Goal: Information Seeking & Learning: Learn about a topic

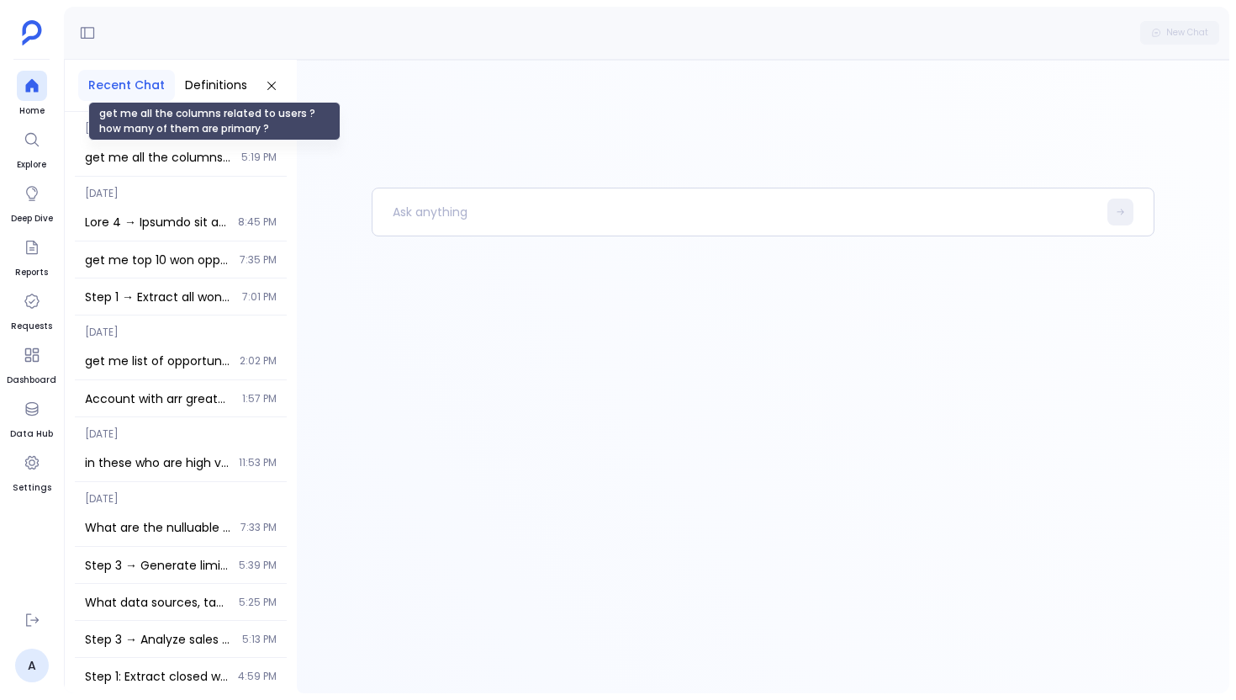
click at [149, 163] on span "get me all the columns related to users ? how many of them are primary ?" at bounding box center [158, 157] width 146 height 17
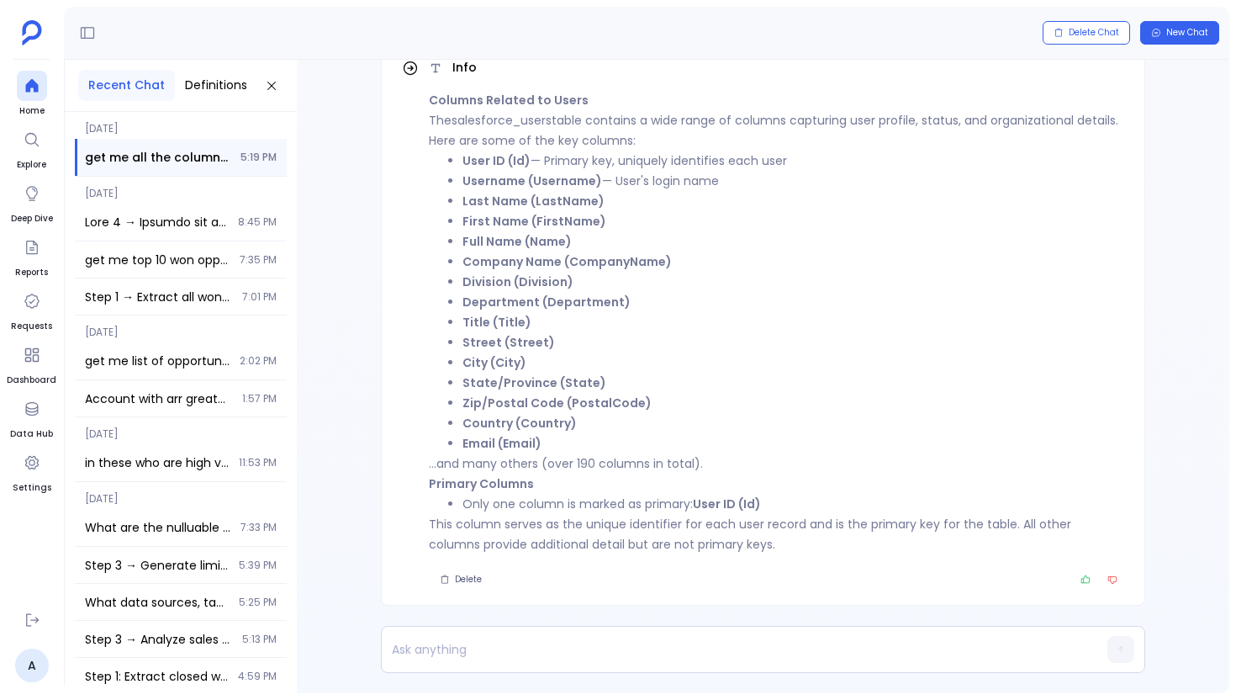
scroll to position [-84, 0]
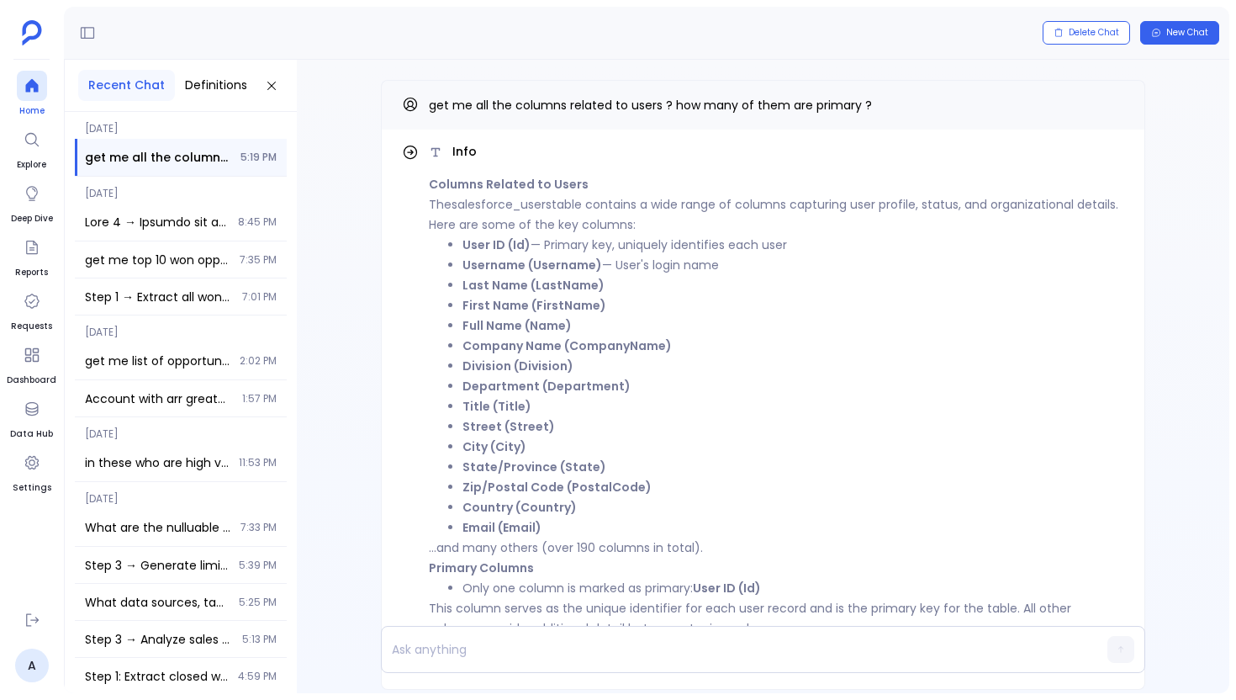
click at [28, 91] on icon at bounding box center [31, 85] width 13 height 13
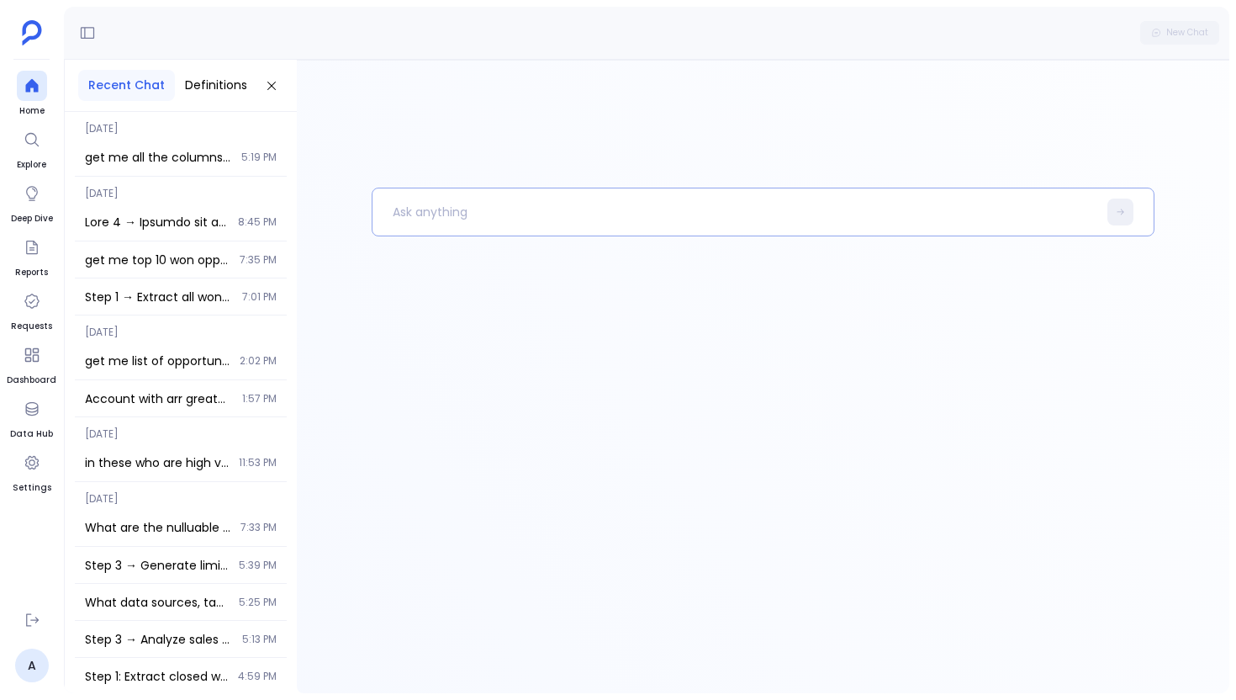
click at [445, 224] on p at bounding box center [735, 212] width 725 height 44
click at [223, 156] on span "get me all the columns related to users ? how many of them are primary ?" at bounding box center [158, 157] width 146 height 17
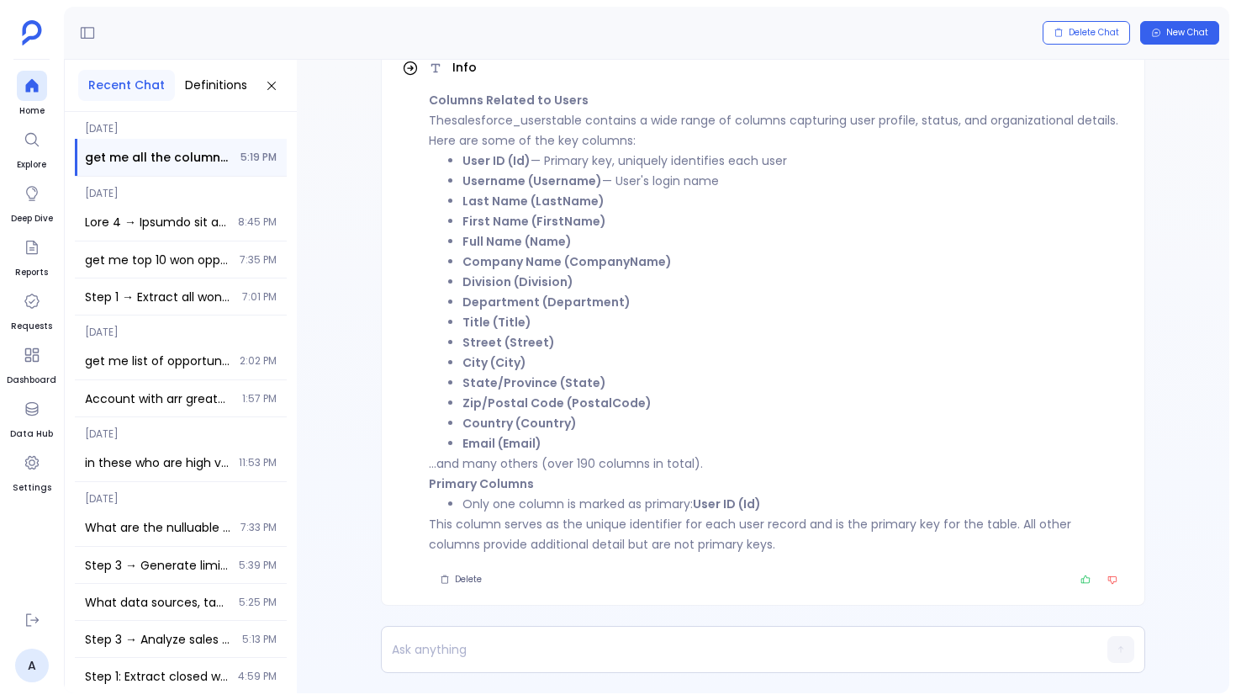
scroll to position [-84, 0]
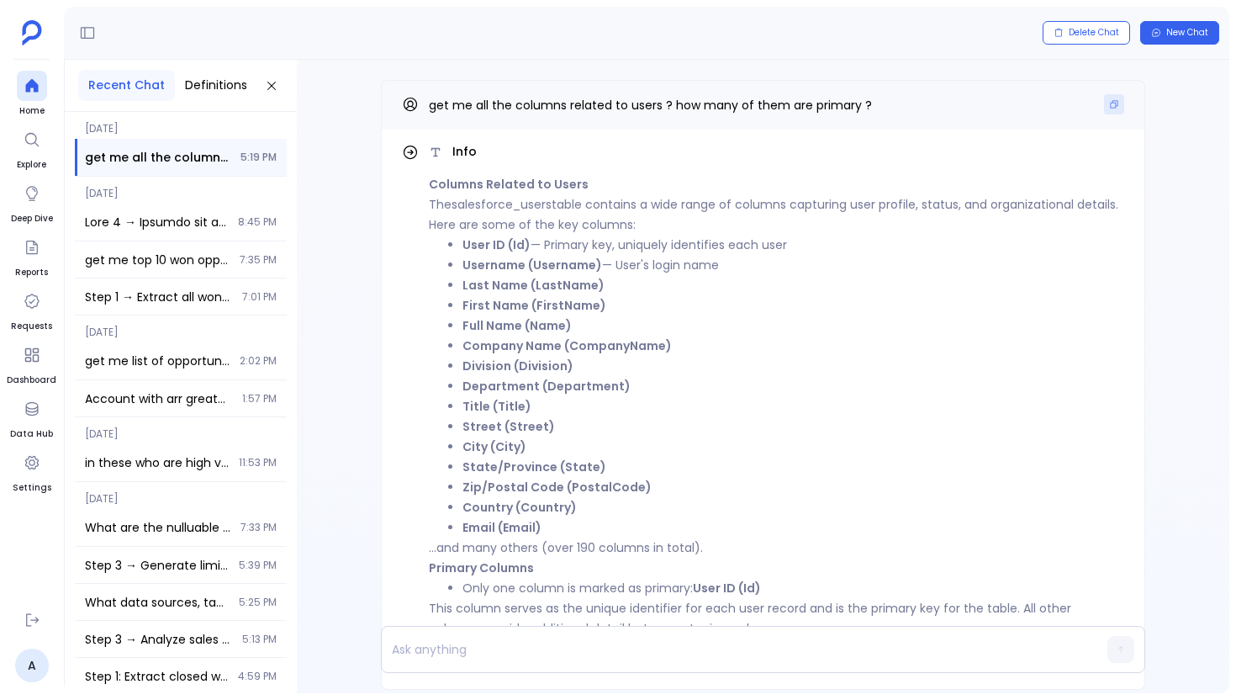
click at [1109, 98] on button "Copy" at bounding box center [1114, 104] width 20 height 20
click at [38, 84] on icon at bounding box center [32, 85] width 17 height 17
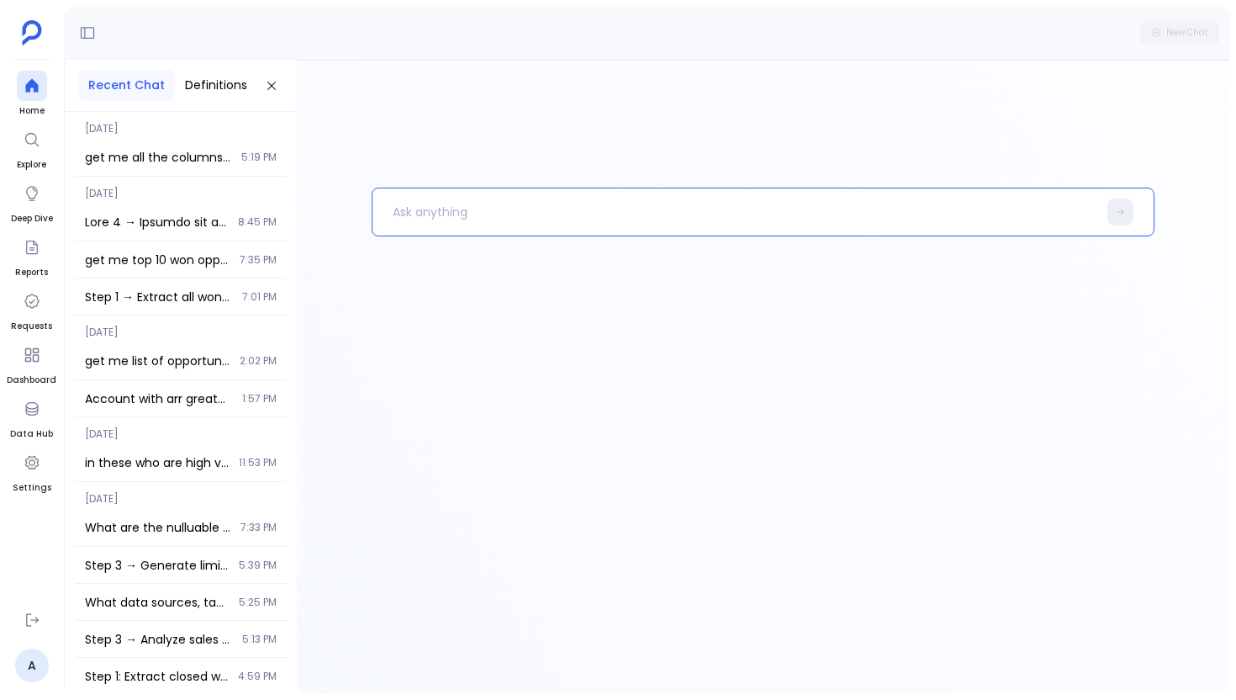
click at [471, 210] on p at bounding box center [735, 212] width 725 height 44
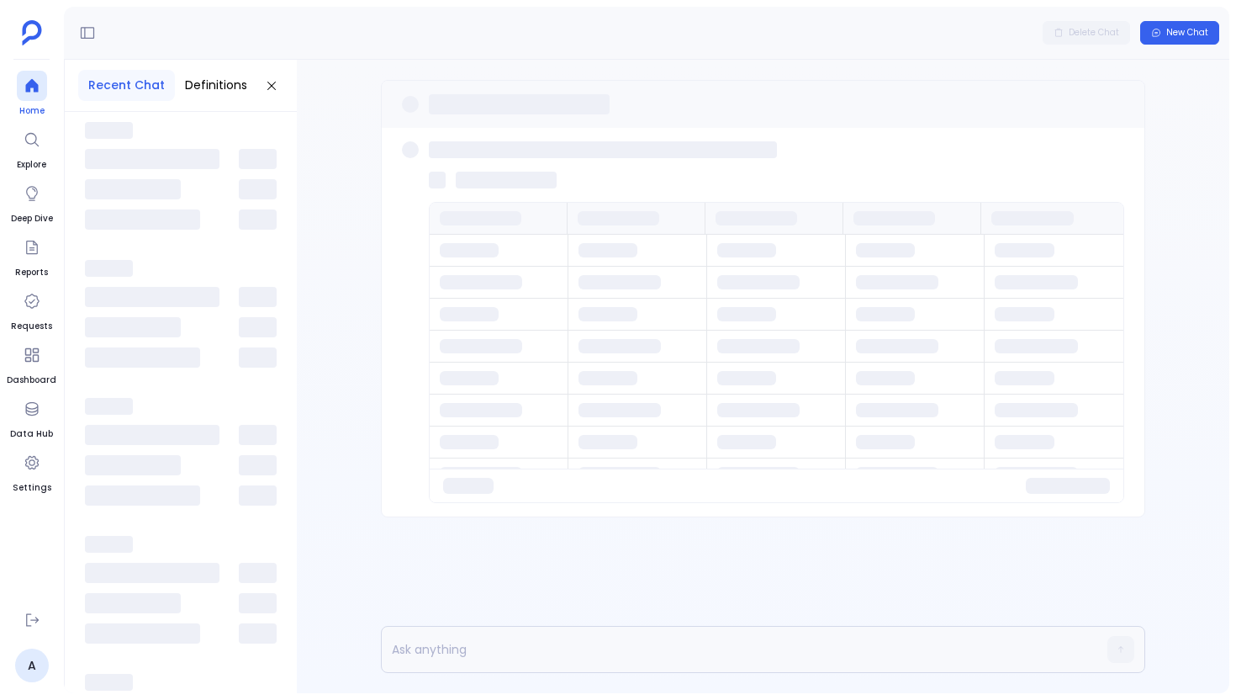
click at [35, 84] on icon at bounding box center [31, 85] width 13 height 13
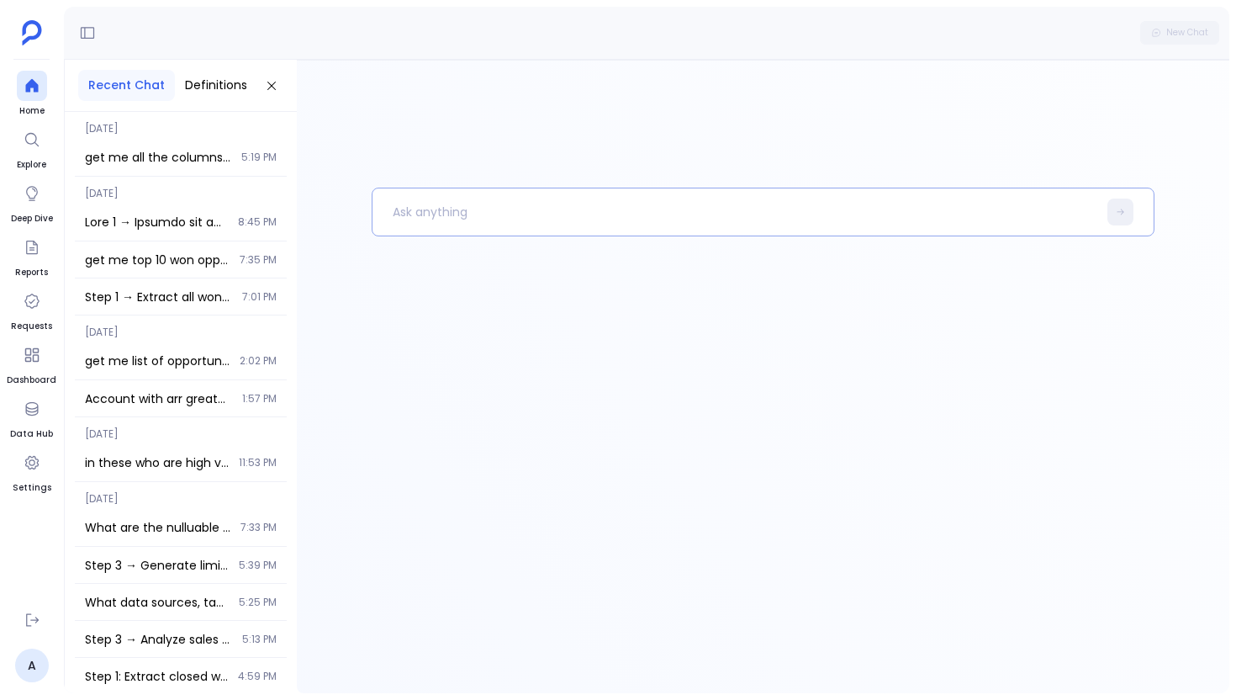
click at [387, 208] on p at bounding box center [735, 212] width 725 height 44
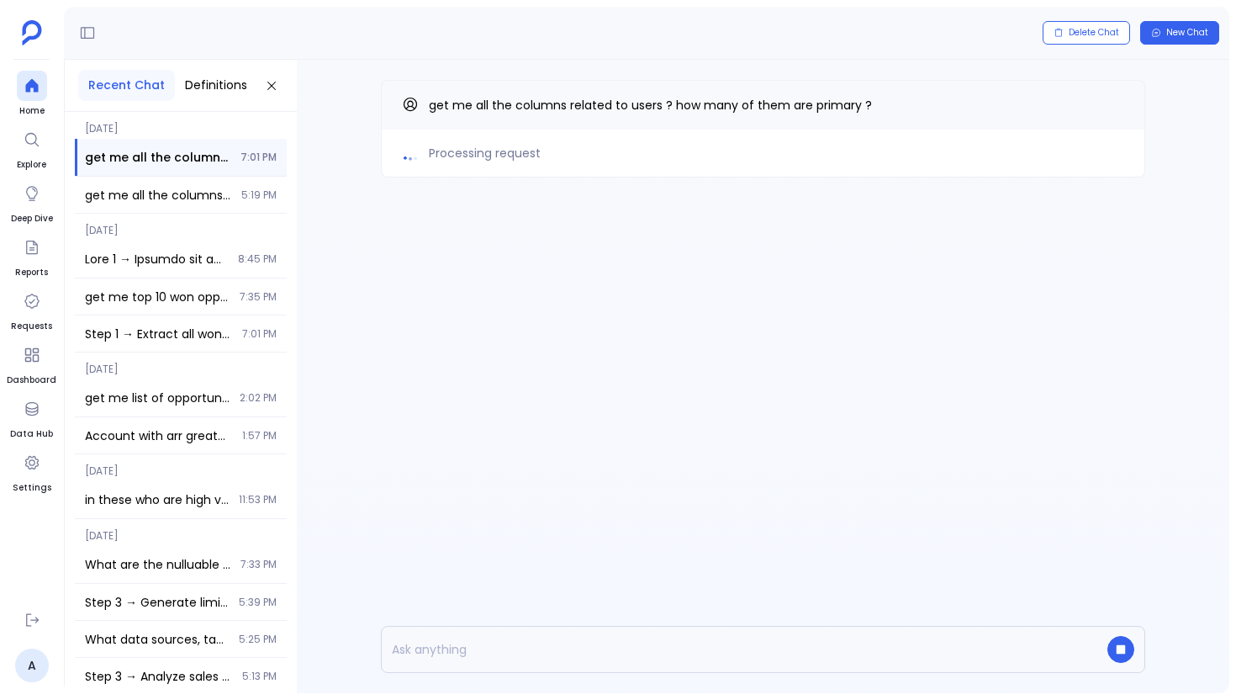
click at [468, 257] on div "Processing request get me all the columns related to users ? how many of them a…" at bounding box center [763, 162] width 933 height 205
click at [490, 262] on div "Processing request get me all the columns related to users ? how many of them a…" at bounding box center [763, 162] width 933 height 205
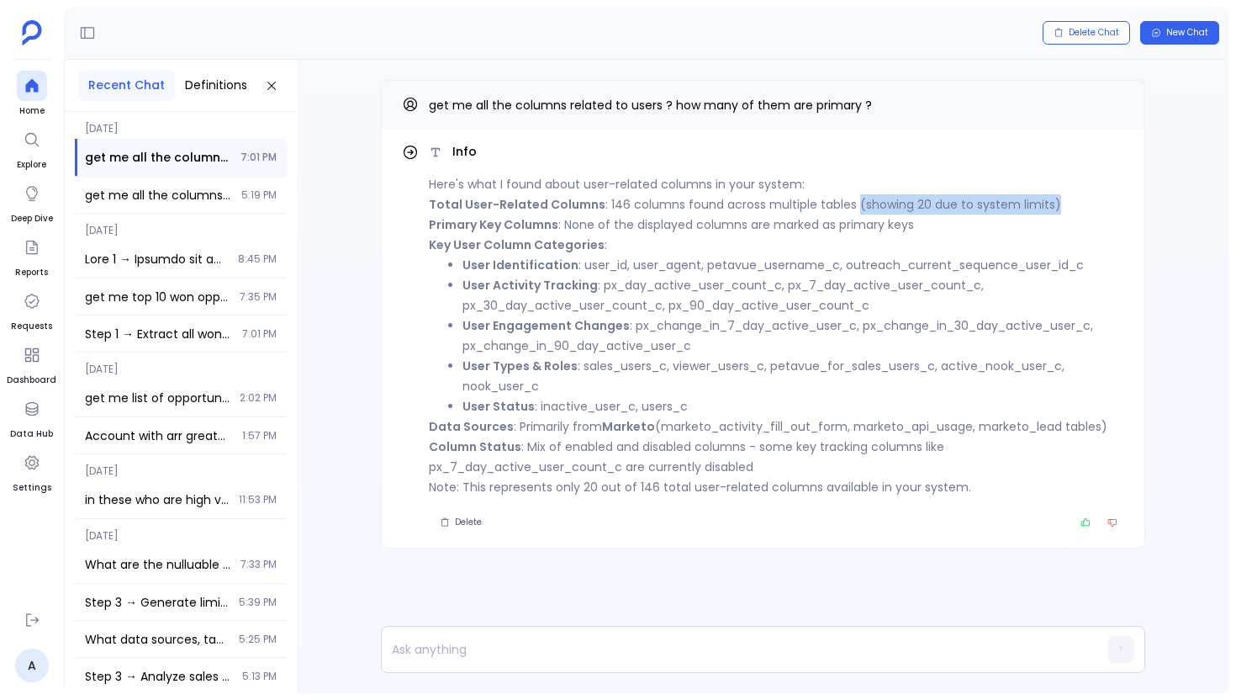
drag, startPoint x: 850, startPoint y: 206, endPoint x: 1059, endPoint y: 209, distance: 208.6
click at [1056, 206] on p "Total User-Related Columns : 146 columns found across multiple tables (showing …" at bounding box center [777, 204] width 696 height 20
click at [786, 330] on li "User Engagement Changes : px_change_in_7_day_active_user_c, px_change_in_30_day…" at bounding box center [794, 335] width 662 height 40
click at [828, 493] on p "Note: This represents only 20 out of 146 total user-related columns available i…" at bounding box center [777, 487] width 696 height 20
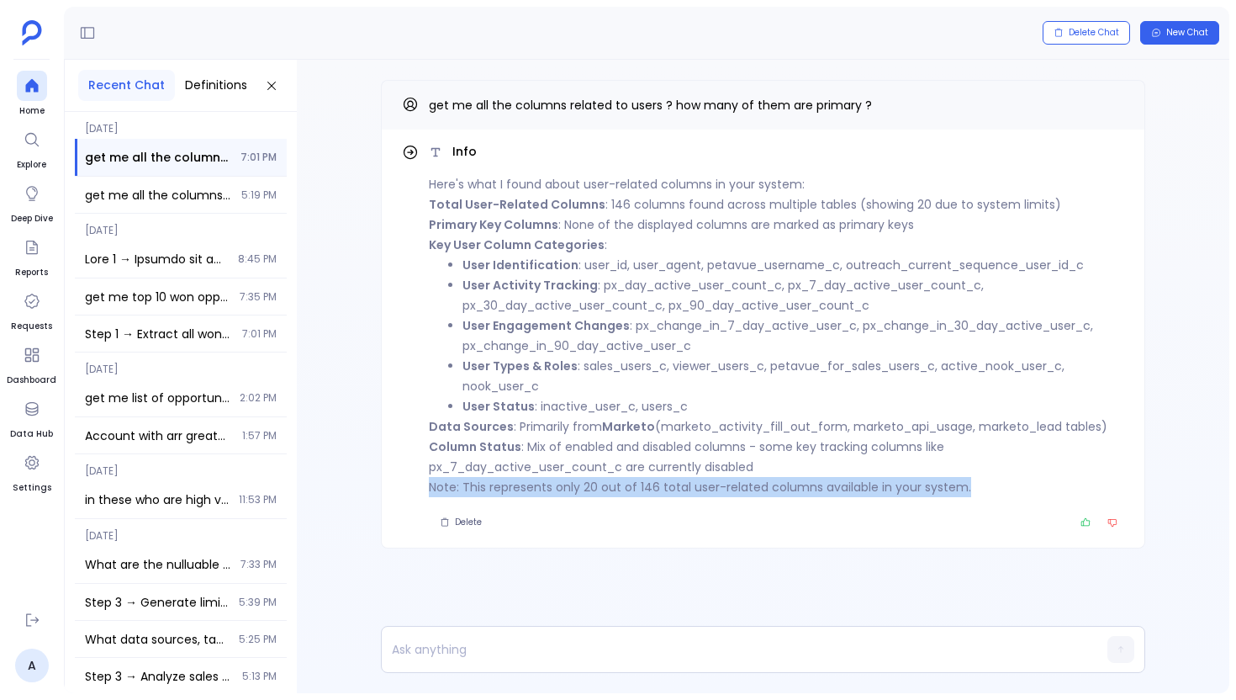
click at [828, 493] on p "Note: This represents only 20 out of 146 total user-related columns available i…" at bounding box center [777, 487] width 696 height 20
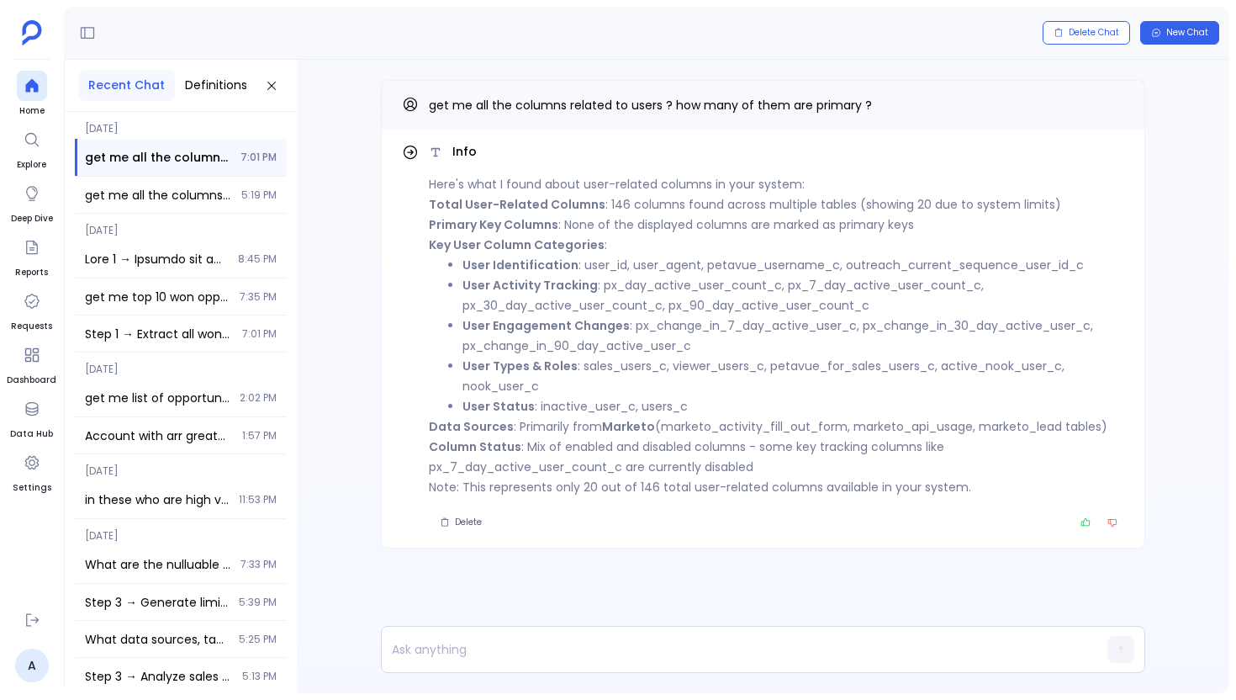
click at [781, 474] on p "Column Status : Mix of enabled and disabled columns - some key tracking columns…" at bounding box center [777, 457] width 696 height 40
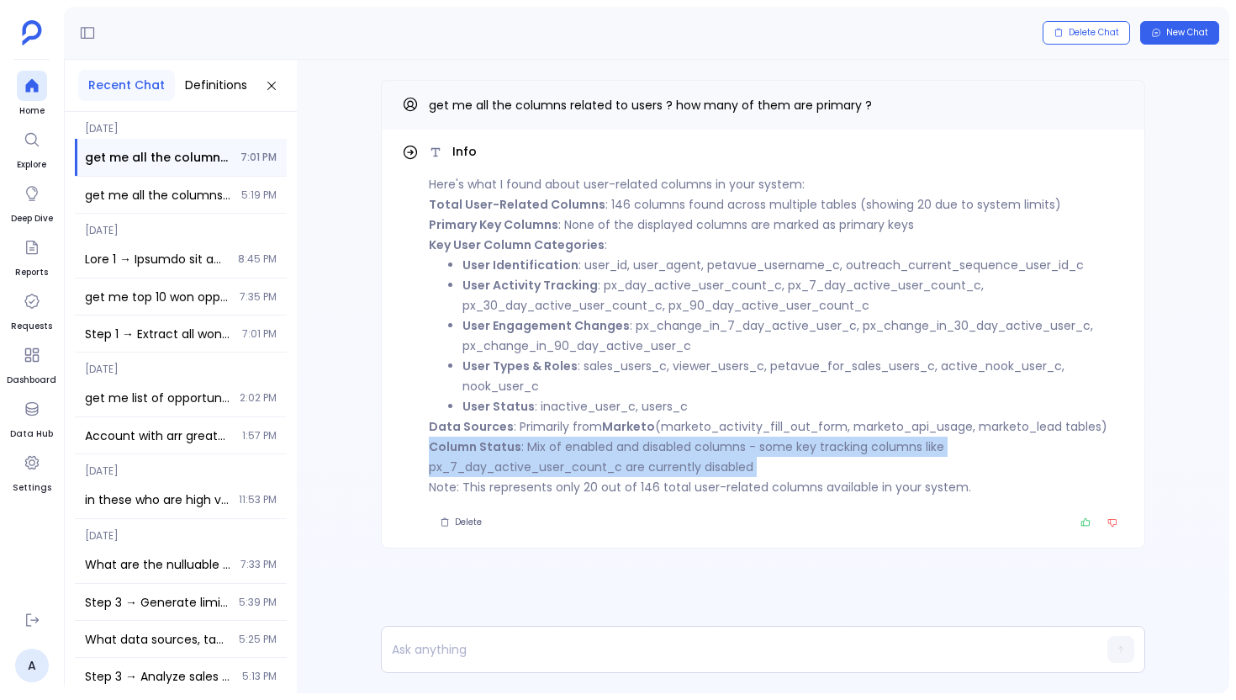
click at [781, 474] on p "Column Status : Mix of enabled and disabled columns - some key tracking columns…" at bounding box center [777, 457] width 696 height 40
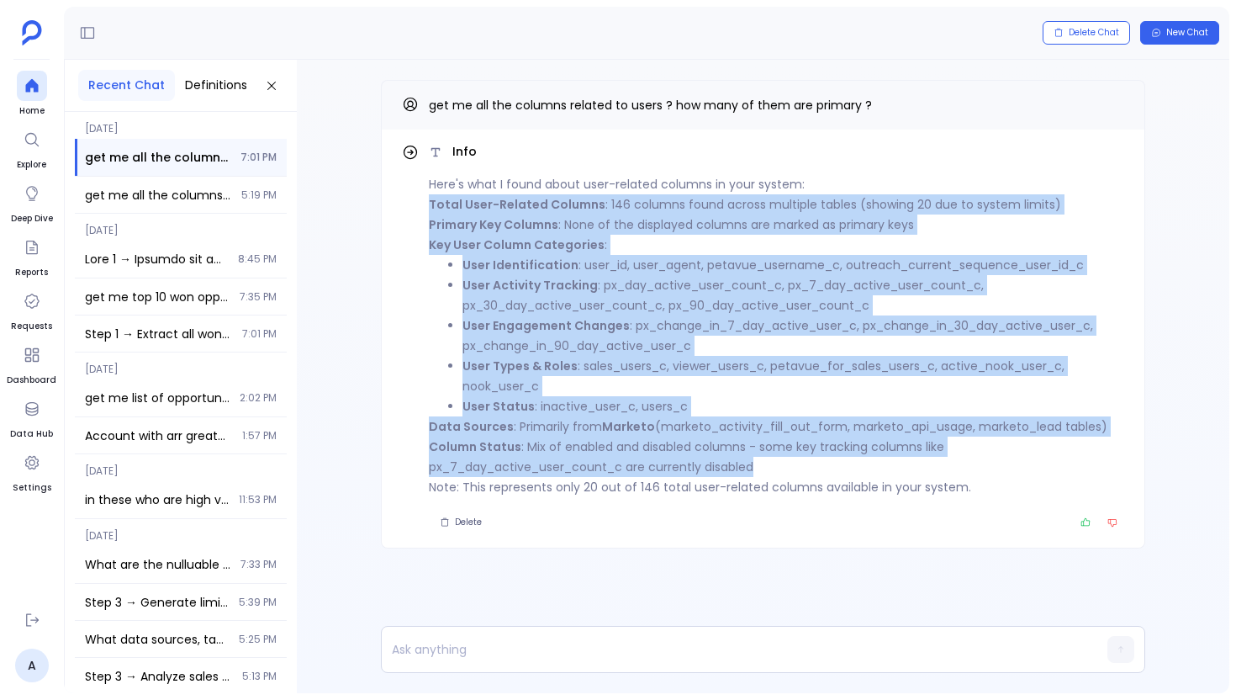
drag, startPoint x: 781, startPoint y: 474, endPoint x: 413, endPoint y: 204, distance: 456.7
click at [413, 204] on div "Info Here's what I found about user-related columns in your system: Total User-…" at bounding box center [763, 338] width 722 height 391
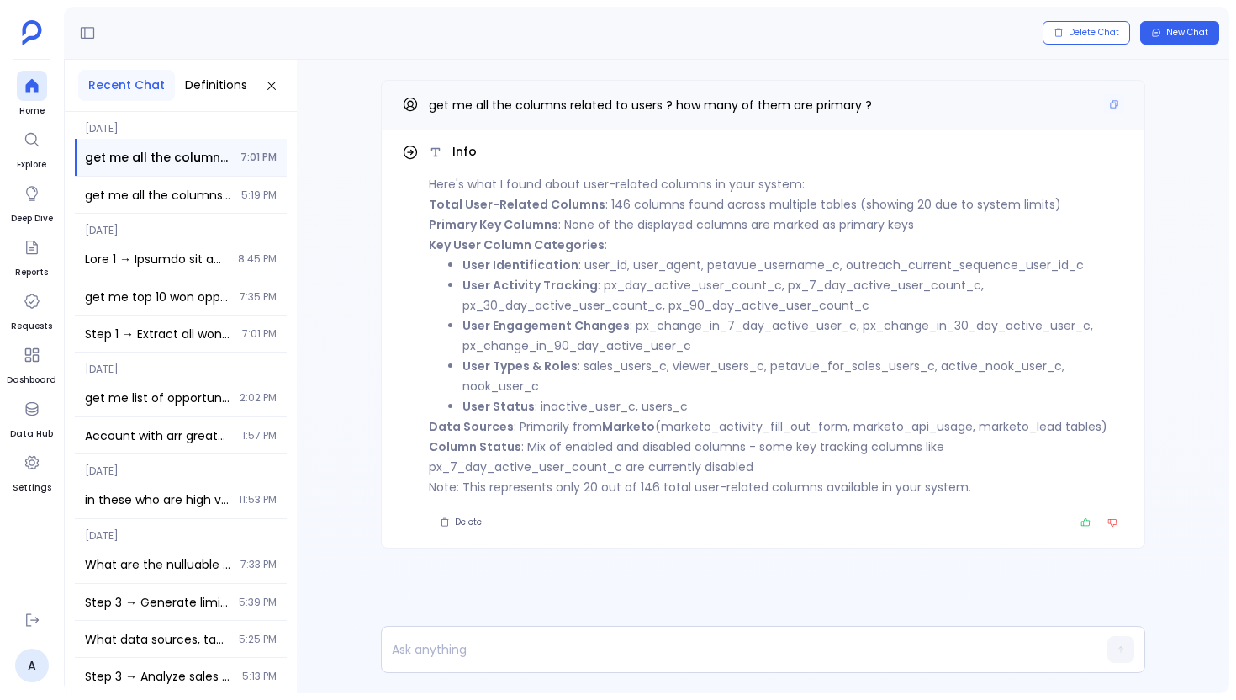
click at [441, 97] on span "get me all the columns related to users ? how many of them are primary ?" at bounding box center [650, 105] width 443 height 17
click at [474, 107] on span "get me all the columns related to users ? how many of them are primary ?" at bounding box center [650, 105] width 443 height 17
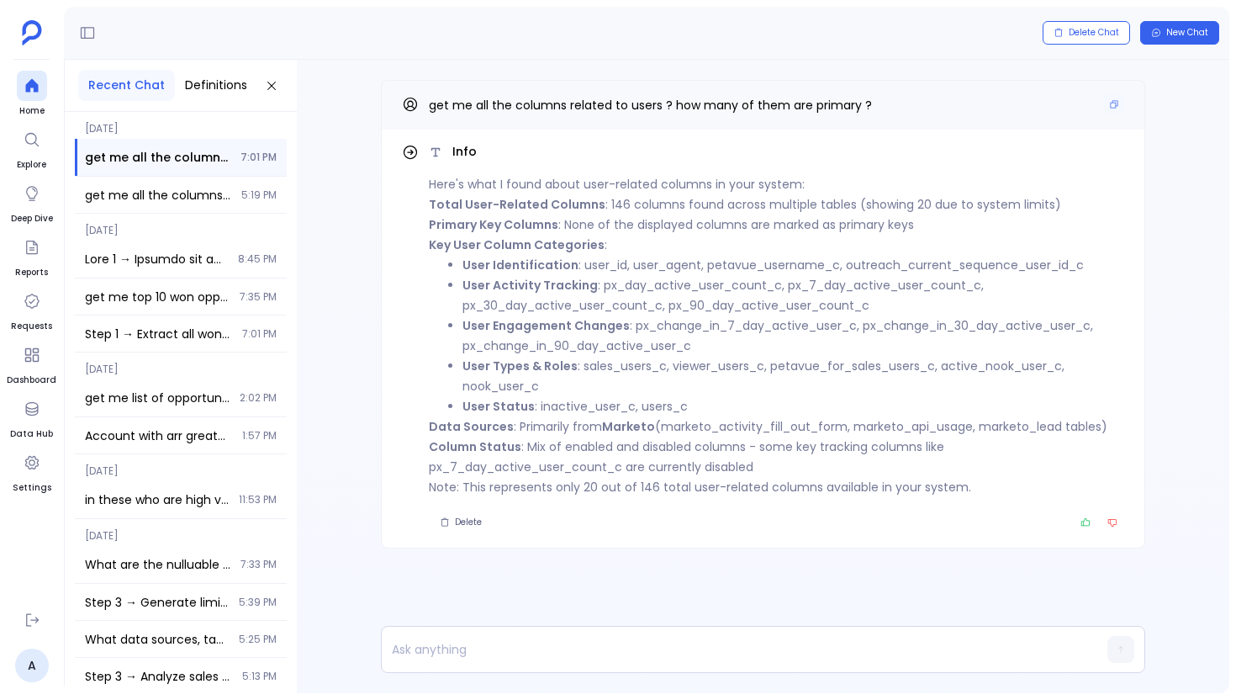
click at [474, 107] on span "get me all the columns related to users ? how many of them are primary ?" at bounding box center [650, 105] width 443 height 17
click at [32, 90] on icon at bounding box center [32, 85] width 17 height 17
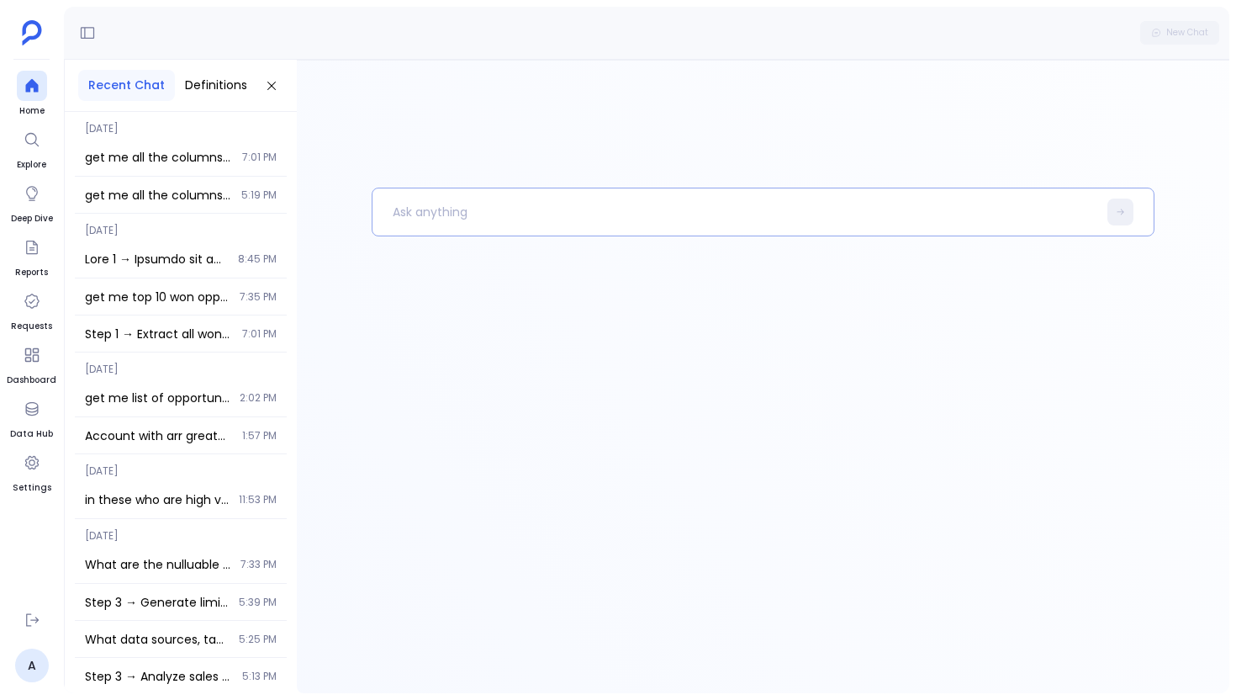
click at [428, 224] on p at bounding box center [735, 212] width 725 height 44
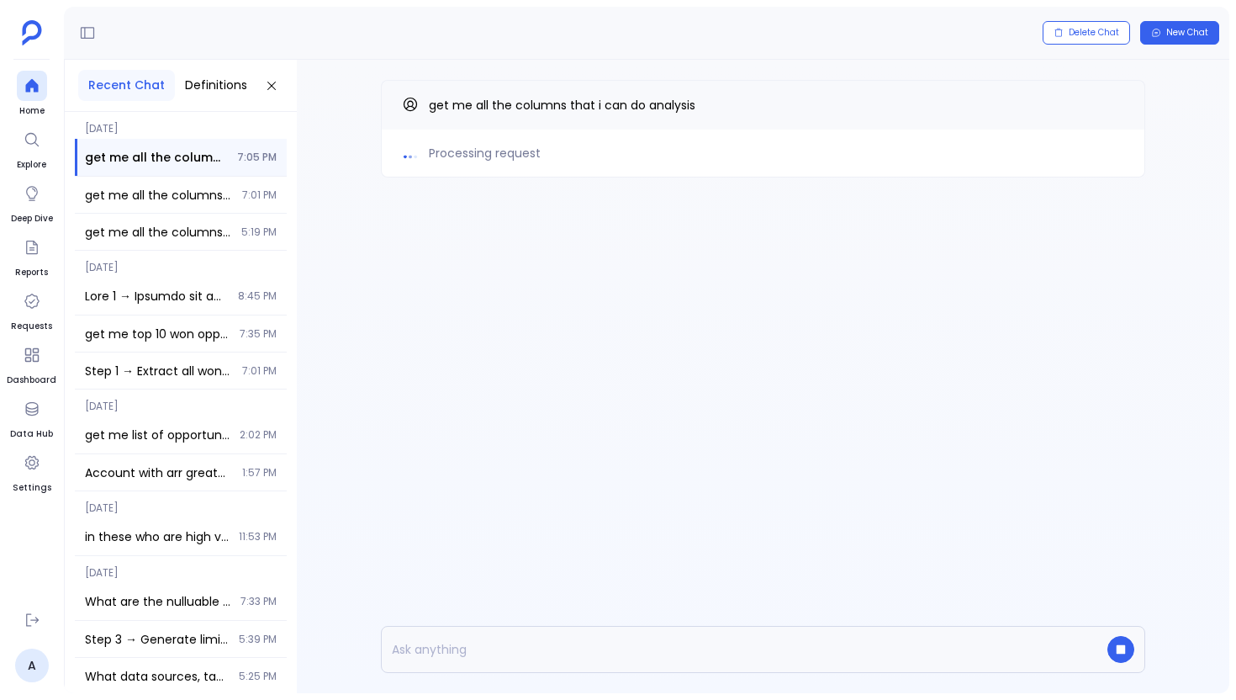
click at [422, 251] on div "Processing request get me all the columns that i can do analysis" at bounding box center [763, 162] width 933 height 205
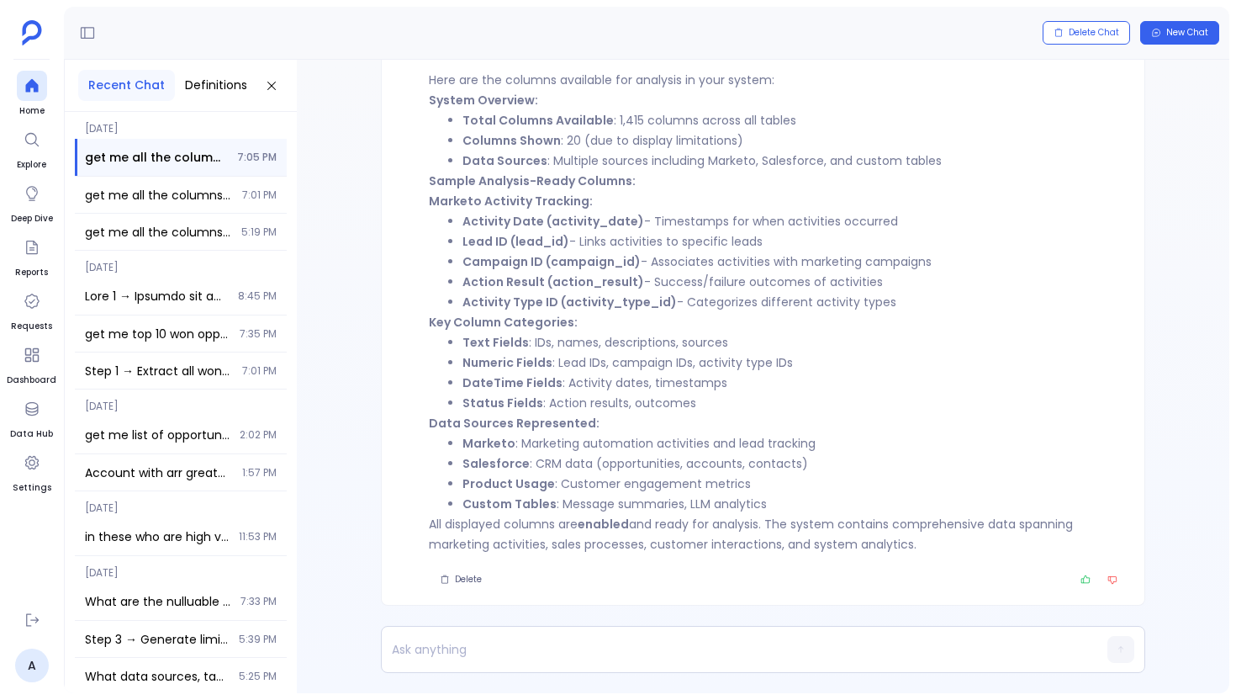
scroll to position [-104, 0]
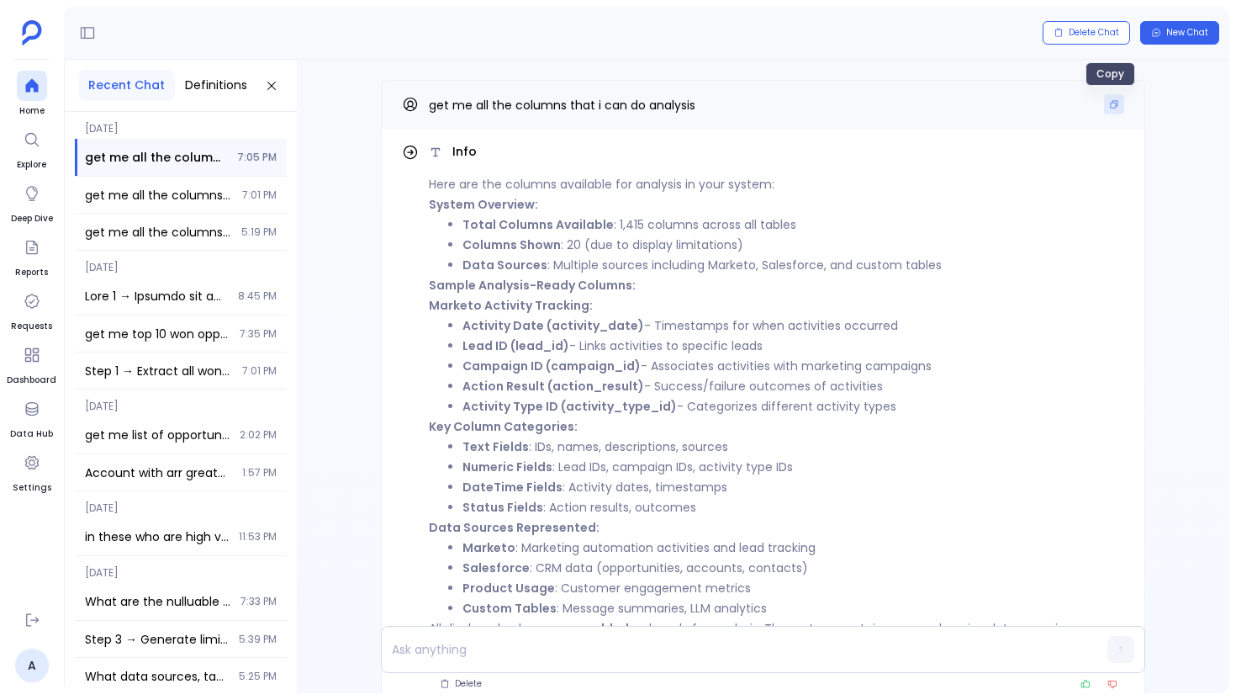
click at [1109, 101] on icon "Copy" at bounding box center [1114, 104] width 10 height 10
click at [225, 187] on span "get me all the columns related to users ? how many of them are primary ?" at bounding box center [158, 195] width 147 height 17
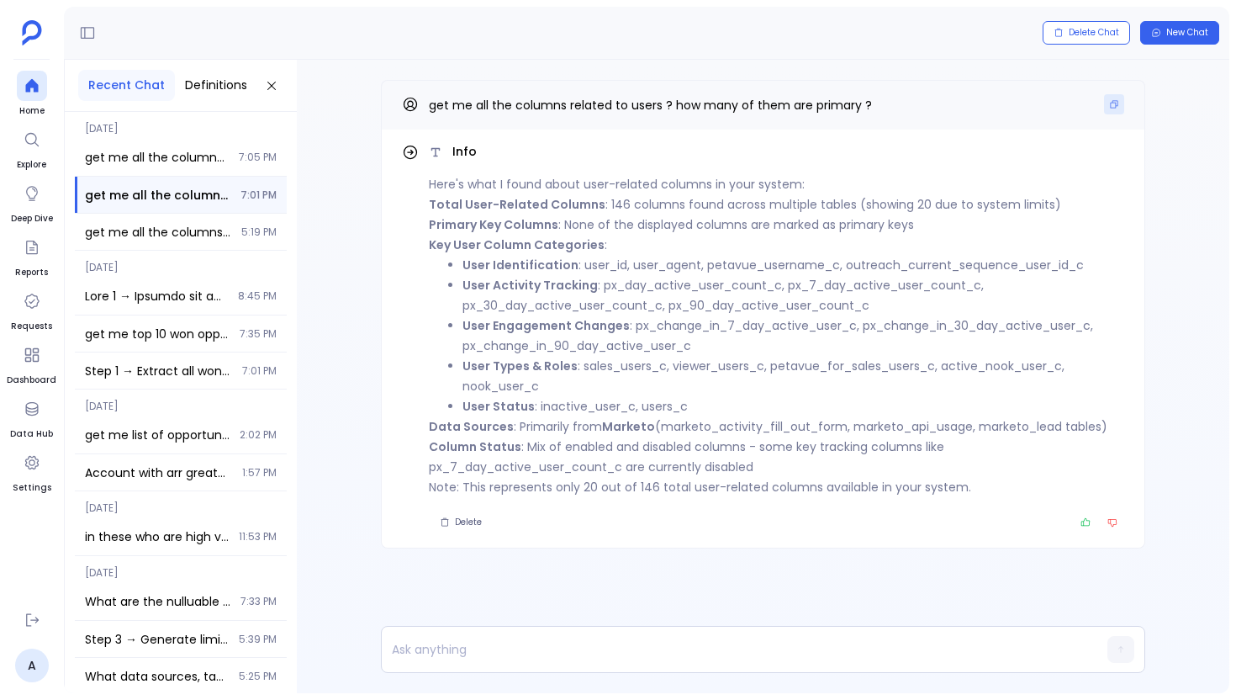
click at [1112, 101] on icon "Copy" at bounding box center [1114, 104] width 10 height 10
click at [1123, 108] on button "Copy" at bounding box center [1114, 104] width 20 height 20
click at [43, 78] on div at bounding box center [32, 86] width 30 height 30
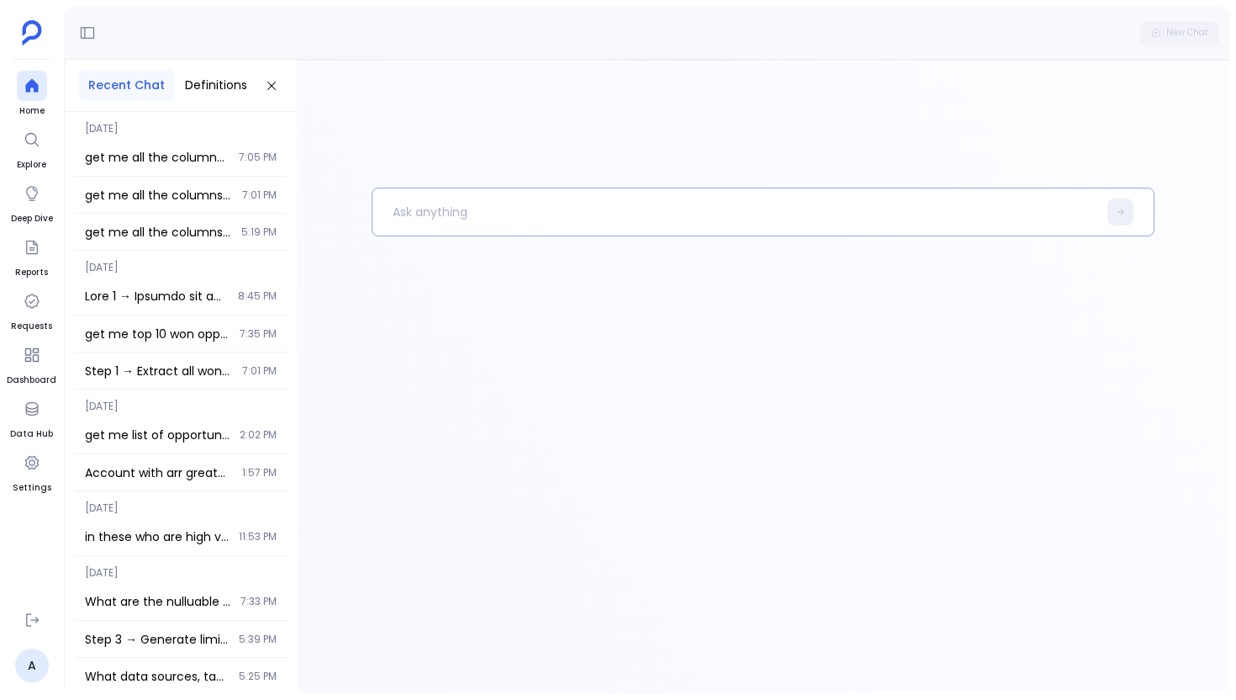
click at [483, 204] on p at bounding box center [735, 212] width 725 height 44
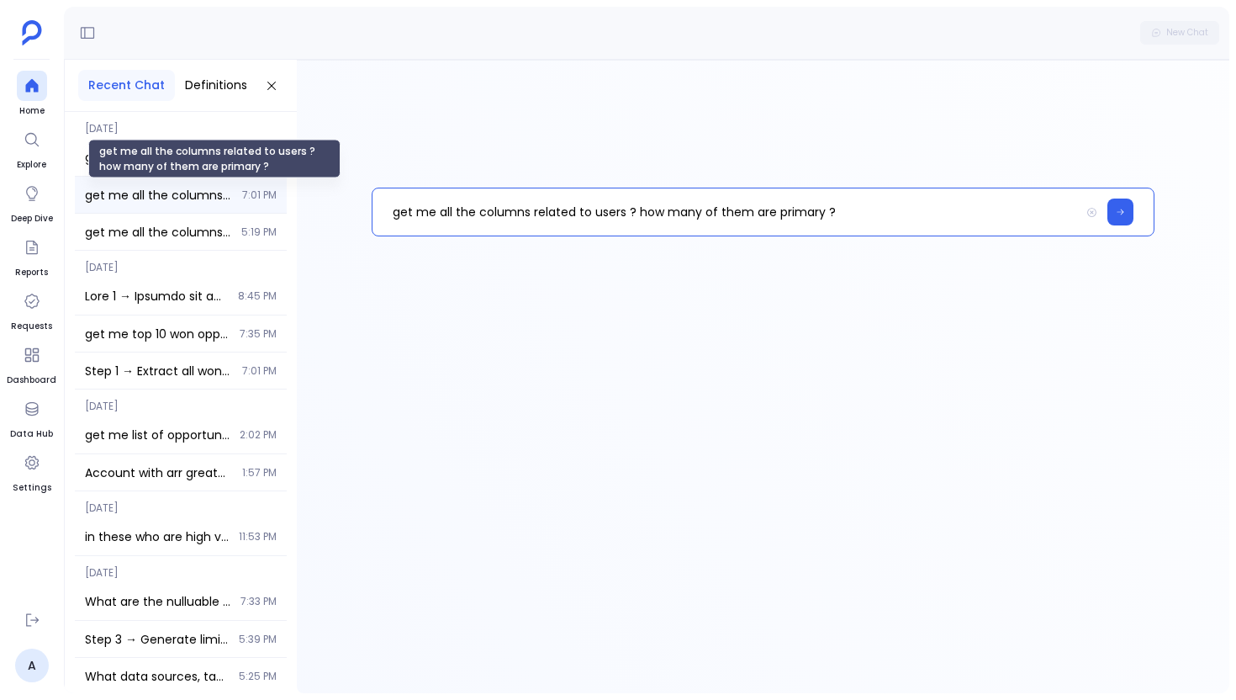
click at [197, 194] on span "get me all the columns related to users ? how many of them are primary ?" at bounding box center [158, 195] width 147 height 17
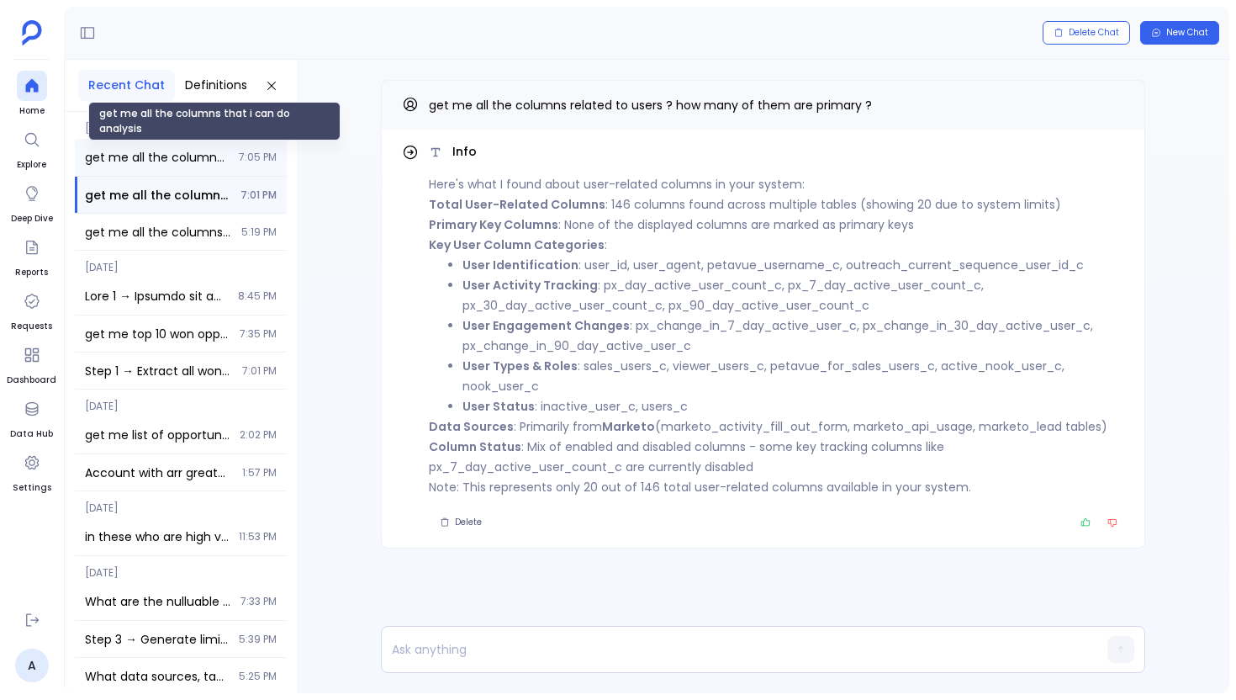
click at [166, 163] on span "get me all the columns that i can do analysis" at bounding box center [157, 157] width 144 height 17
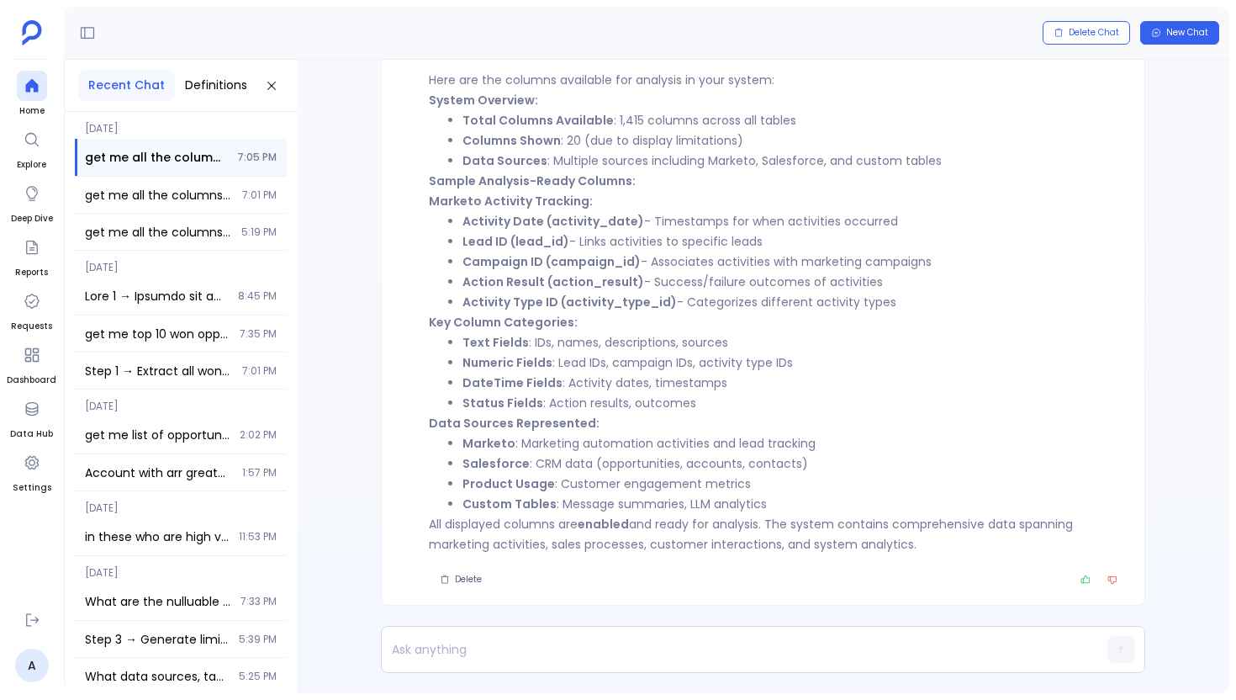
scroll to position [-104, 0]
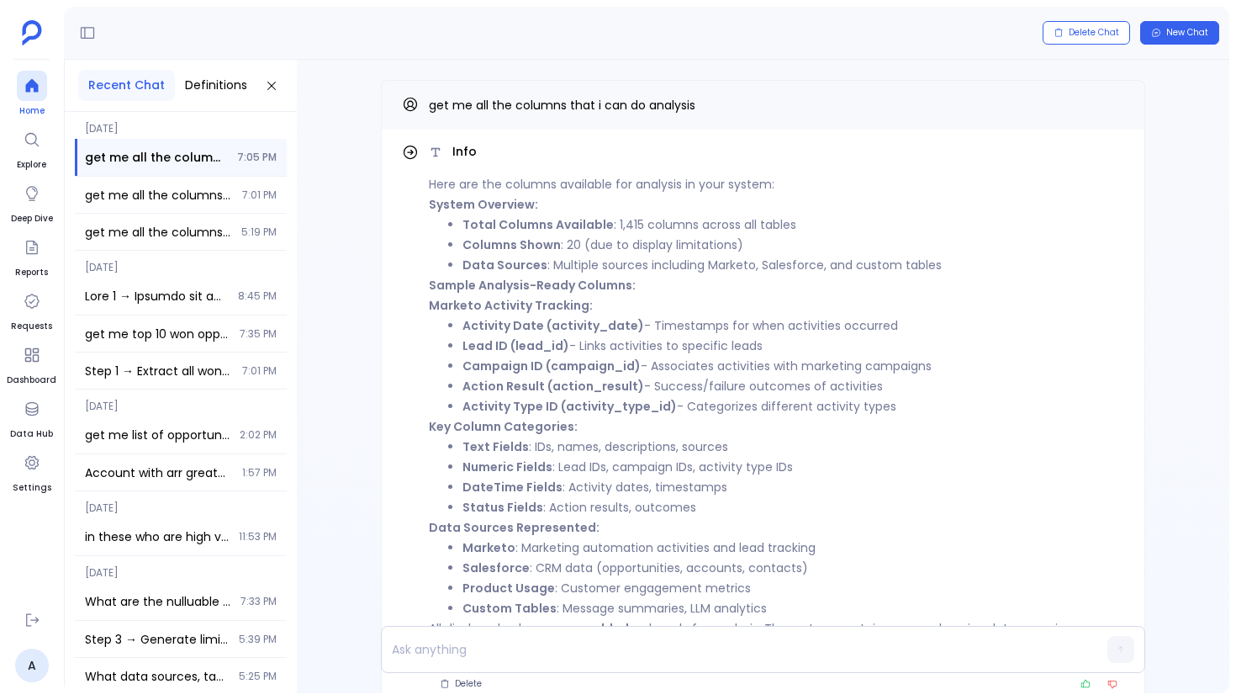
click at [19, 90] on div at bounding box center [32, 86] width 30 height 30
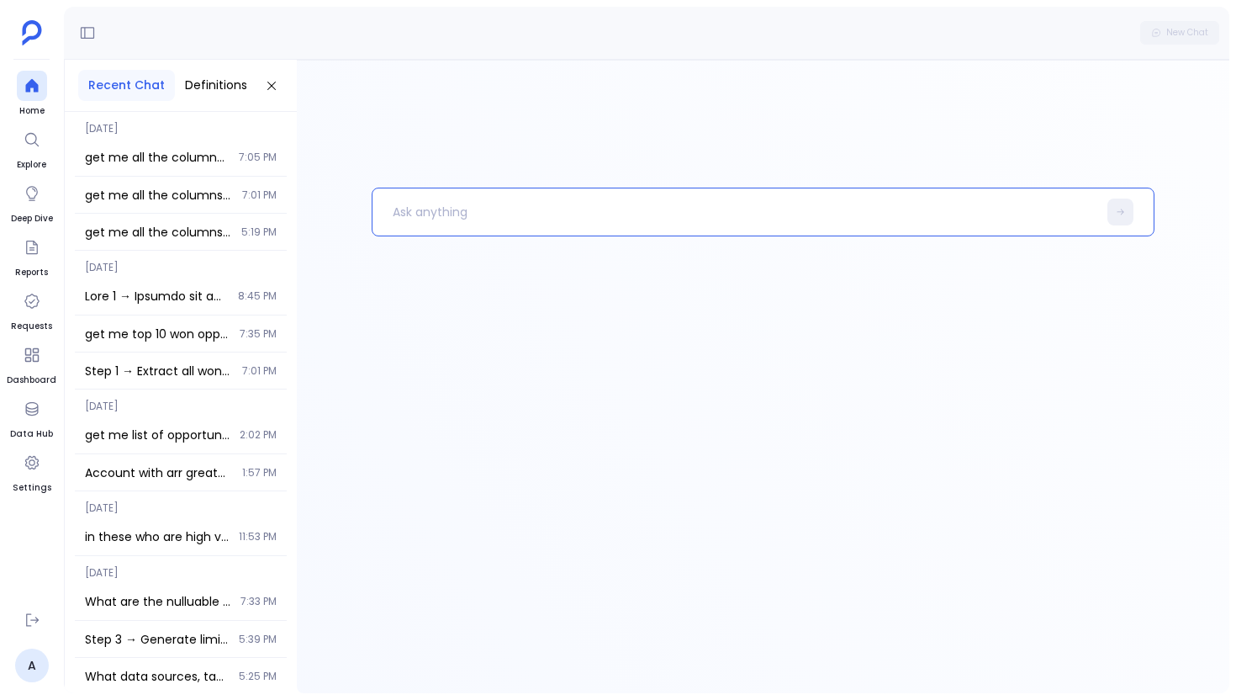
click at [479, 217] on p at bounding box center [735, 212] width 725 height 44
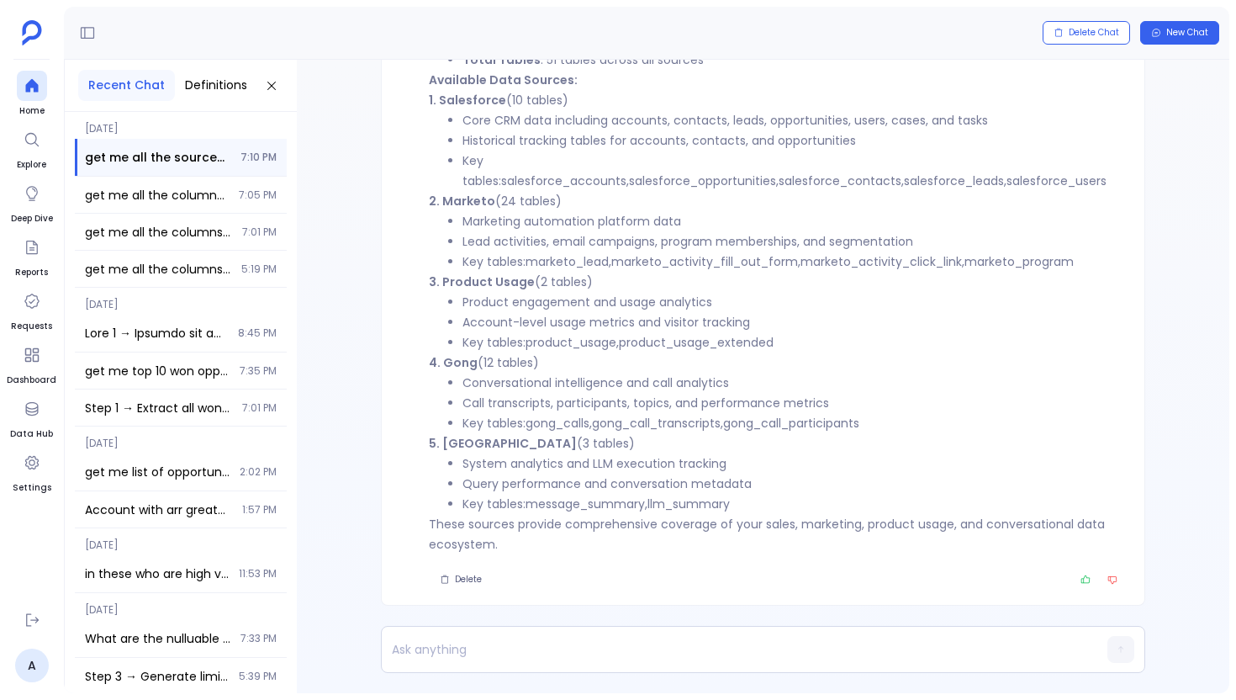
scroll to position [-185, 0]
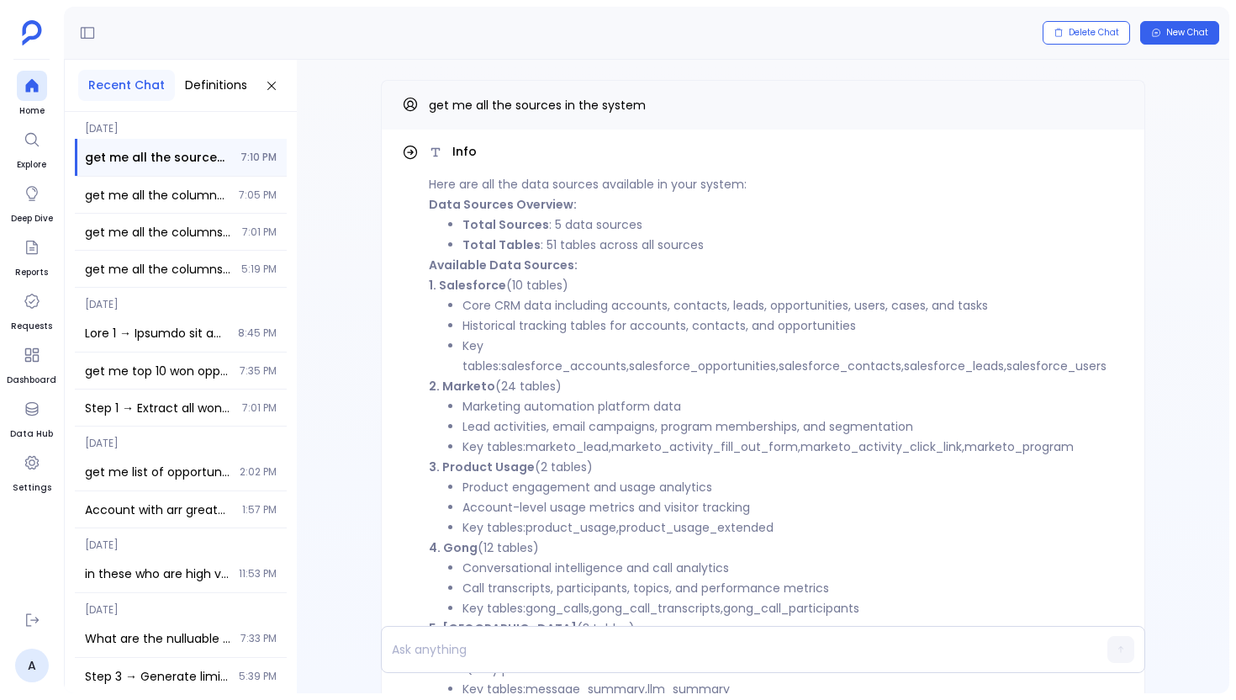
drag, startPoint x: 427, startPoint y: 188, endPoint x: 595, endPoint y: 440, distance: 303.2
click at [595, 440] on div "Info Here are all the data sources available in your system: Data Sources Overv…" at bounding box center [763, 459] width 722 height 633
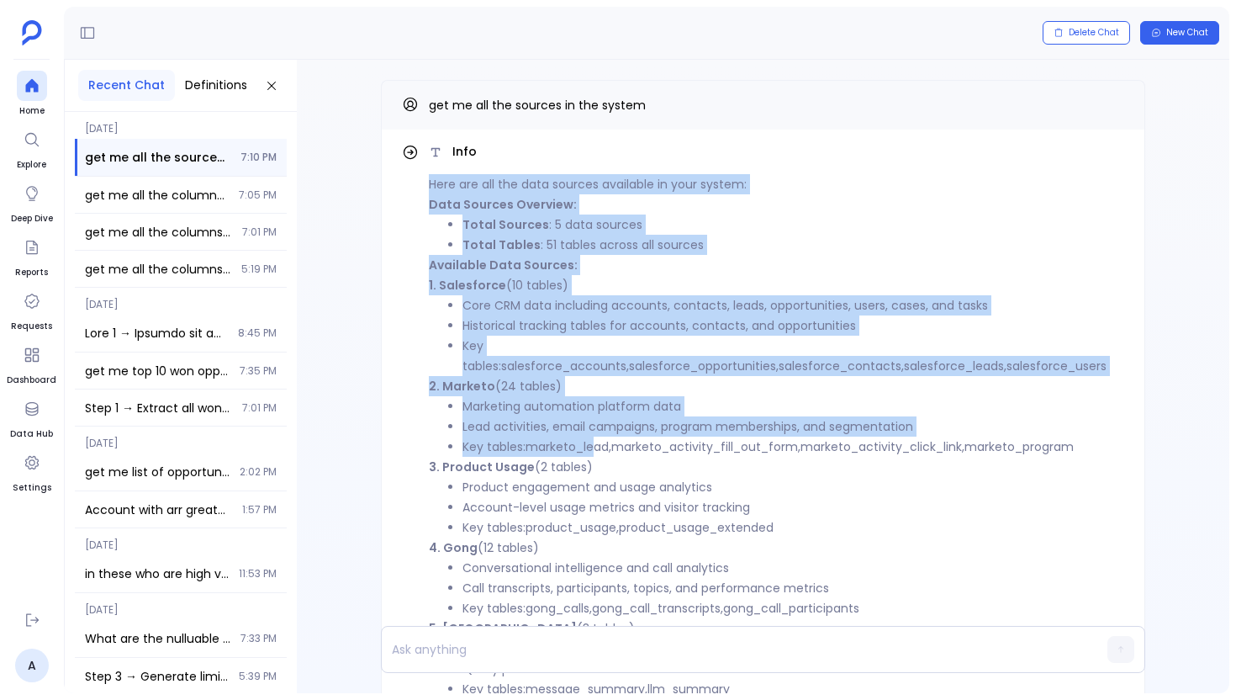
click at [595, 440] on code "marketo_lead" at bounding box center [567, 446] width 83 height 17
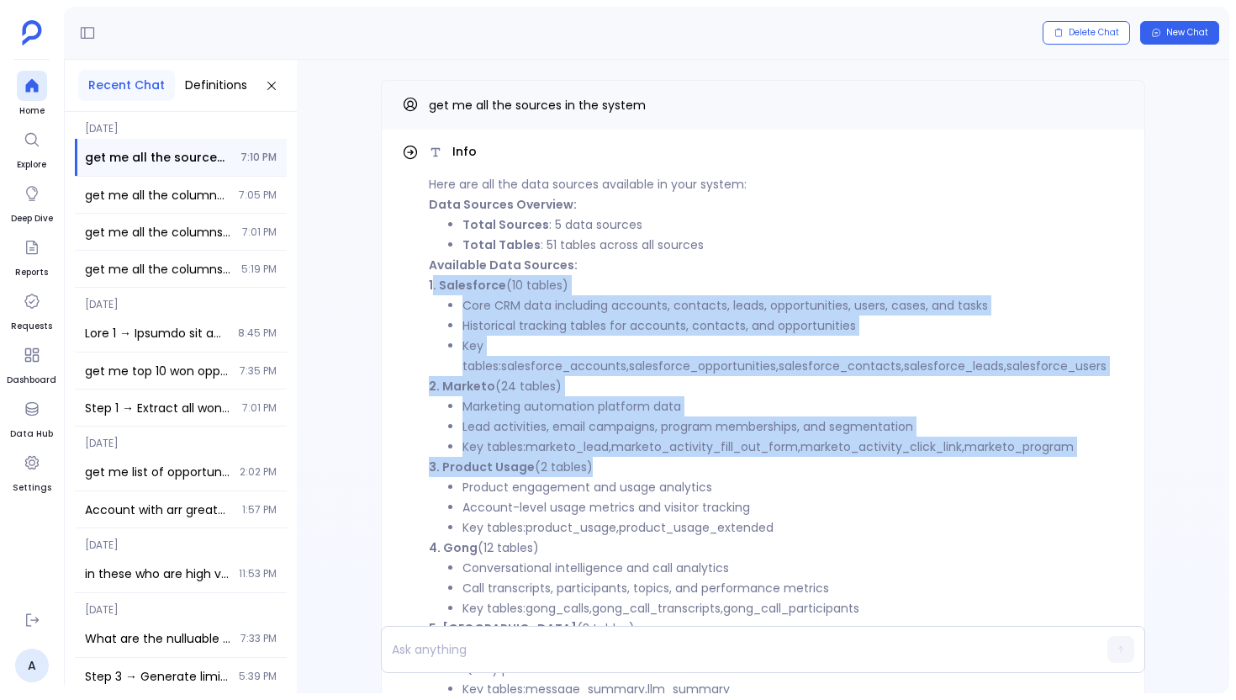
drag, startPoint x: 585, startPoint y: 472, endPoint x: 437, endPoint y: 265, distance: 254.4
click at [435, 267] on div "Here are all the data sources available in your system: Data Sources Overview: …" at bounding box center [777, 456] width 696 height 565
click at [437, 265] on strong "Available Data Sources:" at bounding box center [503, 265] width 149 height 17
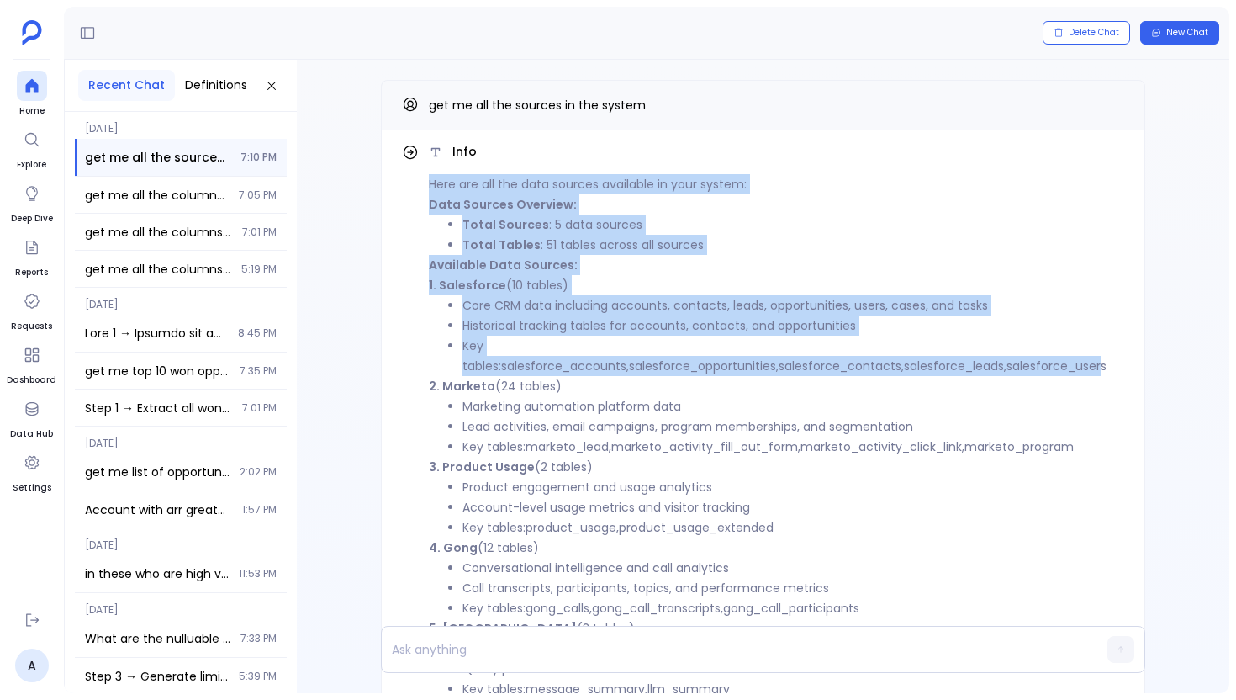
drag, startPoint x: 427, startPoint y: 182, endPoint x: 634, endPoint y: 464, distance: 350.2
click at [634, 464] on div "Info Here are all the data sources available in your system: Data Sources Overv…" at bounding box center [763, 459] width 722 height 633
click at [634, 464] on p "3. Product Usage (2 tables)" at bounding box center [777, 467] width 696 height 20
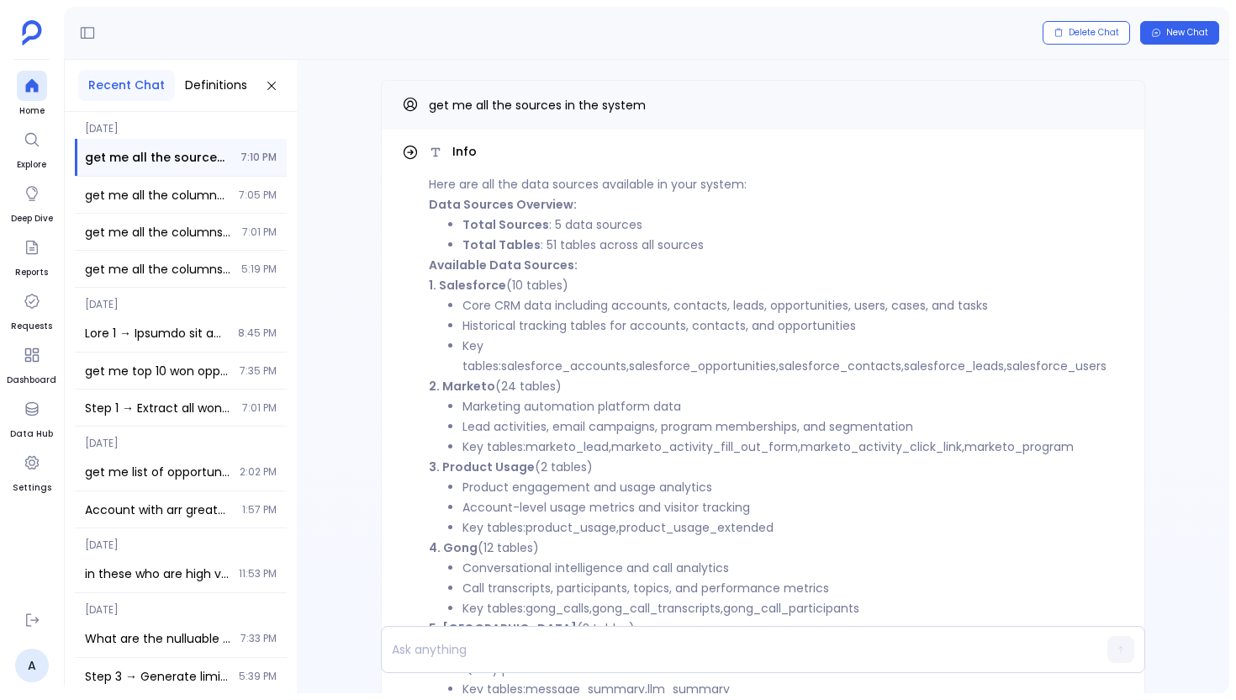
scroll to position [0, 0]
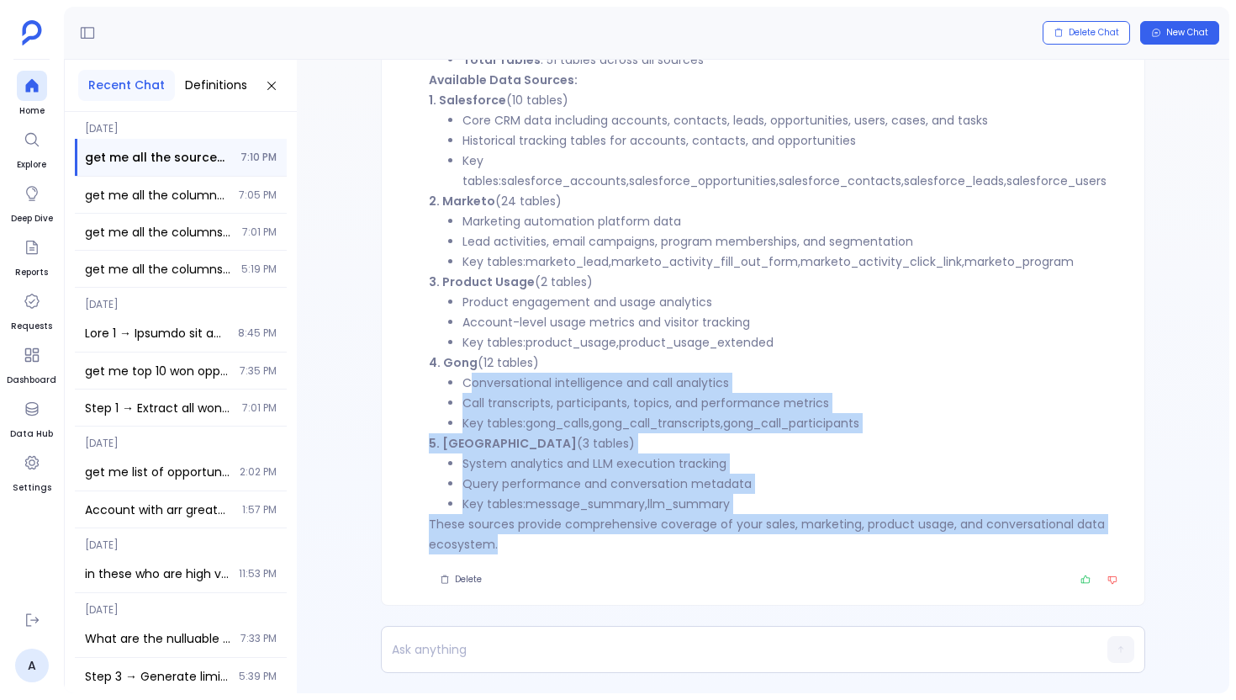
drag, startPoint x: 498, startPoint y: 542, endPoint x: 474, endPoint y: 355, distance: 189.0
click at [474, 358] on div "Here are all the data sources available in your system: Data Sources Overview: …" at bounding box center [777, 271] width 696 height 565
click at [474, 355] on p "4. Gong (12 tables)" at bounding box center [777, 362] width 696 height 20
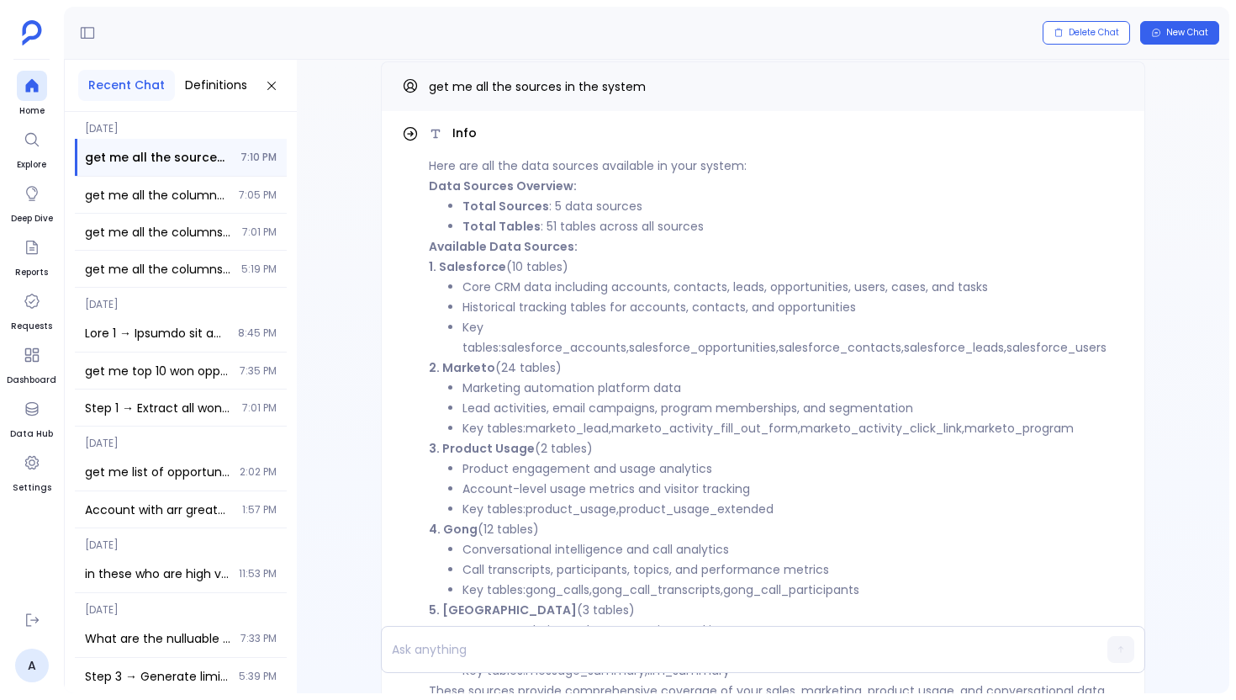
scroll to position [-185, 0]
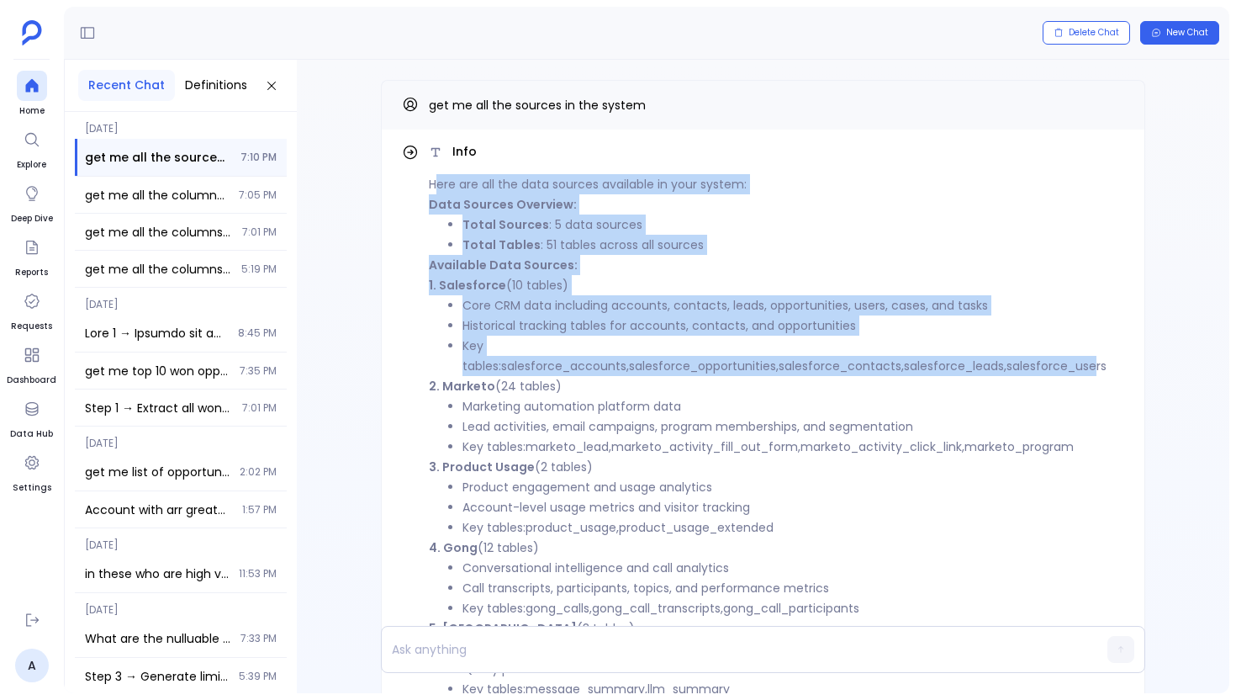
drag, startPoint x: 436, startPoint y: 184, endPoint x: 595, endPoint y: 446, distance: 306.5
click at [595, 446] on div "Here are all the data sources available in your system: Data Sources Overview: …" at bounding box center [777, 456] width 696 height 565
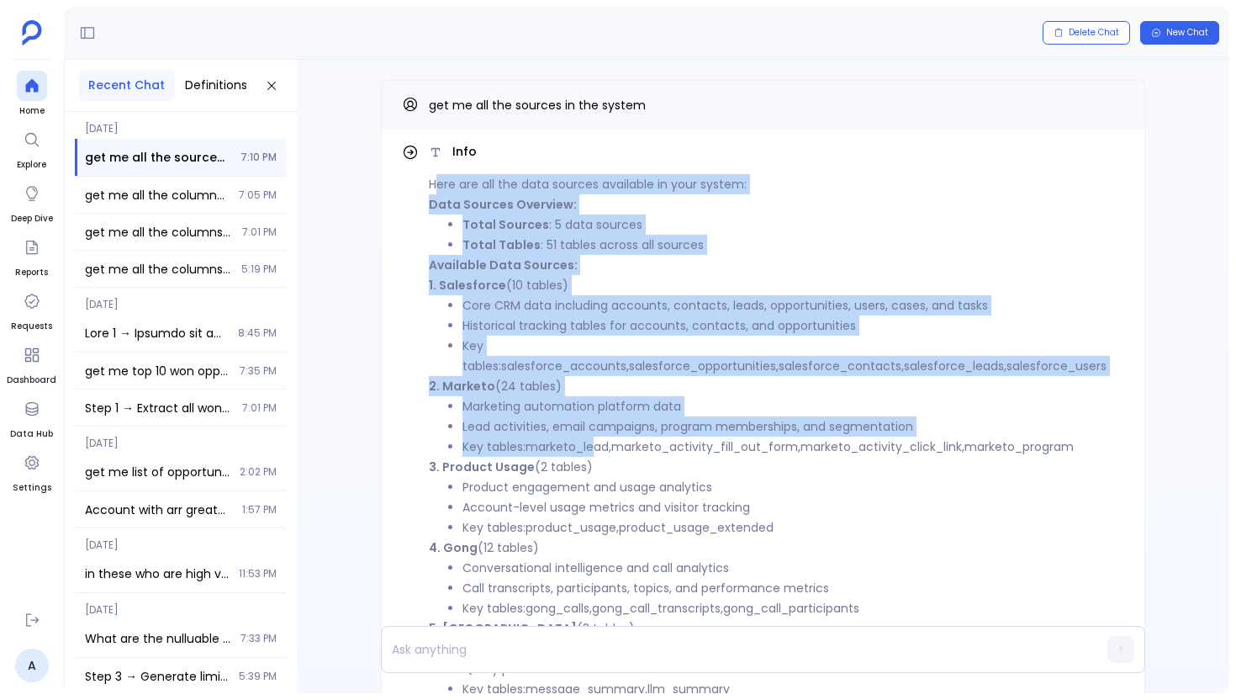
click at [595, 446] on code "marketo_lead" at bounding box center [567, 446] width 83 height 17
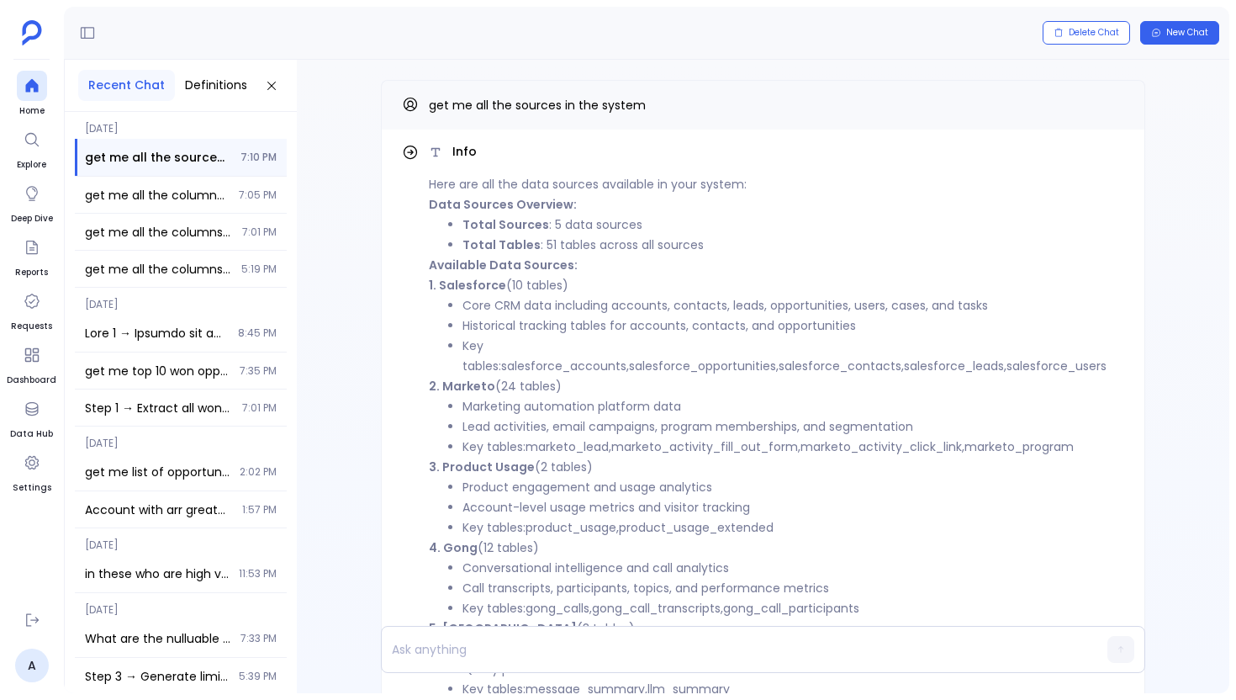
drag, startPoint x: 592, startPoint y: 462, endPoint x: 418, endPoint y: 246, distance: 277.5
click at [418, 246] on div "Info Here are all the data sources available in your system: Data Sources Overv…" at bounding box center [763, 459] width 722 height 633
click at [28, 93] on icon at bounding box center [32, 85] width 17 height 17
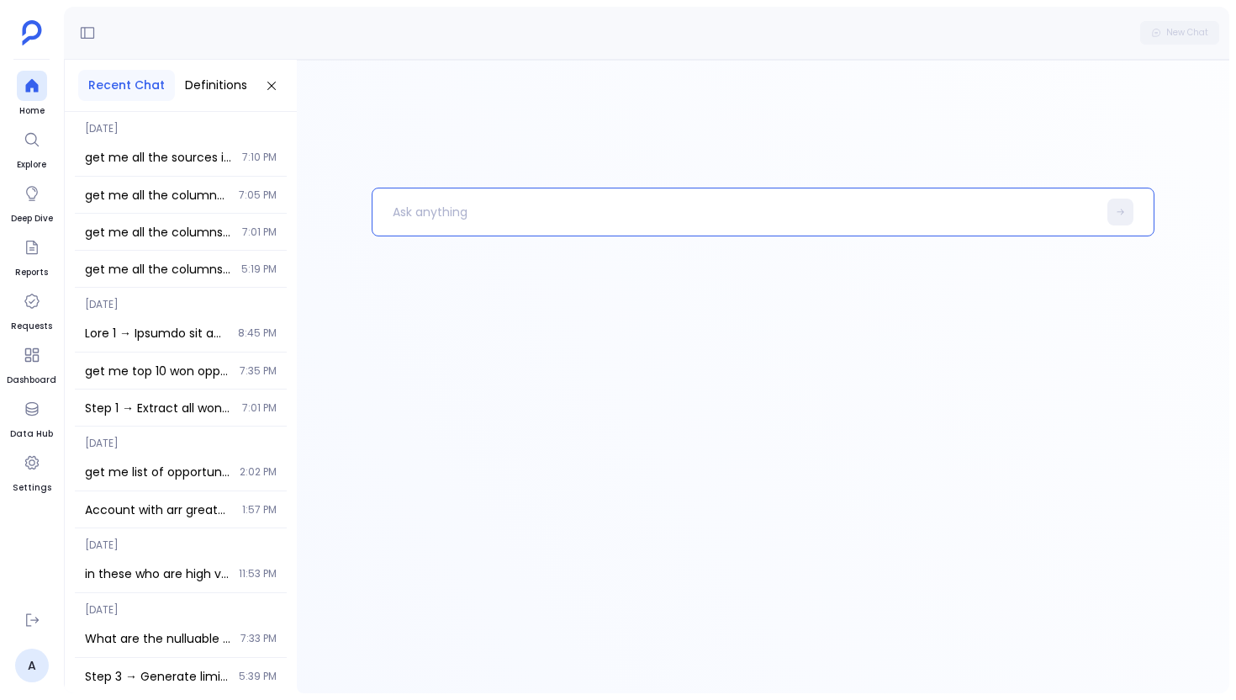
click at [474, 204] on p at bounding box center [735, 212] width 725 height 44
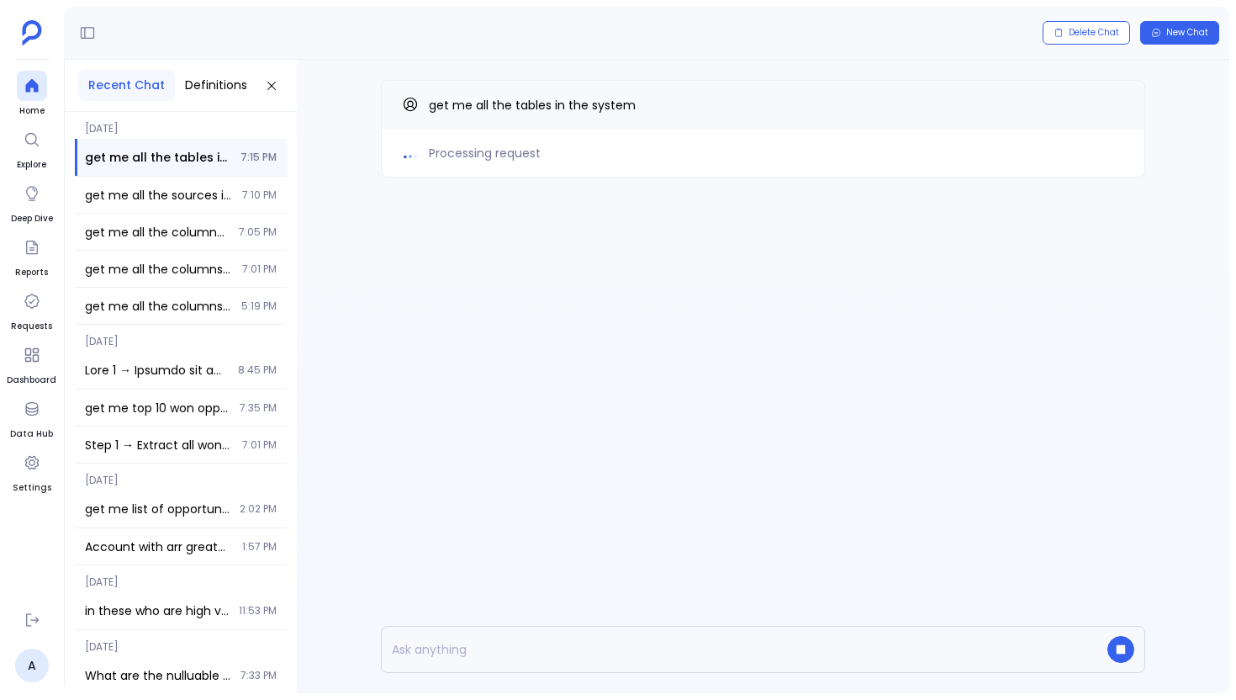
click at [378, 209] on div "Processing request get me all the tables in the system" at bounding box center [763, 162] width 933 height 205
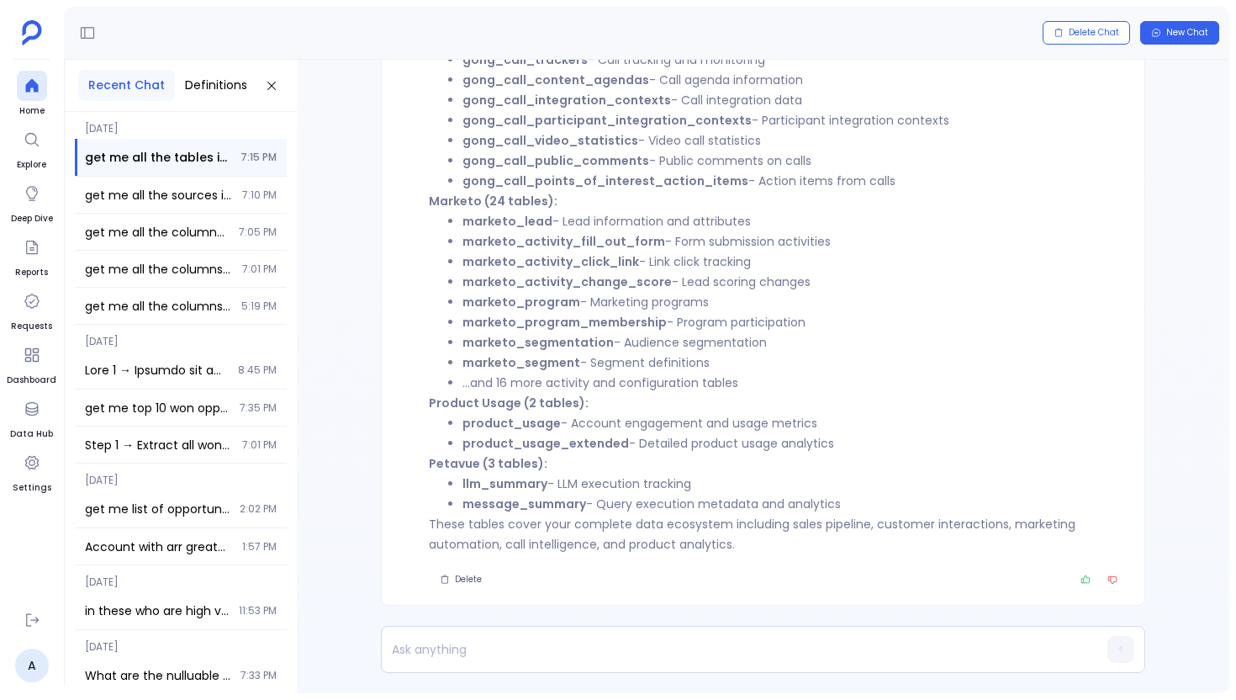
click at [635, 511] on li "message_summary - Query execution metadata and analytics" at bounding box center [794, 504] width 662 height 20
click at [590, 489] on li "llm_summary - LLM execution tracking" at bounding box center [794, 484] width 662 height 20
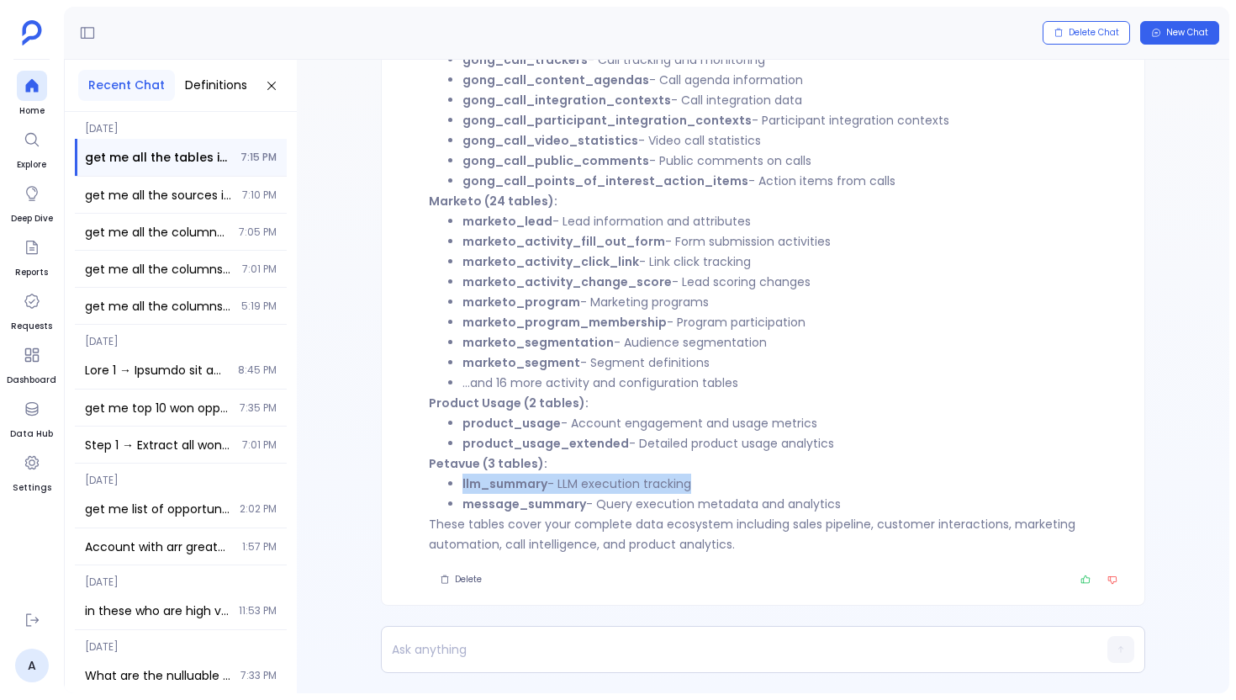
click at [590, 489] on li "llm_summary - LLM execution tracking" at bounding box center [794, 484] width 662 height 20
click at [636, 441] on li "product_usage_extended - Detailed product usage analytics" at bounding box center [794, 443] width 662 height 20
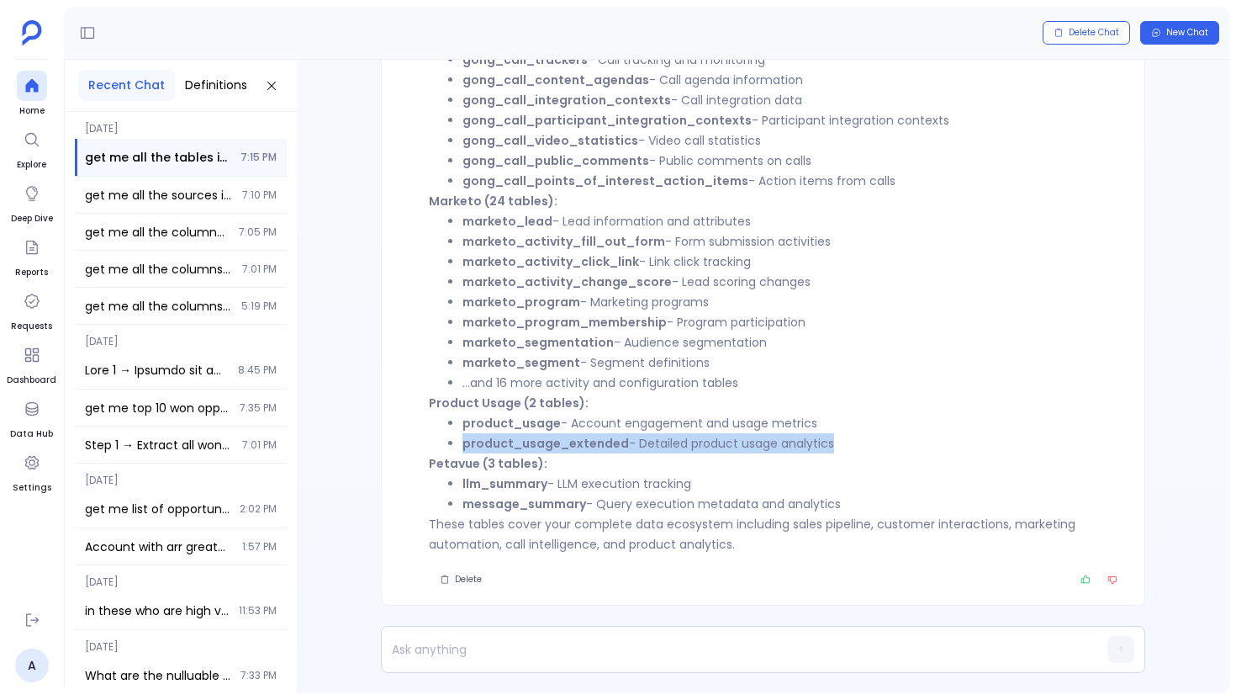
click at [636, 441] on li "product_usage_extended - Detailed product usage analytics" at bounding box center [794, 443] width 662 height 20
click at [642, 425] on li "product_usage - Account engagement and usage metrics" at bounding box center [794, 423] width 662 height 20
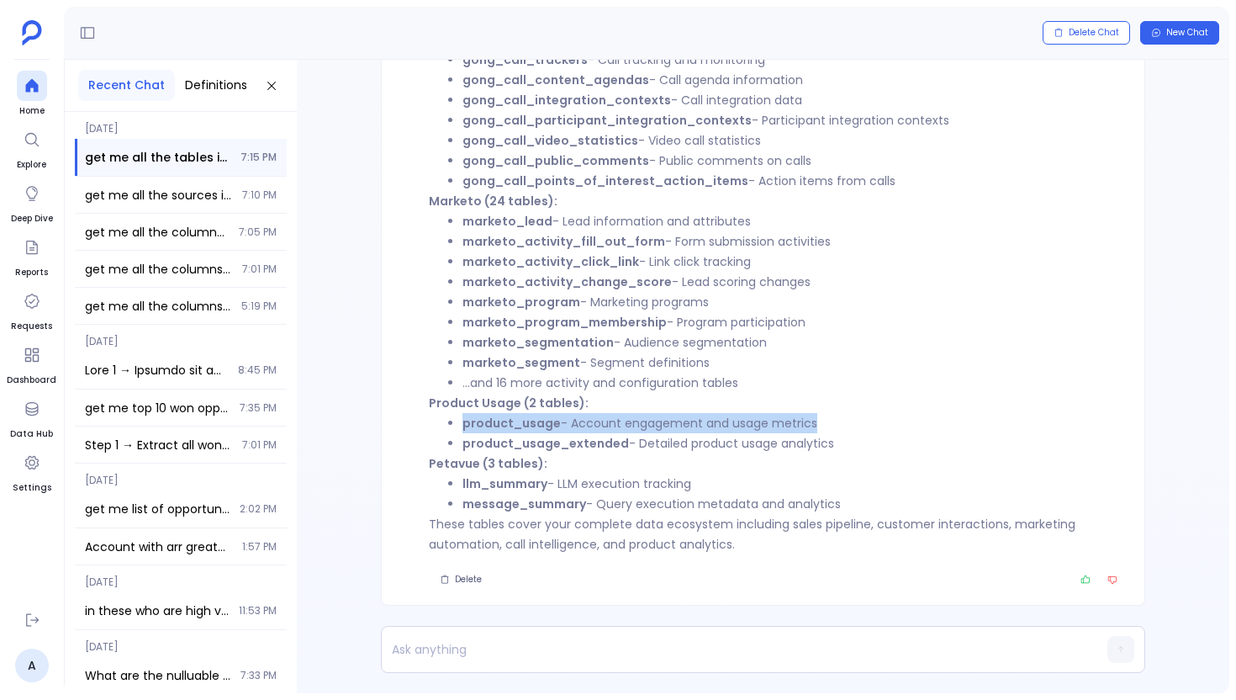
click at [642, 425] on li "product_usage - Account engagement and usage metrics" at bounding box center [794, 423] width 662 height 20
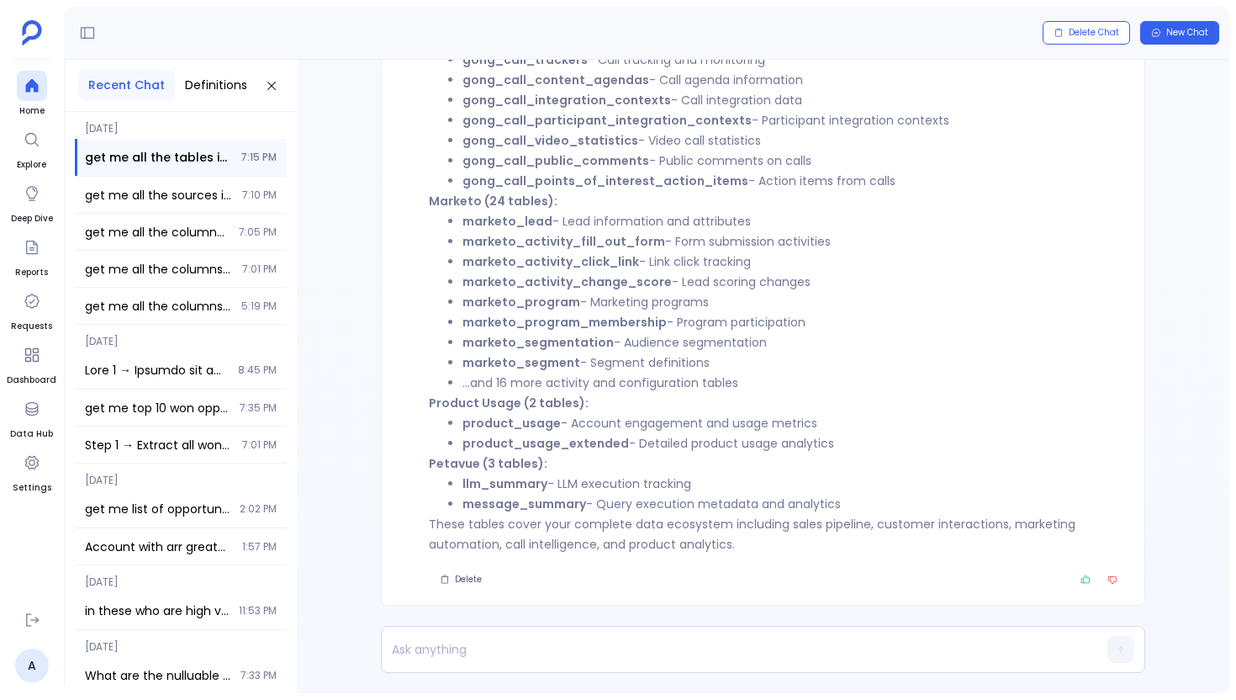
click at [643, 372] on li "marketo_segment - Segment definitions" at bounding box center [794, 362] width 662 height 20
click at [627, 384] on li "...and 16 more activity and configuration tables" at bounding box center [794, 383] width 662 height 20
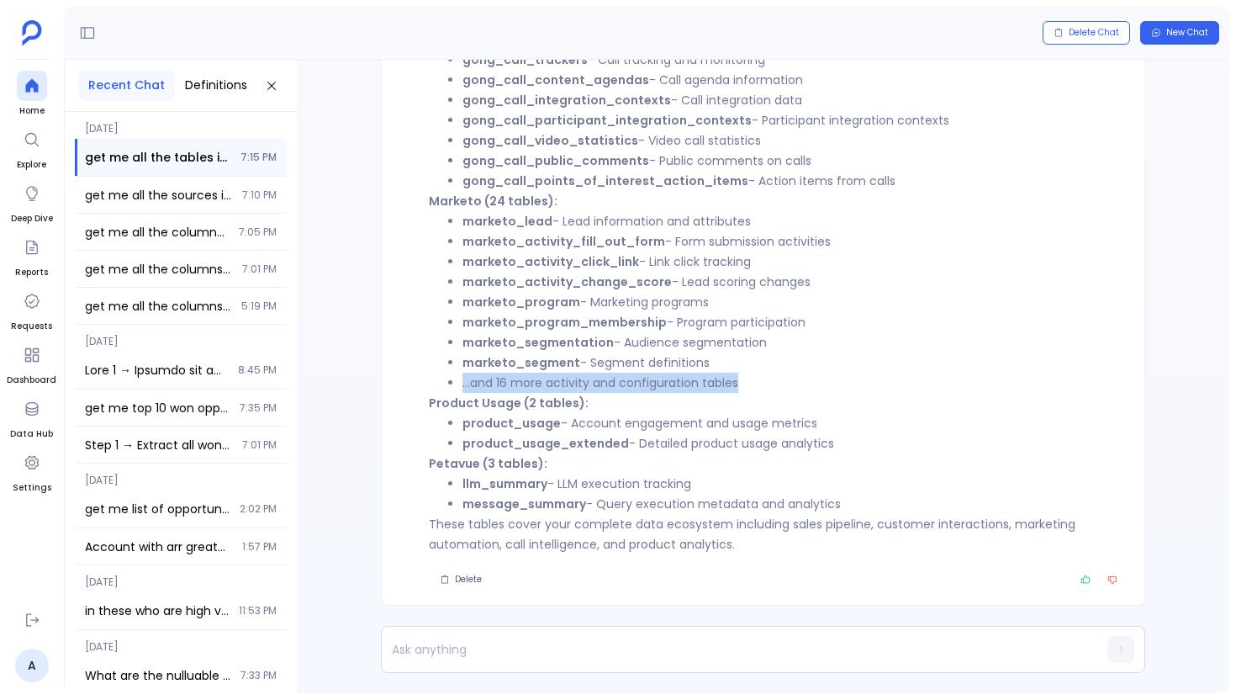
click at [627, 384] on li "...and 16 more activity and configuration tables" at bounding box center [794, 383] width 662 height 20
click at [631, 361] on li "marketo_segment - Segment definitions" at bounding box center [794, 362] width 662 height 20
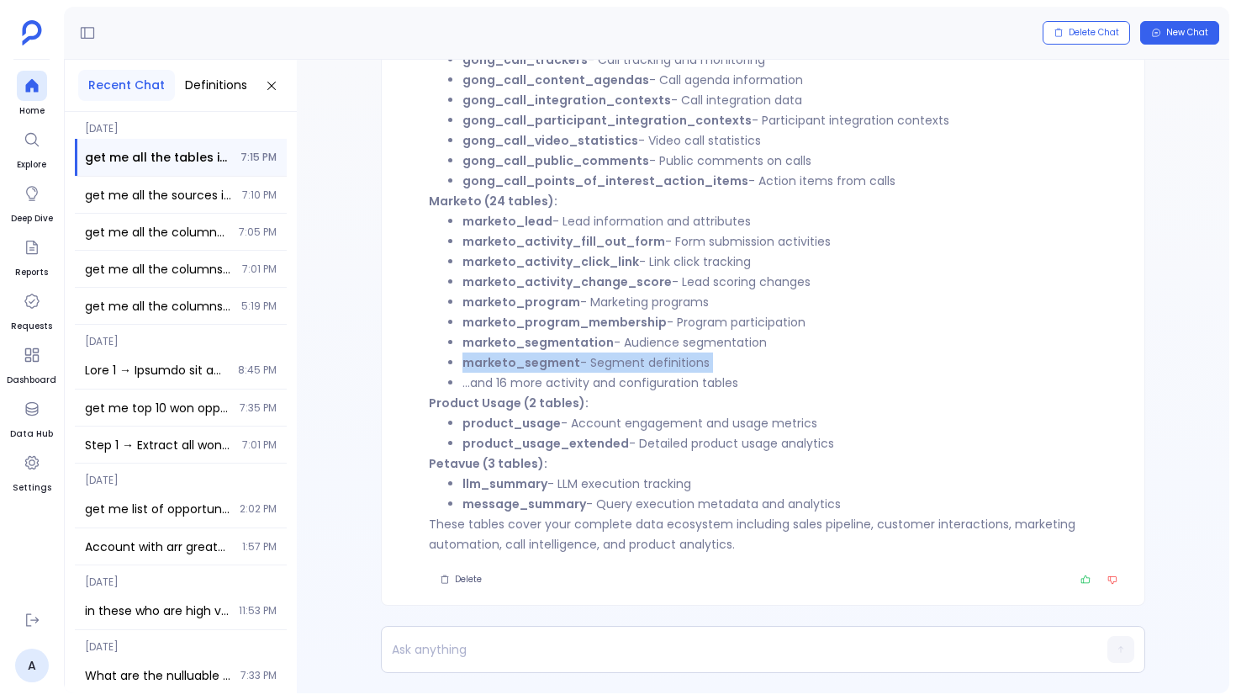
click at [631, 361] on li "marketo_segment - Segment definitions" at bounding box center [794, 362] width 662 height 20
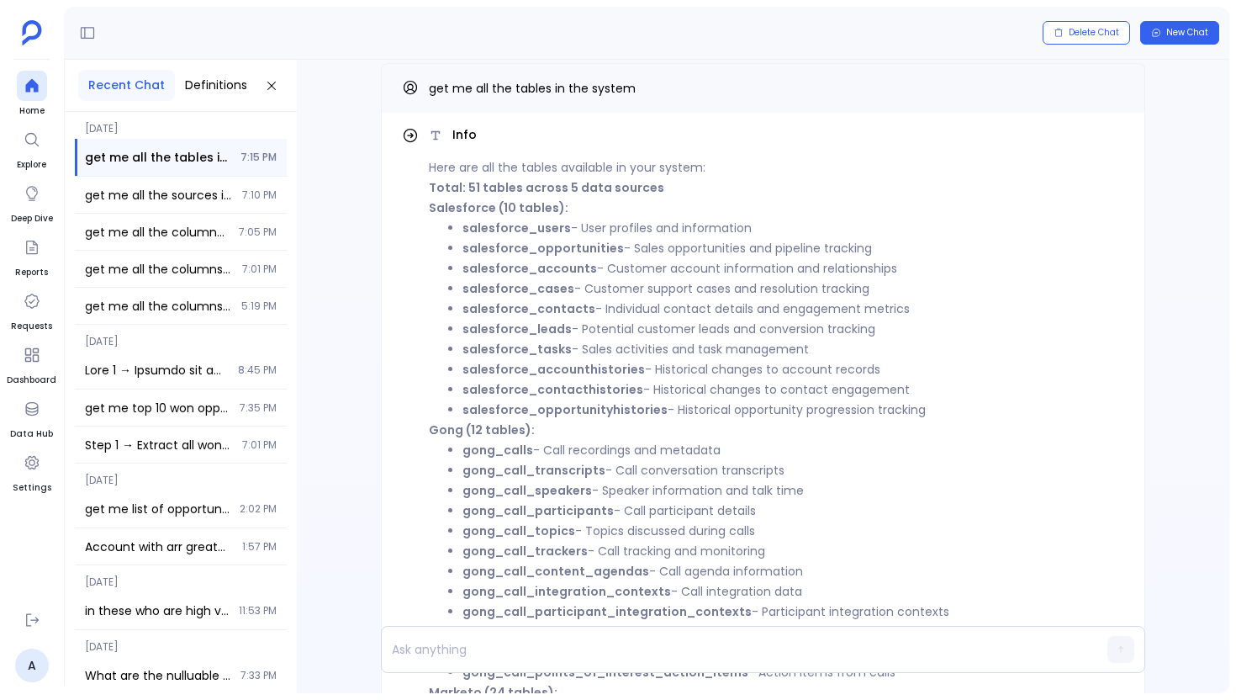
scroll to position [-508, 0]
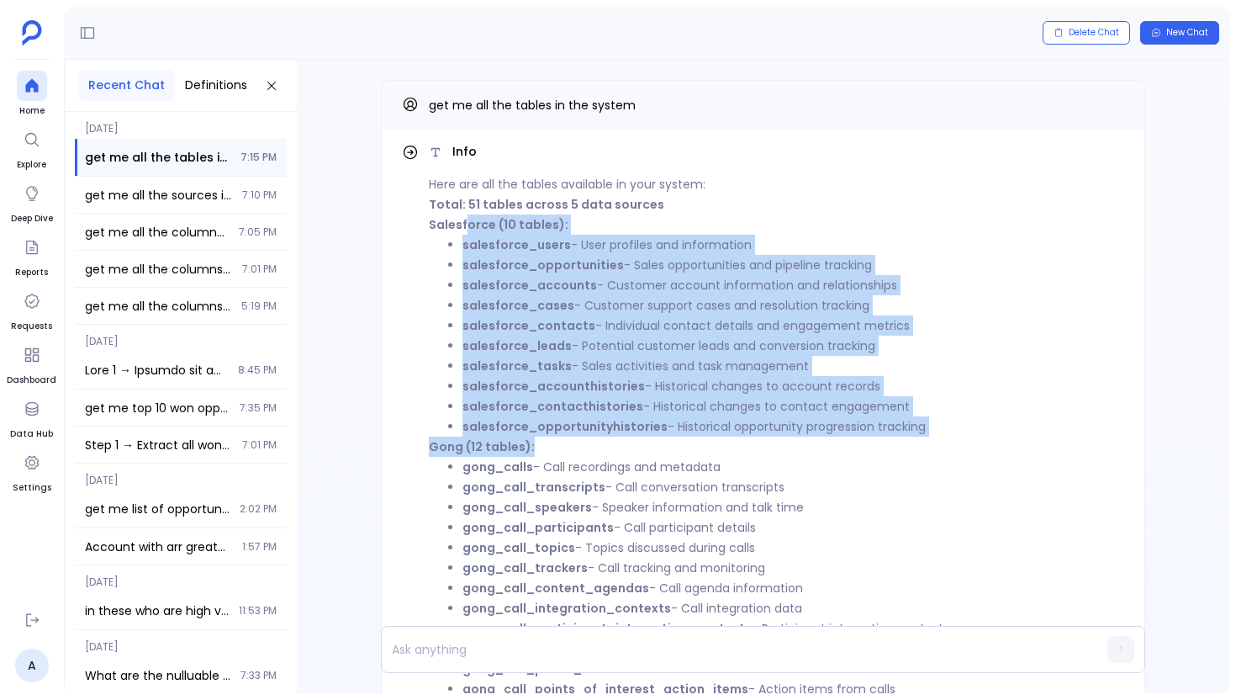
drag, startPoint x: 579, startPoint y: 441, endPoint x: 465, endPoint y: 215, distance: 252.8
click at [465, 215] on div "Here are all the tables available in your system: Total: 51 tables across 5 dat…" at bounding box center [777, 618] width 696 height 888
click at [465, 215] on p "Salesforce (10 tables):" at bounding box center [777, 224] width 696 height 20
drag, startPoint x: 429, startPoint y: 219, endPoint x: 708, endPoint y: 435, distance: 353.1
click at [708, 435] on div "Here are all the tables available in your system: Total: 51 tables across 5 dat…" at bounding box center [777, 618] width 696 height 888
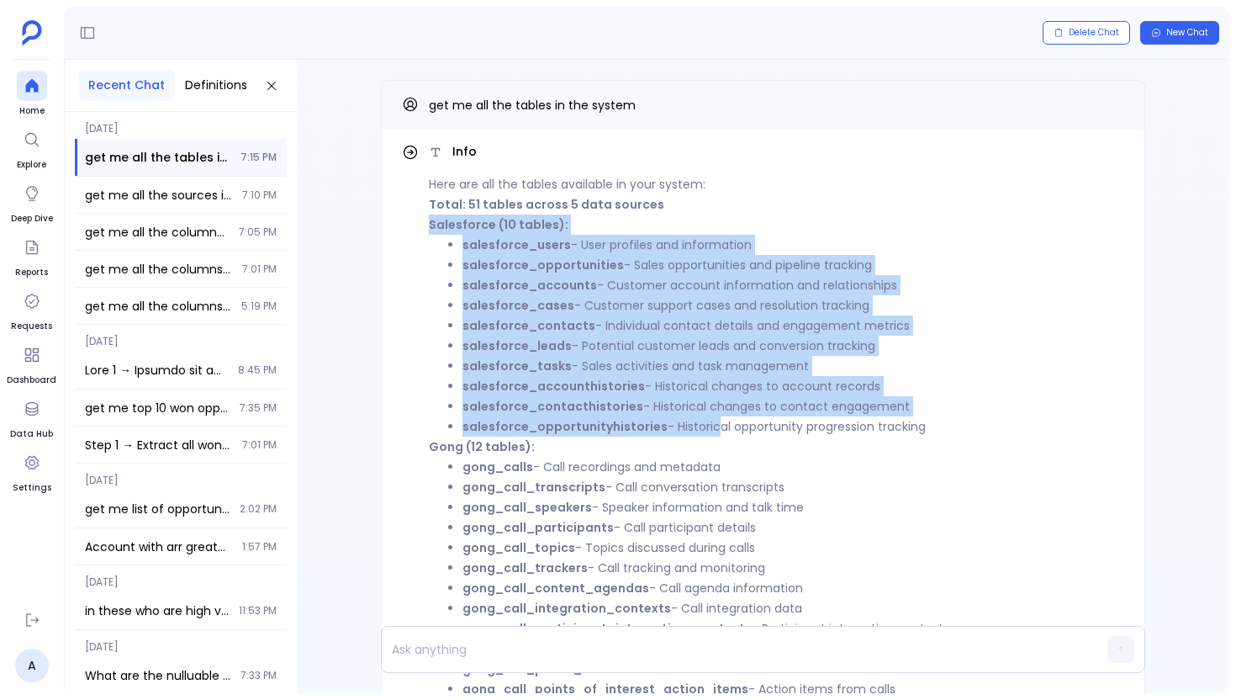
click at [708, 435] on li "salesforce_opportunityhistories - Historical opportunity progression tracking" at bounding box center [794, 426] width 662 height 20
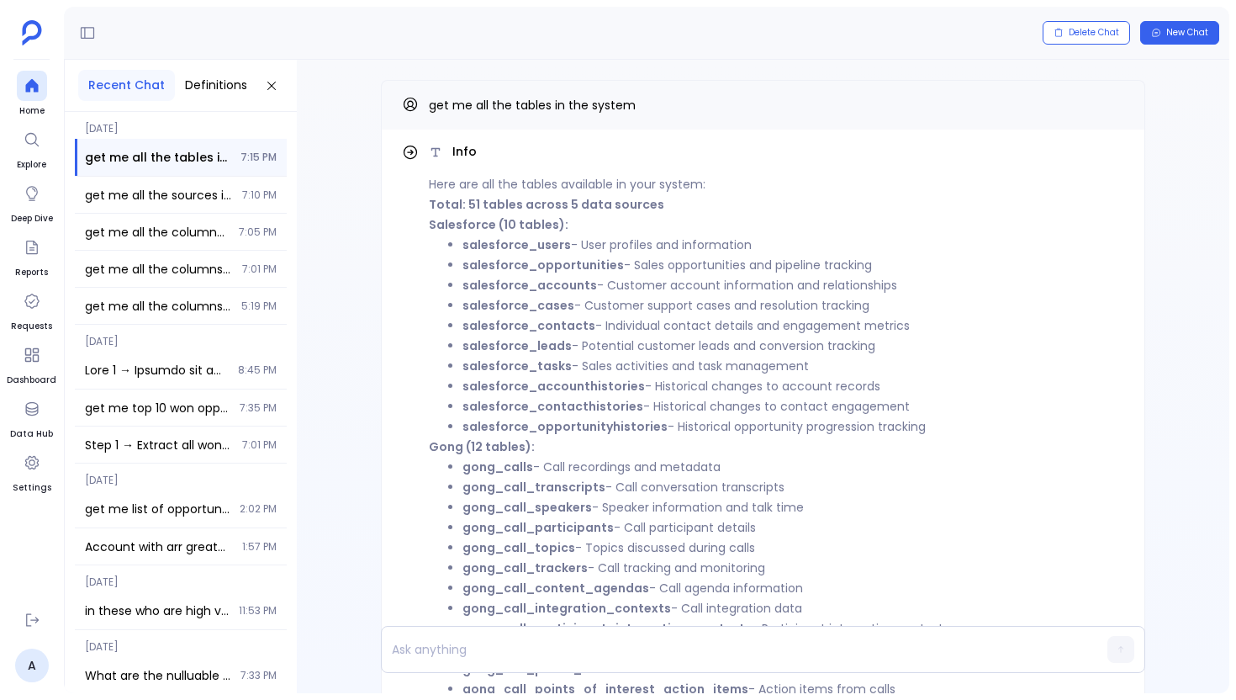
click at [654, 483] on li "gong_call_transcripts - Call conversation transcripts" at bounding box center [794, 487] width 662 height 20
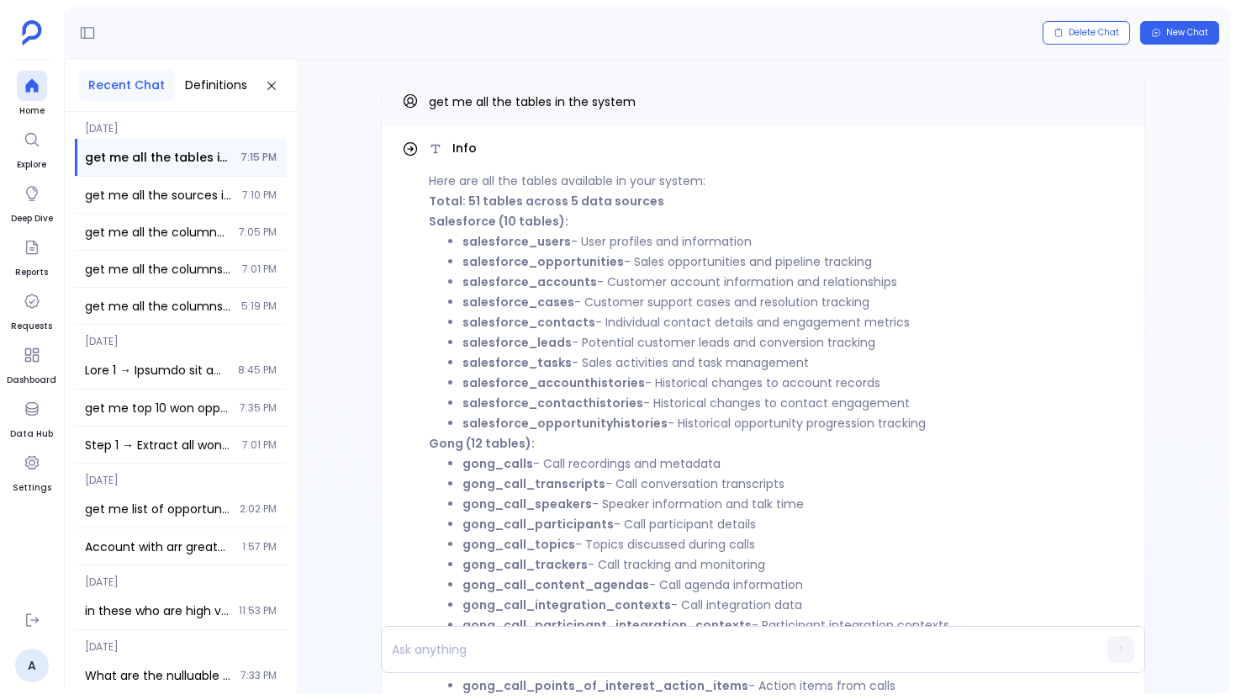
scroll to position [0, 0]
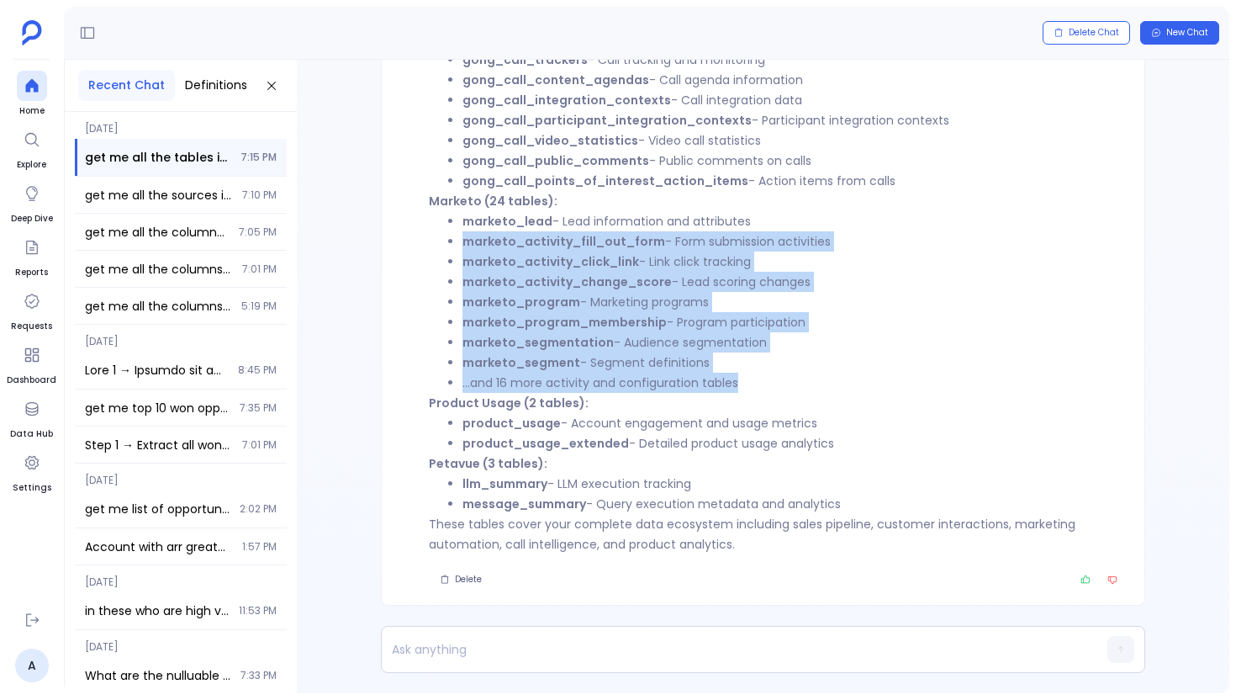
drag, startPoint x: 744, startPoint y: 380, endPoint x: 390, endPoint y: 226, distance: 386.1
click at [394, 229] on div "Info Here are all the tables available in your system: Total: 51 tables across …" at bounding box center [763, 114] width 765 height 984
click at [390, 226] on div "Info Here are all the tables available in your system: Total: 51 tables across …" at bounding box center [763, 114] width 765 height 984
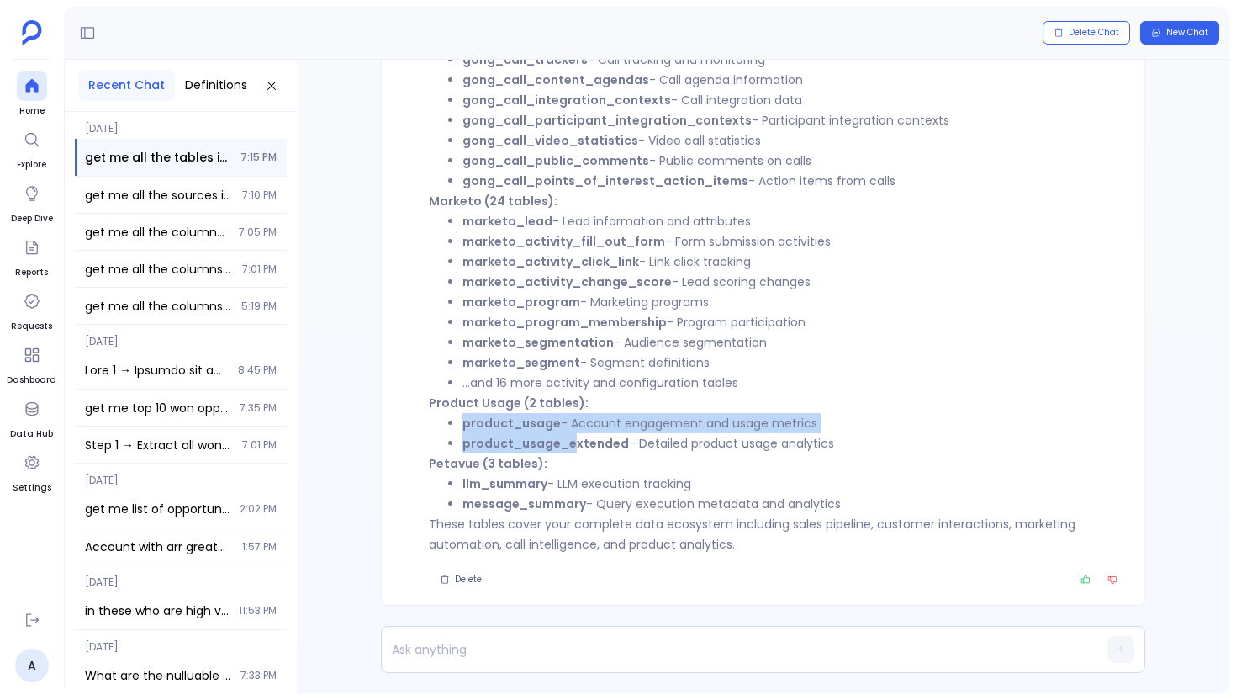
drag, startPoint x: 452, startPoint y: 423, endPoint x: 638, endPoint y: 502, distance: 201.2
click at [622, 480] on div "Here are all the tables available in your system: Total: 51 tables across 5 dat…" at bounding box center [777, 110] width 696 height 888
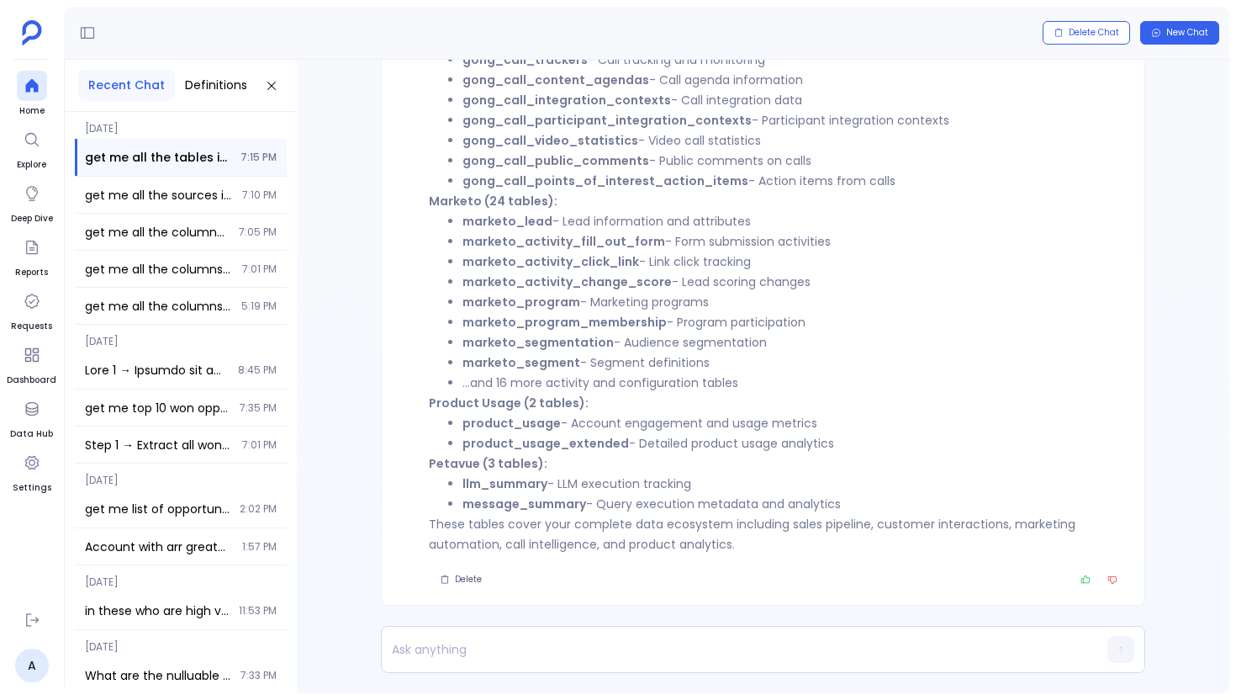
click at [638, 502] on li "message_summary - Query execution metadata and analytics" at bounding box center [794, 504] width 662 height 20
click at [479, 418] on strong "product_usage" at bounding box center [512, 423] width 98 height 17
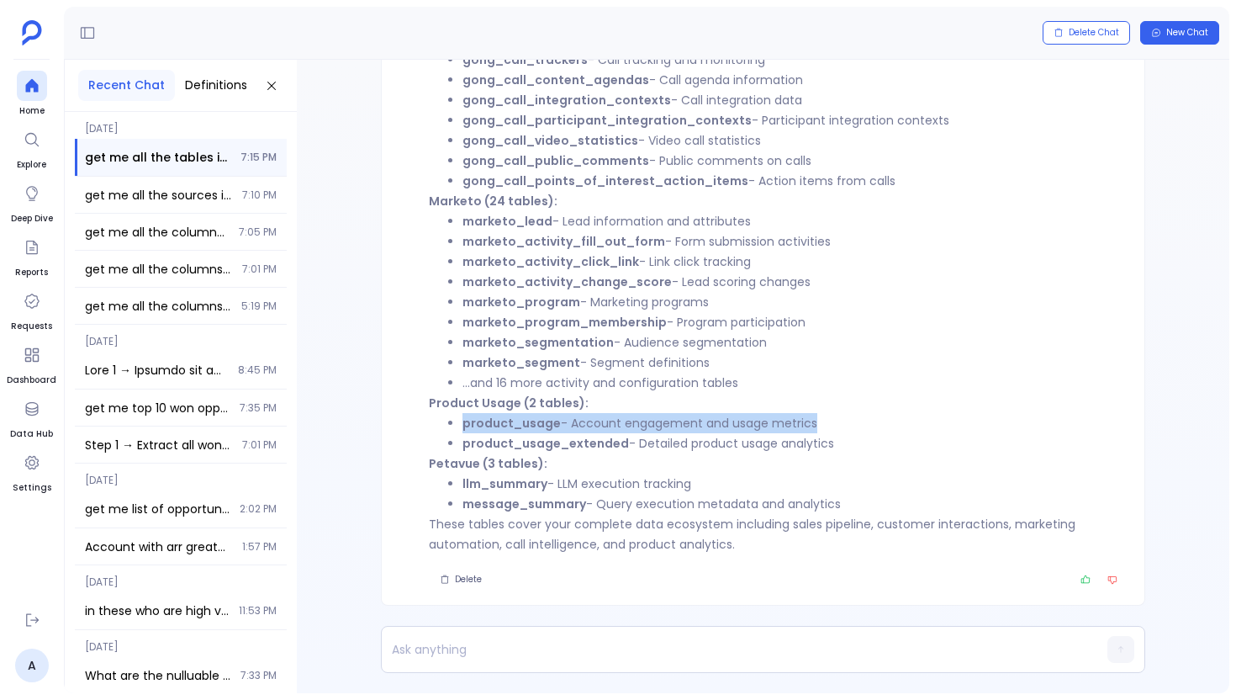
click at [479, 418] on strong "product_usage" at bounding box center [512, 423] width 98 height 17
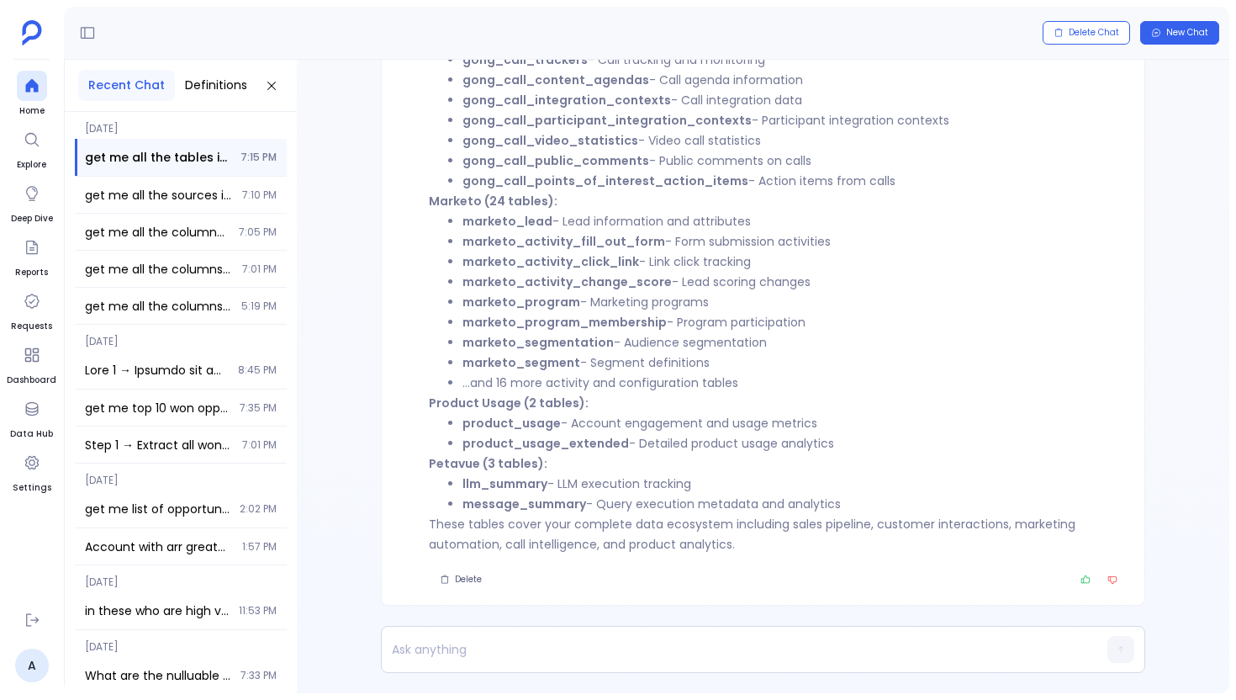
click at [510, 449] on strong "product_usage_extended" at bounding box center [546, 443] width 167 height 17
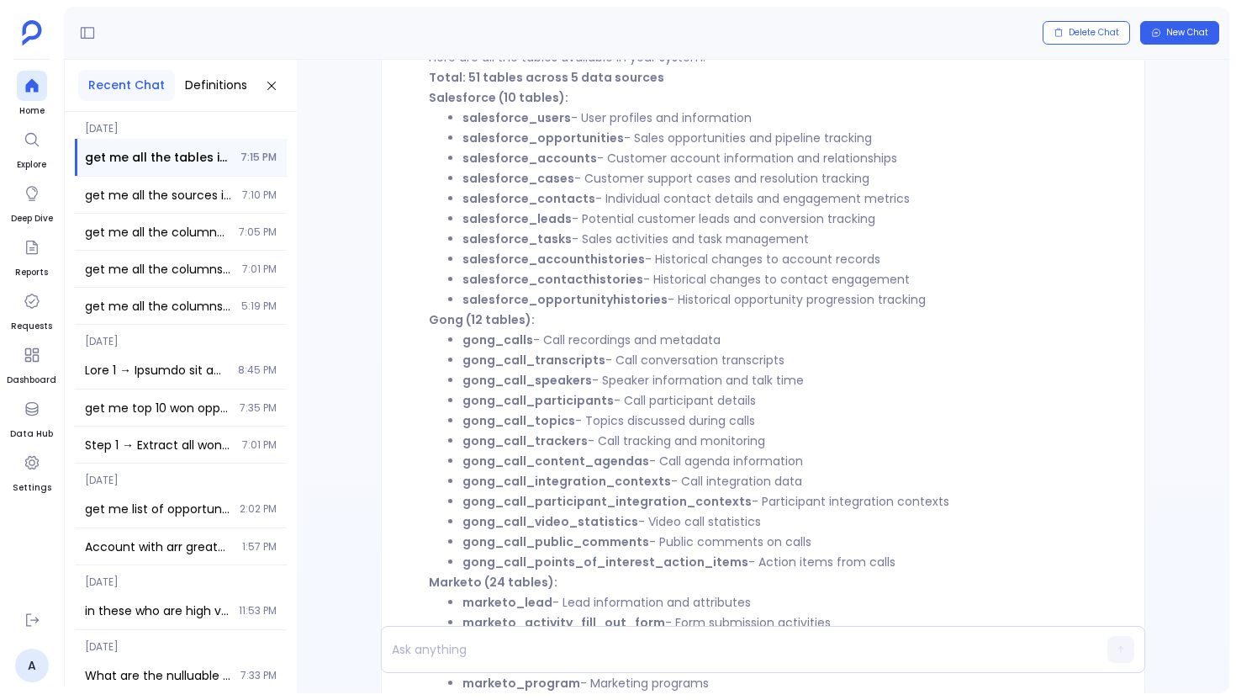
scroll to position [-508, 0]
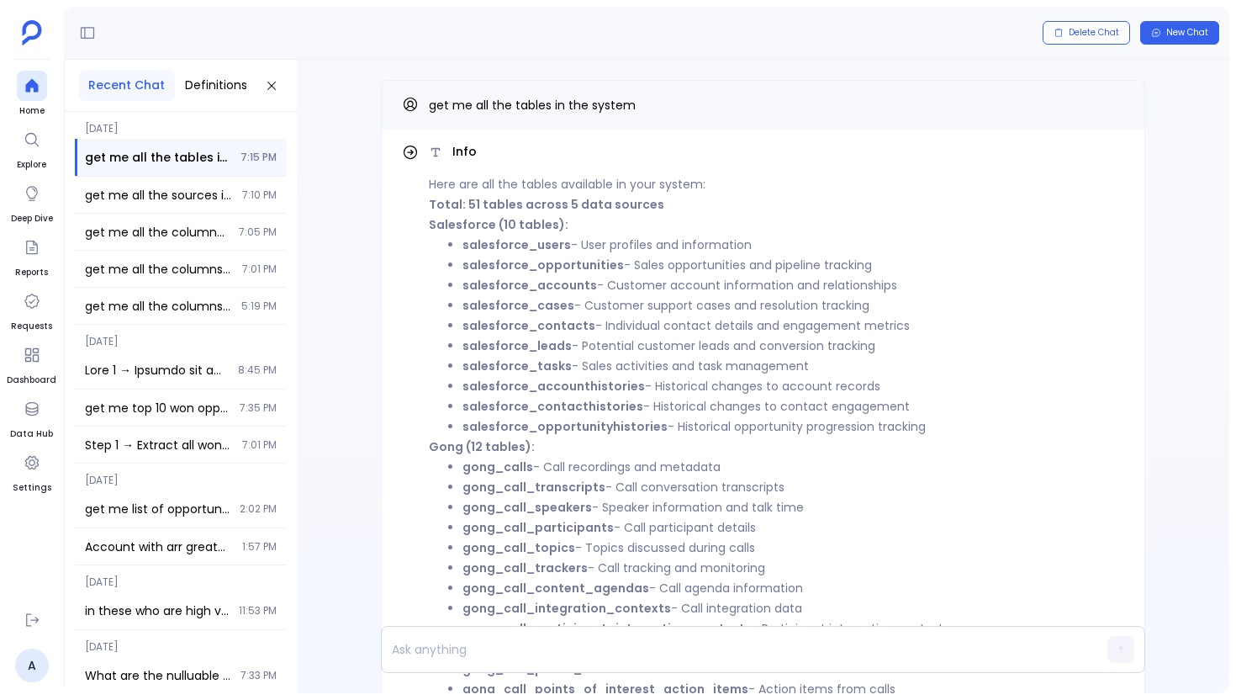
click at [683, 390] on li "salesforce_accounthistories - Historical changes to account records" at bounding box center [794, 386] width 662 height 20
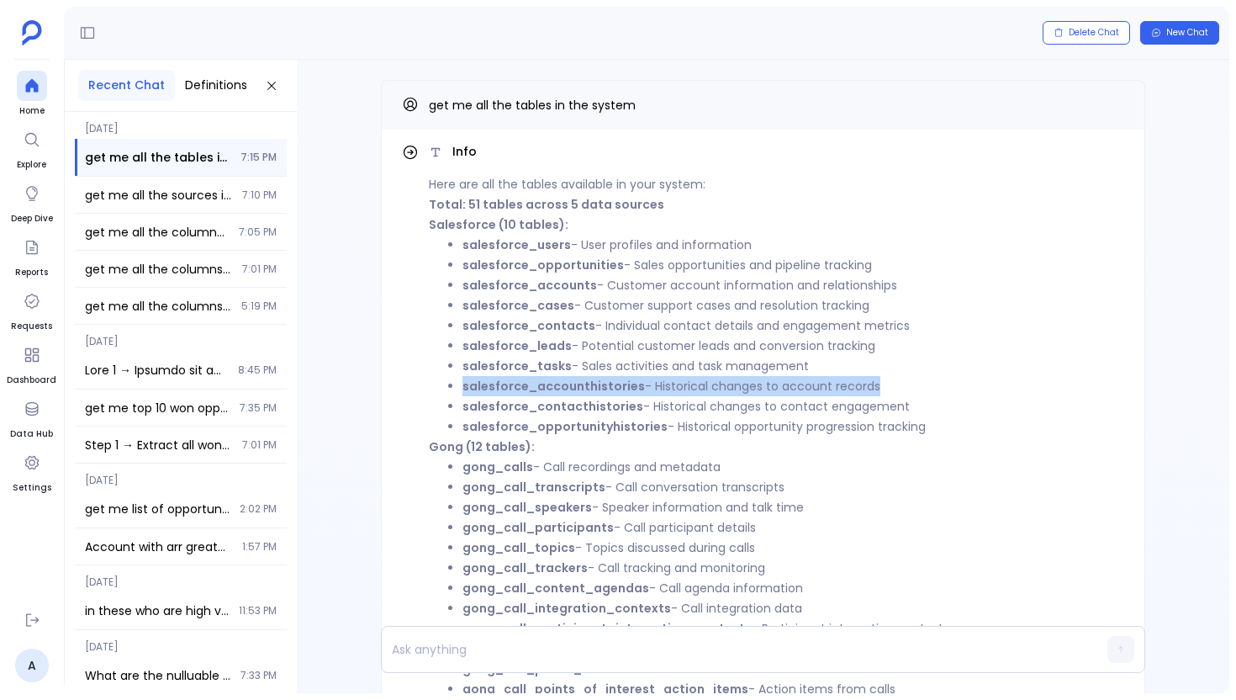
click at [683, 390] on li "salesforce_accounthistories - Historical changes to account records" at bounding box center [794, 386] width 662 height 20
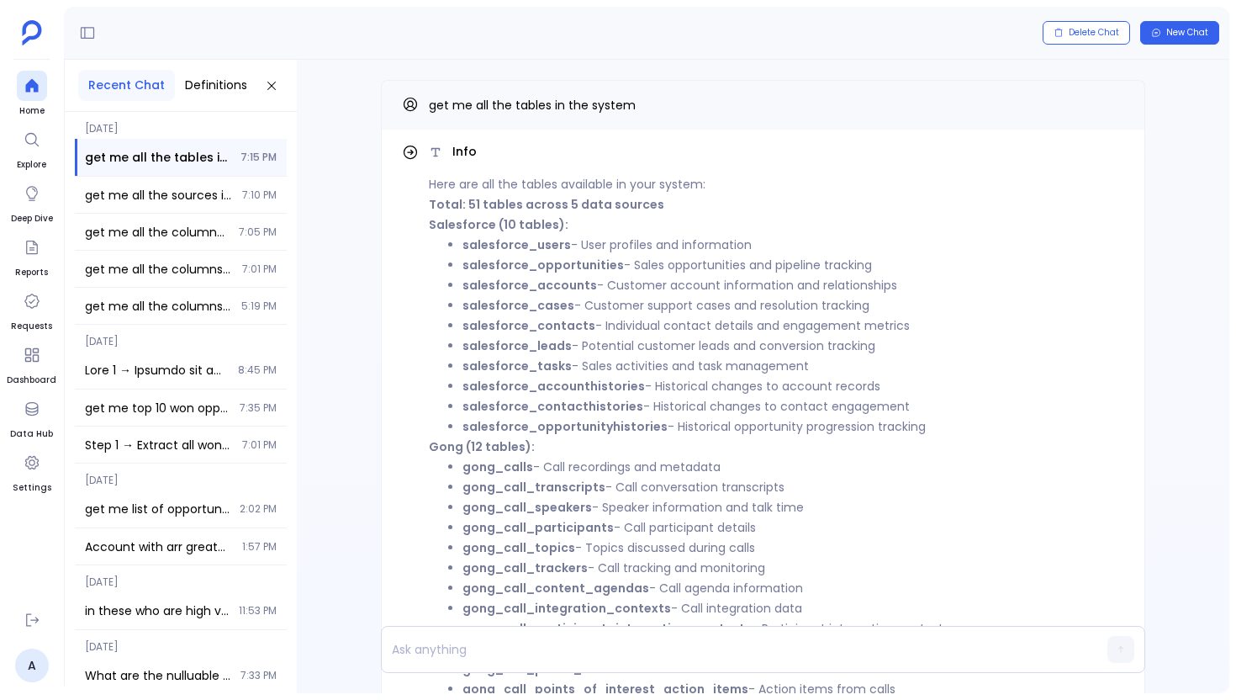
click at [668, 362] on li "salesforce_tasks - Sales activities and task management" at bounding box center [794, 366] width 662 height 20
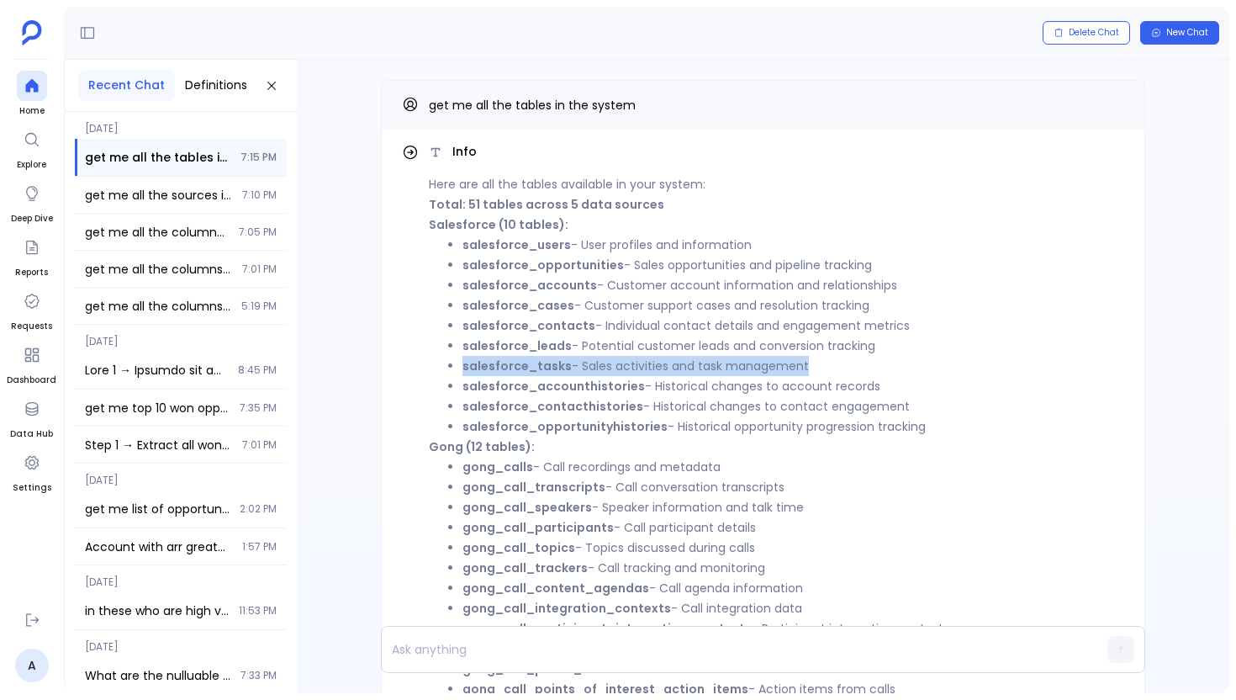
click at [668, 362] on li "salesforce_tasks - Sales activities and task management" at bounding box center [794, 366] width 662 height 20
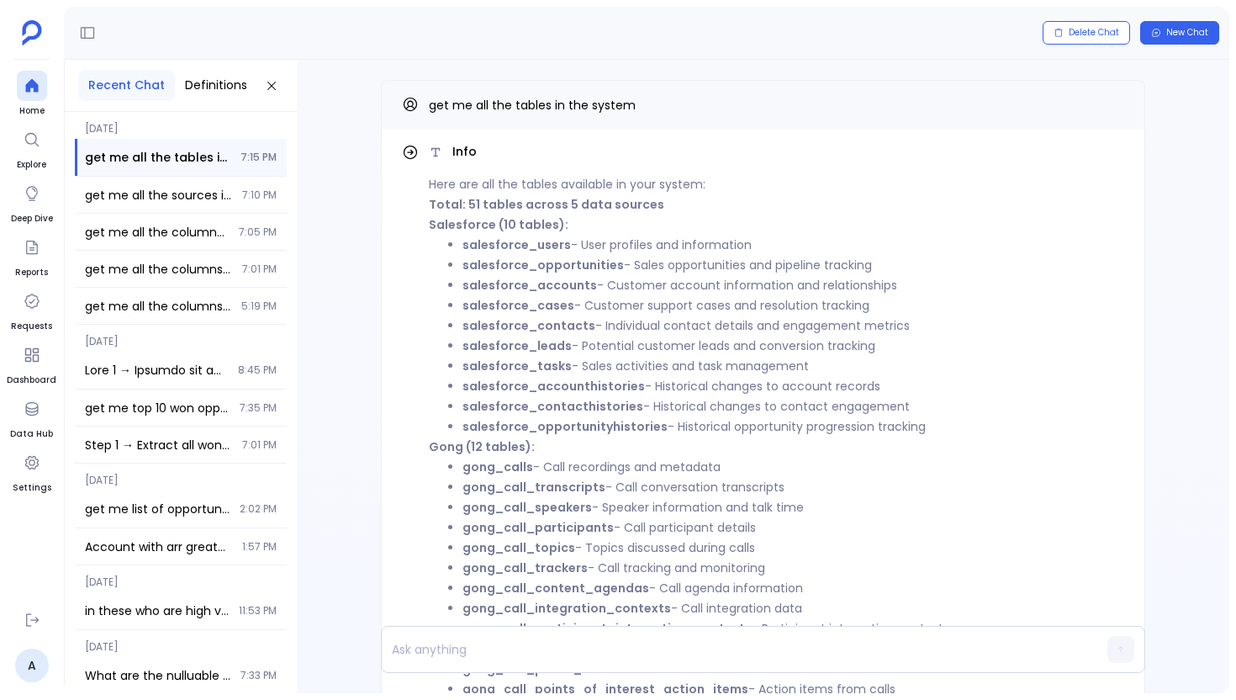
click at [671, 344] on li "salesforce_leads - Potential customer leads and conversion tracking" at bounding box center [794, 346] width 662 height 20
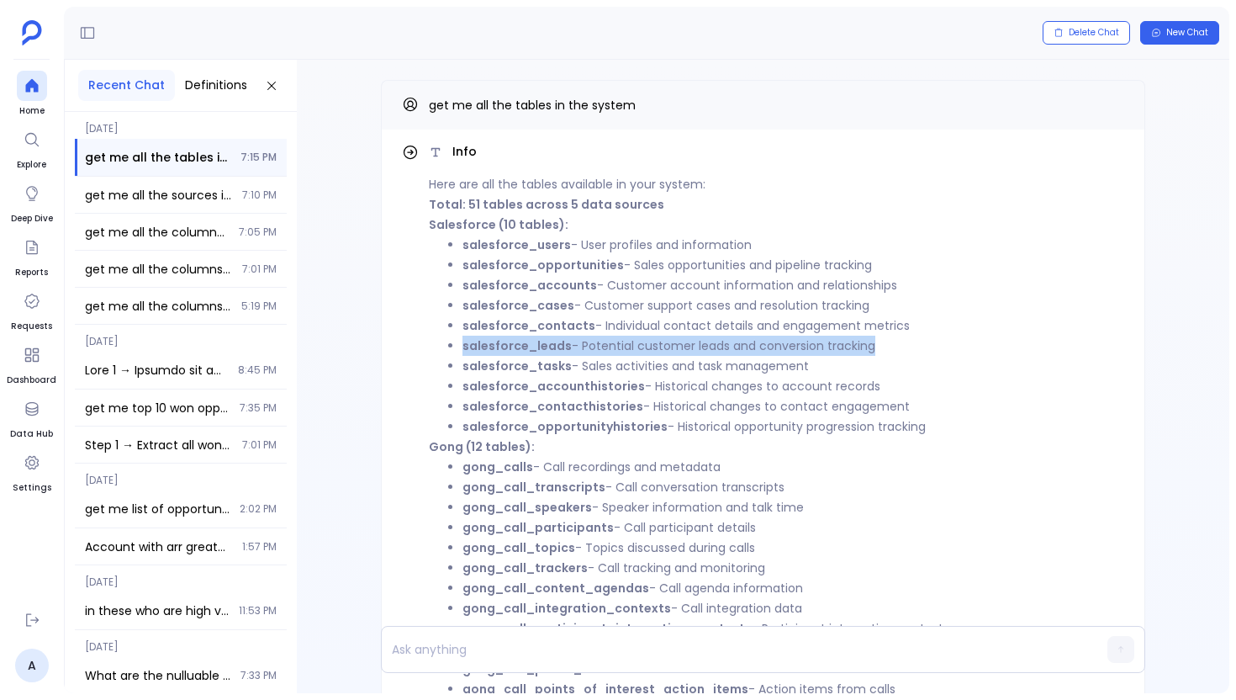
click at [671, 344] on li "salesforce_leads - Potential customer leads and conversion tracking" at bounding box center [794, 346] width 662 height 20
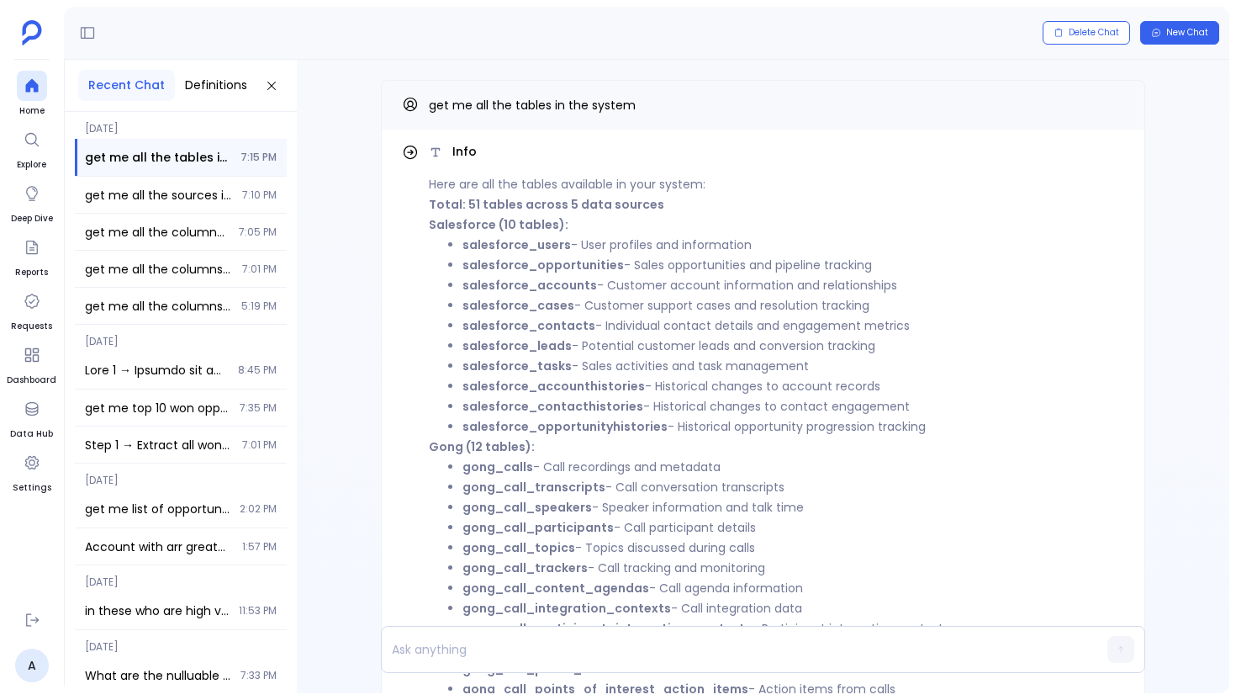
click at [677, 326] on li "salesforce_contacts - Individual contact details and engagement metrics" at bounding box center [794, 325] width 662 height 20
click at [675, 304] on li "salesforce_cases - Customer support cases and resolution tracking" at bounding box center [794, 305] width 662 height 20
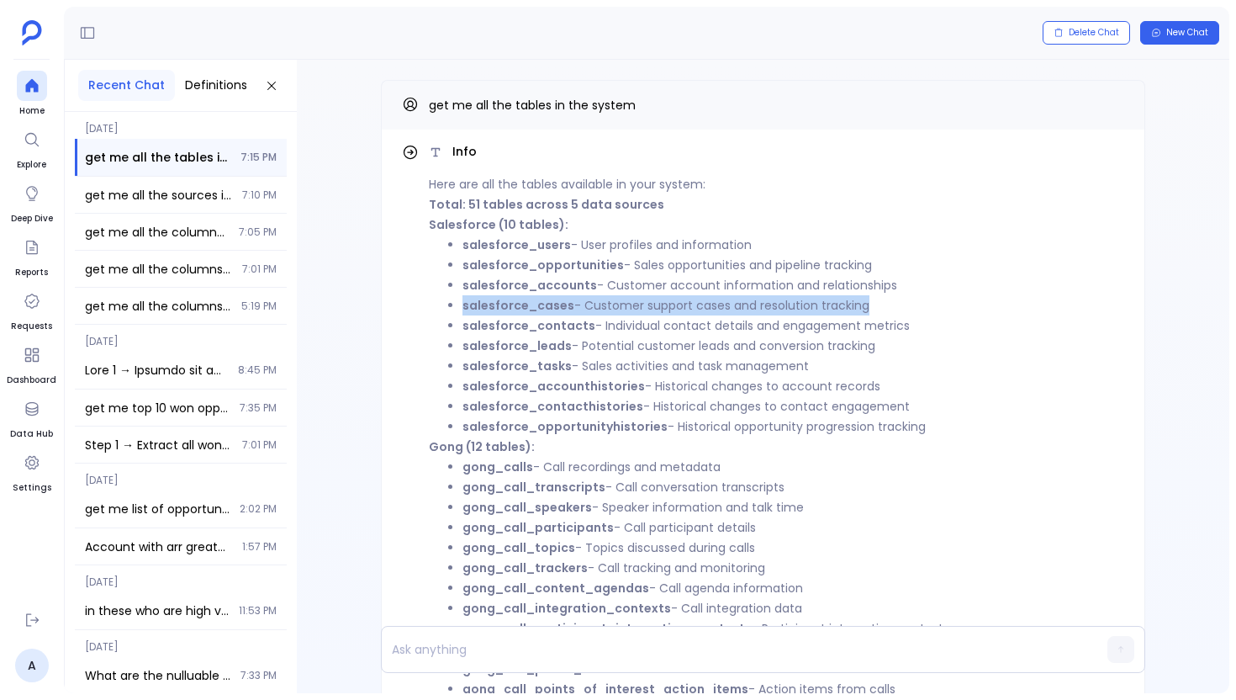
click at [675, 304] on li "salesforce_cases - Customer support cases and resolution tracking" at bounding box center [794, 305] width 662 height 20
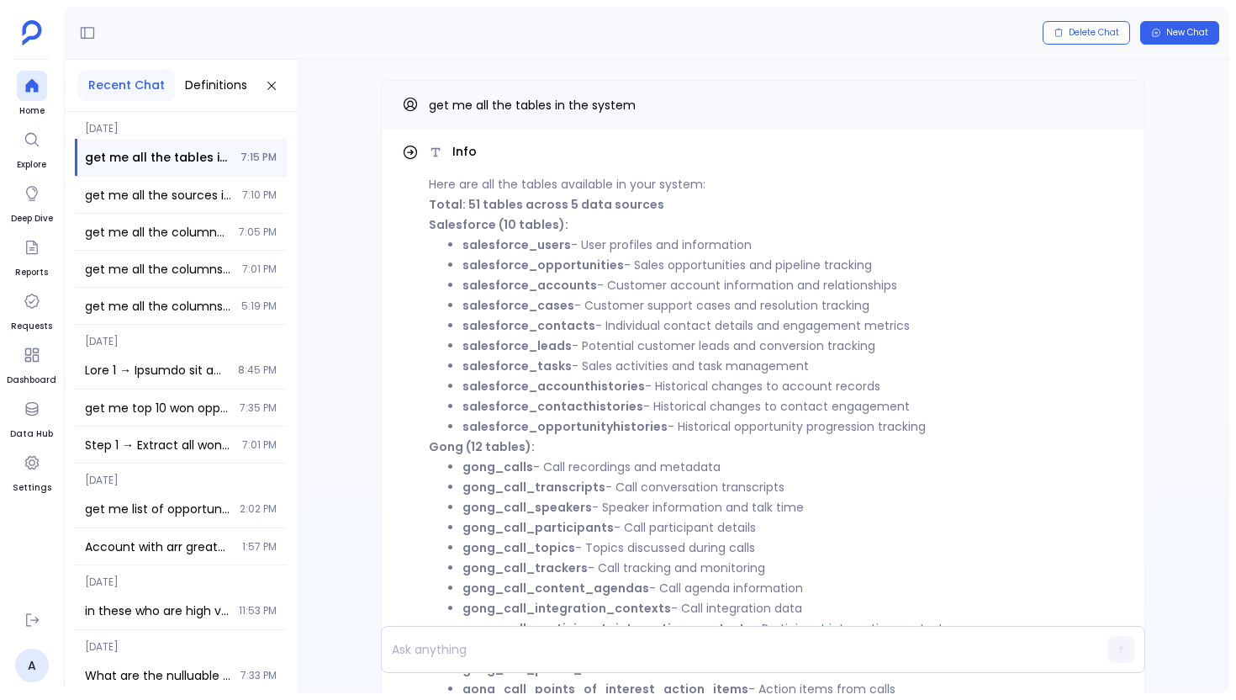
click at [685, 289] on li "salesforce_accounts - Customer account information and relationships" at bounding box center [794, 285] width 662 height 20
click at [675, 262] on li "salesforce_opportunities - Sales opportunities and pipeline tracking" at bounding box center [794, 265] width 662 height 20
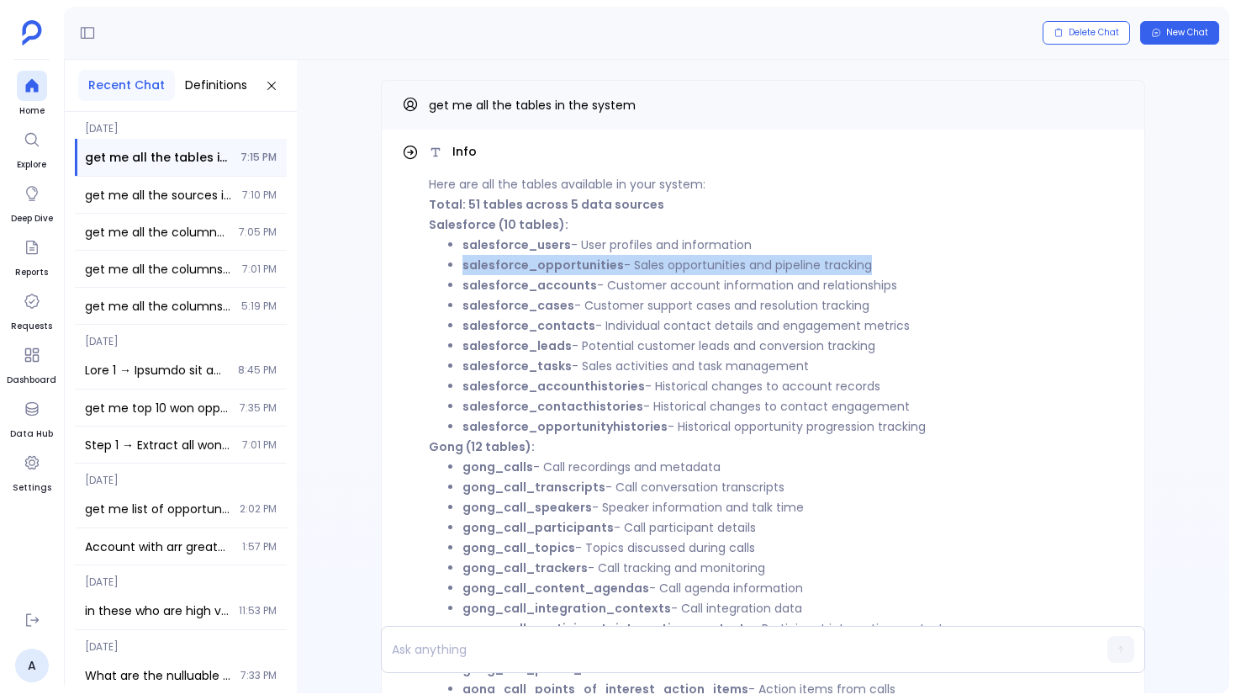
click at [675, 262] on li "salesforce_opportunities - Sales opportunities and pipeline tracking" at bounding box center [794, 265] width 662 height 20
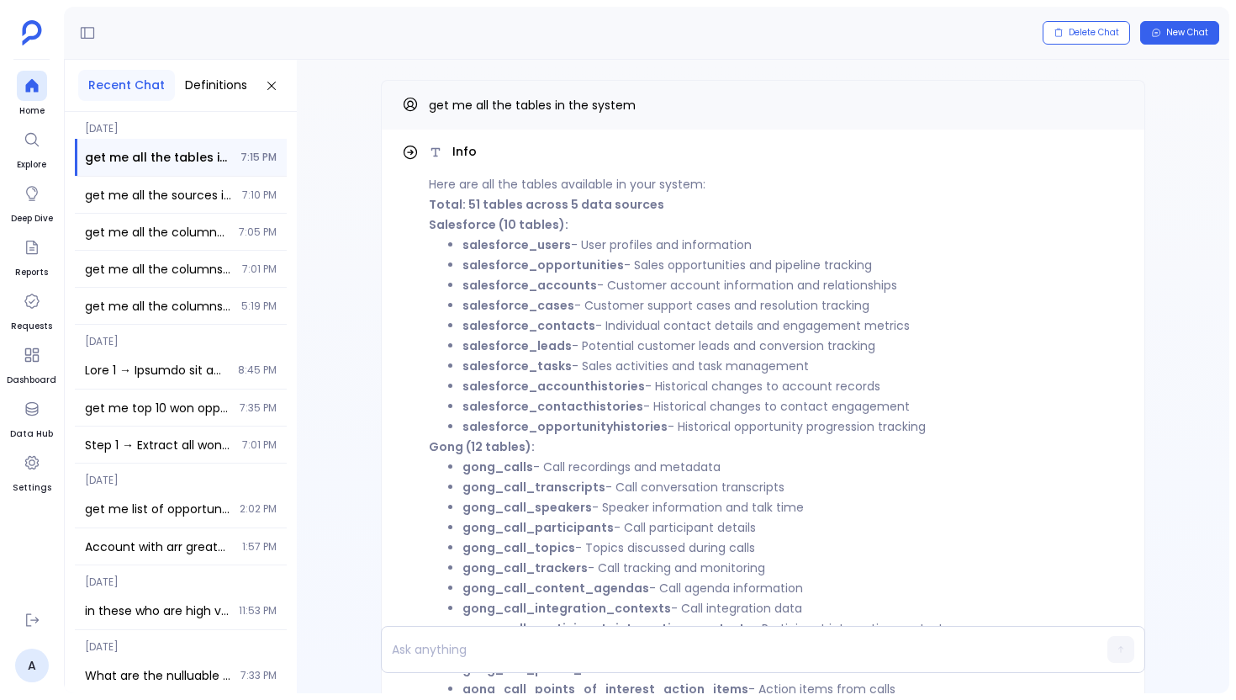
click at [670, 290] on li "salesforce_accounts - Customer account information and relationships" at bounding box center [794, 285] width 662 height 20
click at [647, 331] on li "salesforce_contacts - Individual contact details and engagement metrics" at bounding box center [794, 325] width 662 height 20
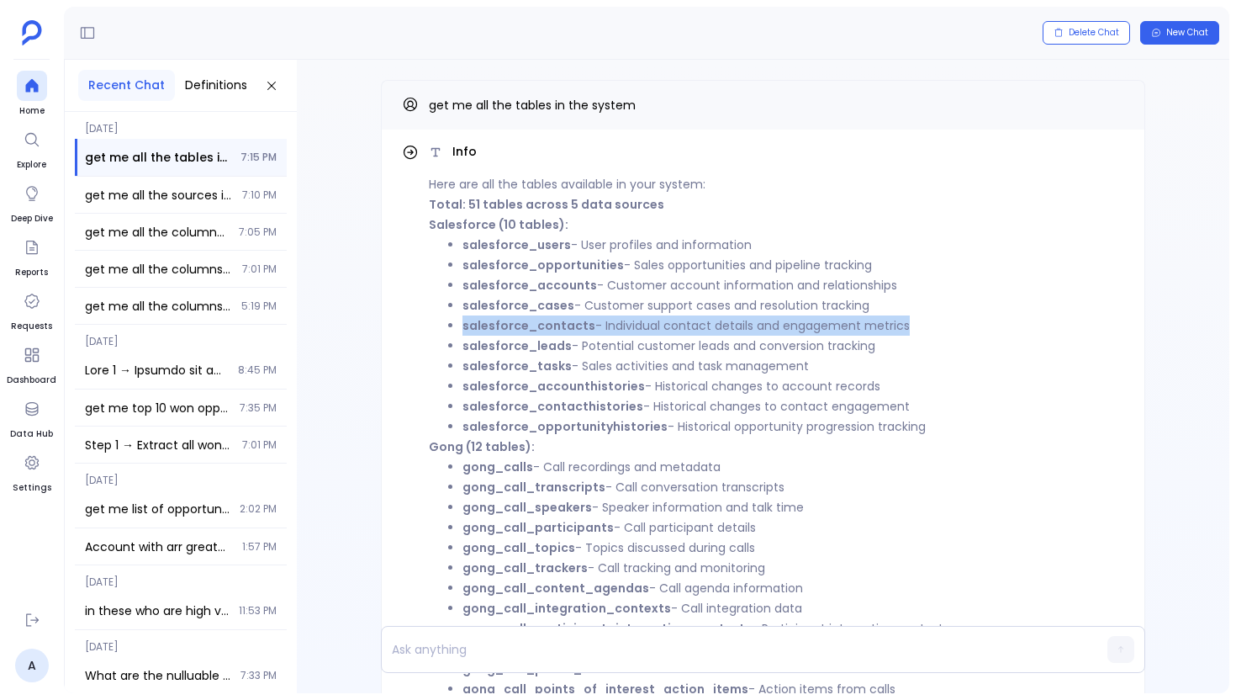
click at [647, 331] on li "salesforce_contacts - Individual contact details and engagement metrics" at bounding box center [794, 325] width 662 height 20
click at [29, 91] on icon at bounding box center [31, 85] width 13 height 13
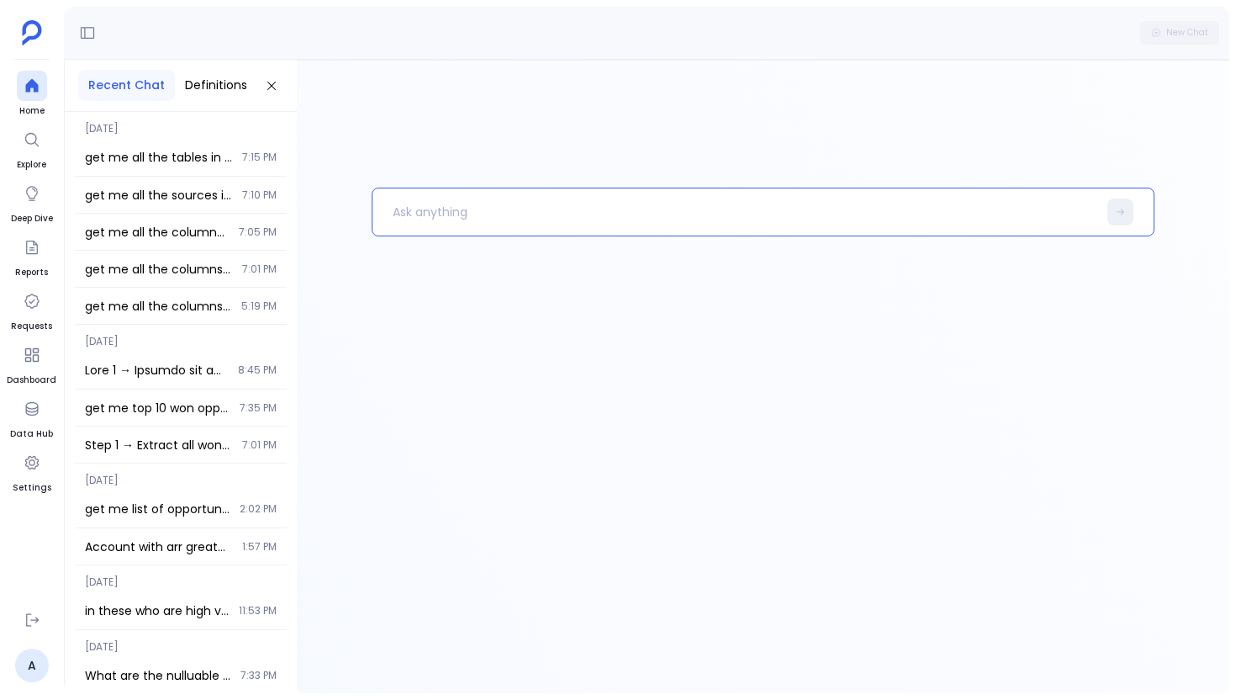
click at [389, 206] on p at bounding box center [735, 212] width 725 height 44
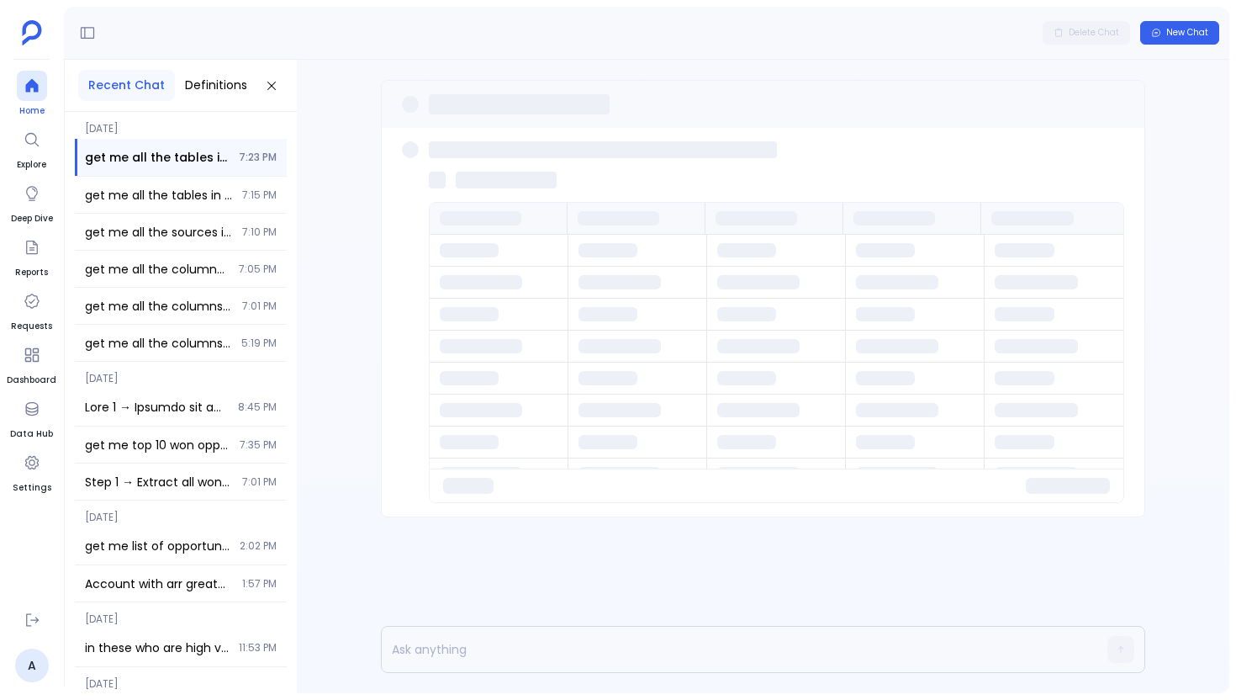
click at [29, 87] on icon at bounding box center [31, 85] width 13 height 13
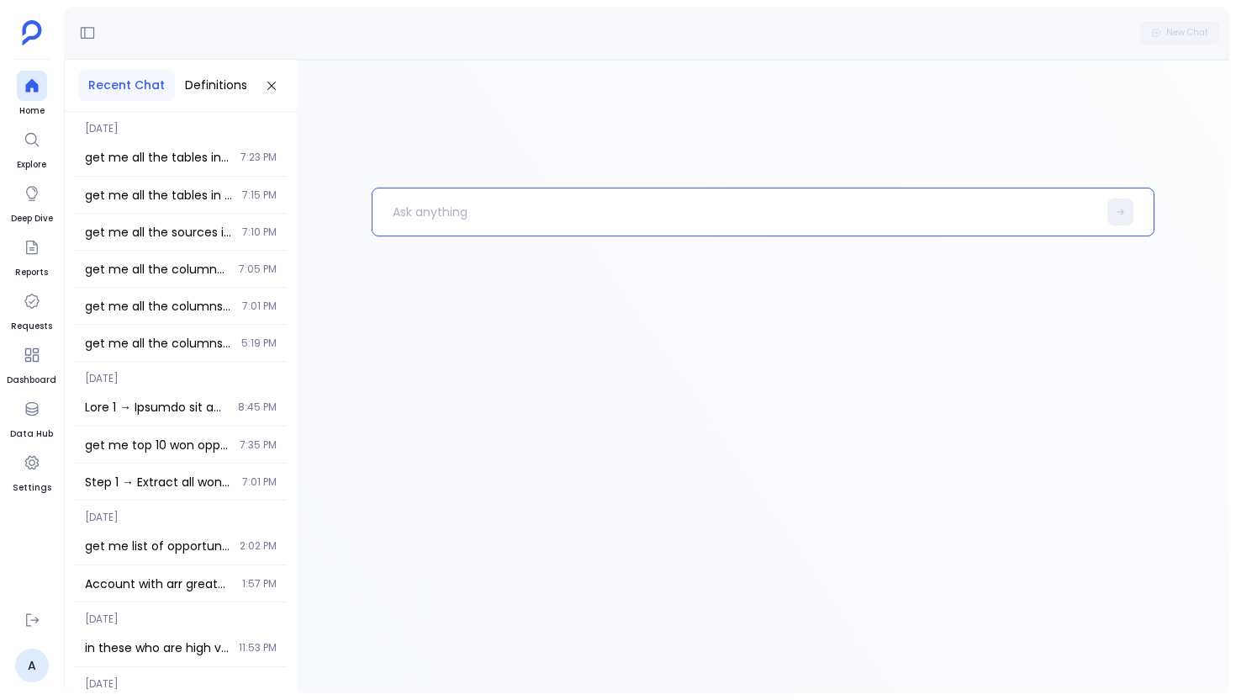
click at [429, 209] on p at bounding box center [735, 212] width 725 height 44
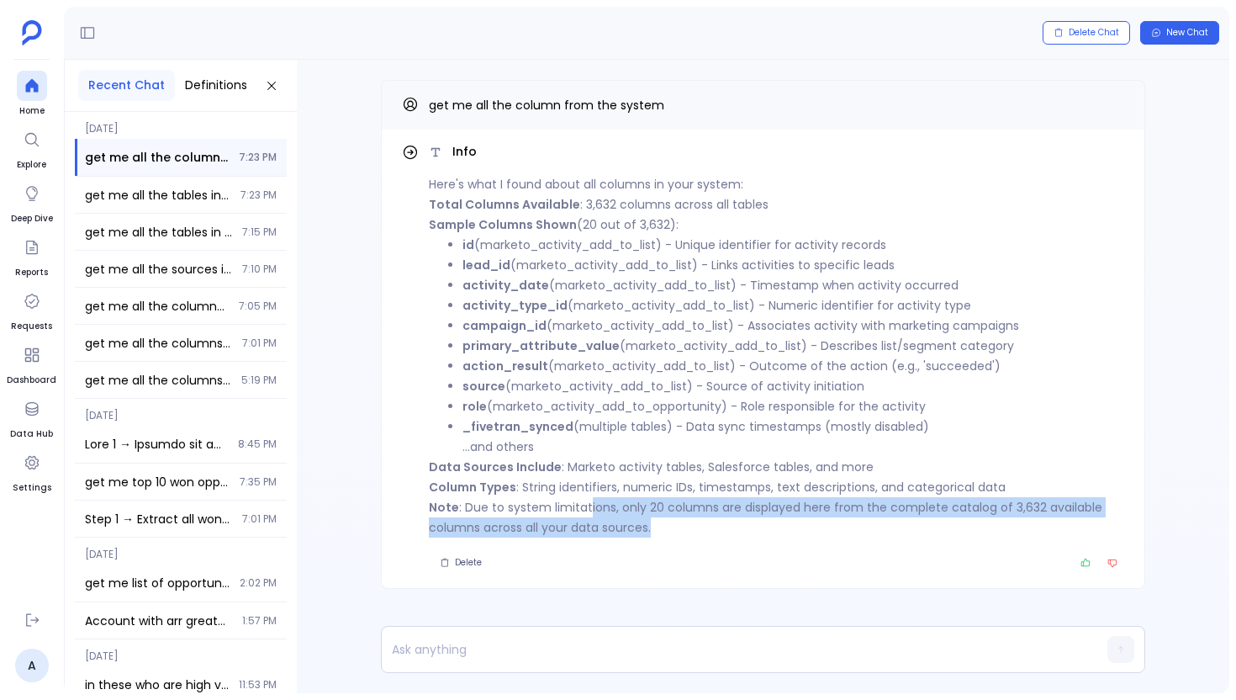
drag, startPoint x: 662, startPoint y: 524, endPoint x: 586, endPoint y: 510, distance: 77.0
click at [586, 510] on p "Note : Due to system limitations, only 20 columns are displayed here from the c…" at bounding box center [777, 517] width 696 height 40
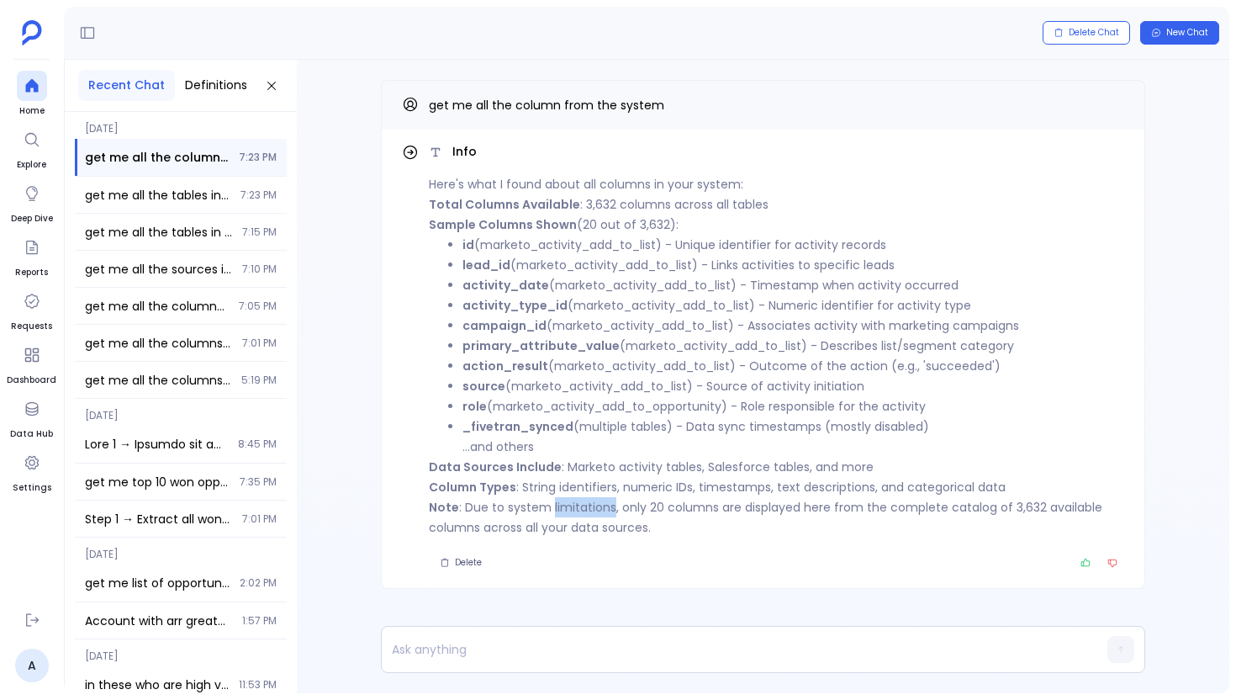
click at [586, 510] on p "Note : Due to system limitations, only 20 columns are displayed here from the c…" at bounding box center [777, 517] width 696 height 40
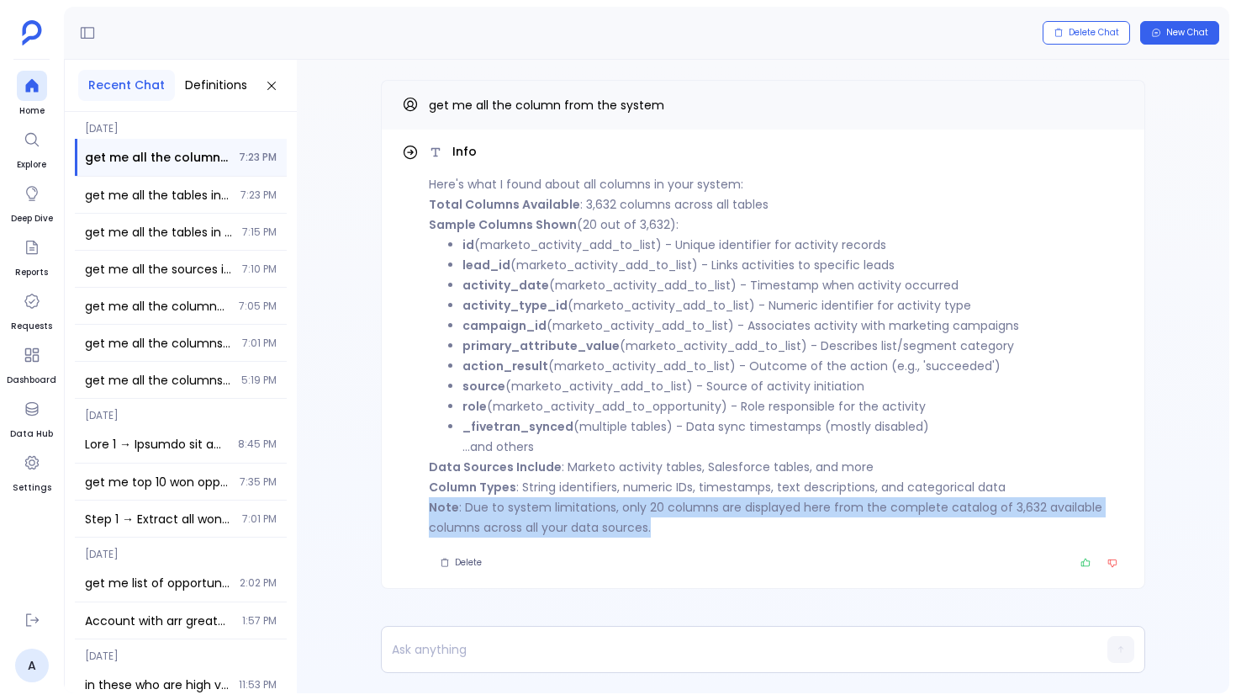
click at [586, 510] on p "Note : Due to system limitations, only 20 columns are displayed here from the c…" at bounding box center [777, 517] width 696 height 40
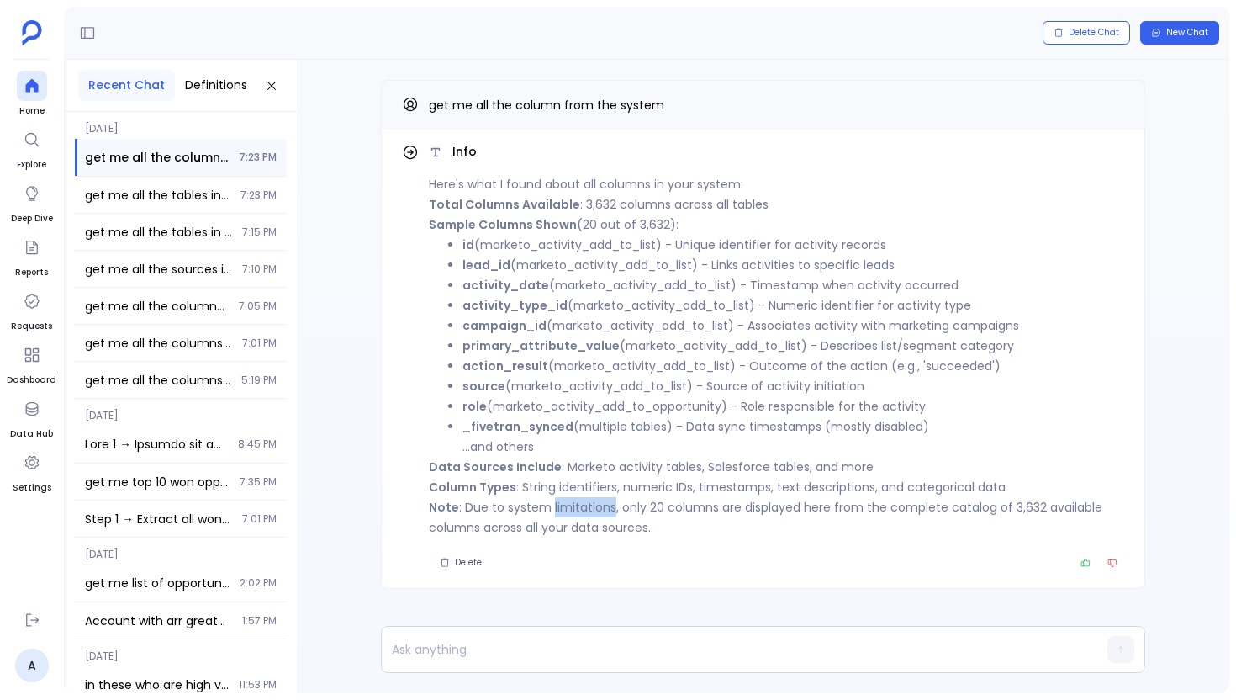
click at [586, 510] on p "Note : Due to system limitations, only 20 columns are displayed here from the c…" at bounding box center [777, 517] width 696 height 40
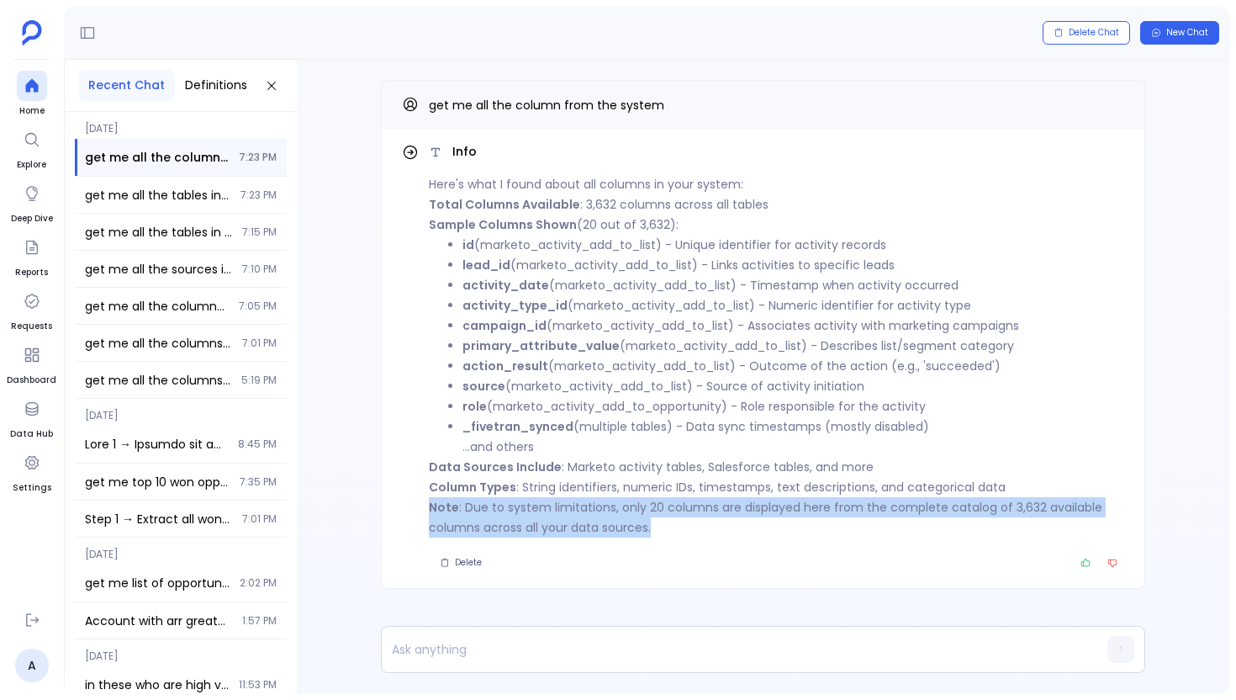
click at [586, 510] on p "Note : Due to system limitations, only 20 columns are displayed here from the c…" at bounding box center [777, 517] width 696 height 40
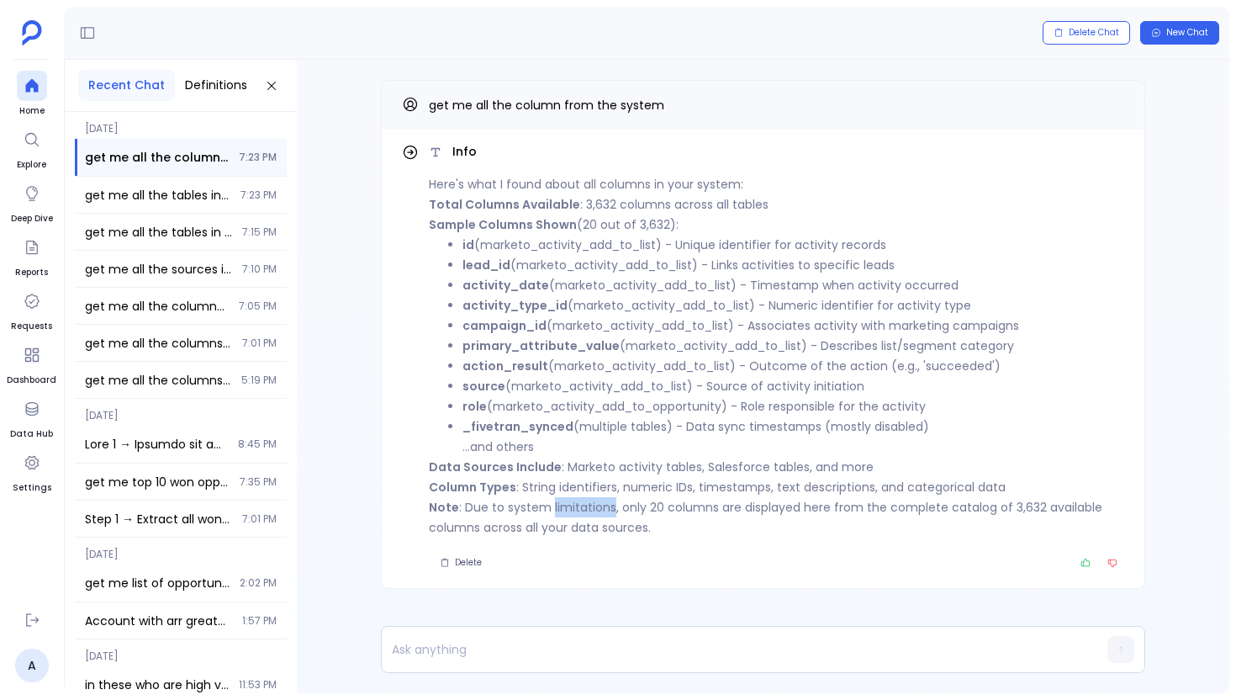
click at [586, 510] on p "Note : Due to system limitations, only 20 columns are displayed here from the c…" at bounding box center [777, 517] width 696 height 40
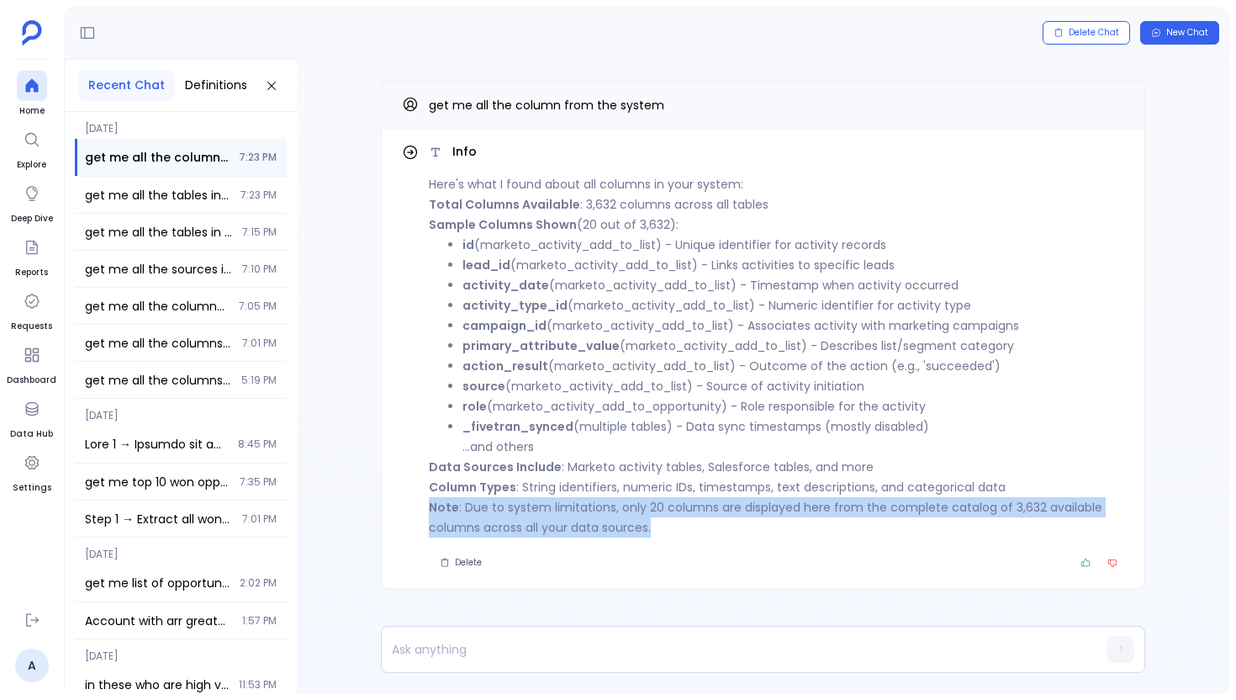
click at [586, 510] on p "Note : Due to system limitations, only 20 columns are displayed here from the c…" at bounding box center [777, 517] width 696 height 40
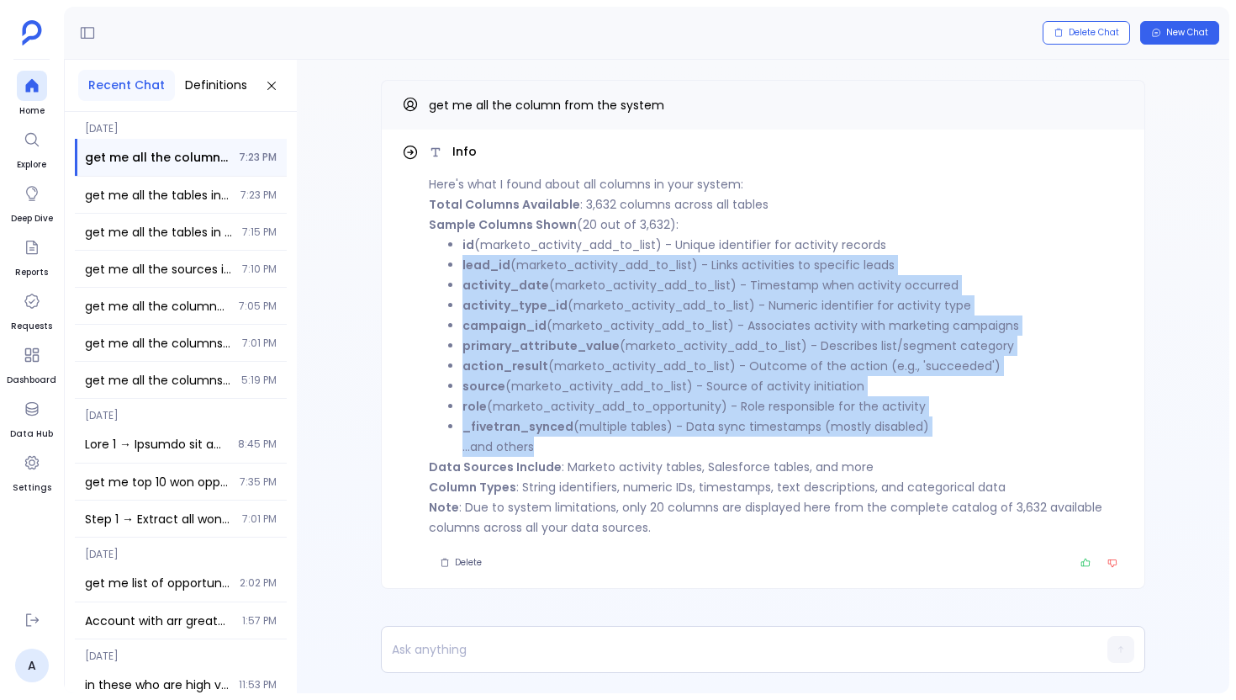
drag, startPoint x: 545, startPoint y: 447, endPoint x: 467, endPoint y: 268, distance: 195.5
click at [466, 268] on ul "id (marketo_activity_add_to_list) - Unique identifier for activity records lead…" at bounding box center [777, 346] width 696 height 222
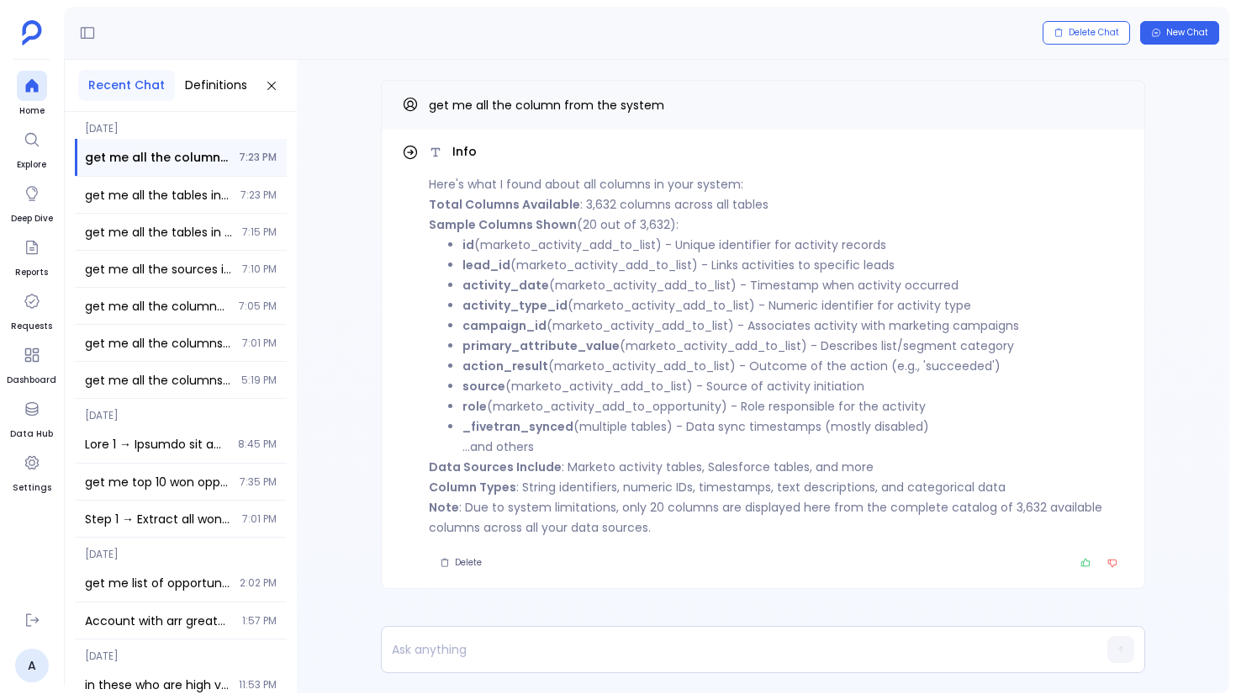
click at [607, 514] on p "Note : Due to system limitations, only 20 columns are displayed here from the c…" at bounding box center [777, 517] width 696 height 40
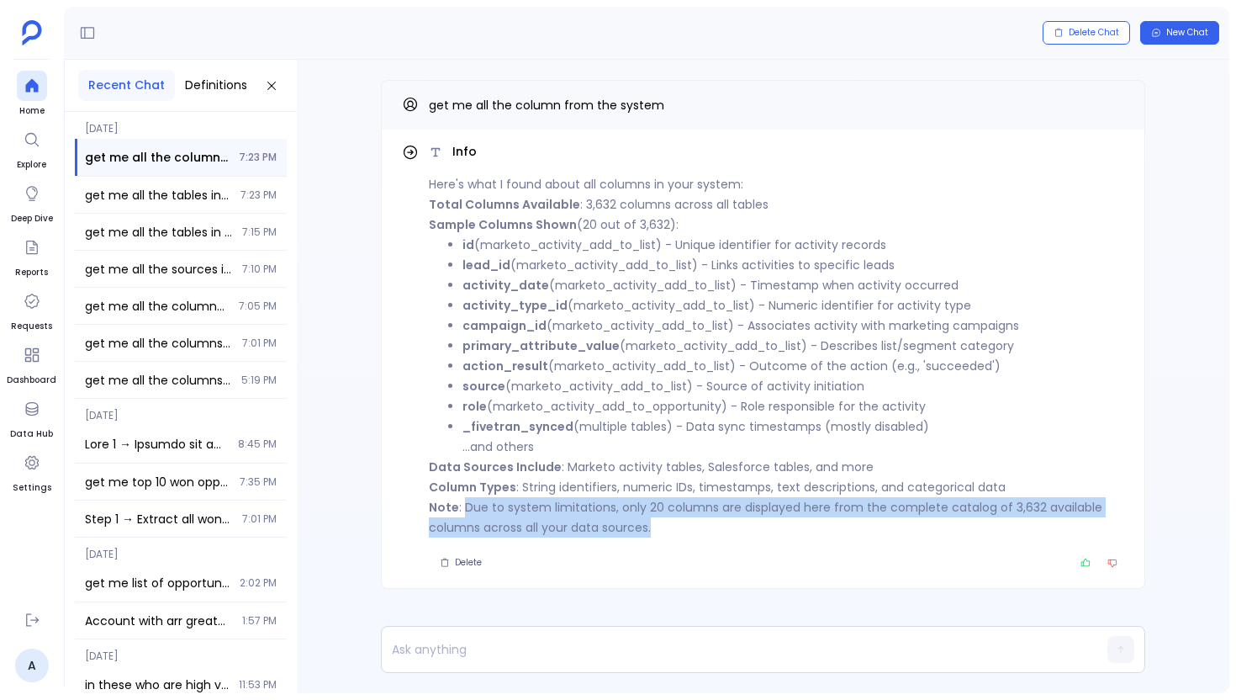
drag, startPoint x: 465, startPoint y: 504, endPoint x: 680, endPoint y: 531, distance: 217.0
click at [680, 531] on p "Note : Due to system limitations, only 20 columns are displayed here from the c…" at bounding box center [777, 517] width 696 height 40
drag, startPoint x: 661, startPoint y: 527, endPoint x: 465, endPoint y: 511, distance: 196.6
click at [465, 511] on p "Note : Due to system limitations, only 20 columns are displayed here from the c…" at bounding box center [777, 517] width 696 height 40
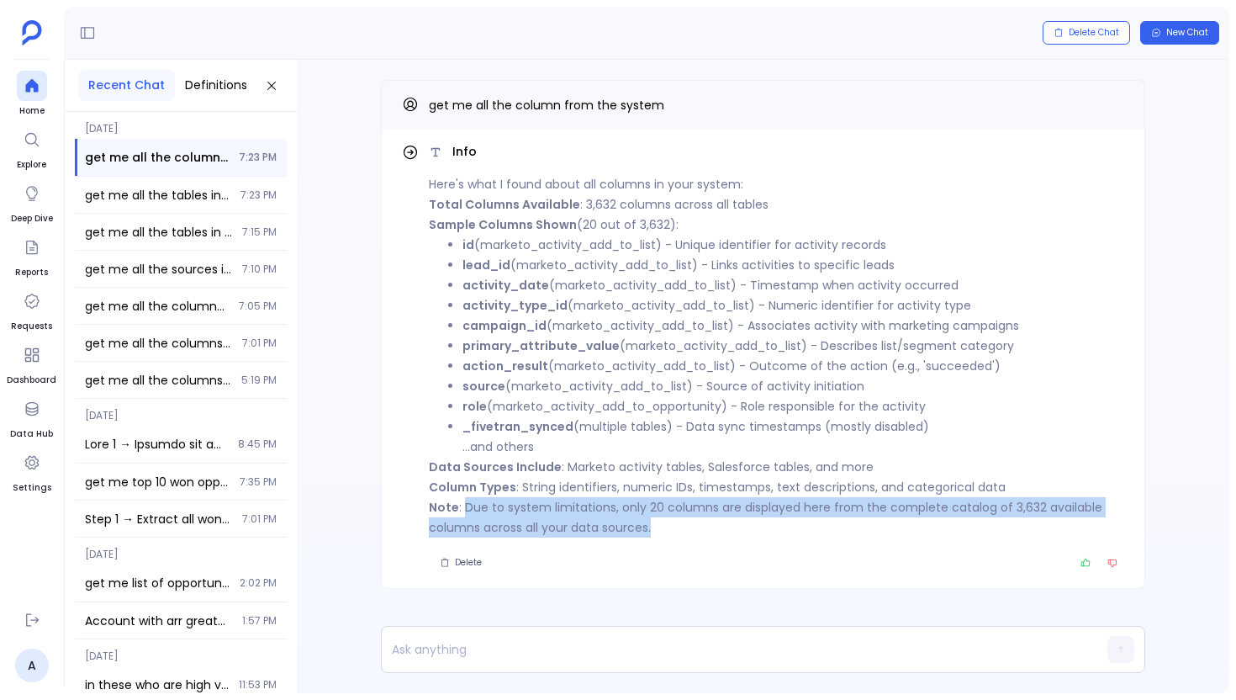
click at [465, 511] on p "Note : Due to system limitations, only 20 columns are displayed here from the c…" at bounding box center [777, 517] width 696 height 40
drag, startPoint x: 465, startPoint y: 511, endPoint x: 609, endPoint y: 557, distance: 151.1
click at [609, 557] on div "Info Here's what I found about all columns in your system: Total Columns Availa…" at bounding box center [777, 358] width 696 height 431
click at [609, 557] on div "Delete" at bounding box center [777, 563] width 696 height 24
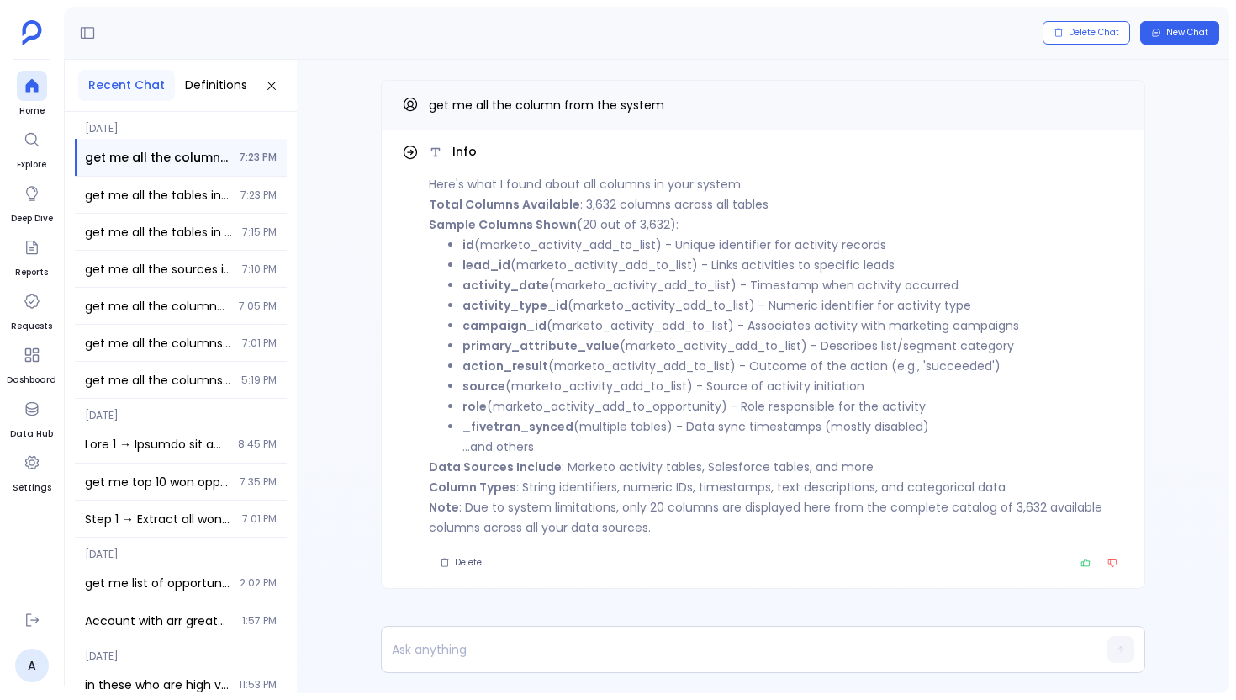
click at [617, 507] on p "Note : Due to system limitations, only 20 columns are displayed here from the c…" at bounding box center [777, 517] width 696 height 40
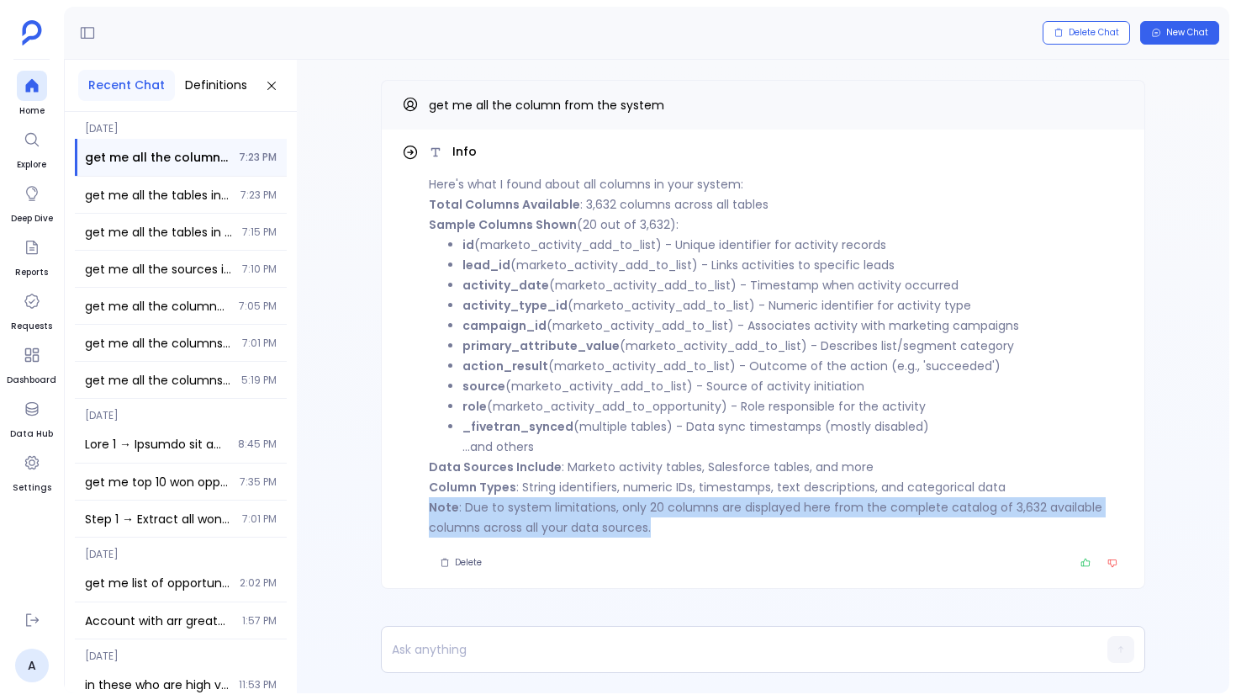
click at [617, 507] on p "Note : Due to system limitations, only 20 columns are displayed here from the c…" at bounding box center [777, 517] width 696 height 40
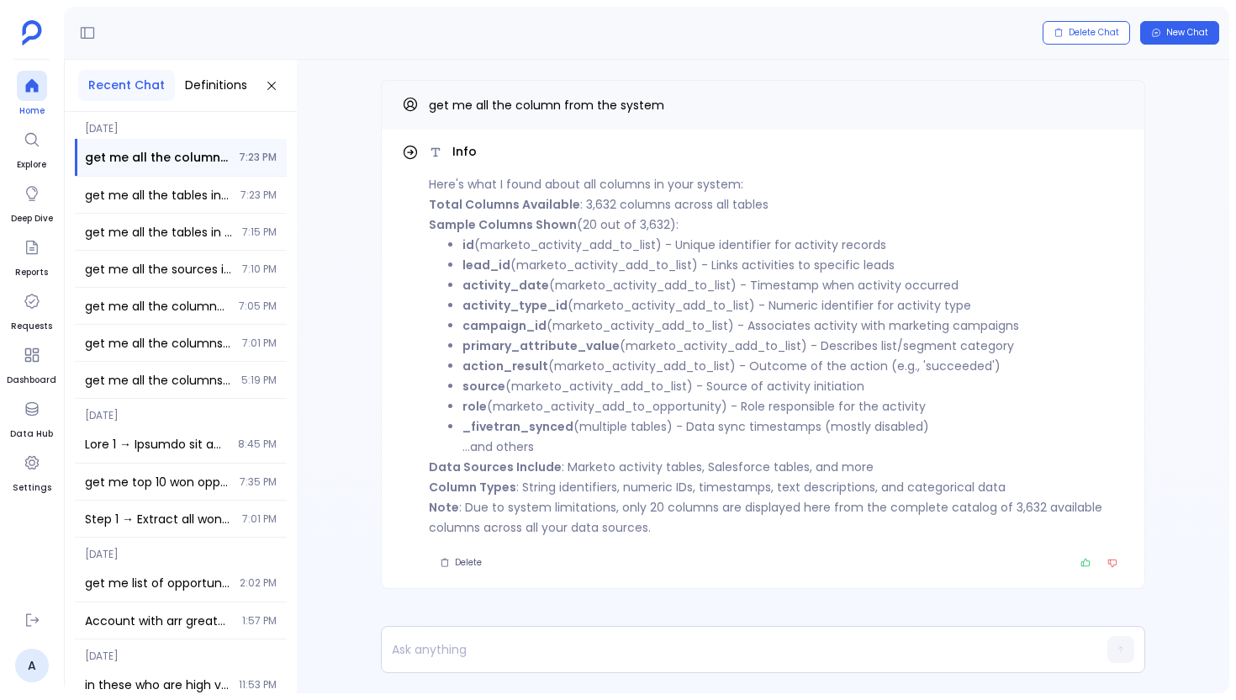
click at [37, 82] on icon at bounding box center [32, 85] width 17 height 17
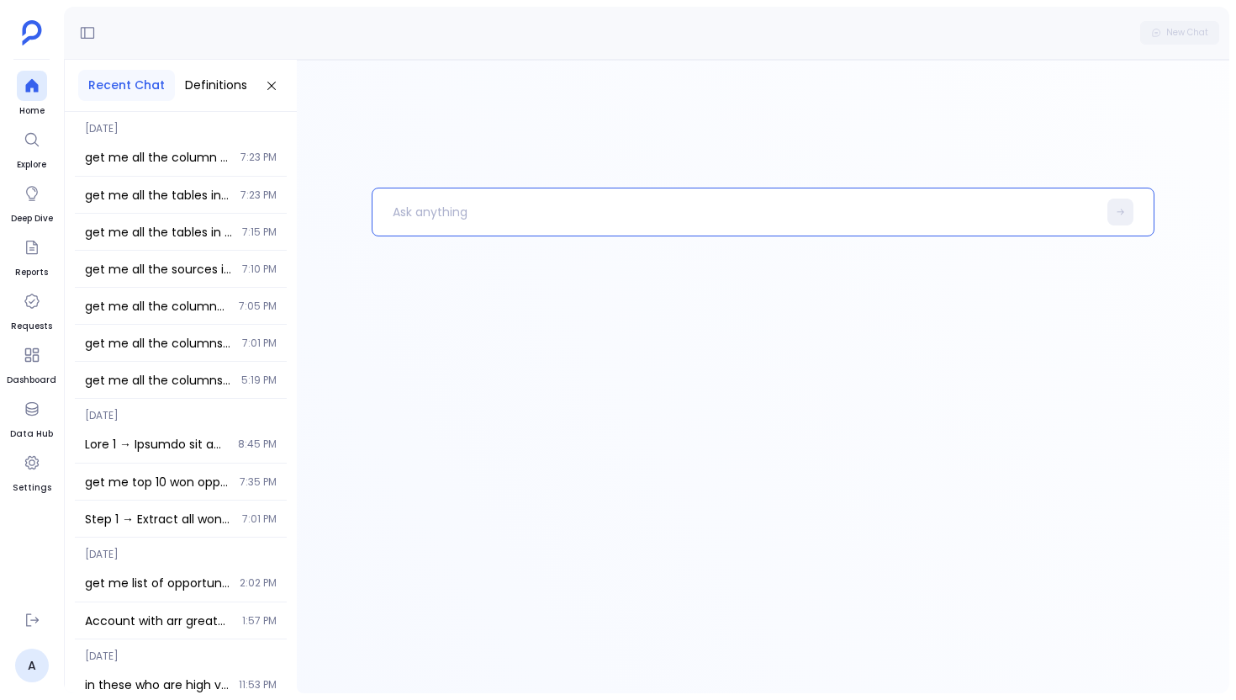
click at [515, 212] on p at bounding box center [735, 212] width 725 height 44
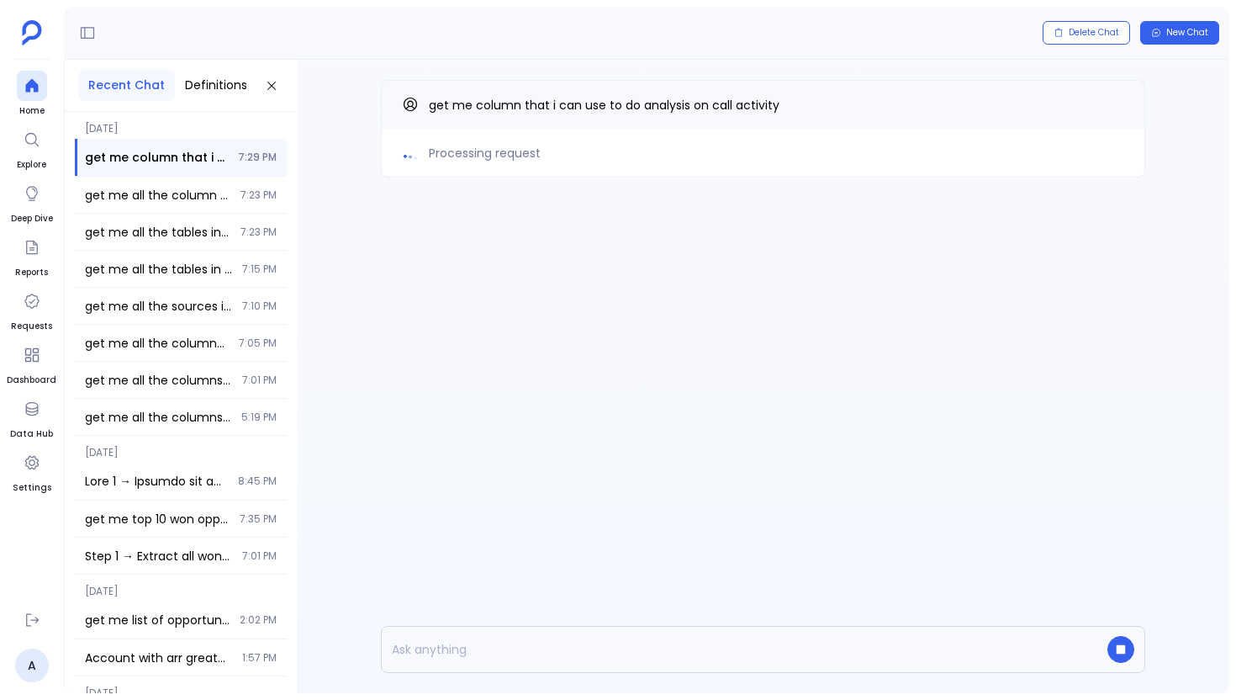
click at [473, 255] on div "Processing request get me column that i can use to do analysis on call activity" at bounding box center [763, 162] width 933 height 205
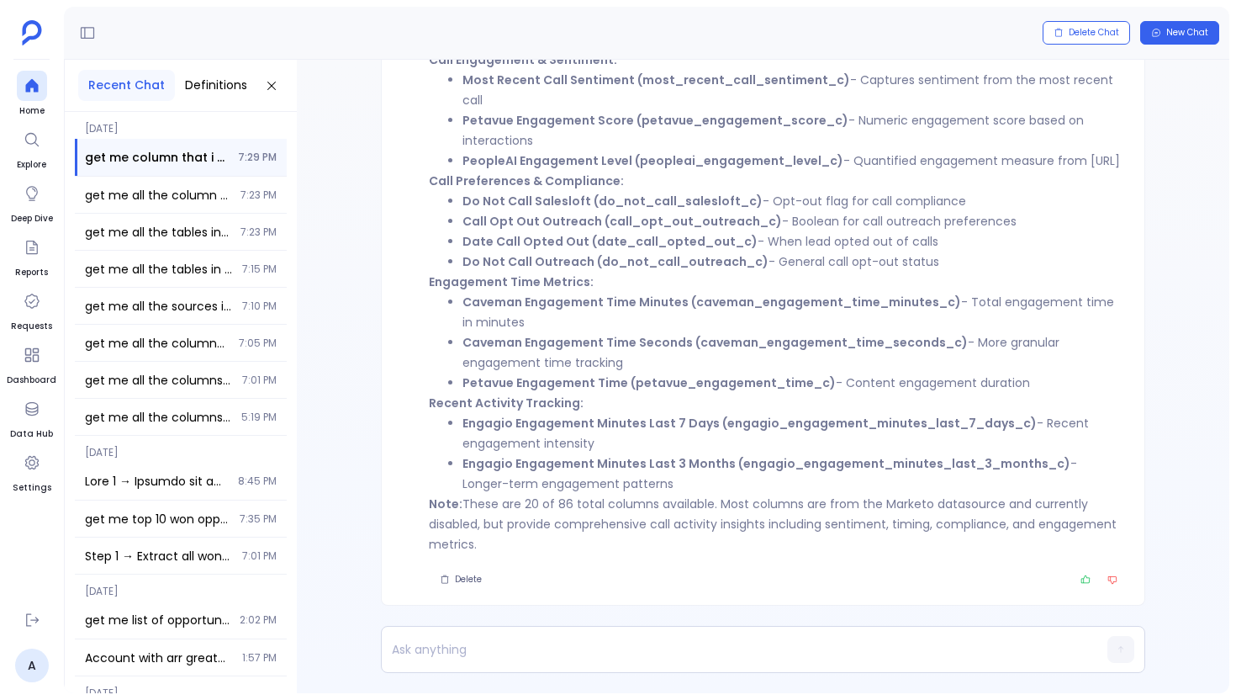
click at [731, 421] on strong "Engagio Engagement Minutes Last 7 Days (engagio_engagement_minutes_last_7_days_…" at bounding box center [750, 423] width 574 height 17
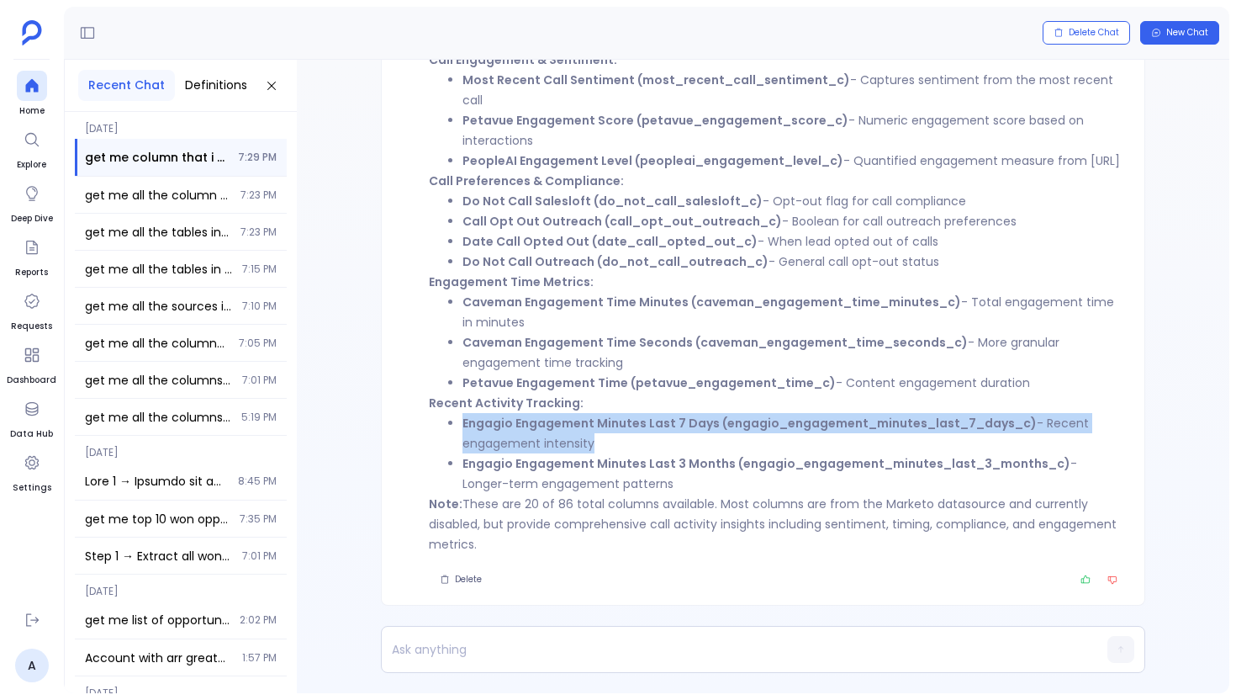
click at [731, 421] on strong "Engagio Engagement Minutes Last 7 Days (engagio_engagement_minutes_last_7_days_…" at bounding box center [750, 423] width 574 height 17
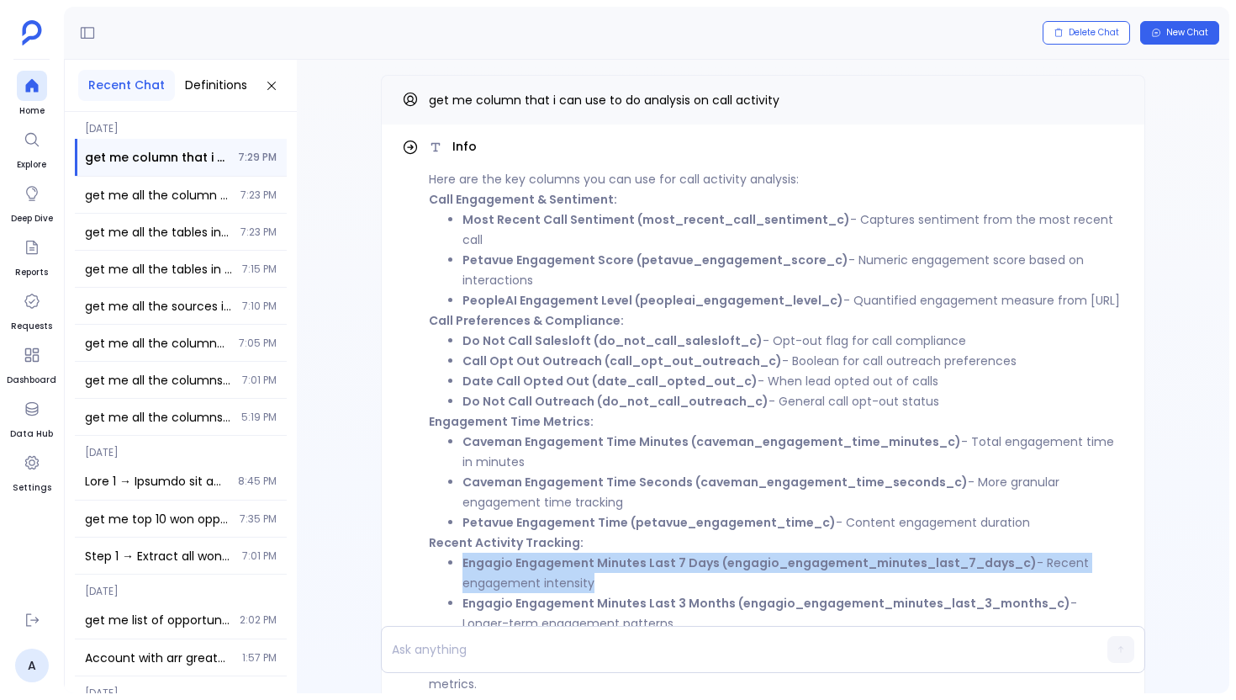
scroll to position [-145, 0]
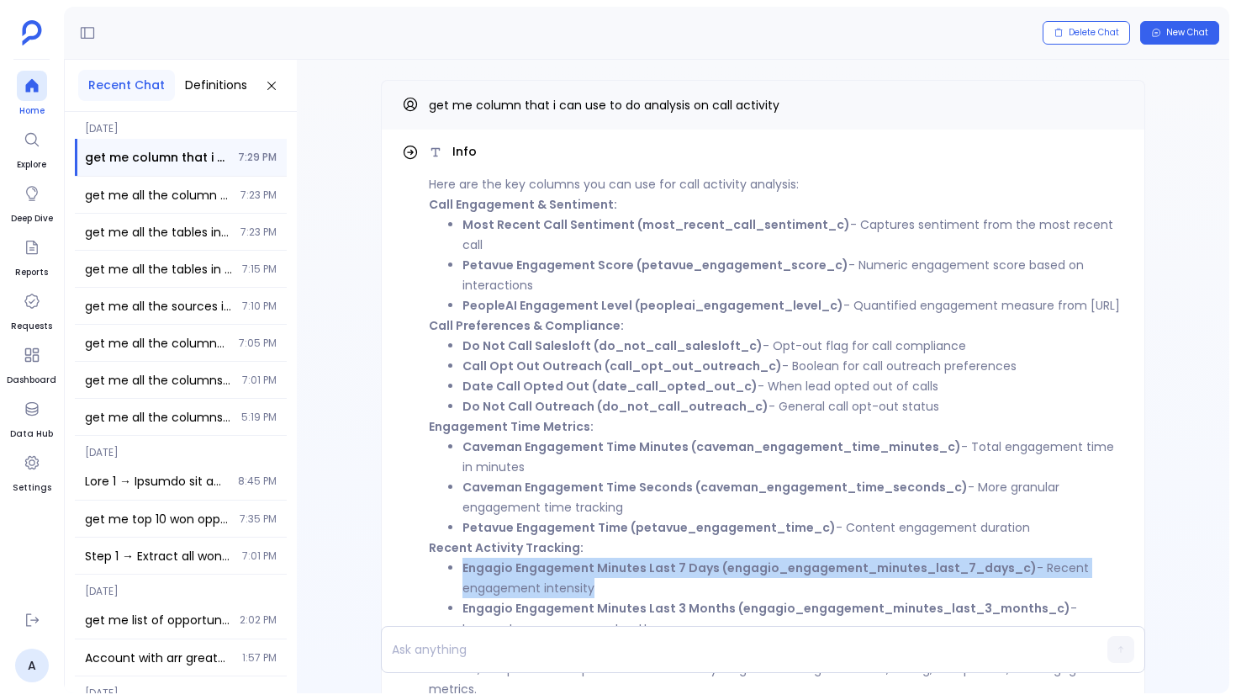
click at [34, 78] on icon at bounding box center [32, 85] width 17 height 17
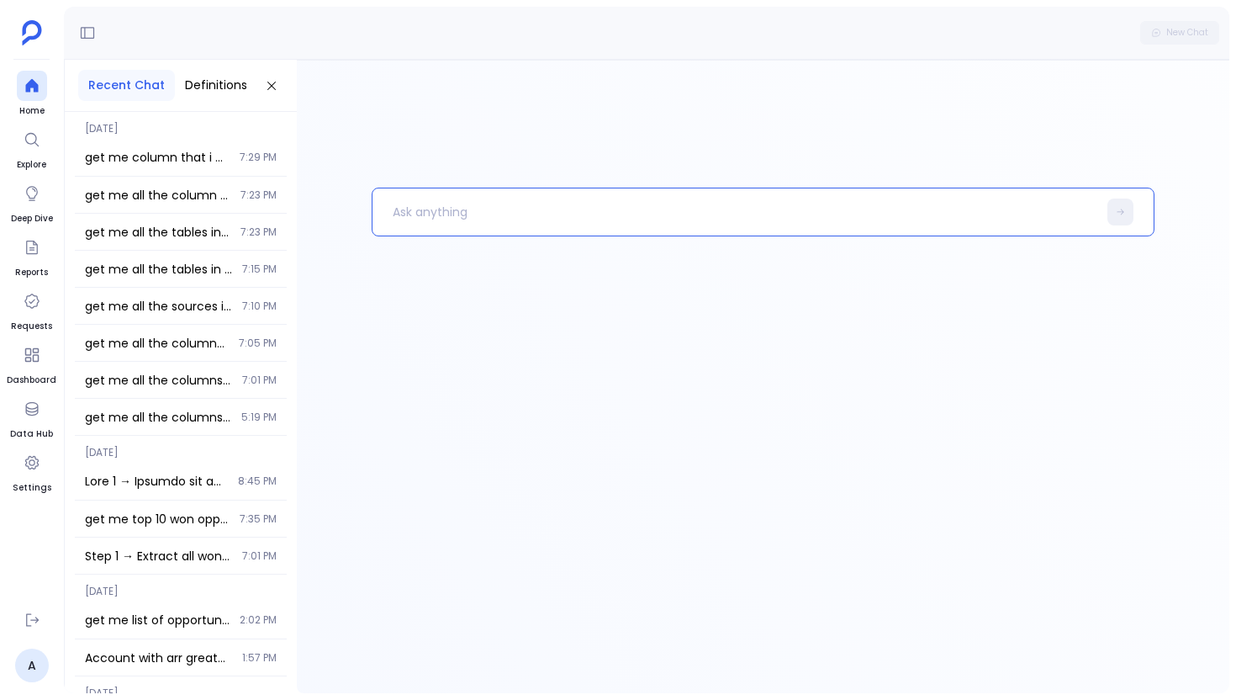
click at [414, 209] on p at bounding box center [735, 212] width 725 height 44
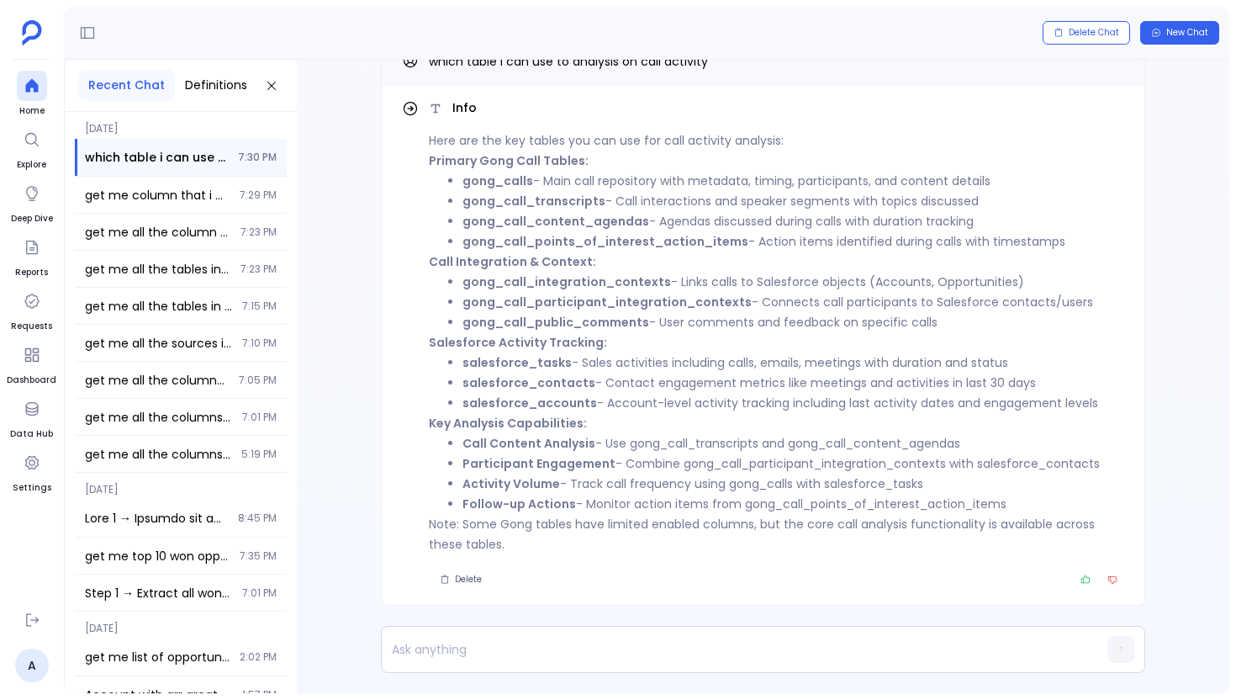
scroll to position [-44, 0]
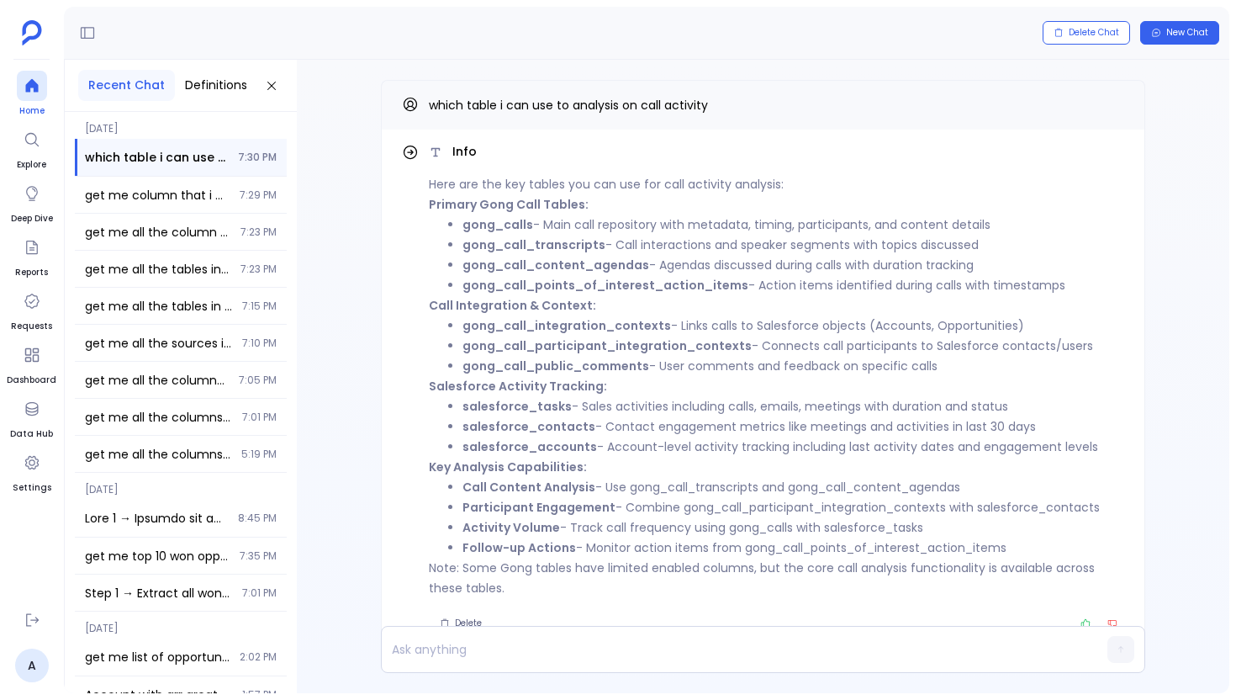
click at [40, 88] on div at bounding box center [32, 86] width 30 height 30
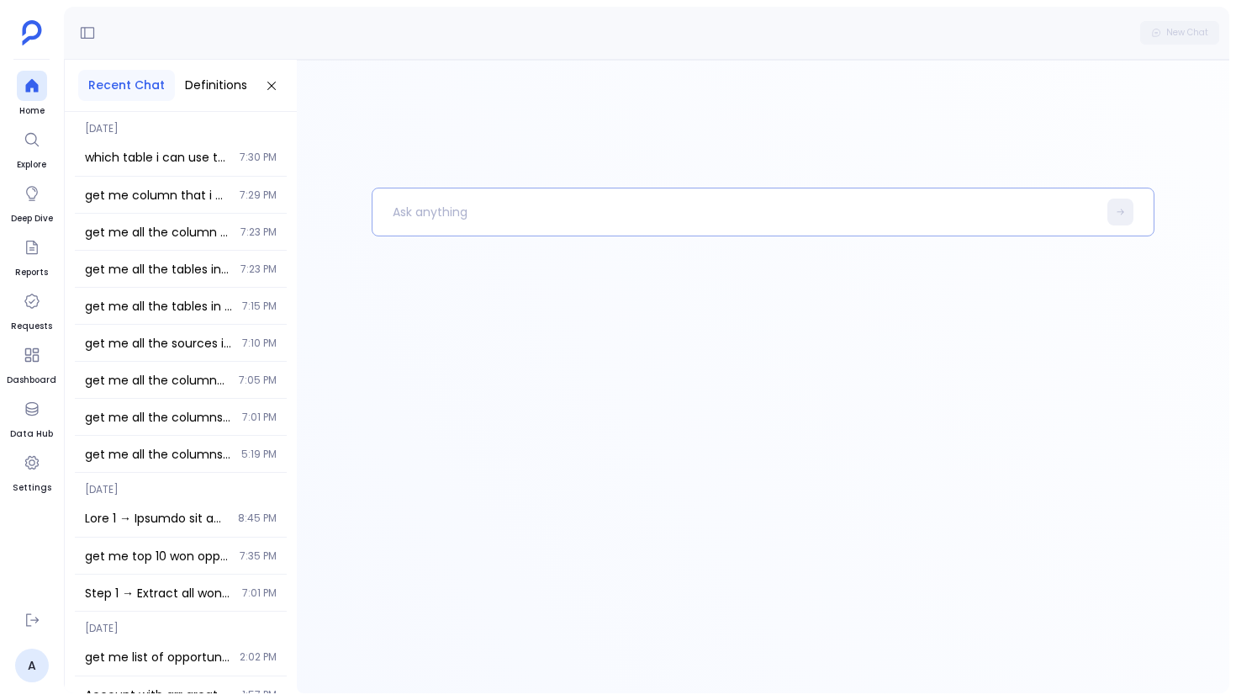
click at [416, 214] on p at bounding box center [735, 212] width 725 height 44
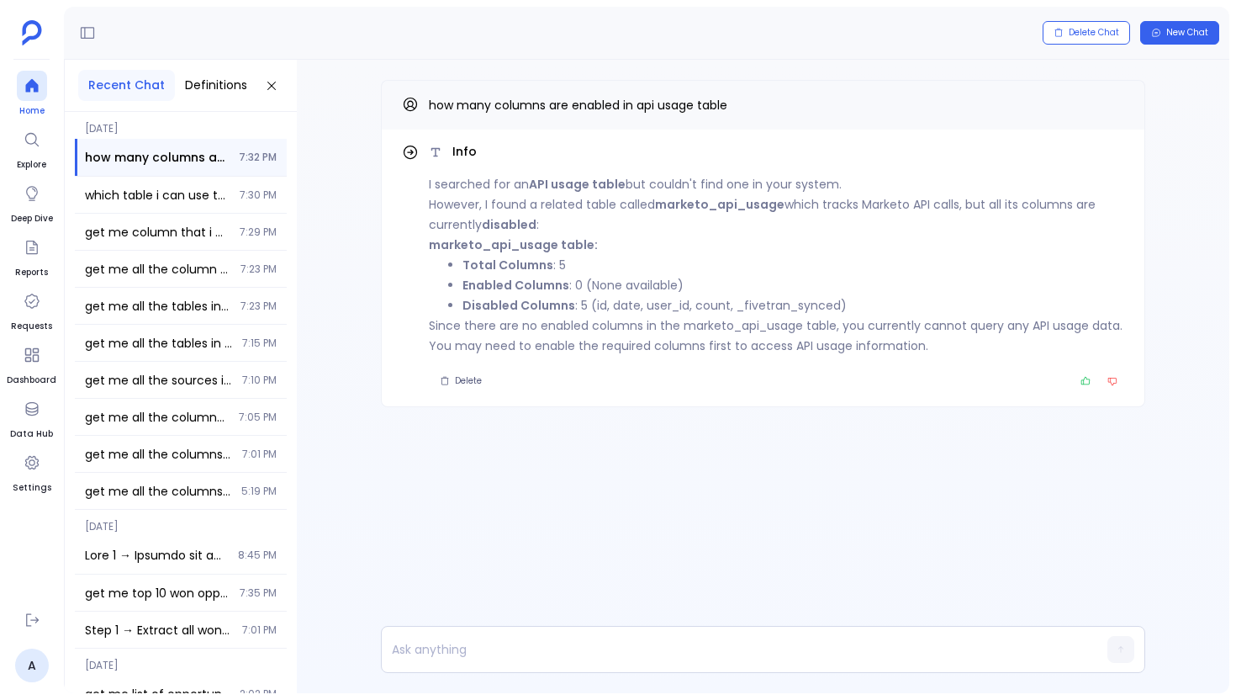
click at [45, 95] on div at bounding box center [32, 86] width 30 height 30
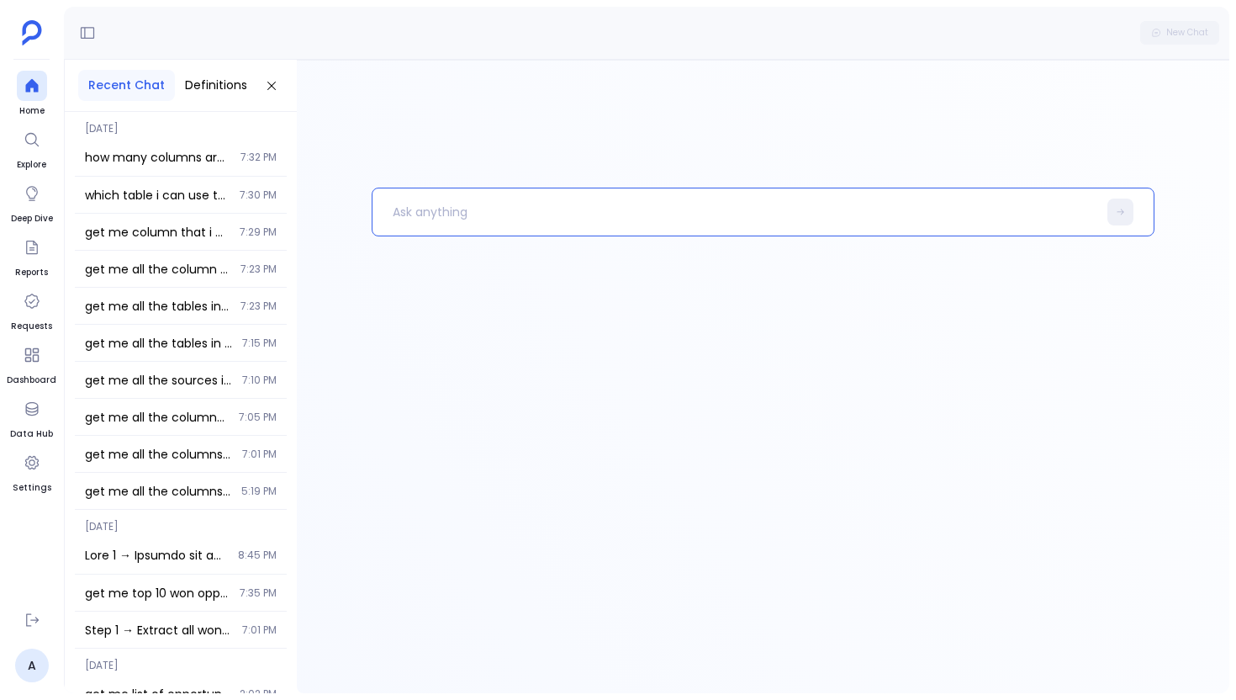
click at [393, 204] on p at bounding box center [735, 212] width 725 height 44
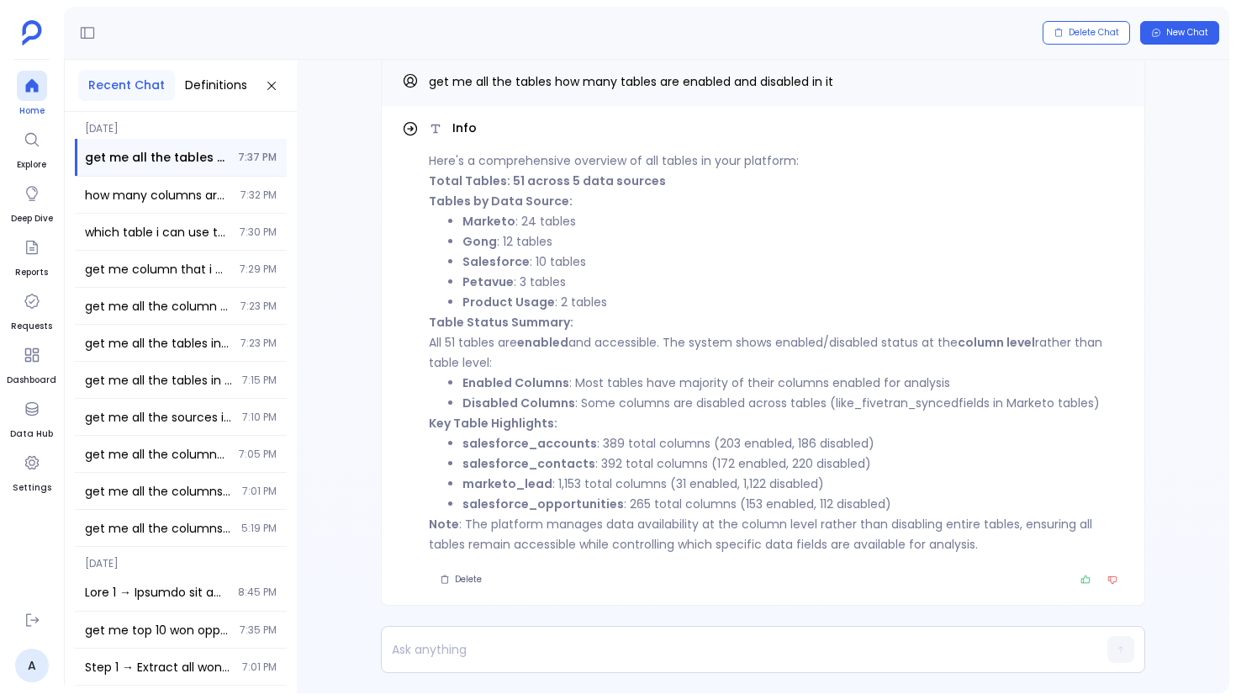
click at [39, 90] on icon at bounding box center [32, 85] width 17 height 17
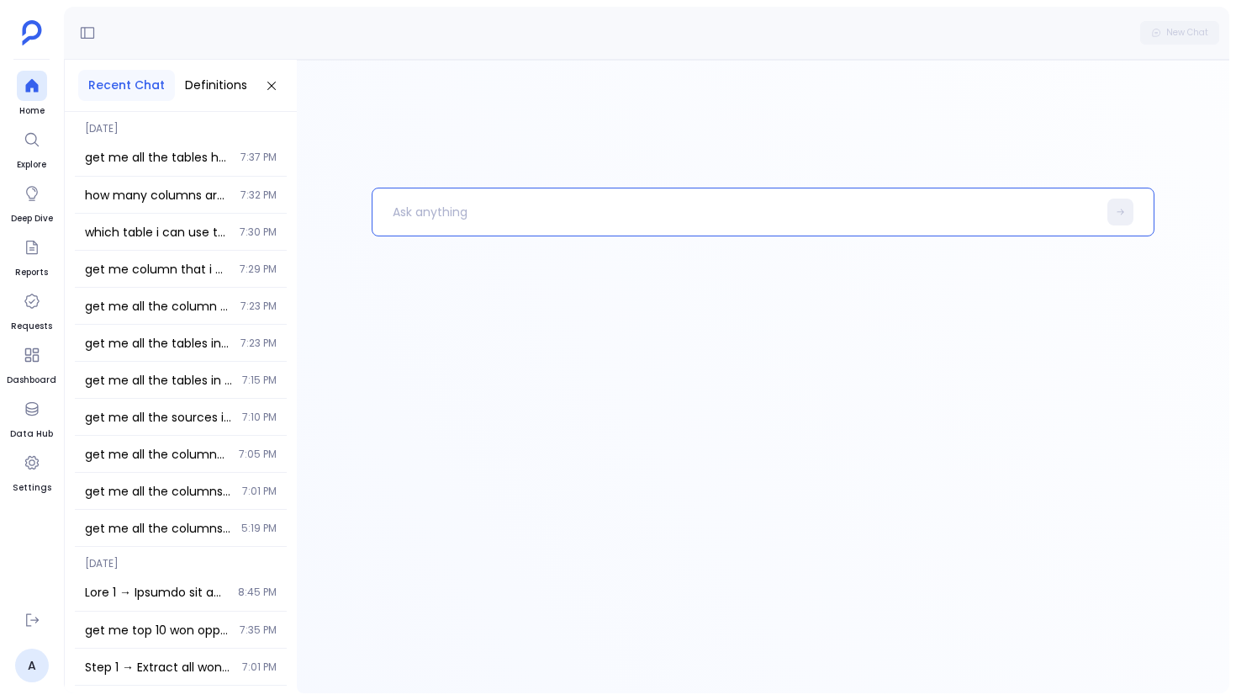
click at [440, 209] on p at bounding box center [735, 212] width 725 height 44
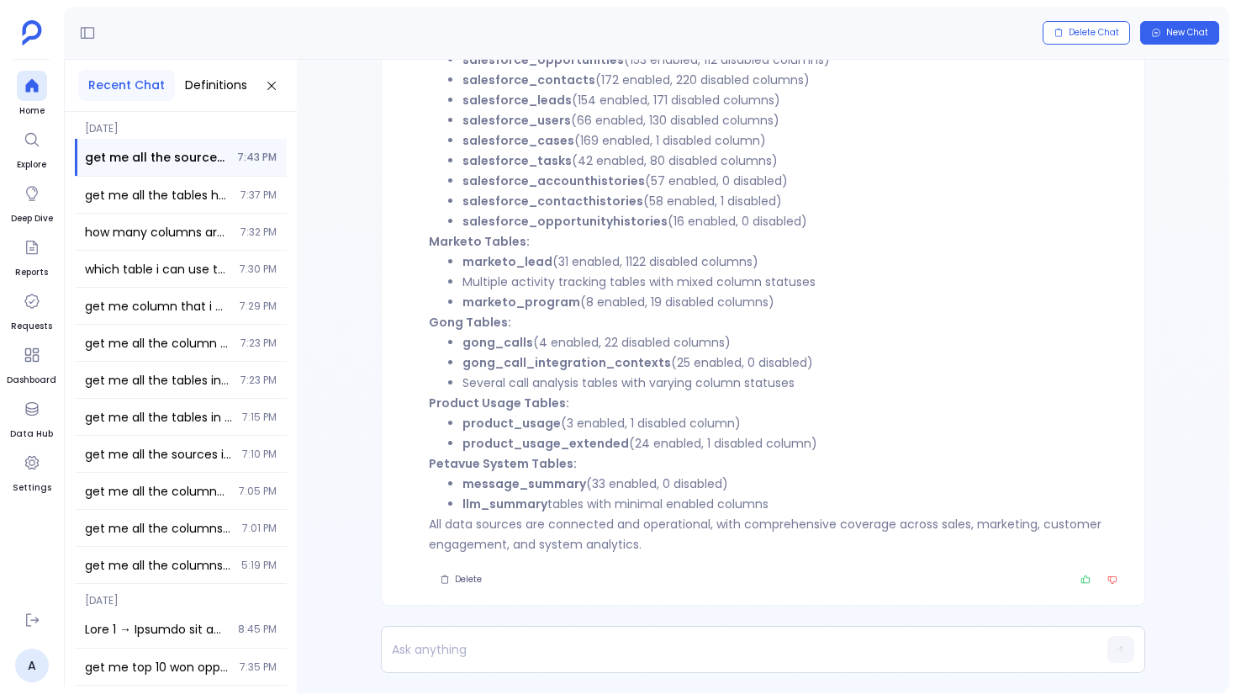
scroll to position [-387, 0]
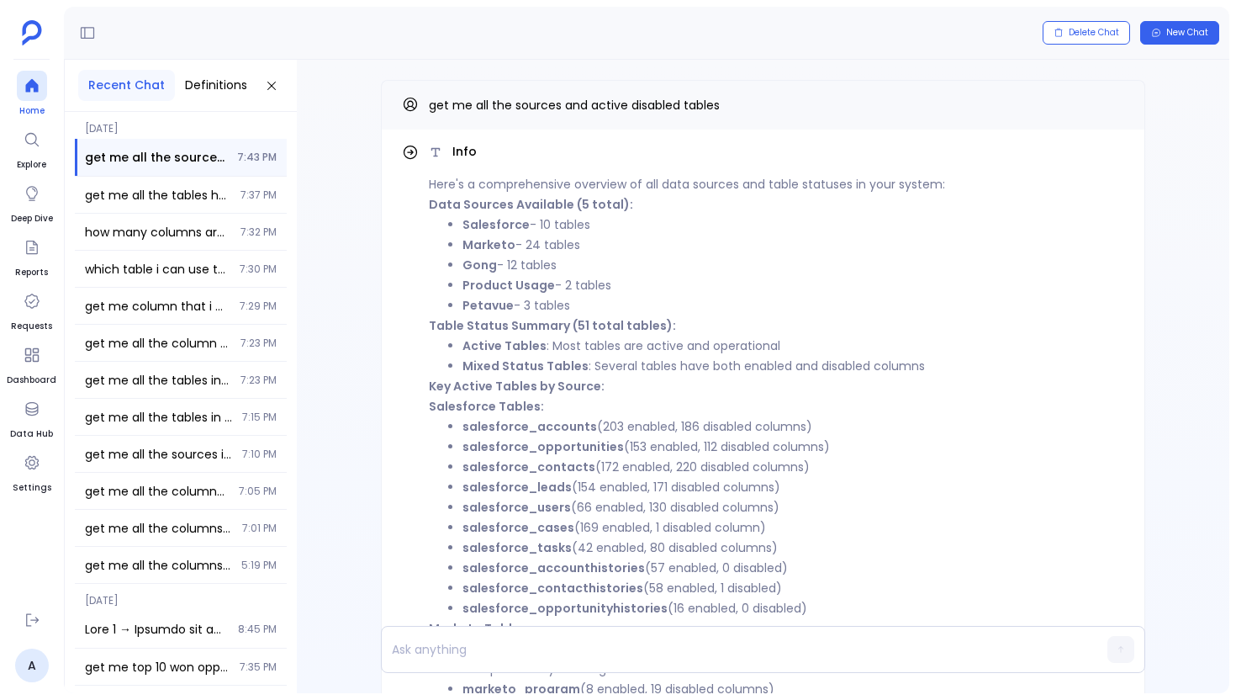
click at [36, 86] on icon at bounding box center [31, 85] width 13 height 13
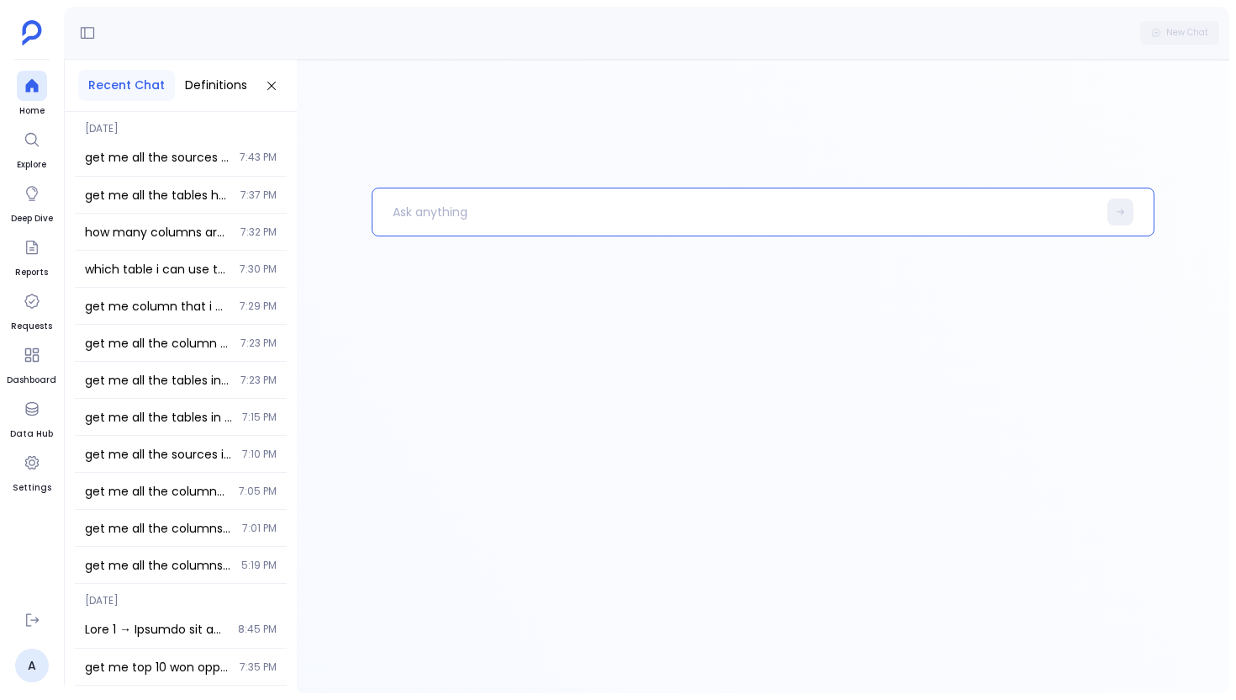
click at [430, 238] on div at bounding box center [763, 440] width 783 height 505
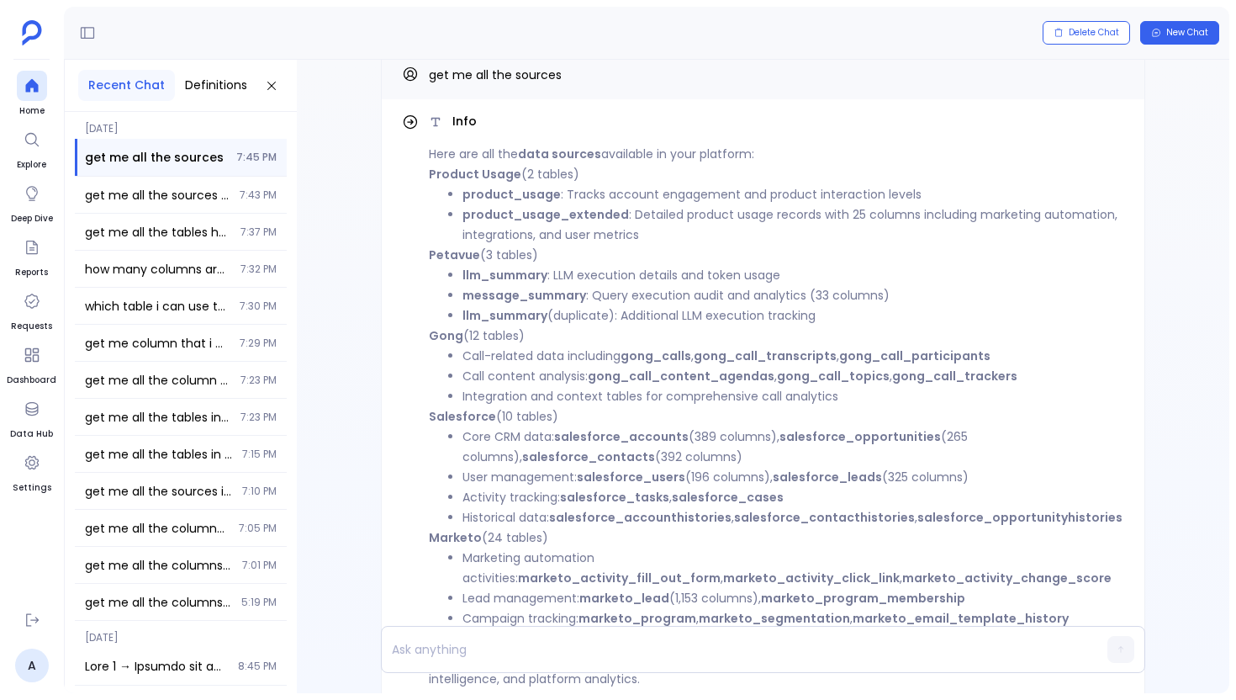
scroll to position [-165, 0]
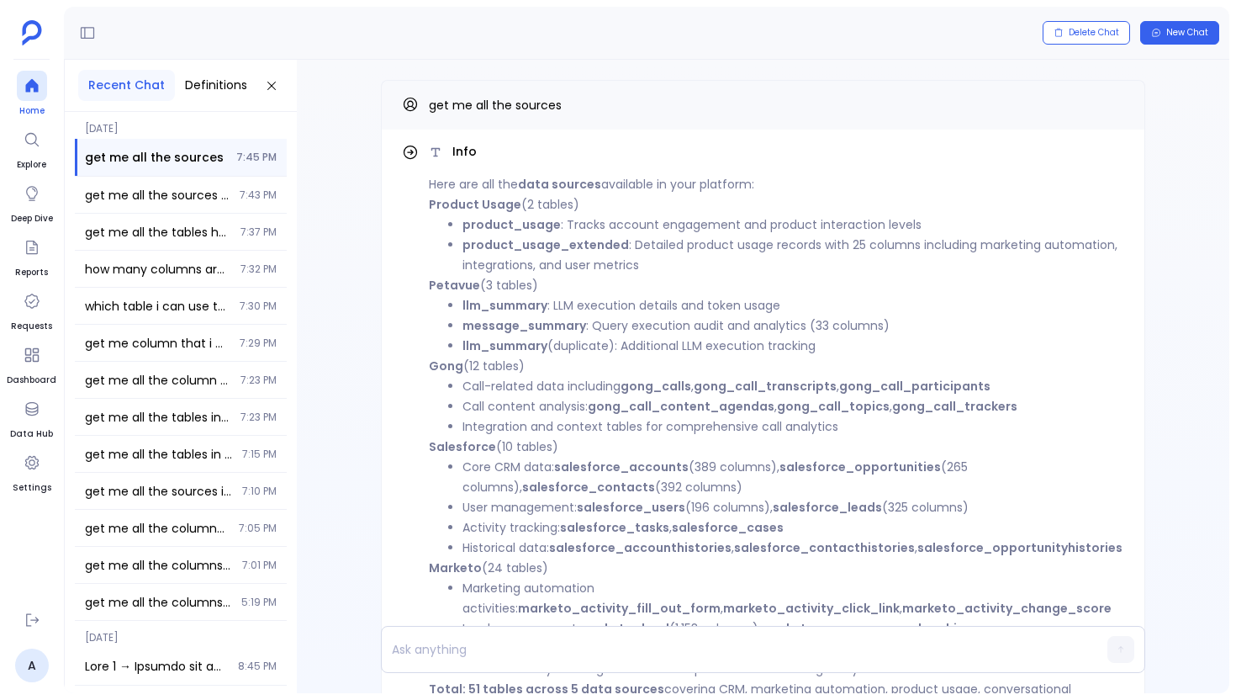
click at [32, 87] on icon at bounding box center [31, 85] width 13 height 13
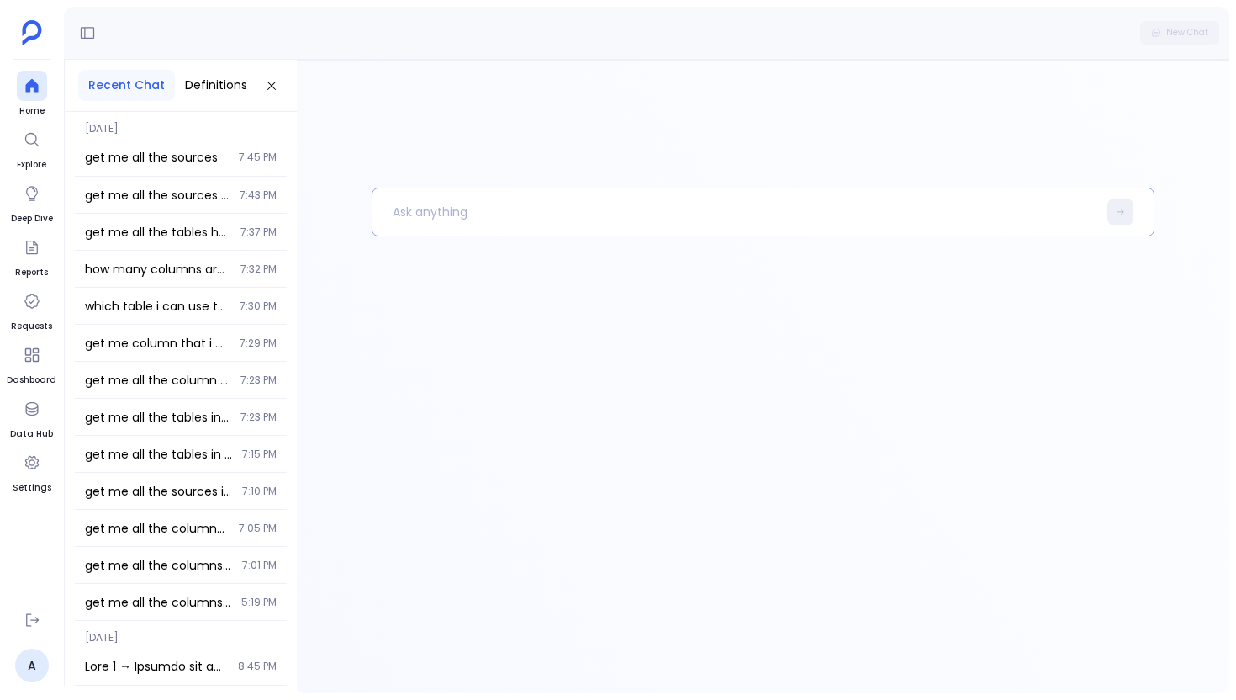
click at [422, 202] on p at bounding box center [735, 212] width 725 height 44
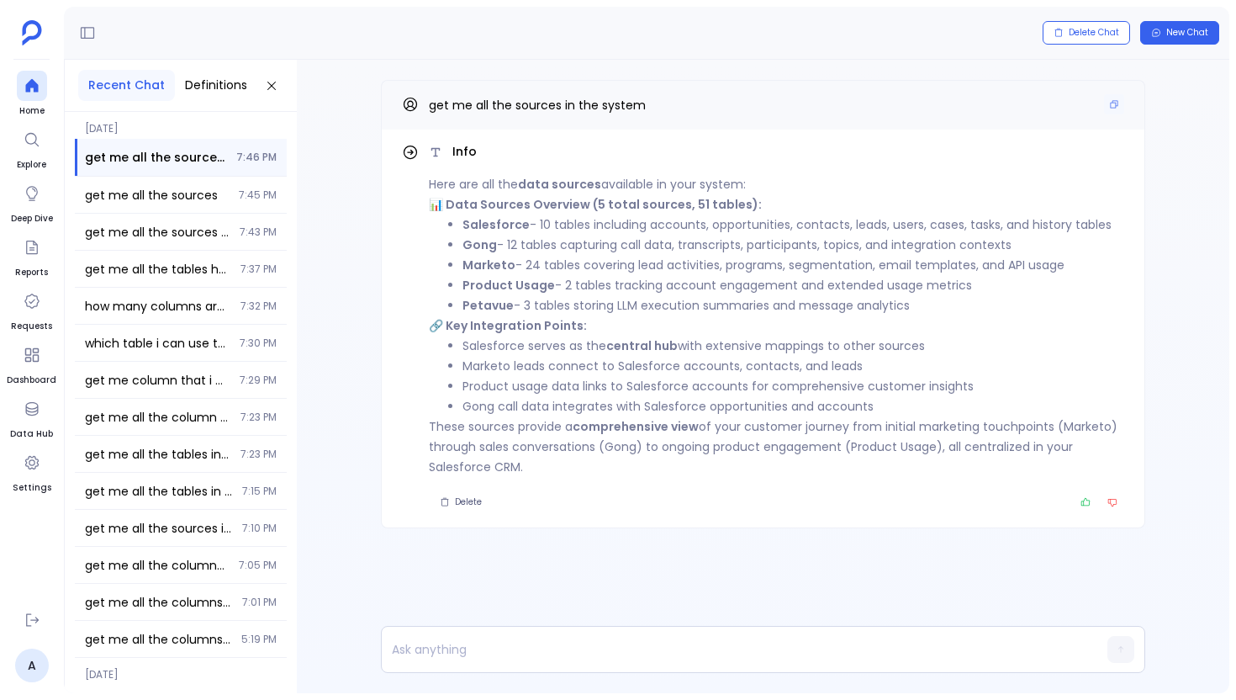
click at [1118, 114] on span at bounding box center [1114, 105] width 20 height 22
click at [33, 79] on icon at bounding box center [32, 85] width 17 height 17
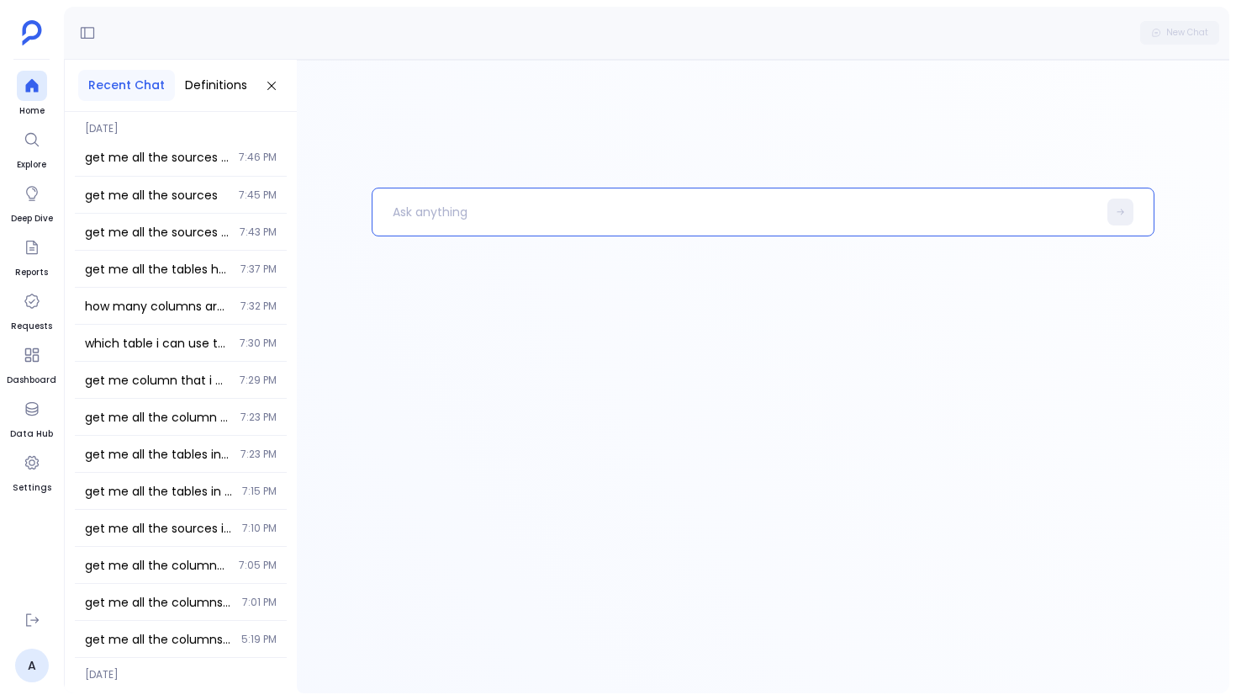
click at [401, 211] on p at bounding box center [735, 212] width 725 height 44
paste p
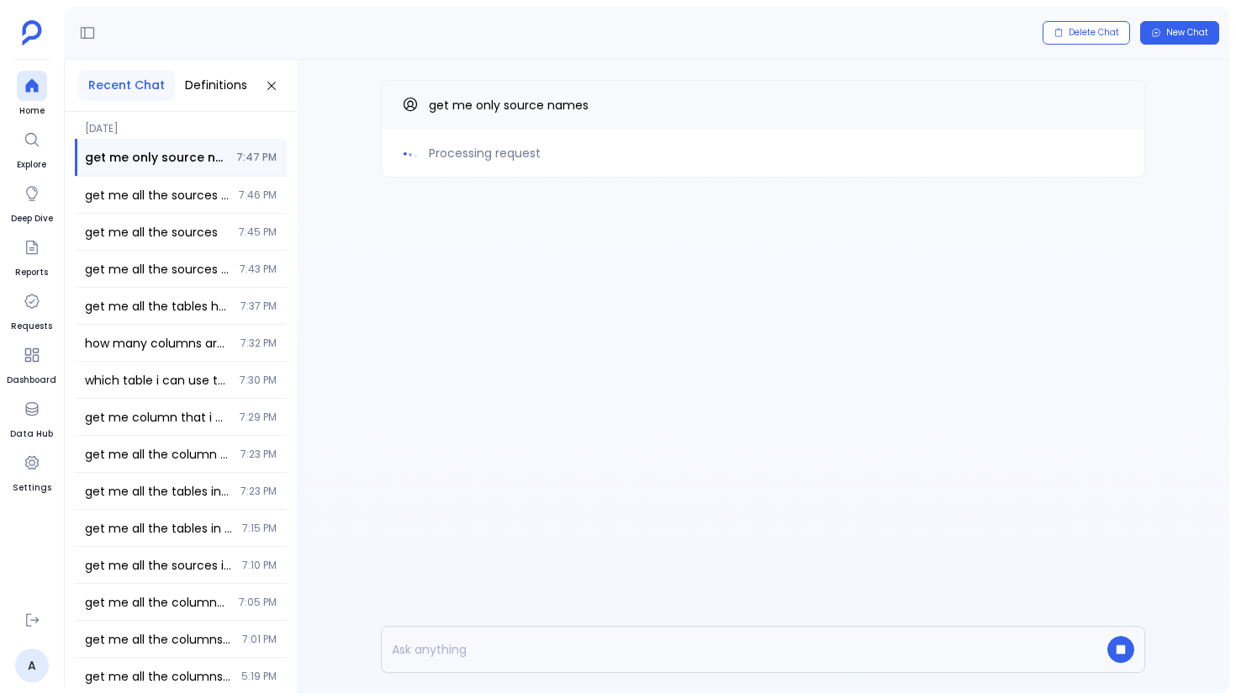
click at [536, 267] on div "Processing request get me only source names" at bounding box center [763, 376] width 933 height 633
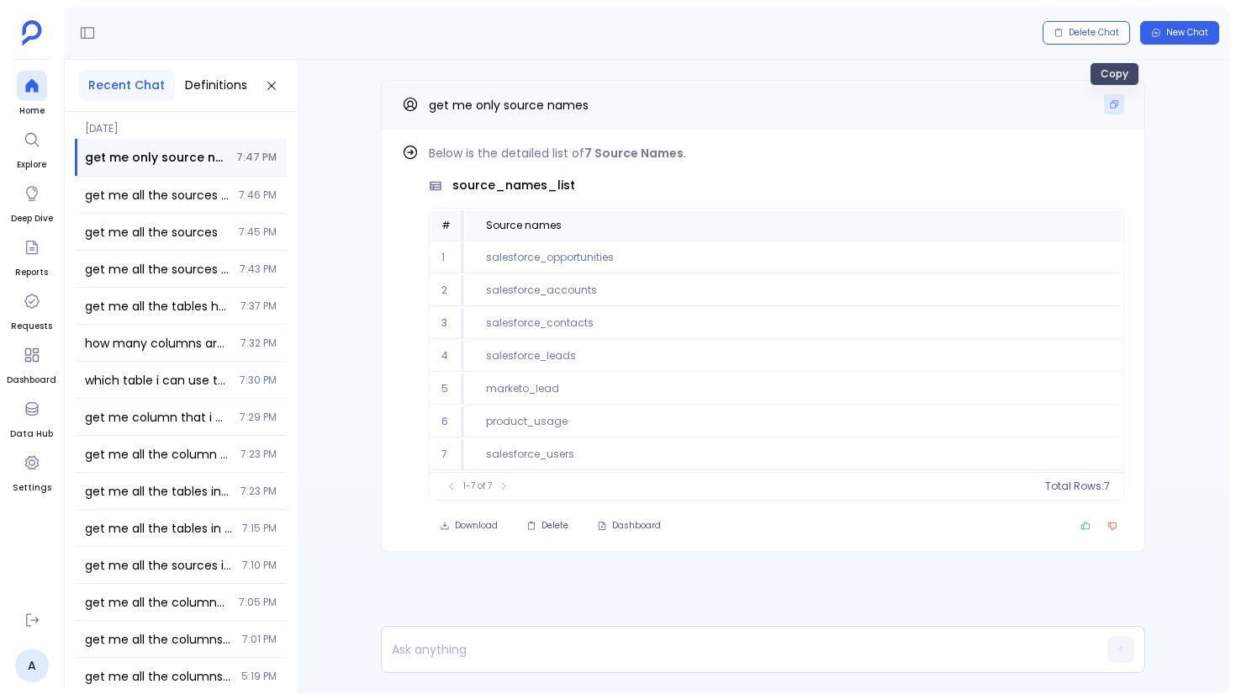
click at [1106, 105] on button "Copy" at bounding box center [1114, 104] width 20 height 20
click at [37, 82] on icon at bounding box center [32, 85] width 17 height 17
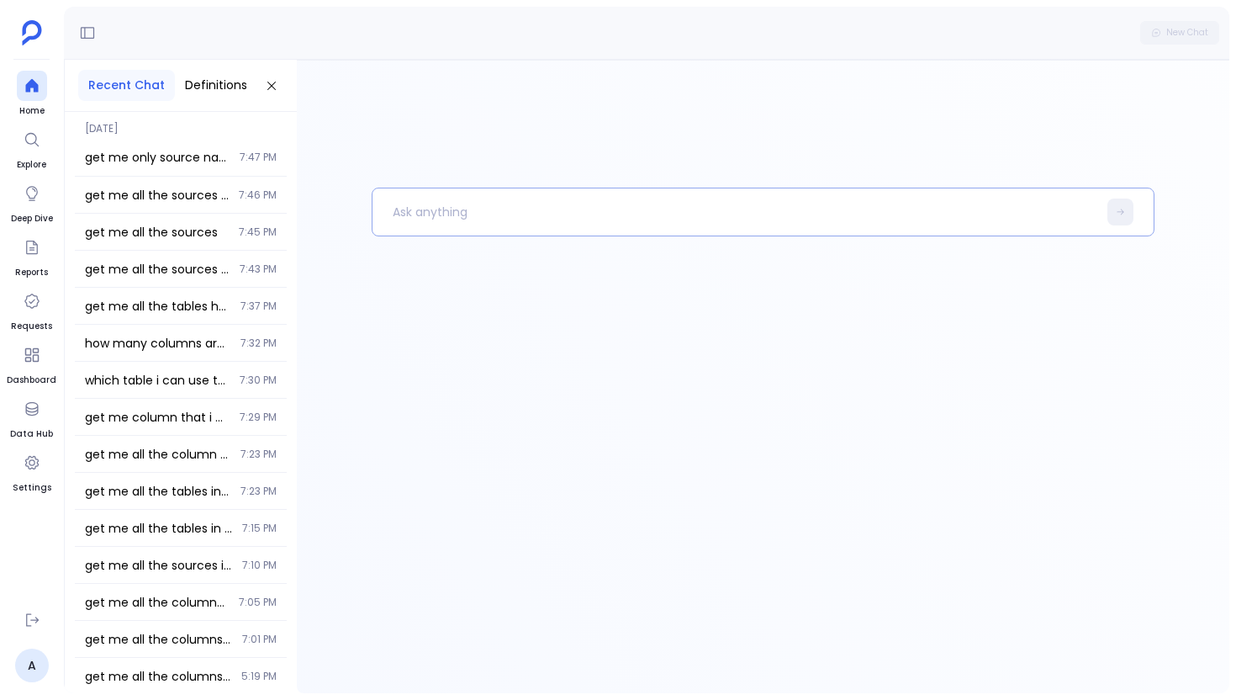
click at [508, 231] on p at bounding box center [735, 212] width 725 height 44
paste p
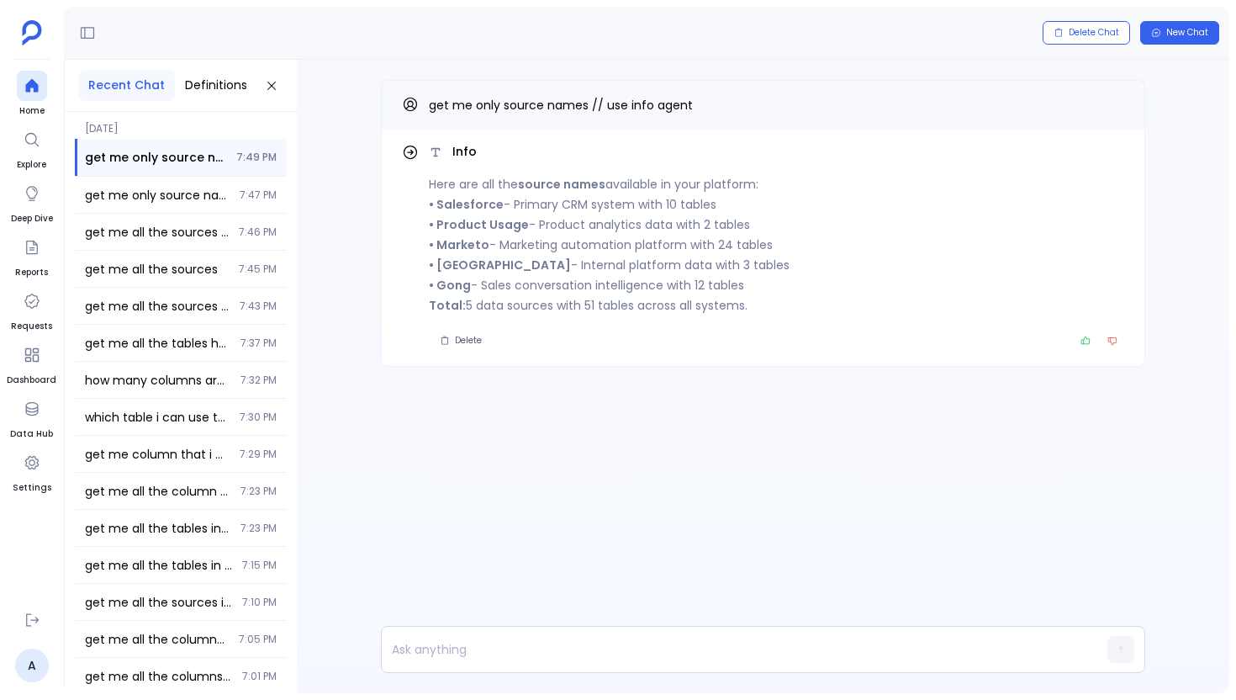
click at [668, 326] on div "Info Here are all the source names available in your platform: • Salesforce - P…" at bounding box center [777, 247] width 696 height 209
click at [231, 212] on div "get me only source names 7:47 PM" at bounding box center [181, 195] width 212 height 36
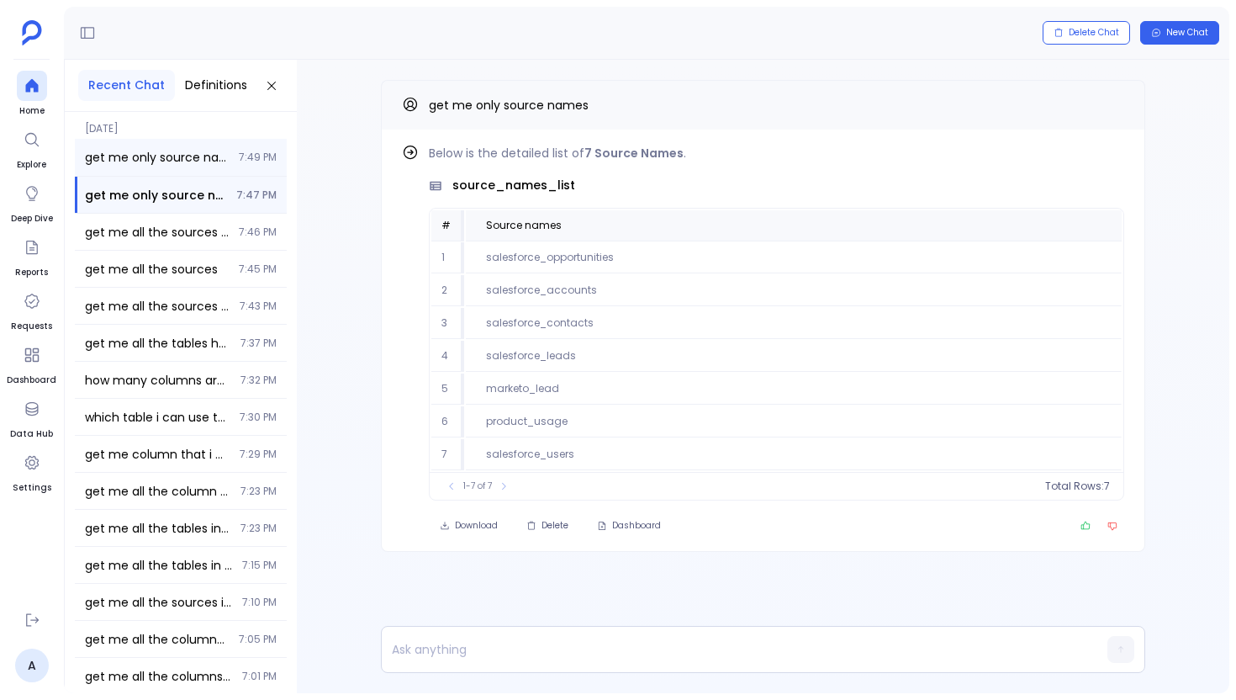
click at [225, 170] on div "get me only source names // use info agent 7:49 PM" at bounding box center [181, 157] width 212 height 37
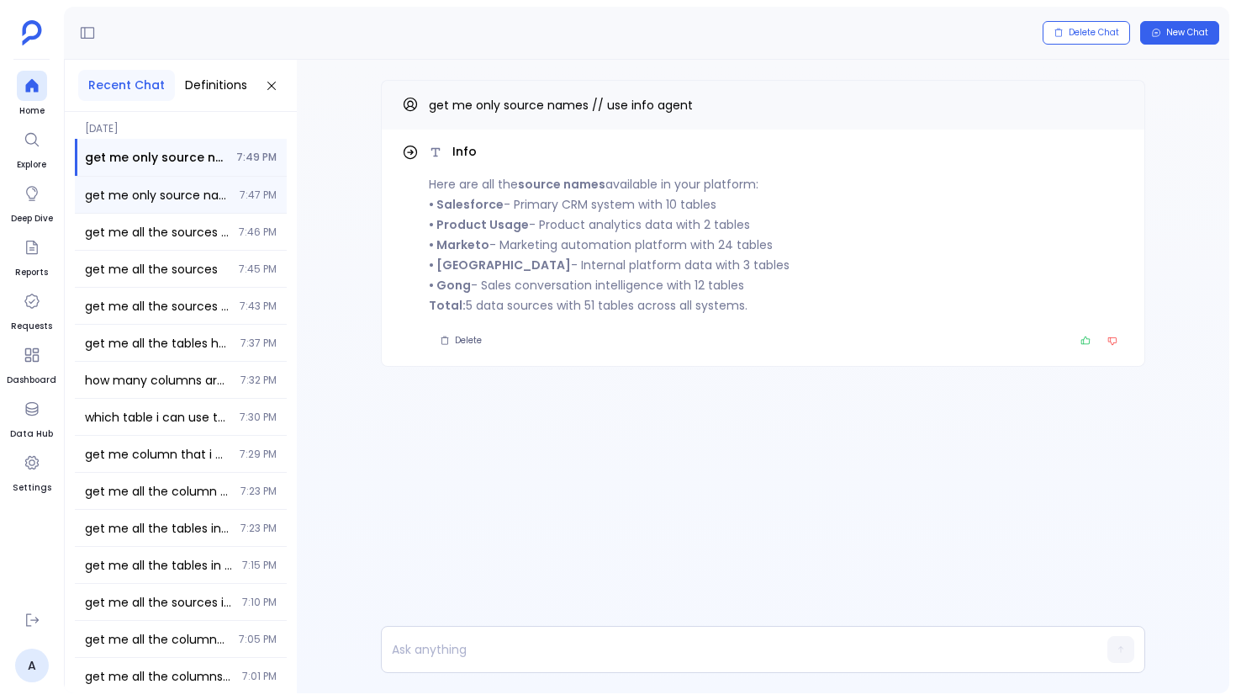
click at [213, 207] on div "get me only source names 7:47 PM" at bounding box center [181, 195] width 212 height 36
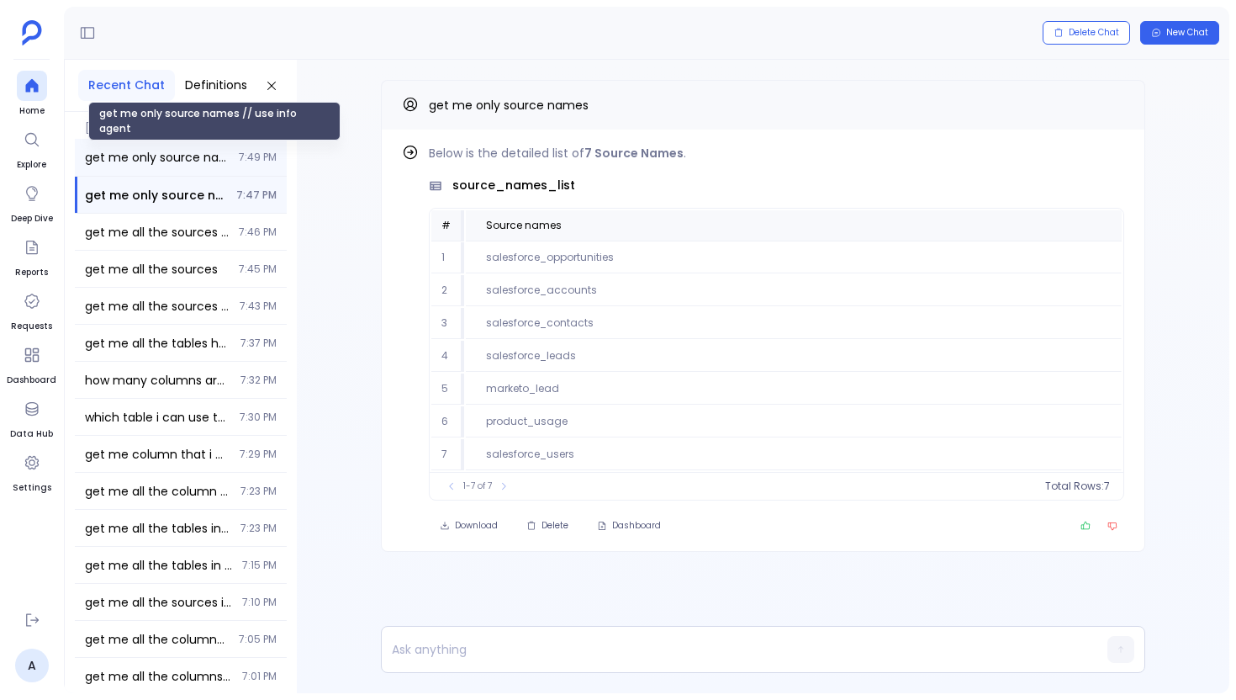
click at [220, 165] on span "get me only source names // use info agent" at bounding box center [157, 157] width 144 height 17
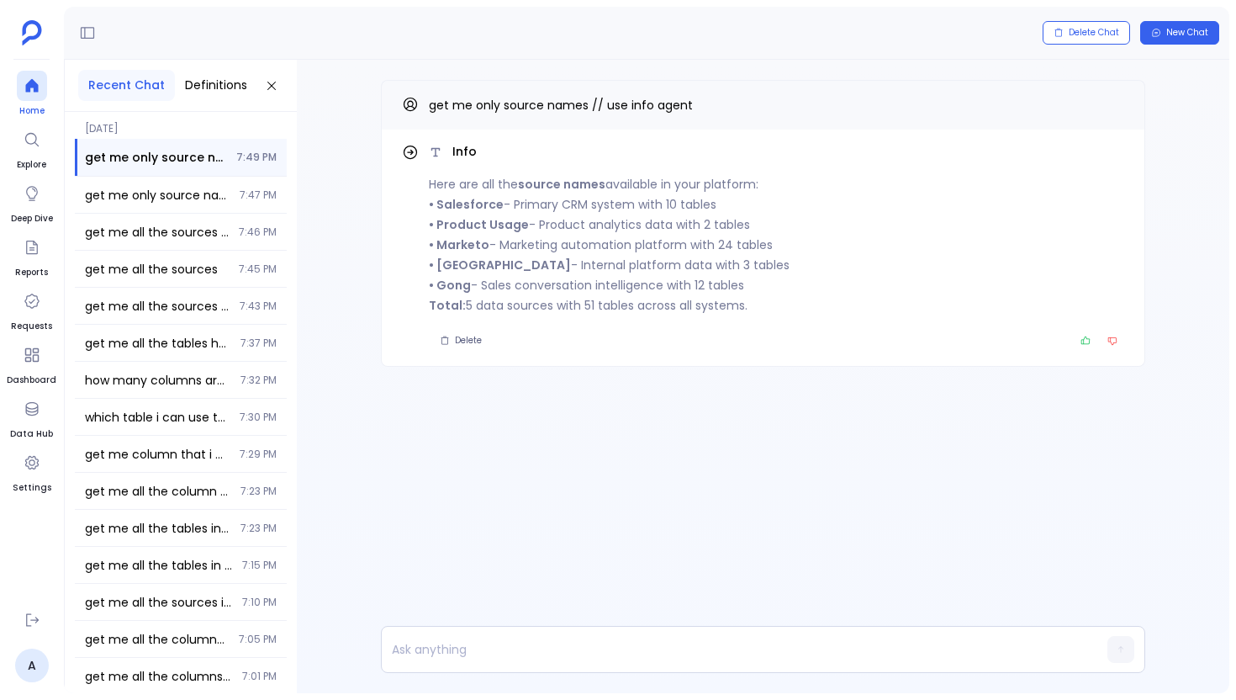
click at [34, 99] on div at bounding box center [32, 86] width 30 height 30
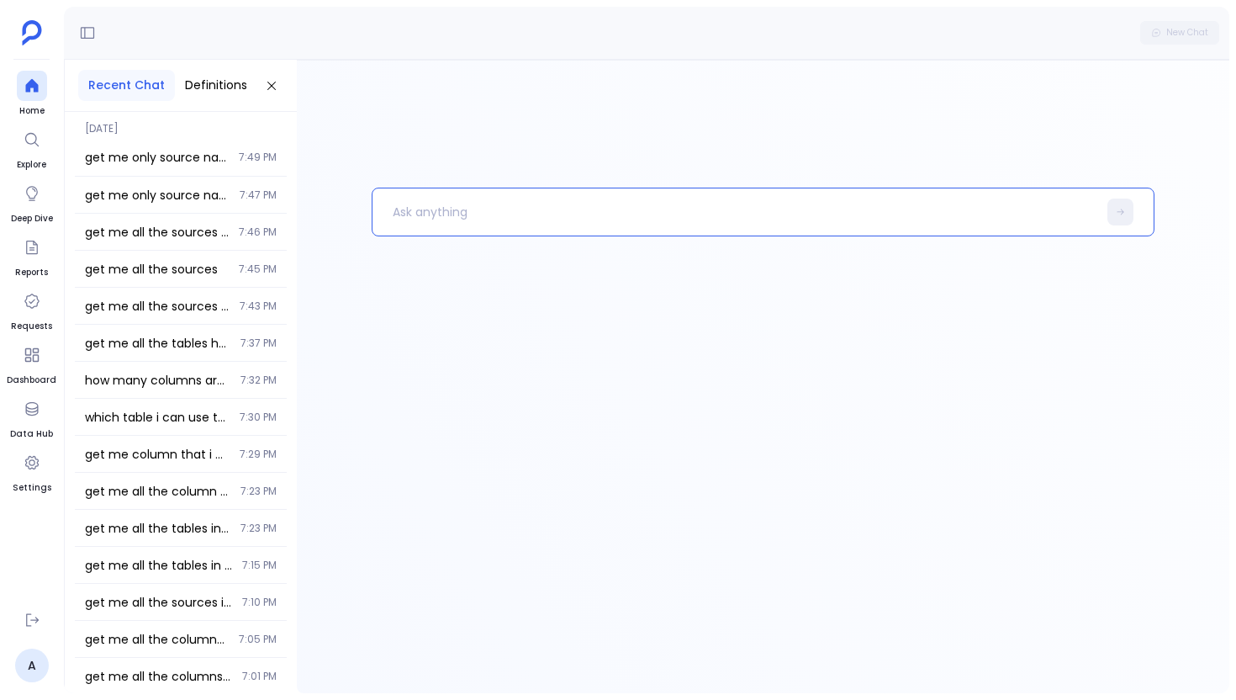
click at [471, 232] on p at bounding box center [735, 212] width 725 height 44
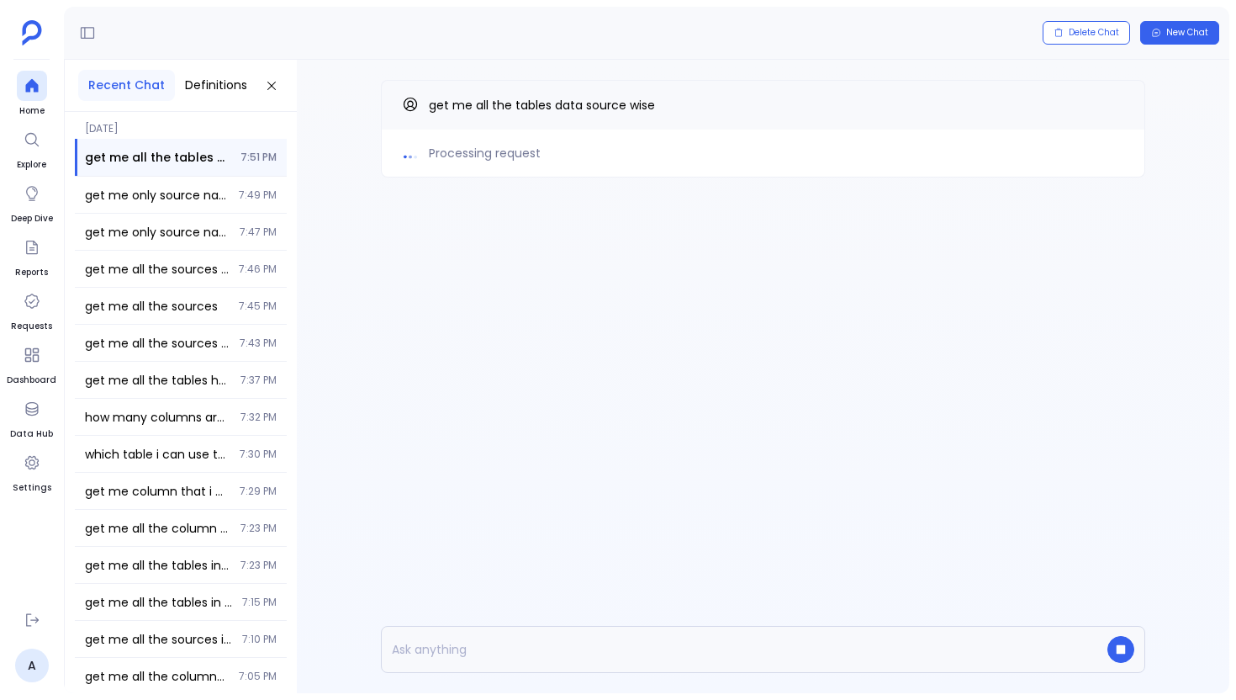
click at [479, 257] on div "Processing request get me all the tables data source wise" at bounding box center [763, 162] width 933 height 205
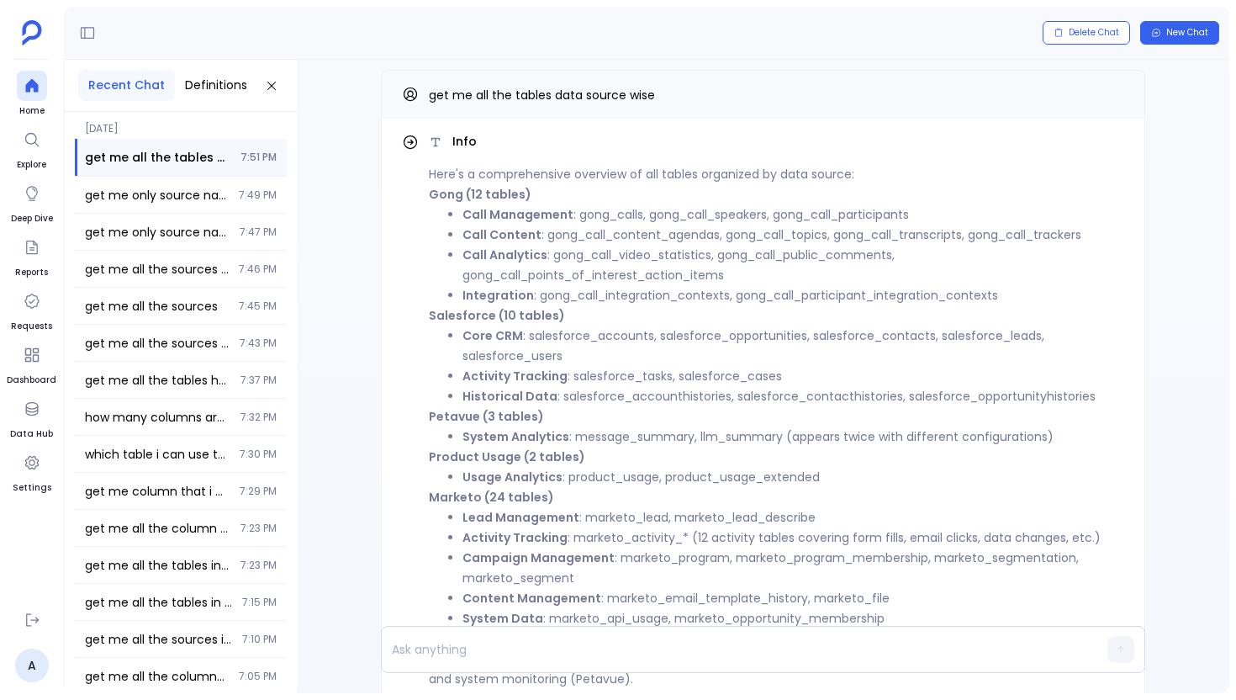
scroll to position [-145, 0]
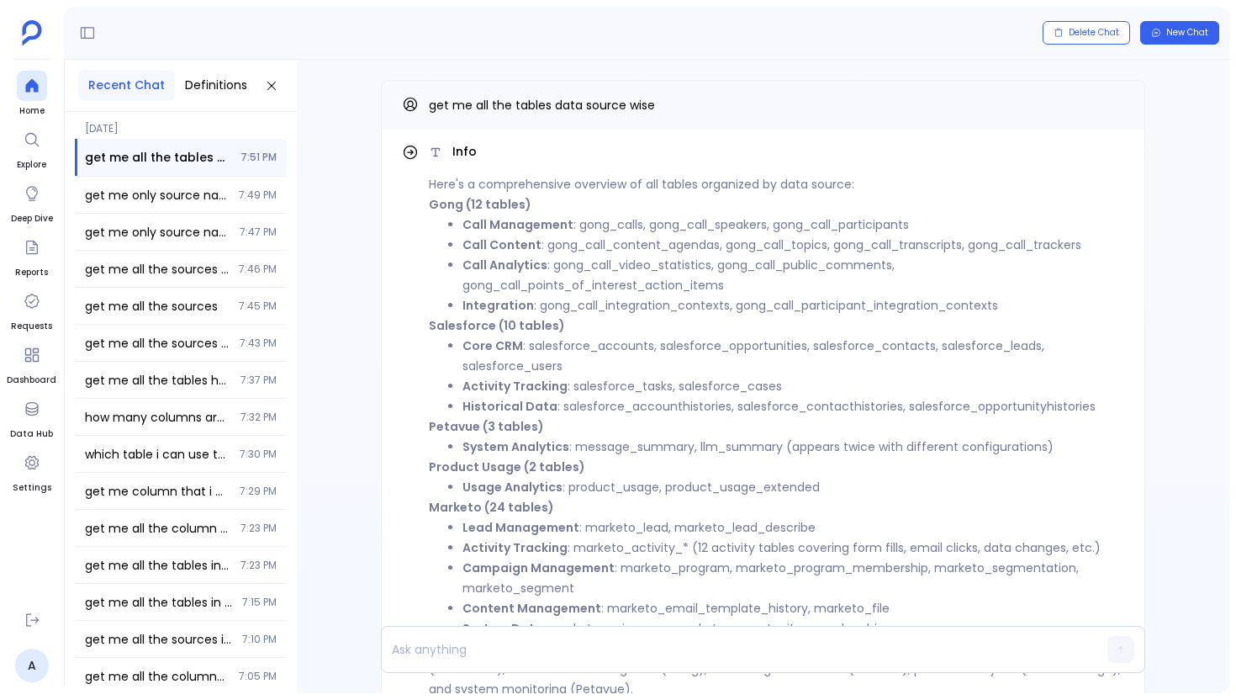
click at [516, 234] on li "Call Management : gong_calls, gong_call_speakers, gong_call_participants" at bounding box center [794, 224] width 662 height 20
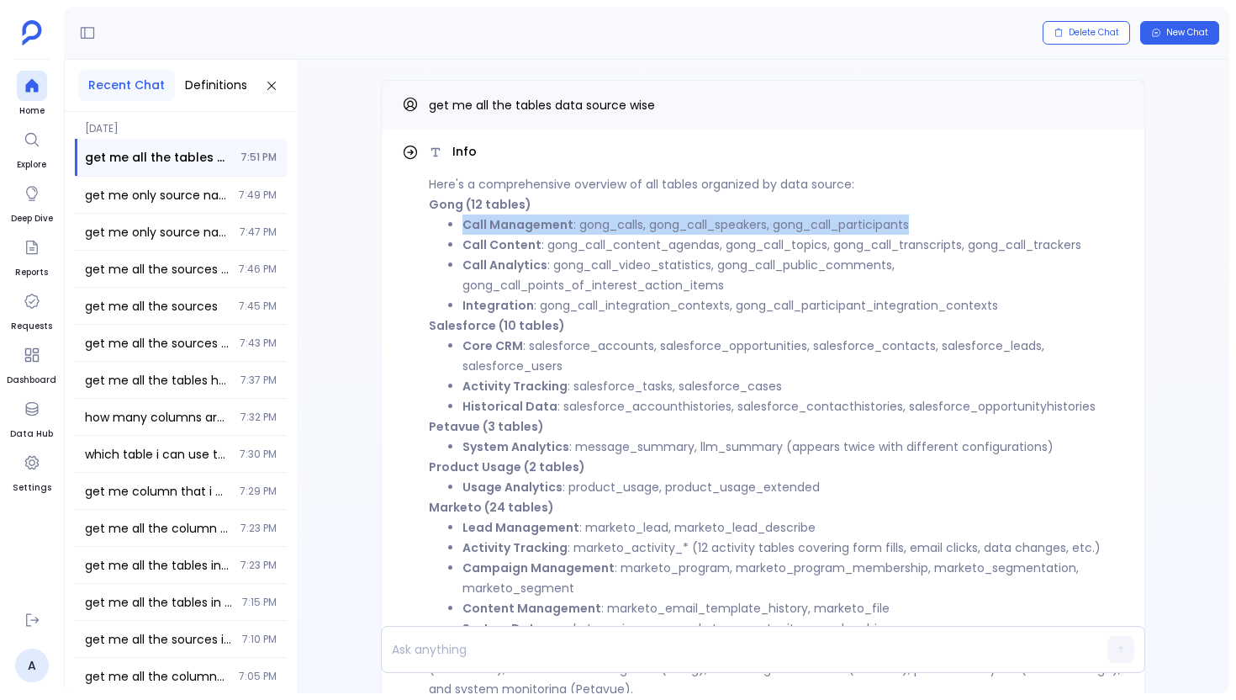
click at [516, 234] on li "Call Management : gong_calls, gong_call_speakers, gong_call_participants" at bounding box center [794, 224] width 662 height 20
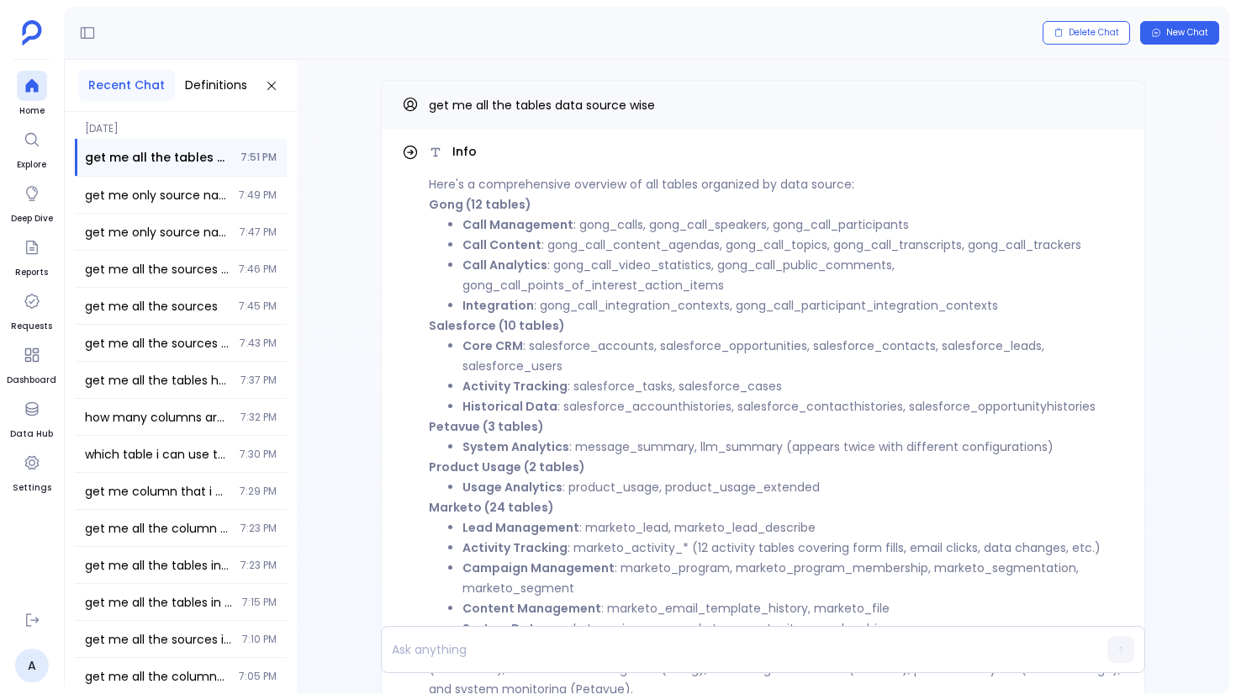
click at [527, 257] on strong "Call Analytics" at bounding box center [505, 265] width 85 height 17
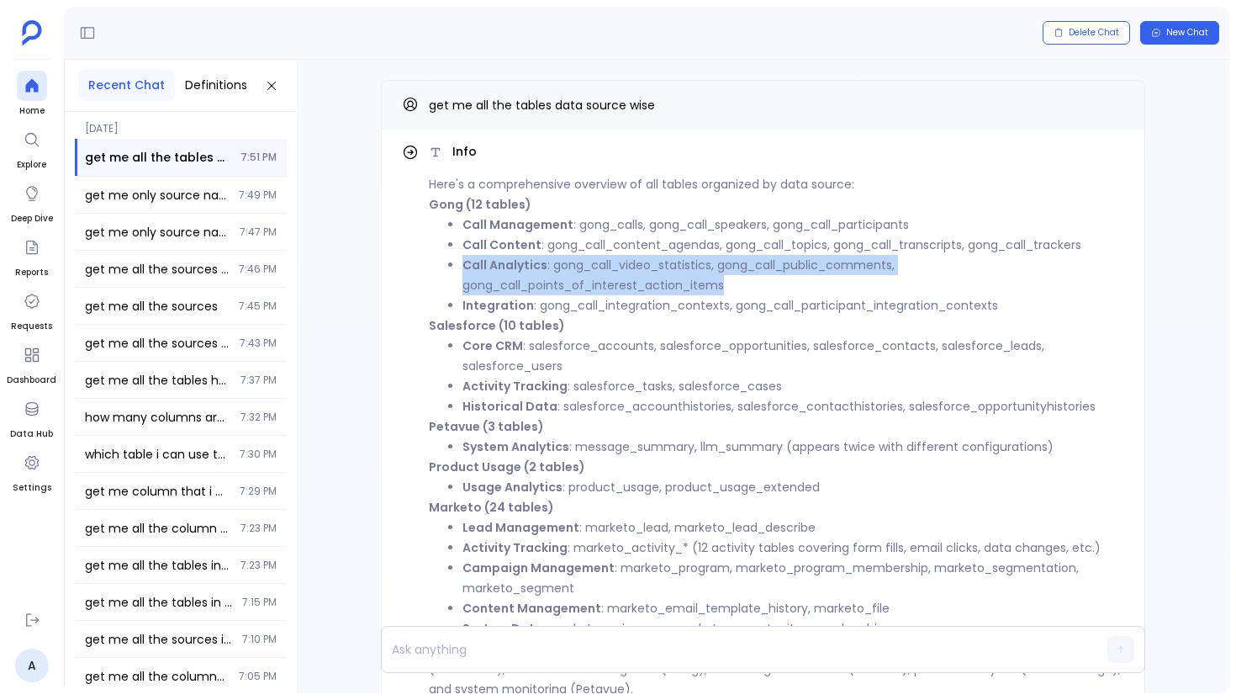
click at [527, 257] on strong "Call Analytics" at bounding box center [505, 265] width 85 height 17
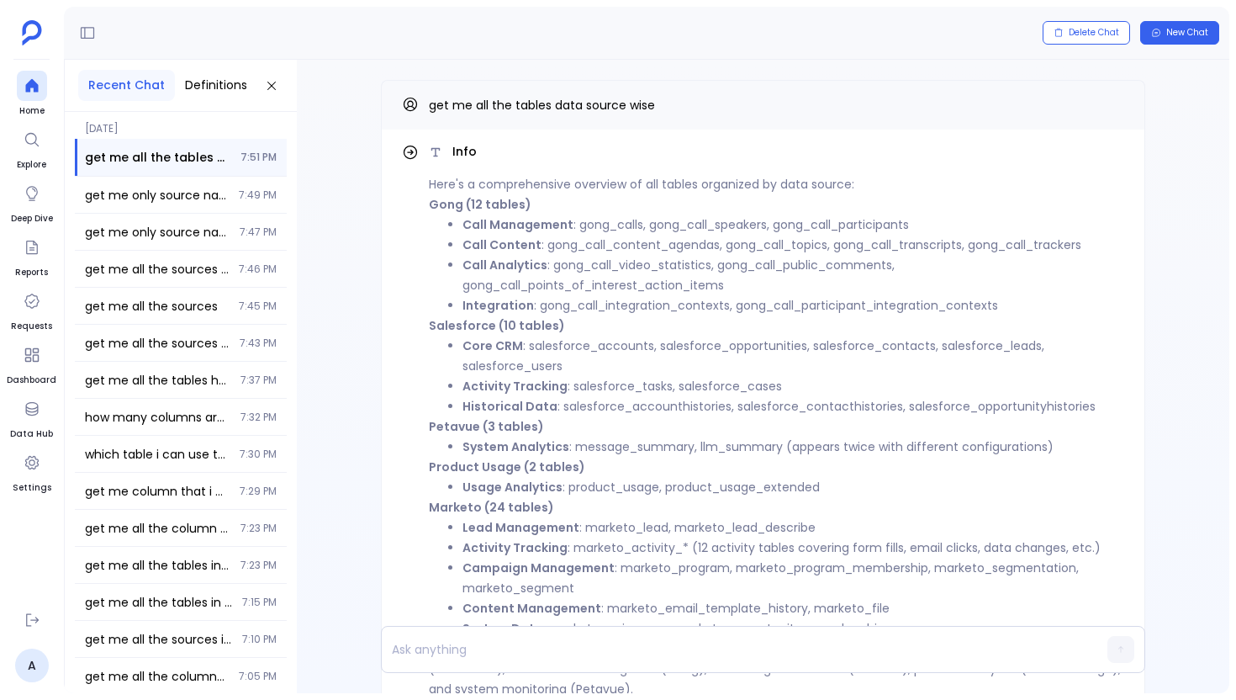
click at [544, 311] on li "Integration : gong_call_integration_contexts, gong_call_participant_integration…" at bounding box center [794, 305] width 662 height 20
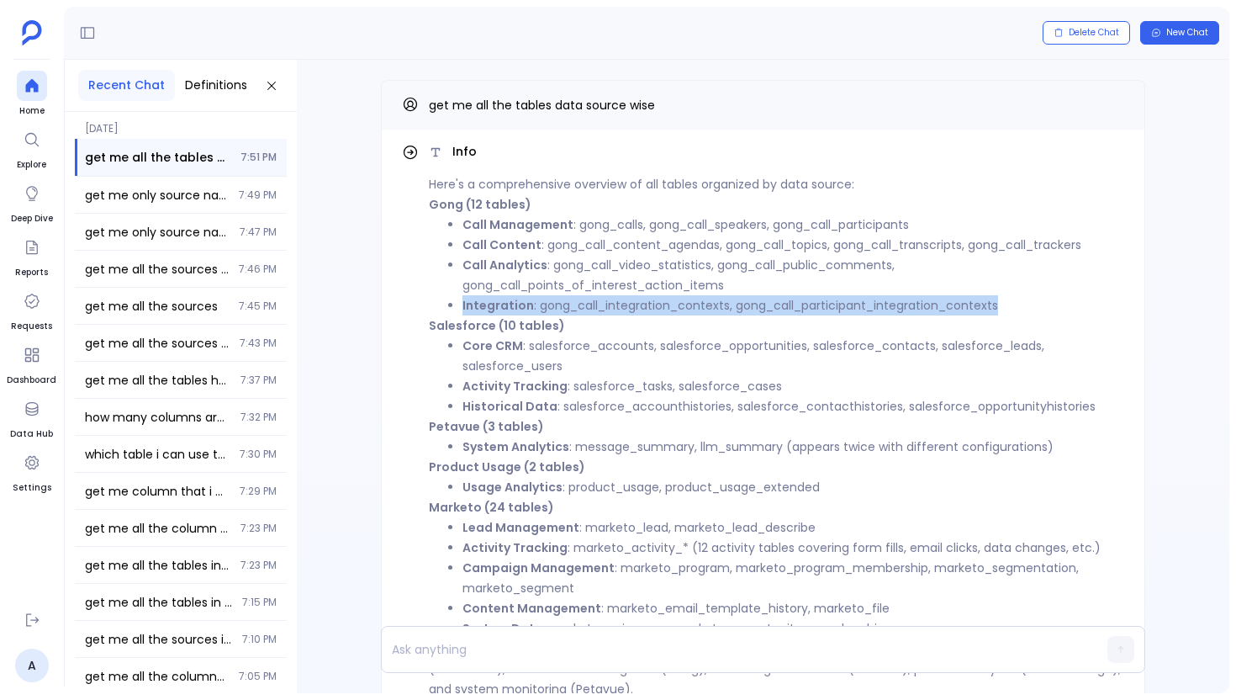
click at [544, 311] on li "Integration : gong_call_integration_contexts, gong_call_participant_integration…" at bounding box center [794, 305] width 662 height 20
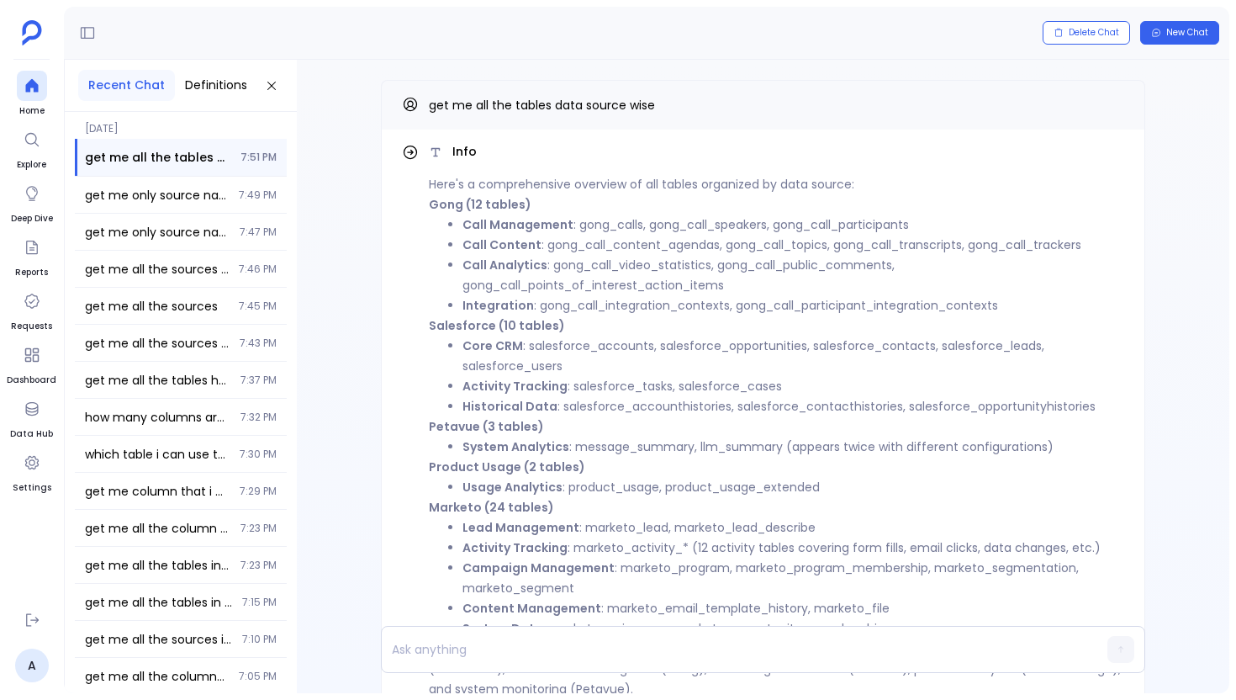
click at [548, 352] on li "Core CRM : salesforce_accounts, salesforce_opportunities, salesforce_contacts, …" at bounding box center [794, 356] width 662 height 40
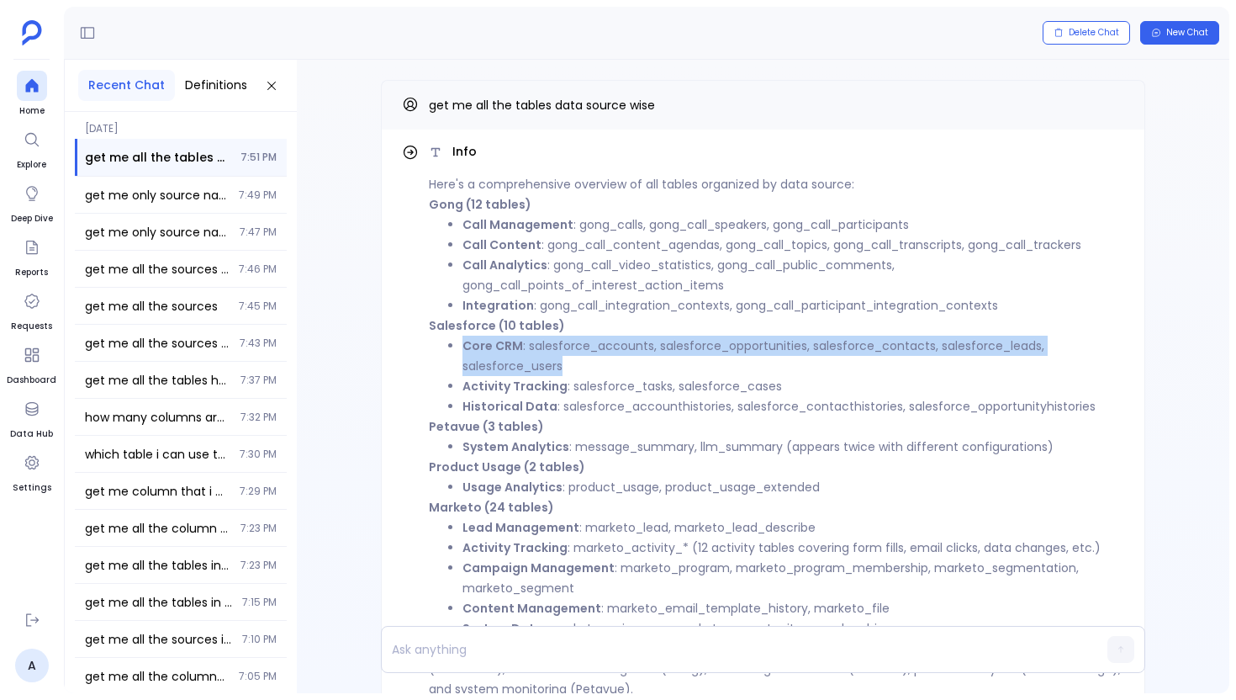
click at [548, 352] on li "Core CRM : salesforce_accounts, salesforce_opportunities, salesforce_contacts, …" at bounding box center [794, 356] width 662 height 40
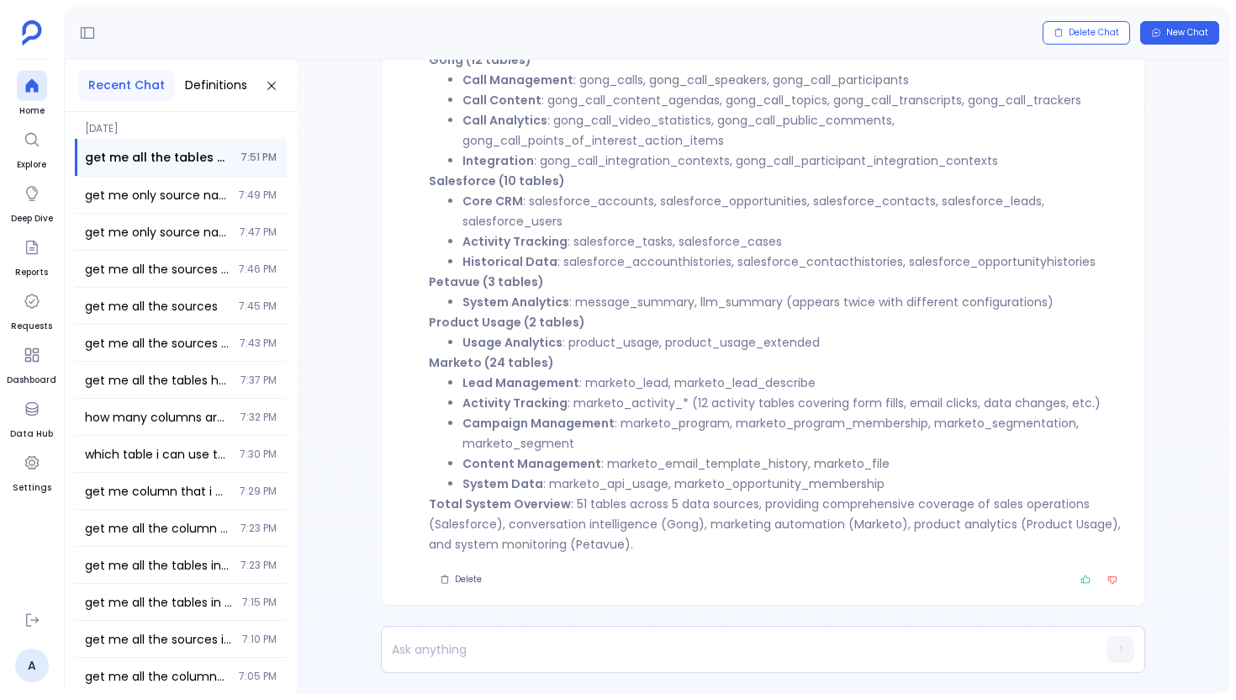
click at [575, 477] on li "System Data : marketo_api_usage, marketo_opportunity_membership" at bounding box center [794, 484] width 662 height 20
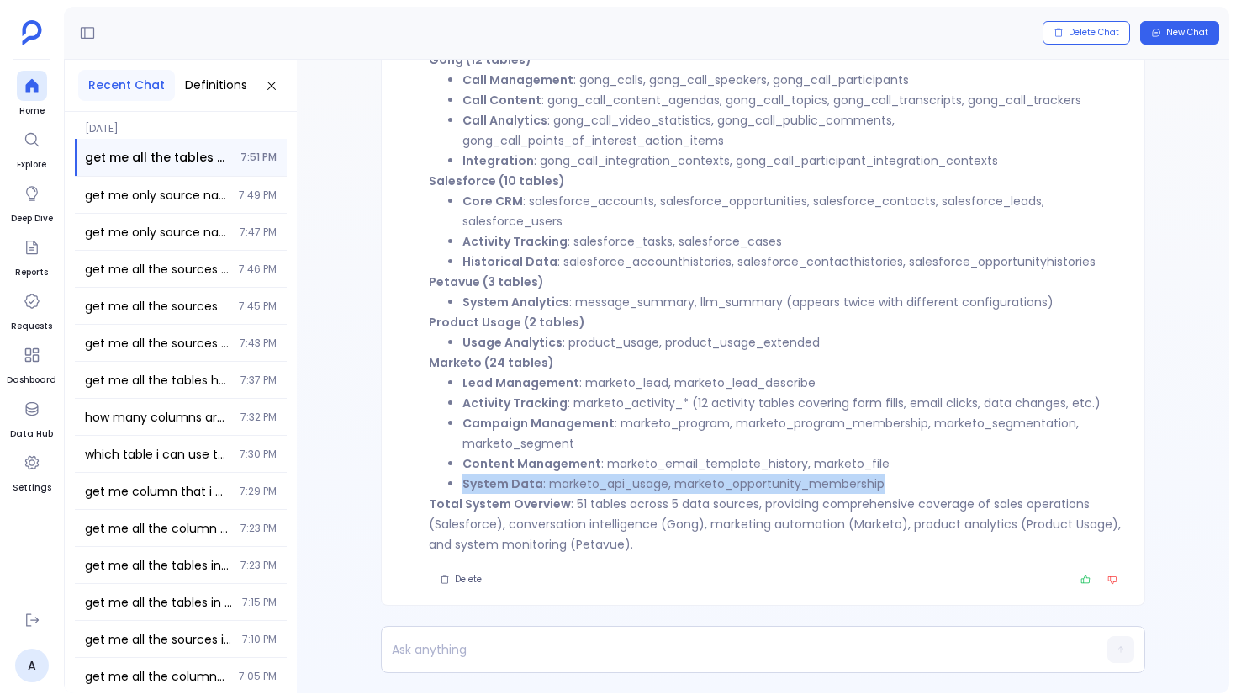
click at [575, 477] on li "System Data : marketo_api_usage, marketo_opportunity_membership" at bounding box center [794, 484] width 662 height 20
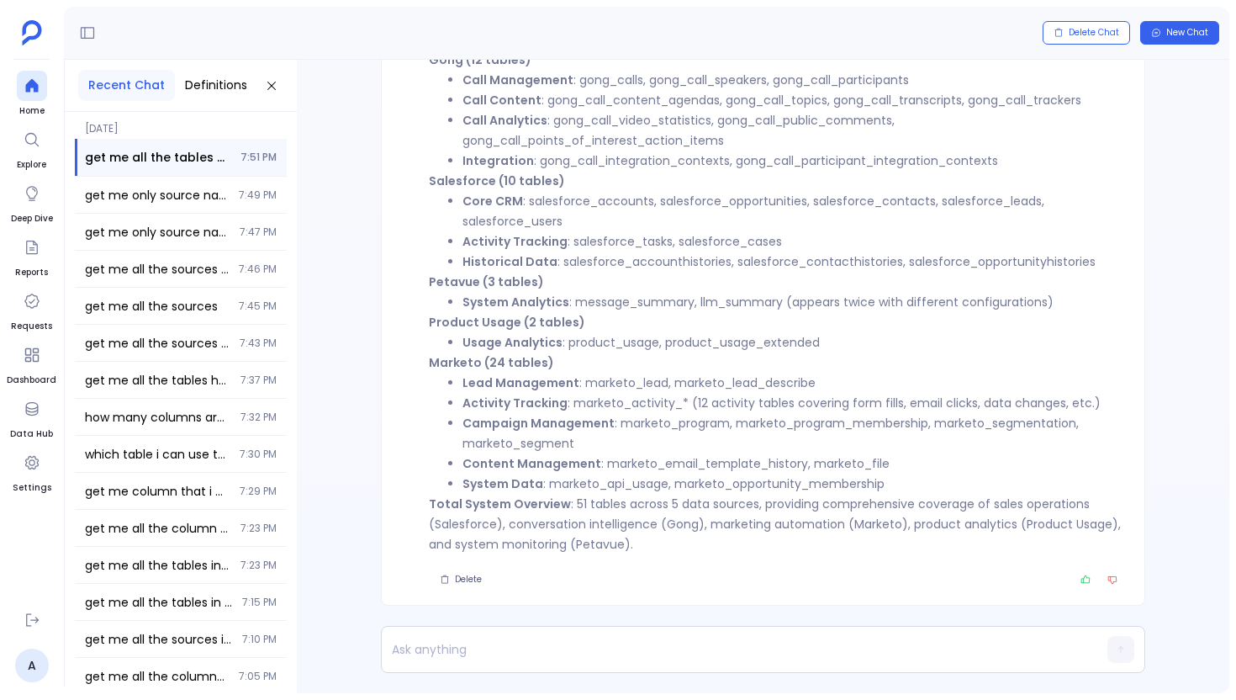
click at [568, 465] on strong "Content Management" at bounding box center [532, 463] width 139 height 17
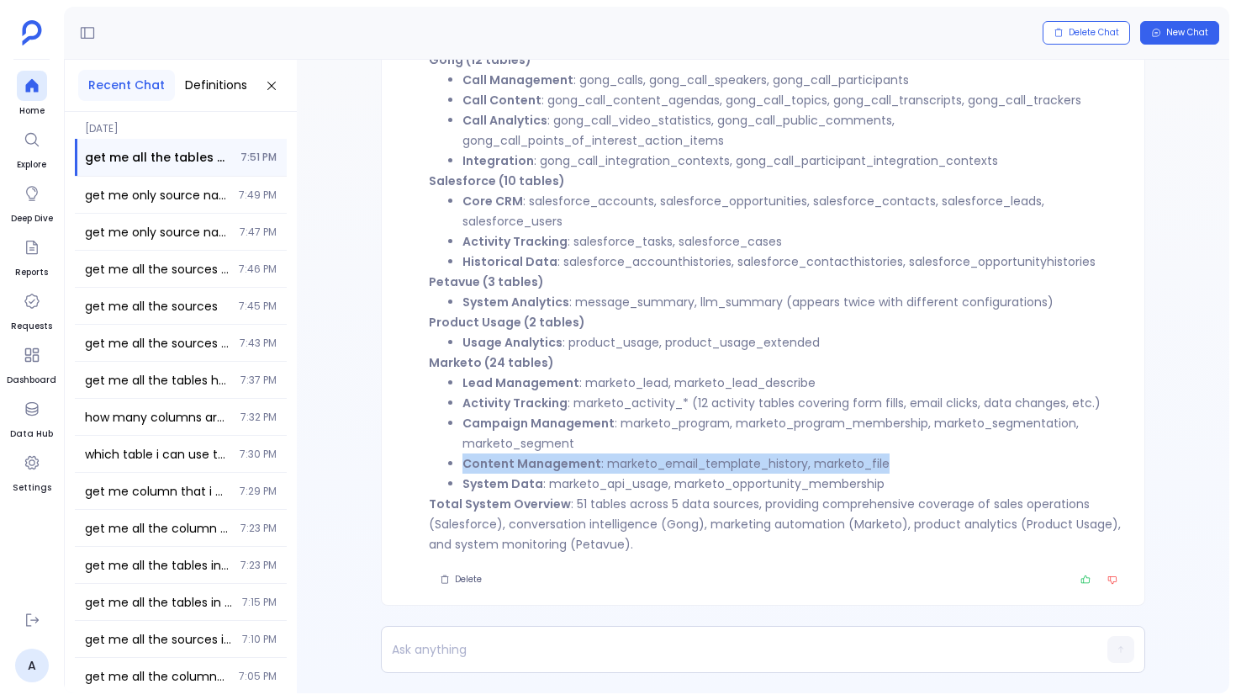
click at [568, 465] on strong "Content Management" at bounding box center [532, 463] width 139 height 17
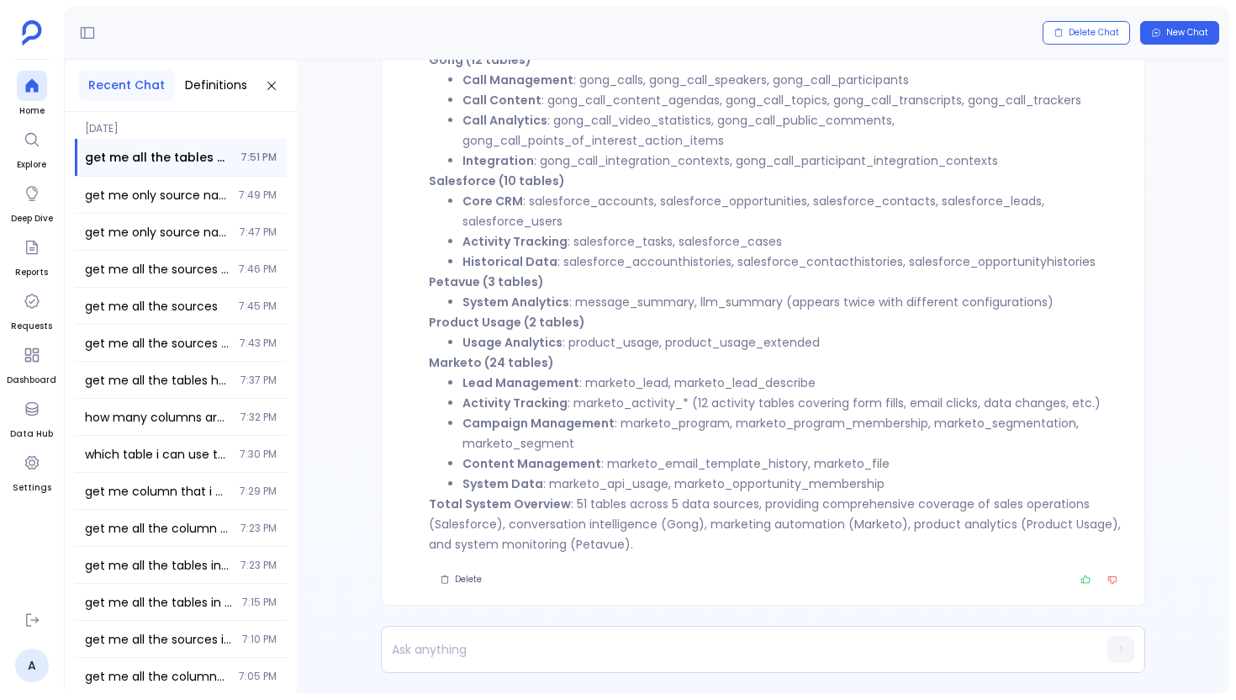
click at [558, 444] on li "Campaign Management : marketo_program, marketo_program_membership, marketo_segm…" at bounding box center [794, 433] width 662 height 40
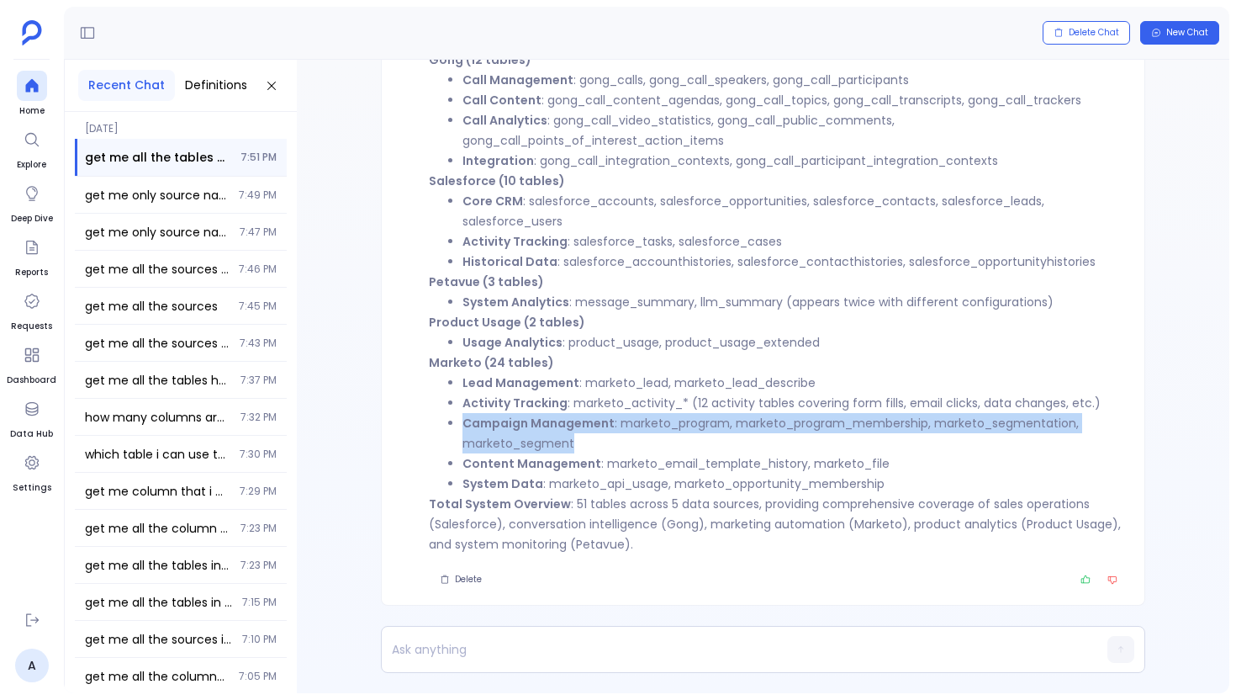
click at [558, 444] on li "Campaign Management : marketo_program, marketo_program_membership, marketo_segm…" at bounding box center [794, 433] width 662 height 40
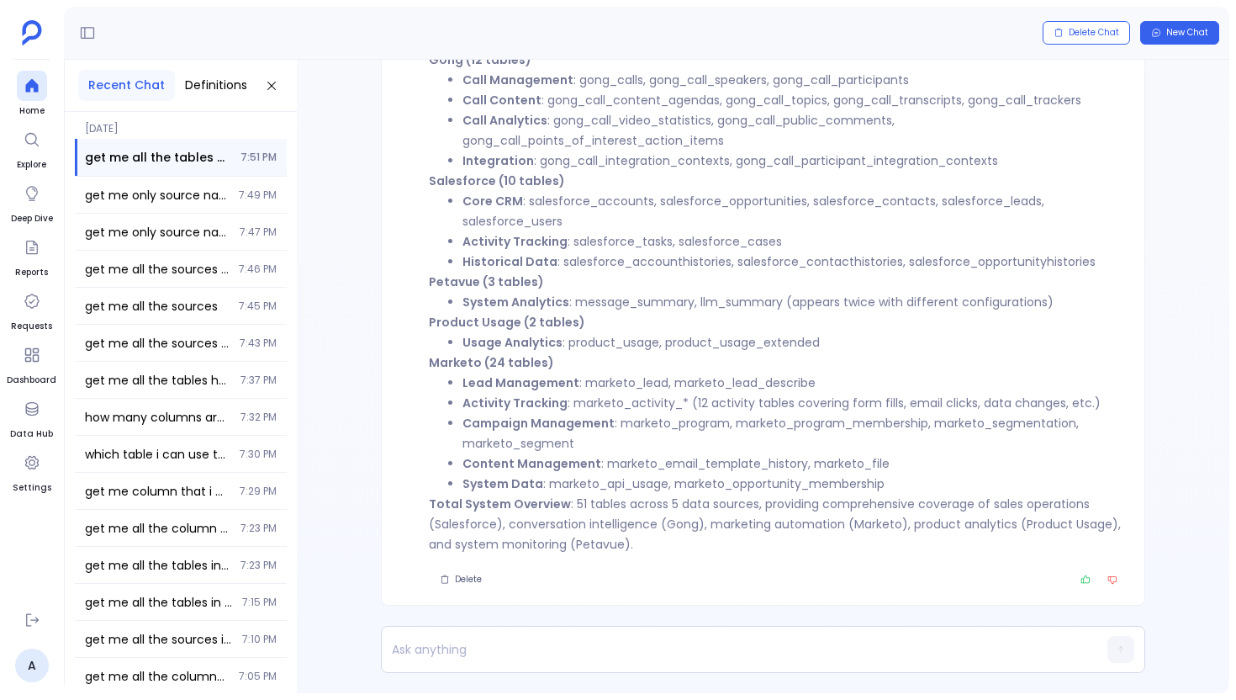
click at [577, 407] on li "Activity Tracking : marketo_activity_* (12 activity tables covering form fills,…" at bounding box center [794, 403] width 662 height 20
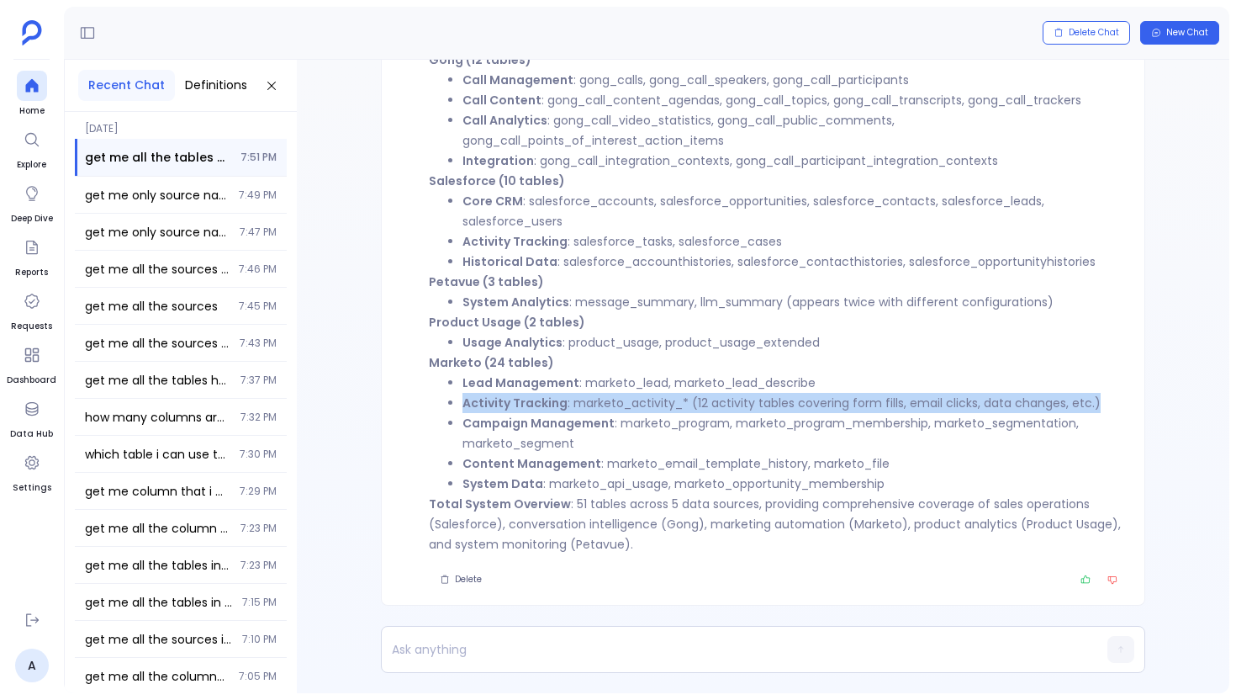
click at [577, 407] on li "Activity Tracking : marketo_activity_* (12 activity tables covering form fills,…" at bounding box center [794, 403] width 662 height 20
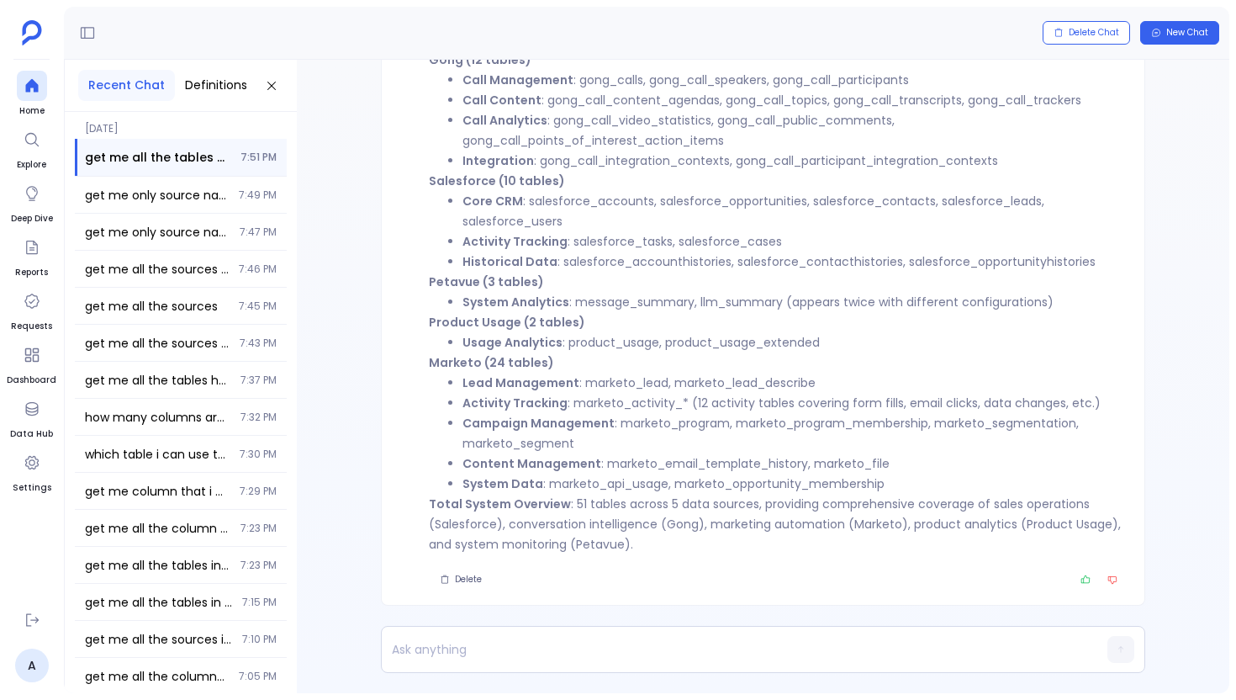
click at [577, 386] on li "Lead Management : marketo_lead, marketo_lead_describe" at bounding box center [794, 383] width 662 height 20
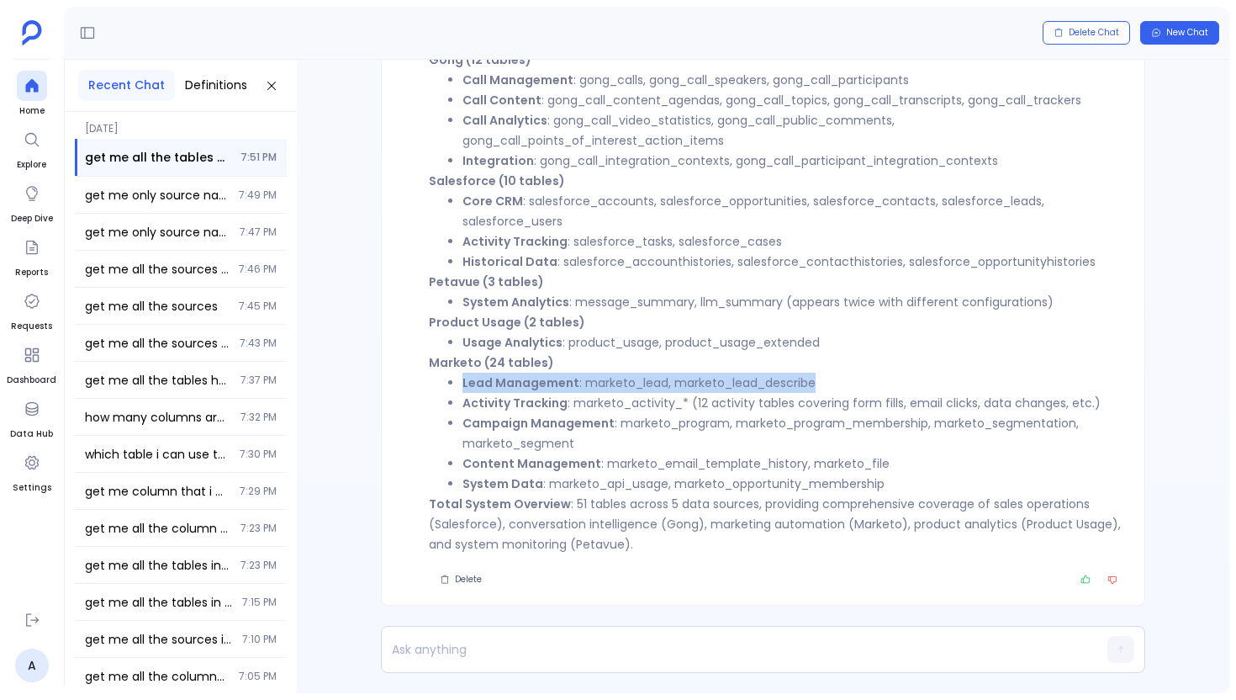
click at [577, 386] on li "Lead Management : marketo_lead, marketo_lead_describe" at bounding box center [794, 383] width 662 height 20
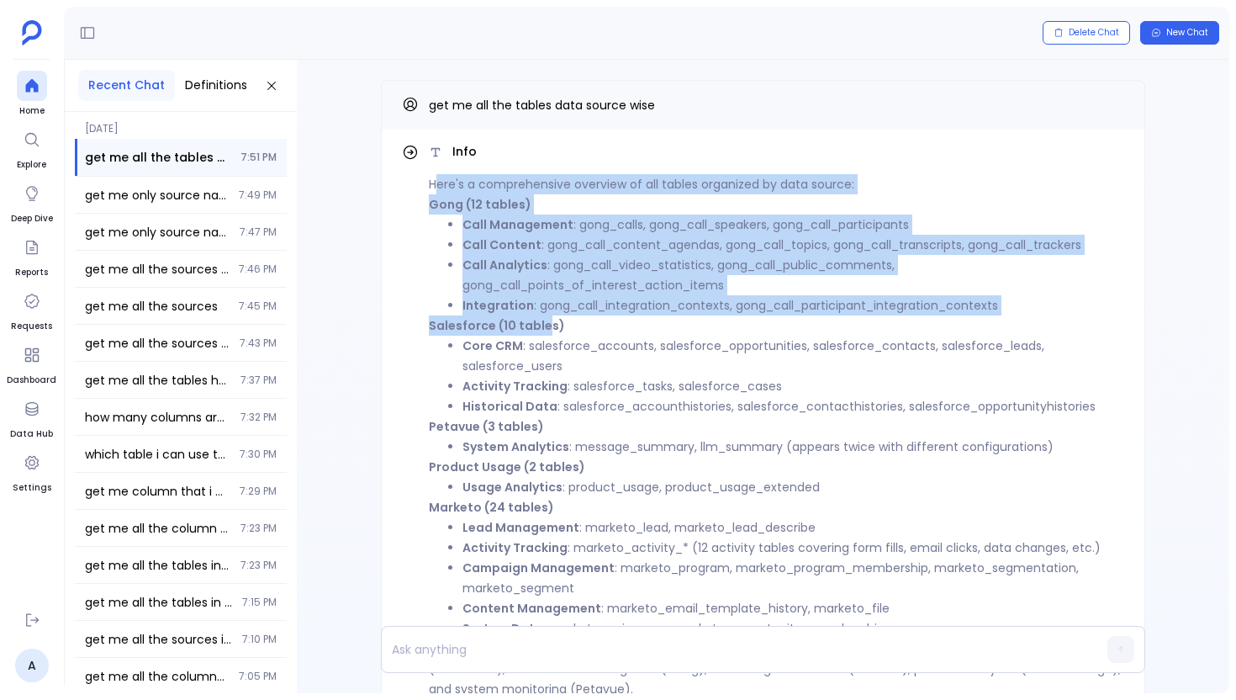
drag, startPoint x: 434, startPoint y: 185, endPoint x: 654, endPoint y: 426, distance: 326.3
click at [654, 426] on div "Here's a comprehensive overview of all tables organized by data source: Gong (1…" at bounding box center [777, 436] width 696 height 525
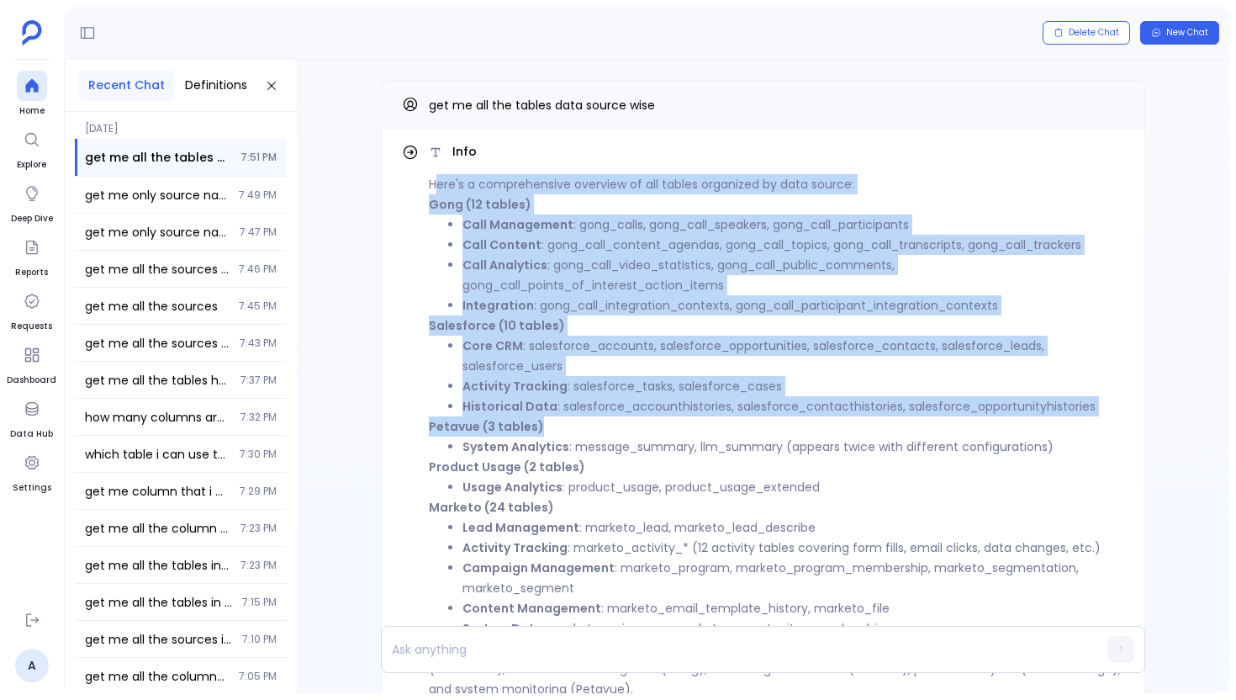
click at [654, 426] on p "Petavue (3 tables)" at bounding box center [777, 426] width 696 height 20
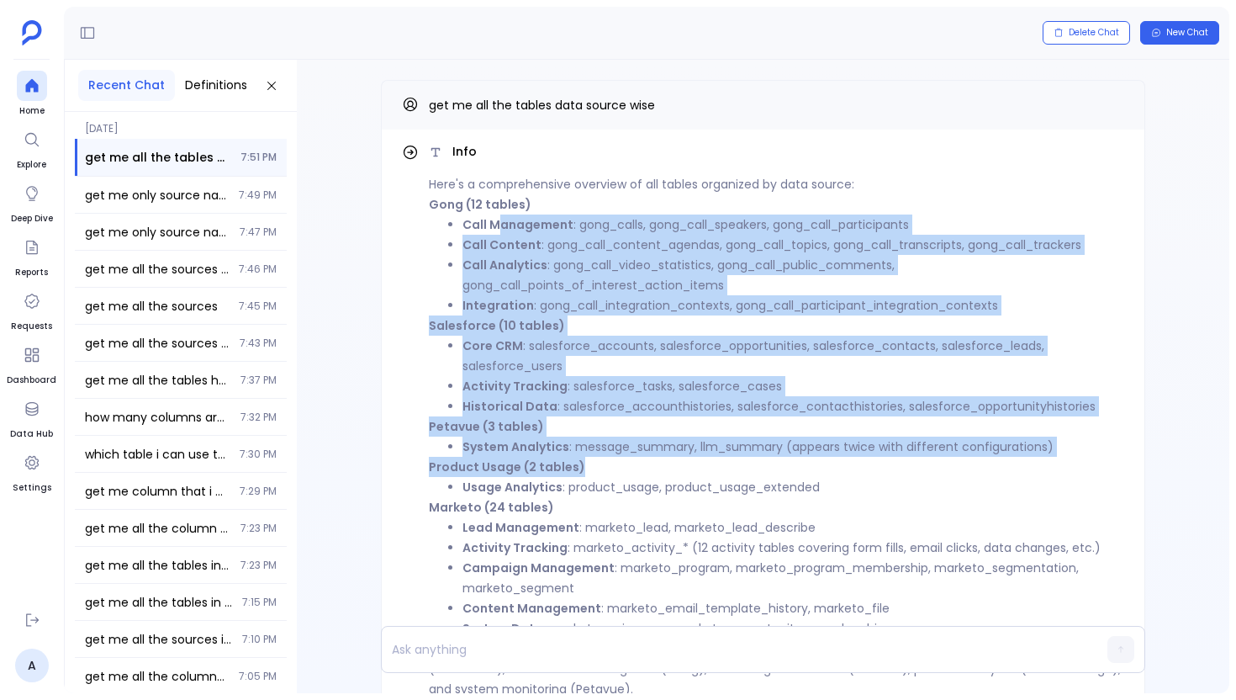
drag, startPoint x: 585, startPoint y: 470, endPoint x: 519, endPoint y: 216, distance: 262.3
click at [506, 221] on div "Here's a comprehensive overview of all tables organized by data source: Gong (1…" at bounding box center [777, 436] width 696 height 525
click at [519, 216] on strong "Call Management" at bounding box center [518, 224] width 111 height 17
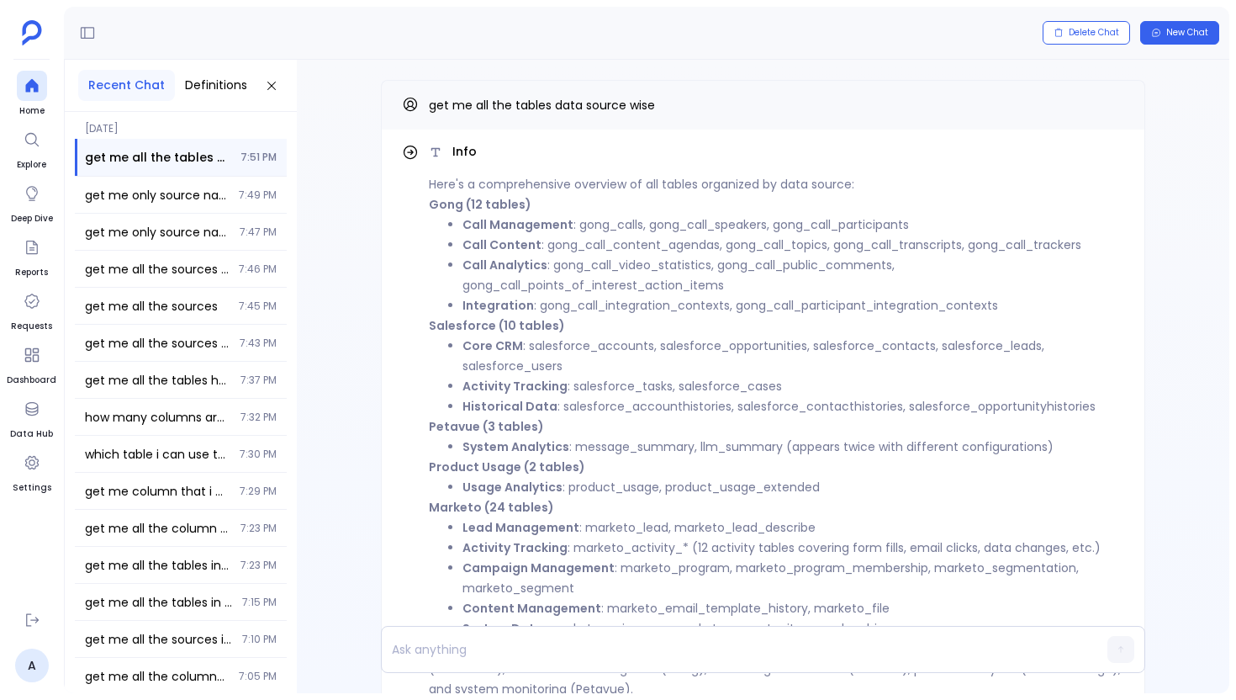
click at [603, 307] on li "Integration : gong_call_integration_contexts, gong_call_participant_integration…" at bounding box center [794, 305] width 662 height 20
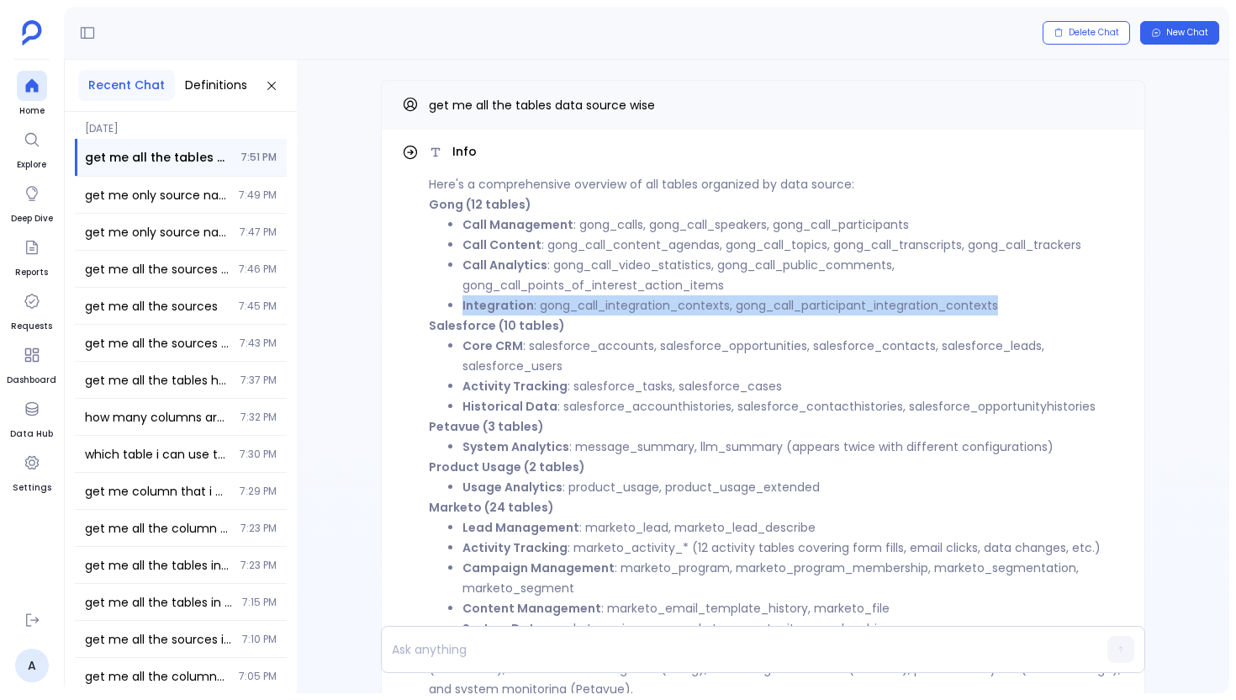
click at [603, 307] on li "Integration : gong_call_integration_contexts, gong_call_participant_integration…" at bounding box center [794, 305] width 662 height 20
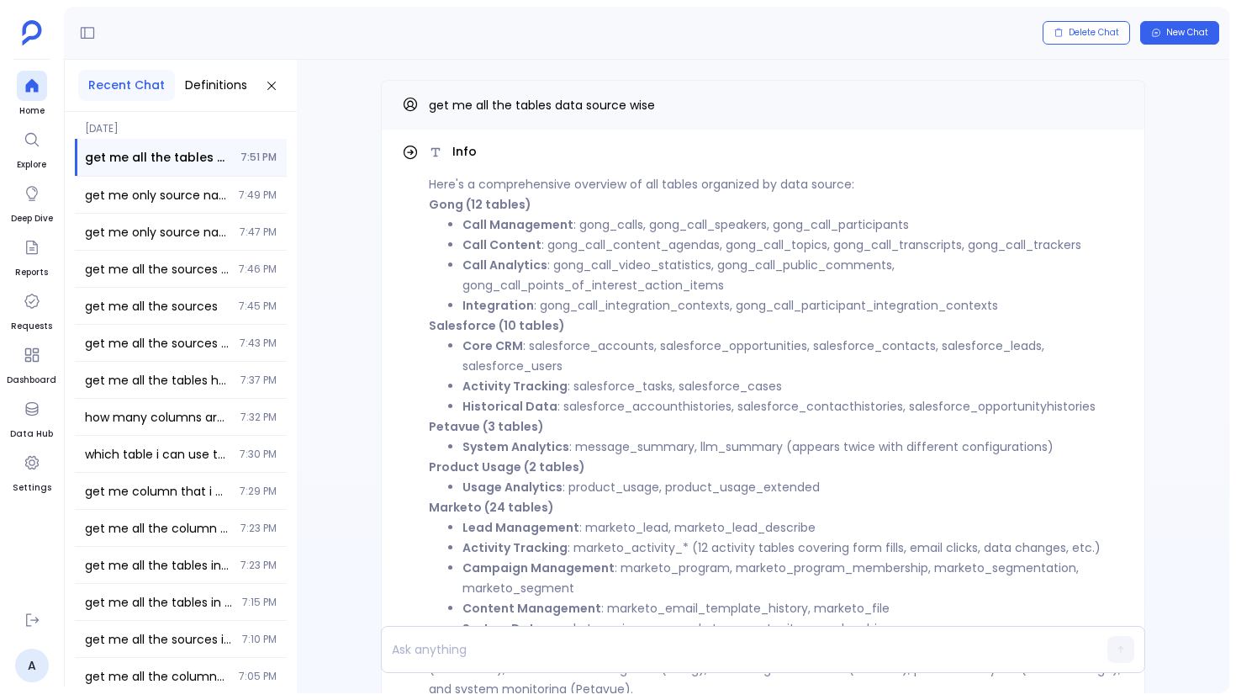
click at [578, 278] on li "Call Analytics : gong_call_video_statistics, gong_call_public_comments, gong_ca…" at bounding box center [794, 275] width 662 height 40
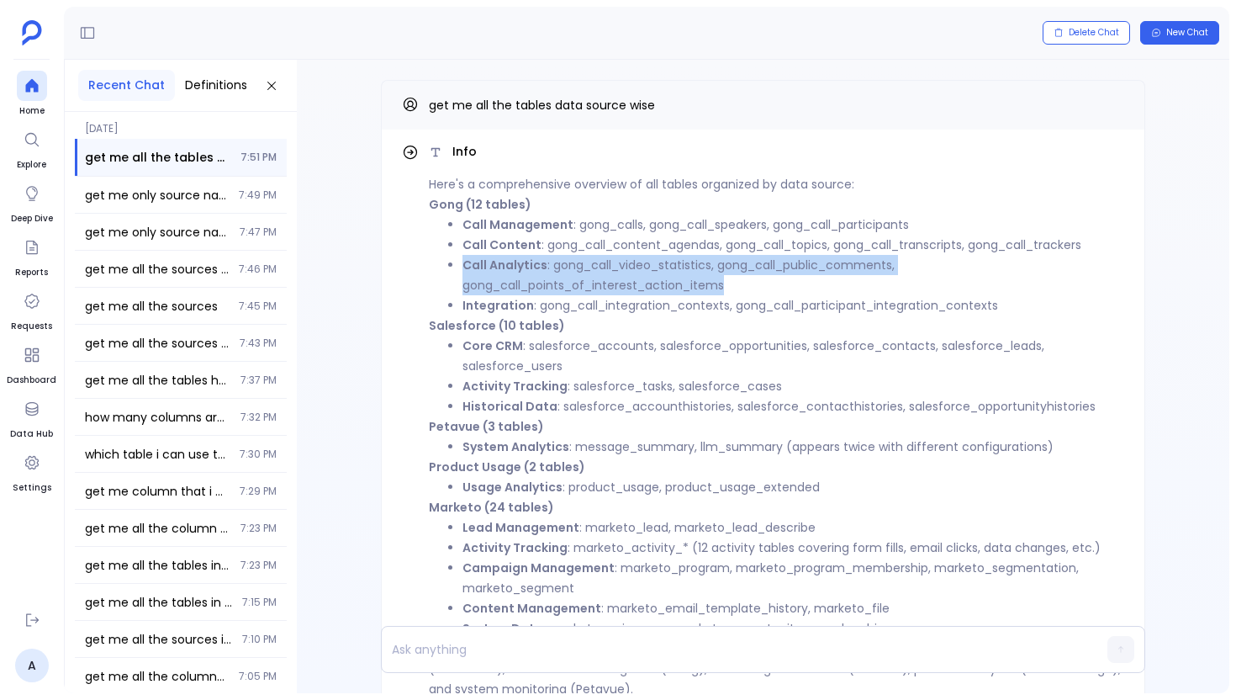
click at [578, 278] on li "Call Analytics : gong_call_video_statistics, gong_call_public_comments, gong_ca…" at bounding box center [794, 275] width 662 height 40
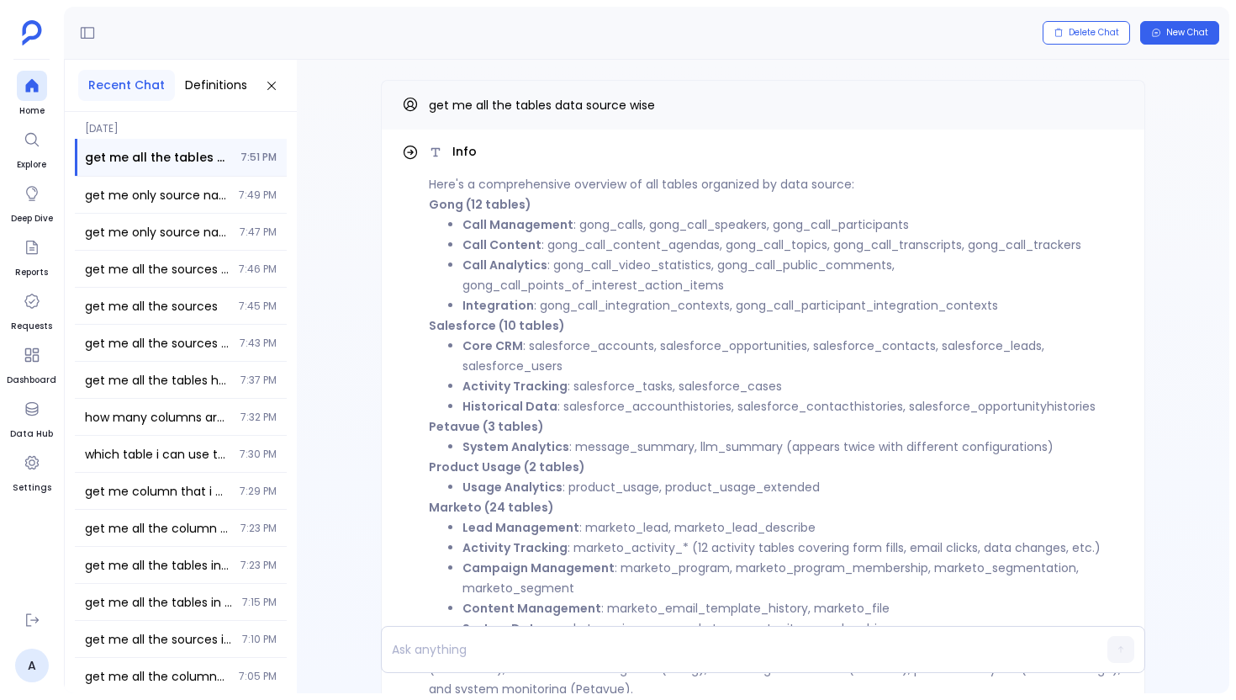
click at [606, 249] on li "Call Content : gong_call_content_agendas, gong_call_topics, gong_call_transcrip…" at bounding box center [794, 245] width 662 height 20
click at [591, 230] on li "Call Management : gong_calls, gong_call_speakers, gong_call_participants" at bounding box center [794, 224] width 662 height 20
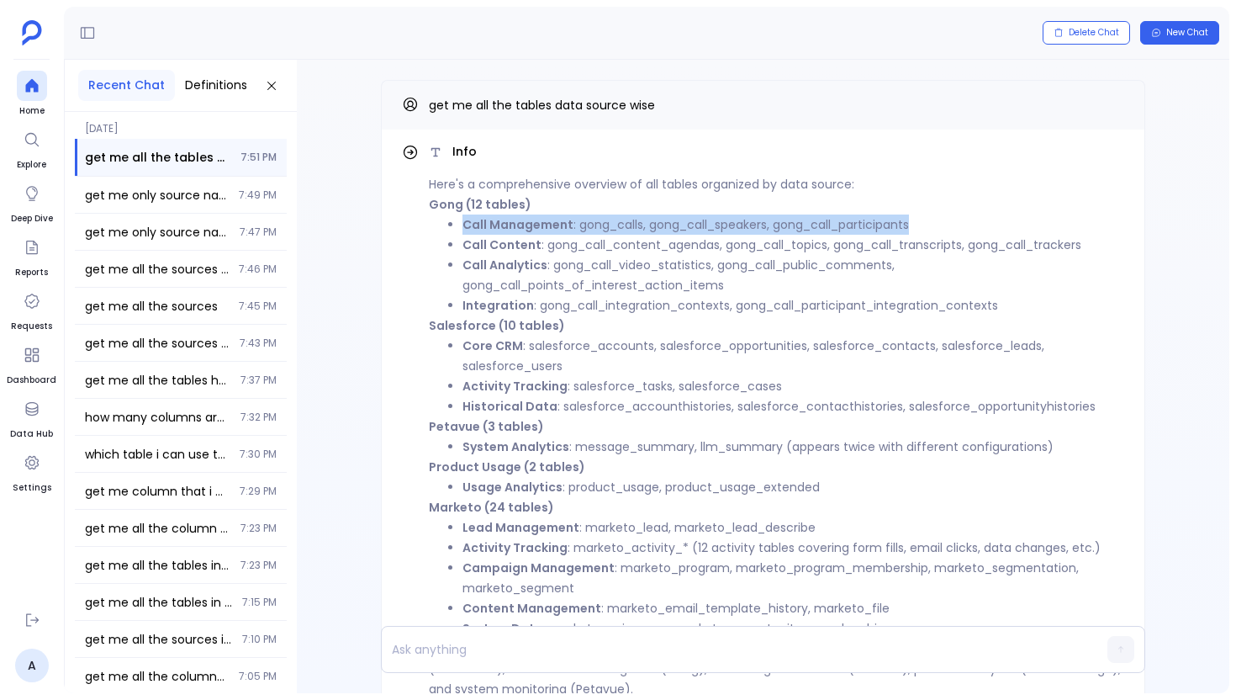
click at [591, 230] on li "Call Management : gong_calls, gong_call_speakers, gong_call_participants" at bounding box center [794, 224] width 662 height 20
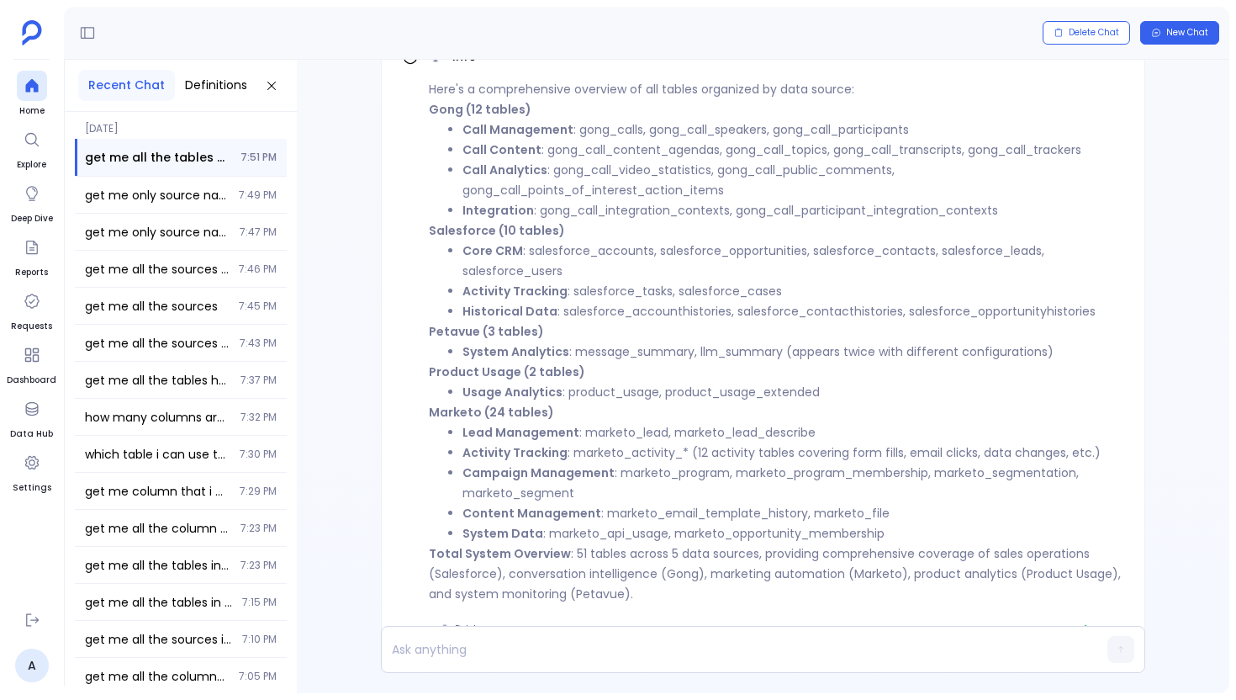
scroll to position [-32, 0]
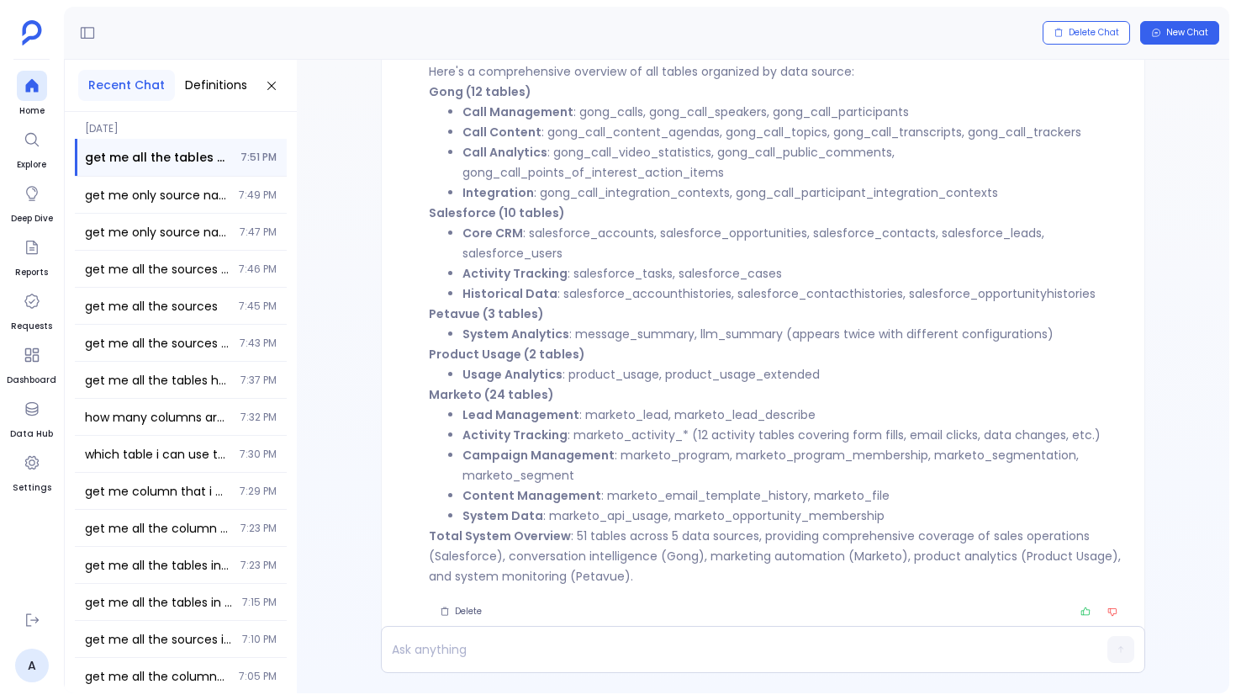
click at [569, 297] on li "Historical Data : salesforce_accounthistories, salesforce_contacthistories, sal…" at bounding box center [794, 293] width 662 height 20
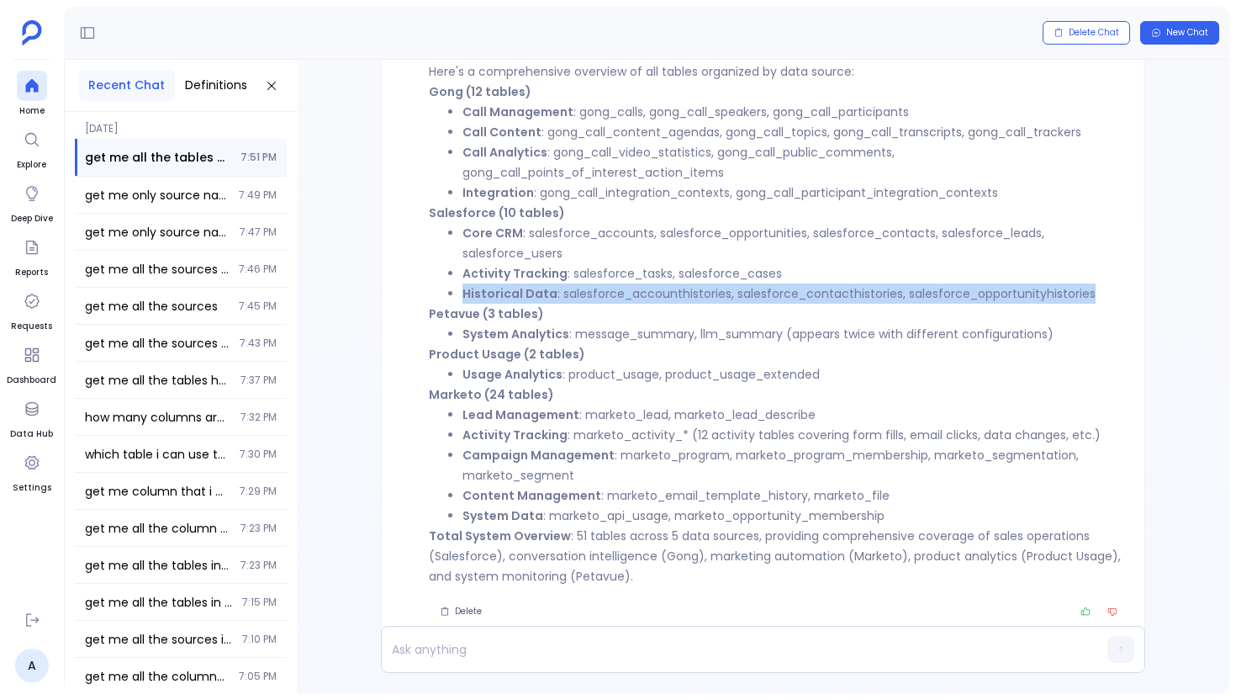
click at [569, 297] on li "Historical Data : salesforce_accounthistories, salesforce_contacthistories, sal…" at bounding box center [794, 293] width 662 height 20
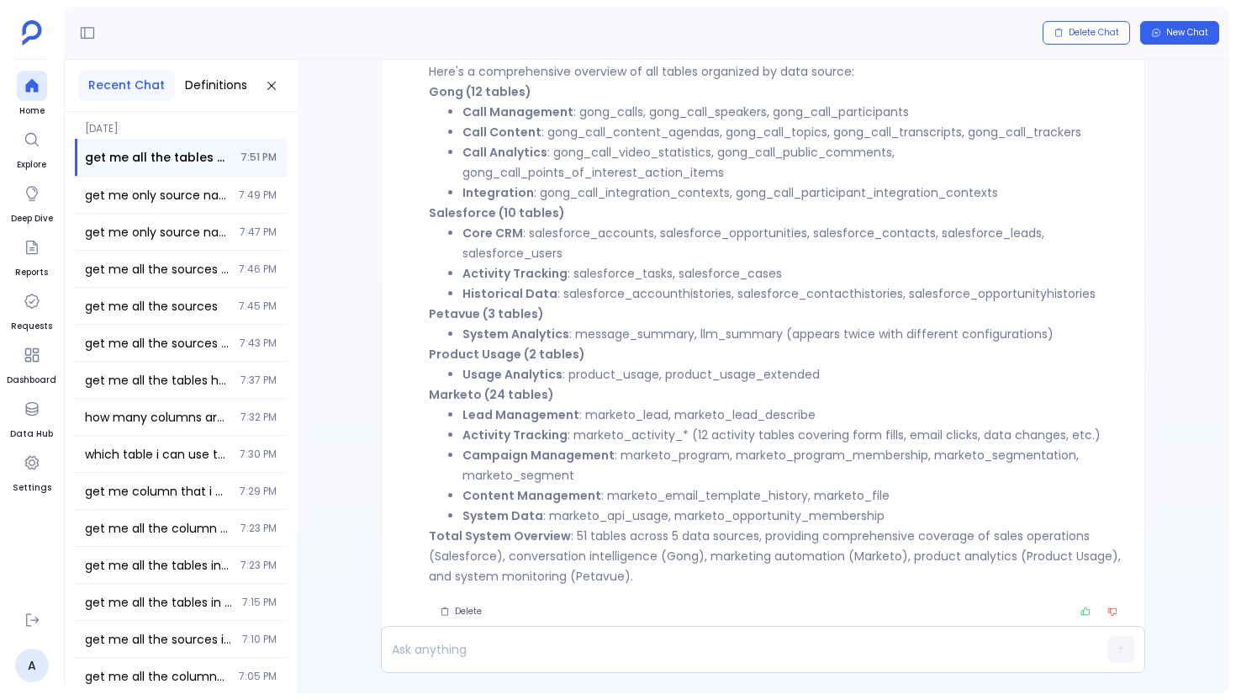
click at [569, 325] on li "System Analytics : message_summary, llm_summary (appears twice with different c…" at bounding box center [794, 334] width 662 height 20
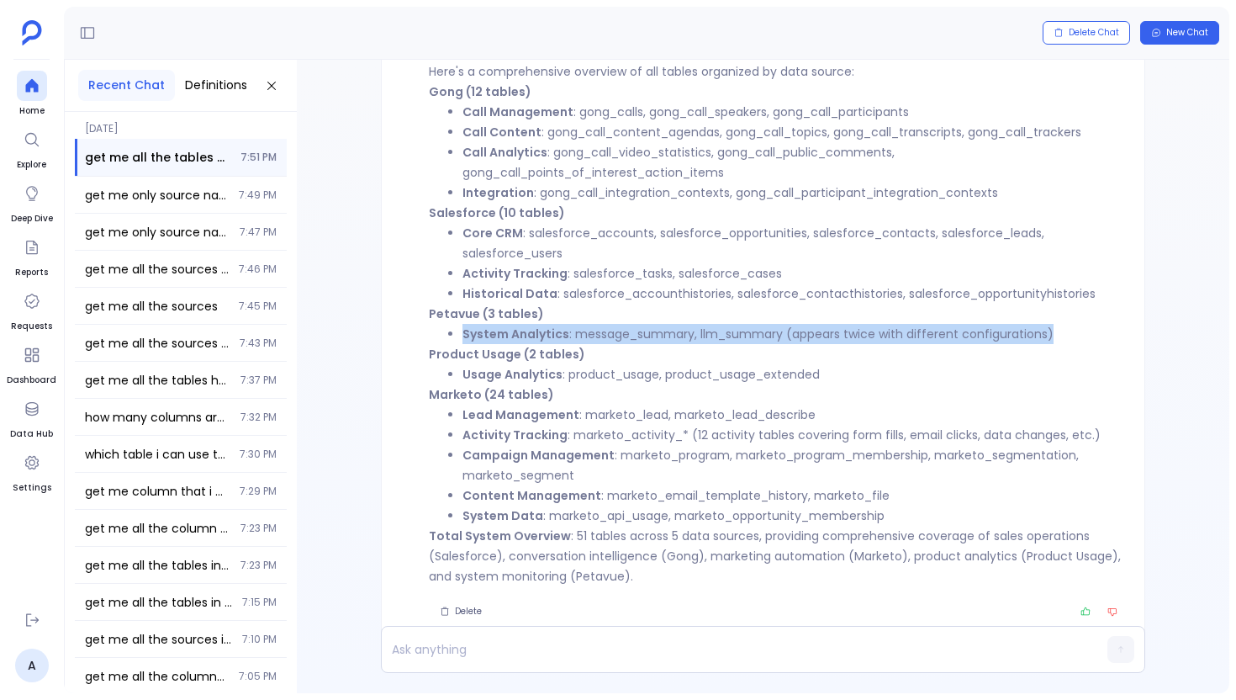
click at [569, 325] on li "System Analytics : message_summary, llm_summary (appears twice with different c…" at bounding box center [794, 334] width 662 height 20
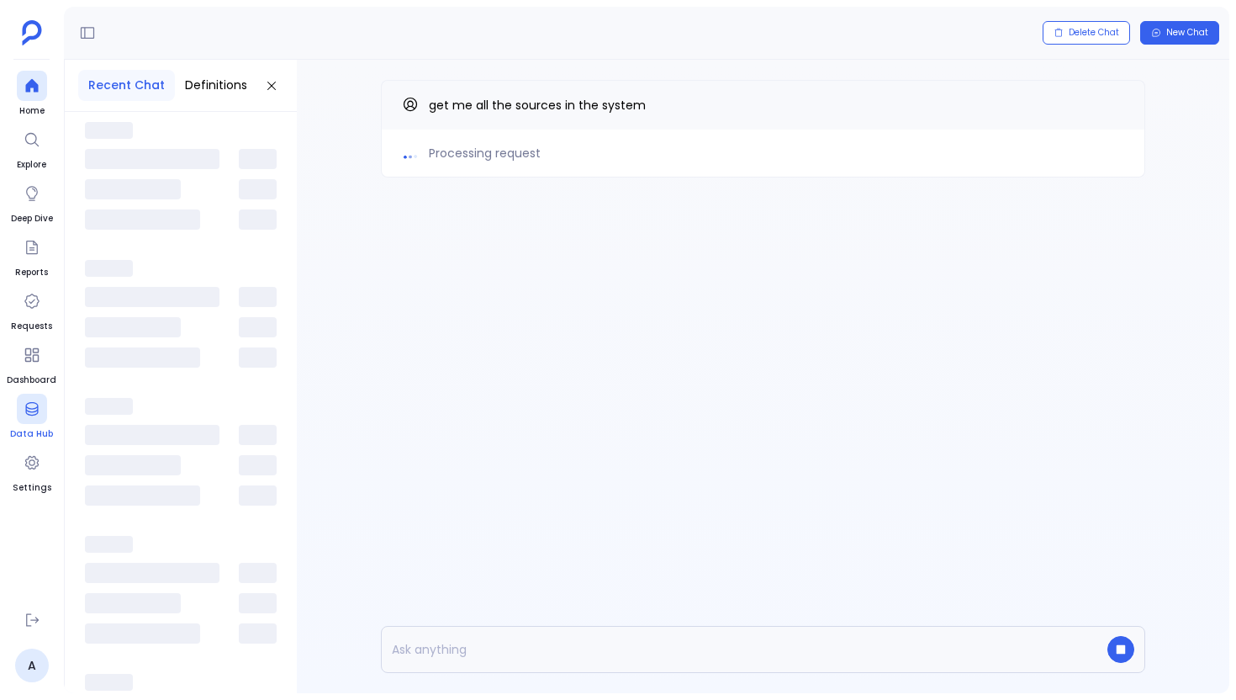
click at [38, 425] on link "Data Hub" at bounding box center [31, 417] width 43 height 47
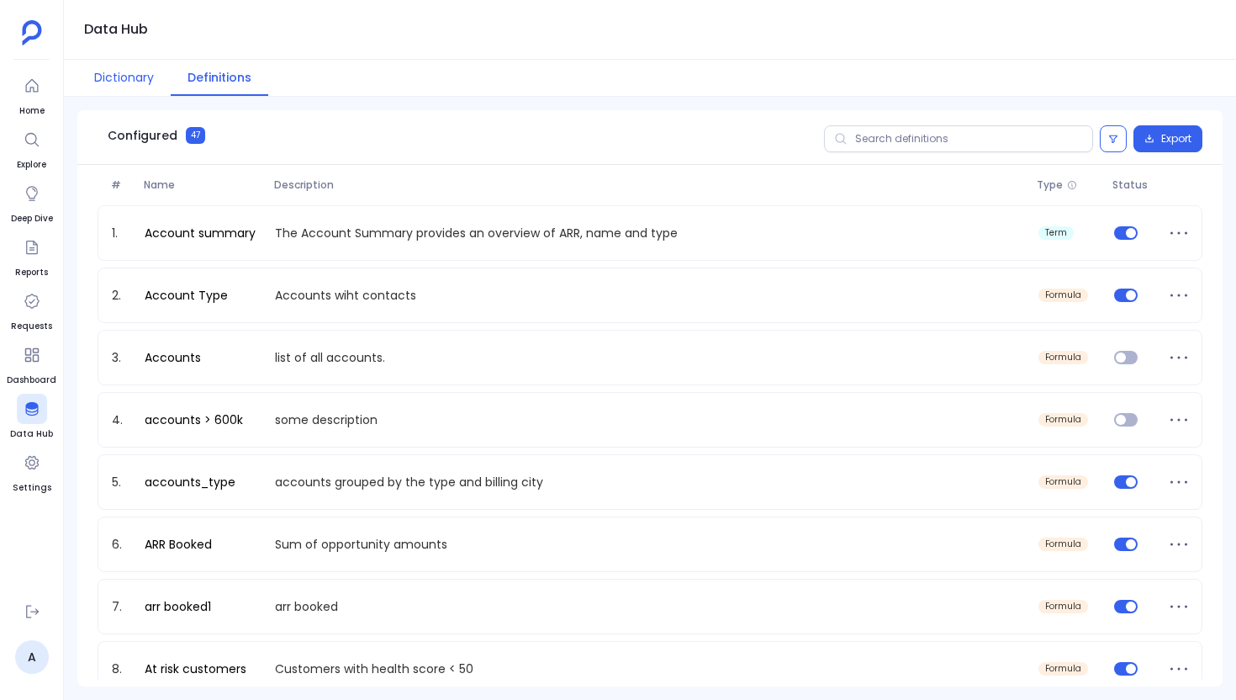
click at [138, 77] on button "Dictionary" at bounding box center [123, 78] width 93 height 36
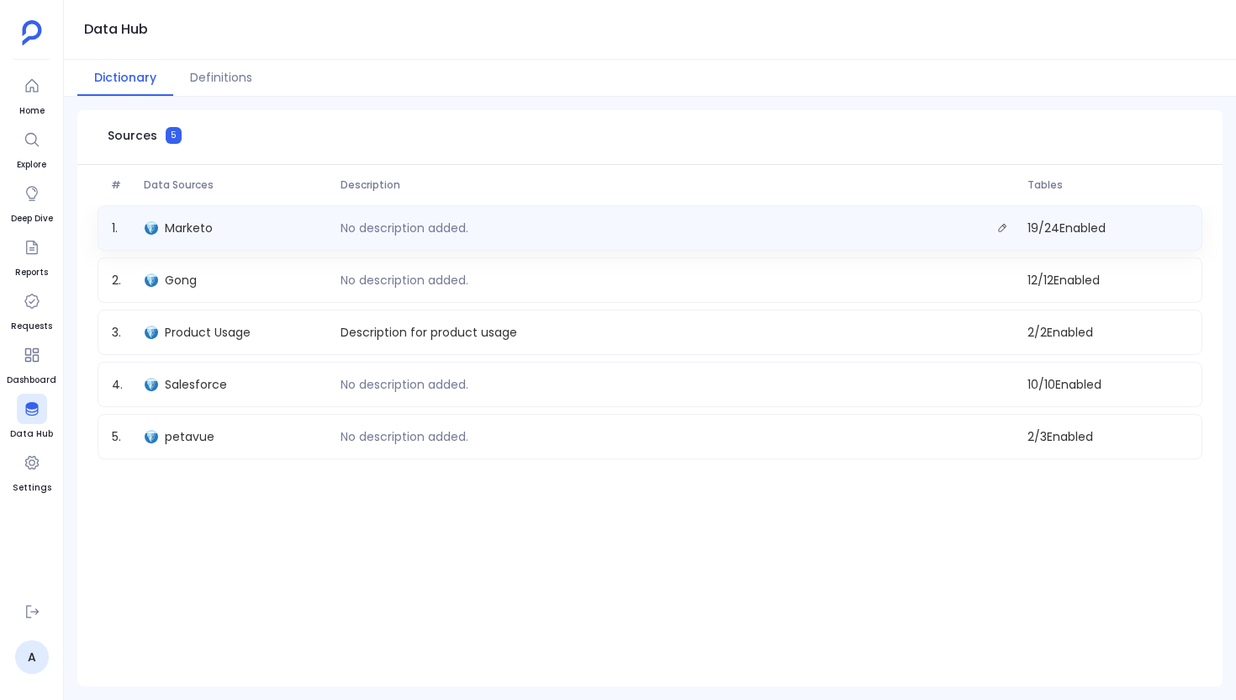
click at [371, 238] on div "No description added." at bounding box center [677, 228] width 686 height 24
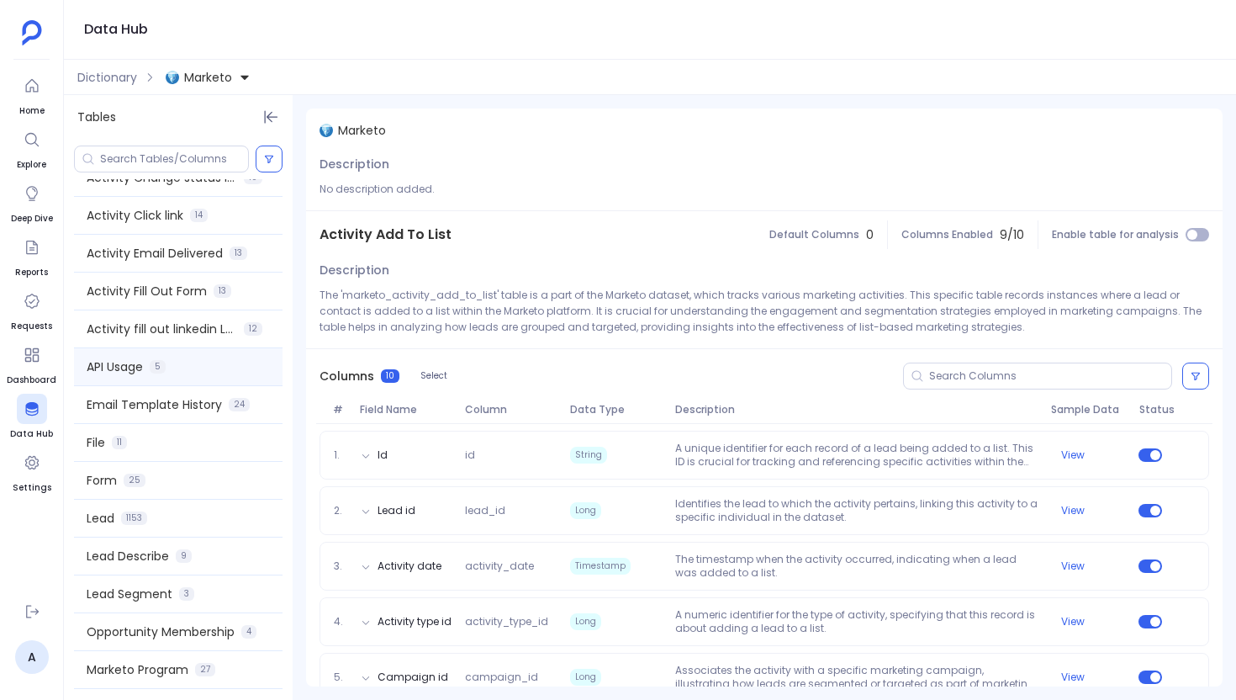
scroll to position [283, 0]
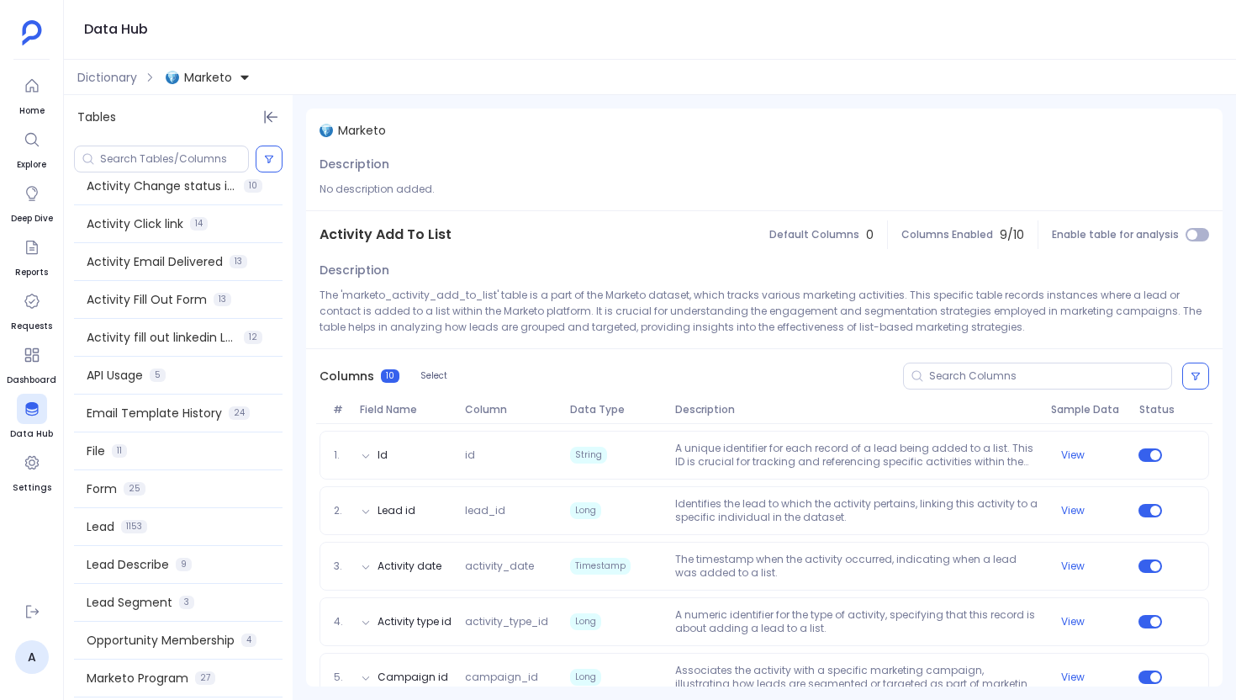
click at [183, 356] on span at bounding box center [178, 356] width 209 height 1
click at [181, 372] on div "API Usage 5" at bounding box center [178, 375] width 209 height 37
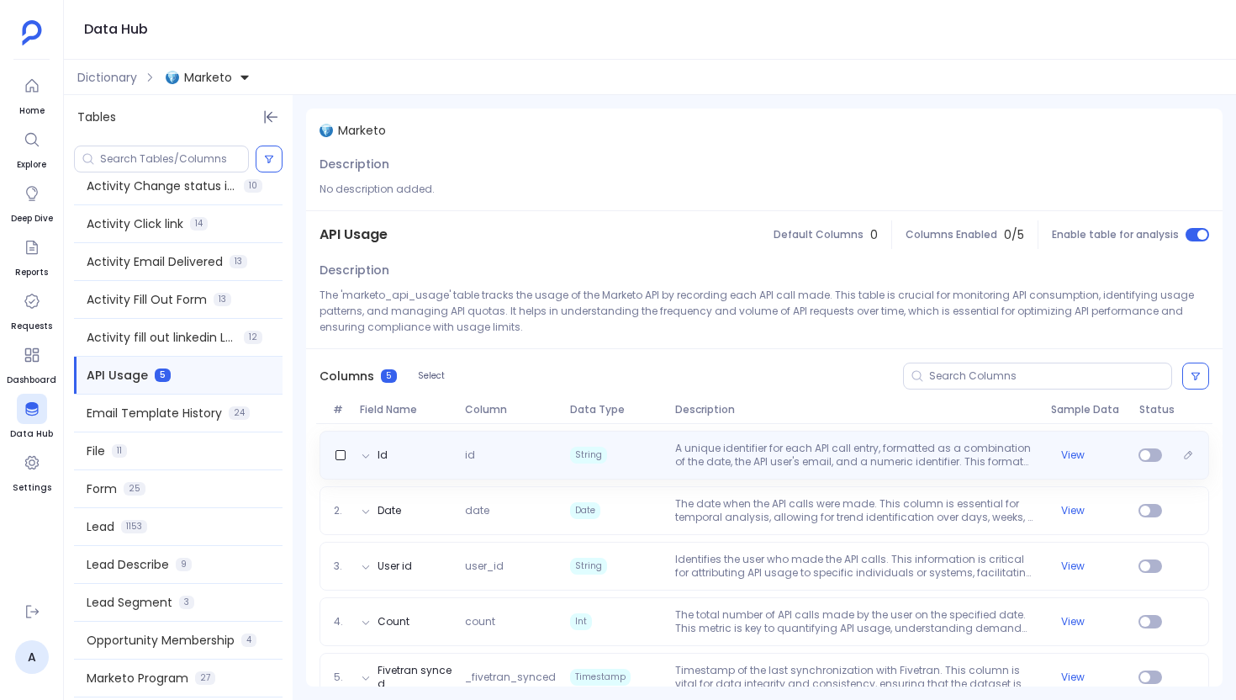
scroll to position [29, 0]
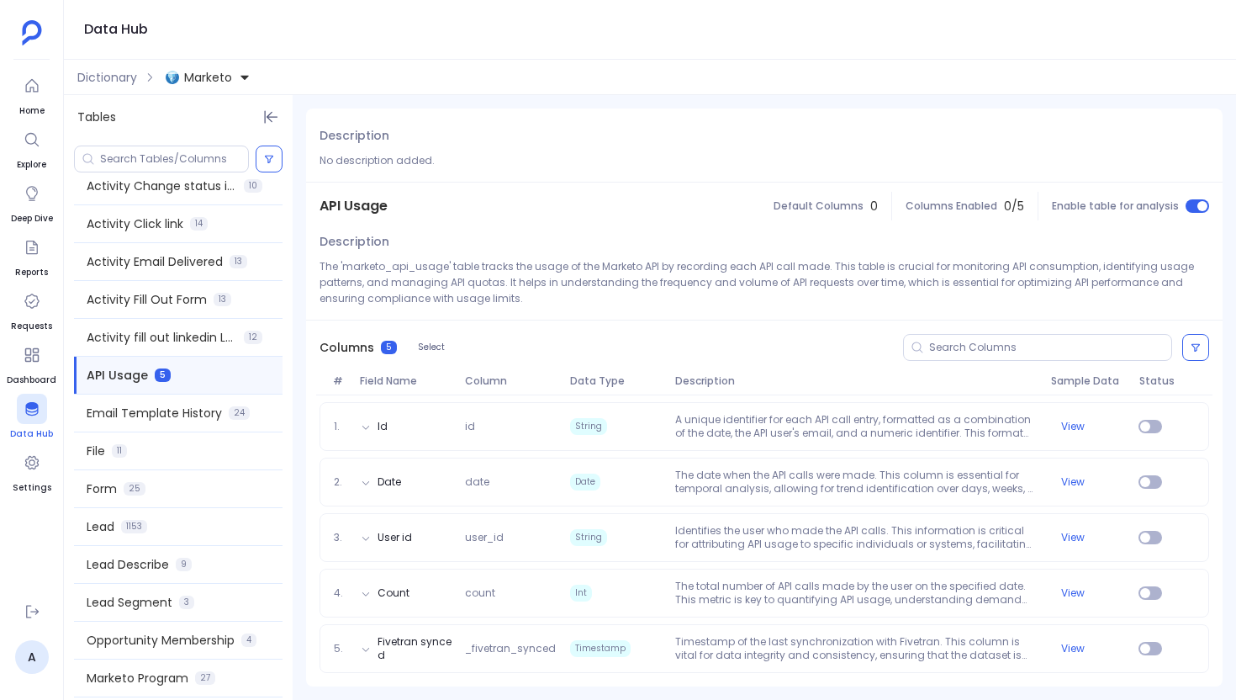
click at [45, 410] on div at bounding box center [32, 409] width 30 height 30
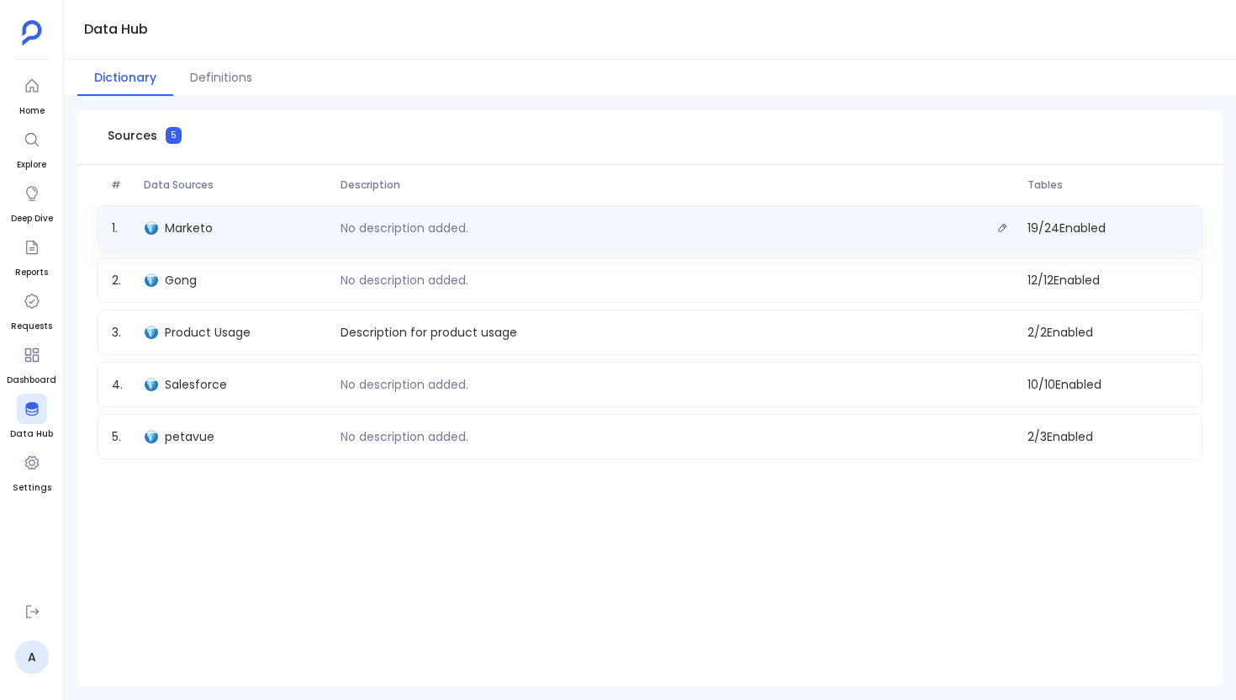
click at [581, 235] on div "No description added." at bounding box center [677, 228] width 686 height 24
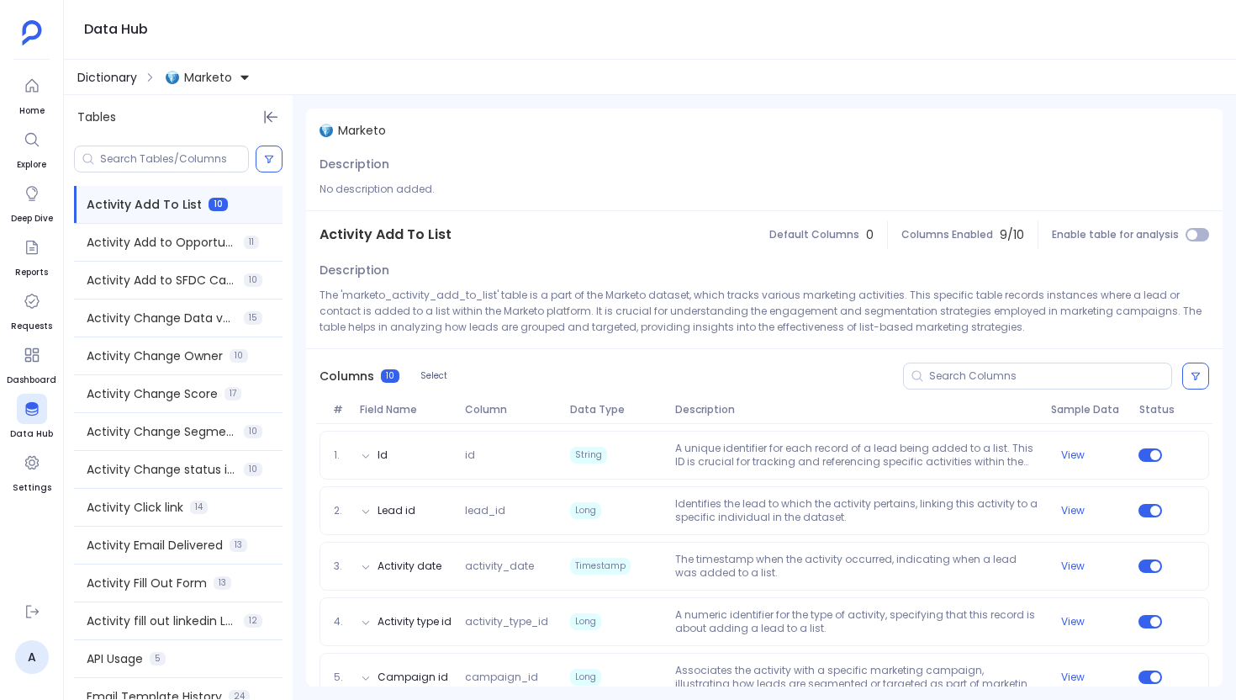
click at [104, 80] on span "Dictionary" at bounding box center [107, 77] width 60 height 17
